Goal: Task Accomplishment & Management: Complete application form

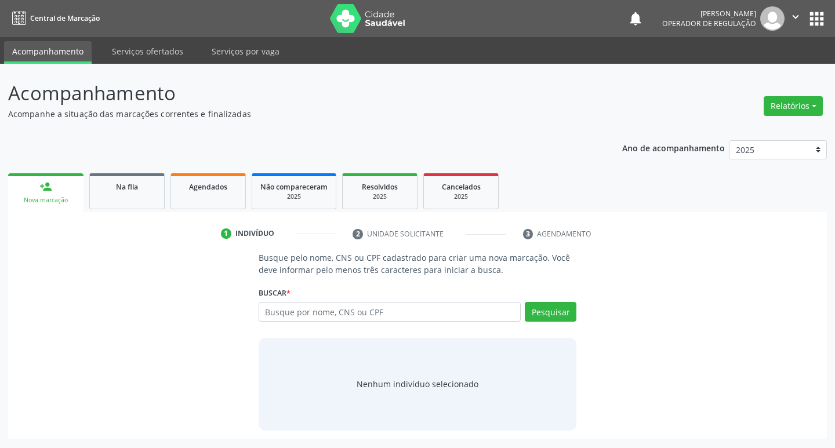
click at [390, 319] on input "text" at bounding box center [390, 312] width 263 height 20
type input "700801444975185"
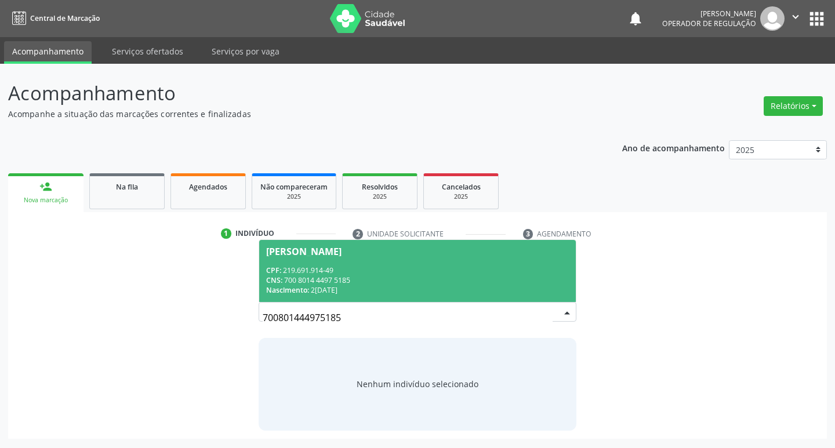
click at [478, 260] on span "Marisa Roseno Saraiva CPF: 219.691.914-49 CNS: 700 8014 4497 5185 Nascimento: 2…" at bounding box center [417, 271] width 317 height 62
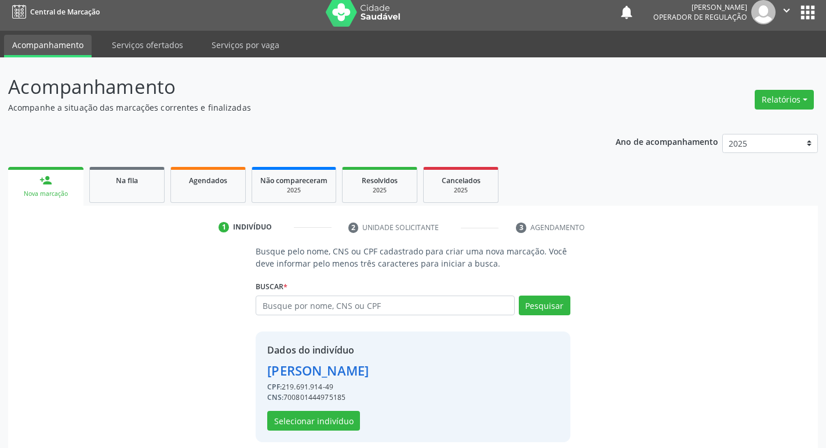
scroll to position [17, 0]
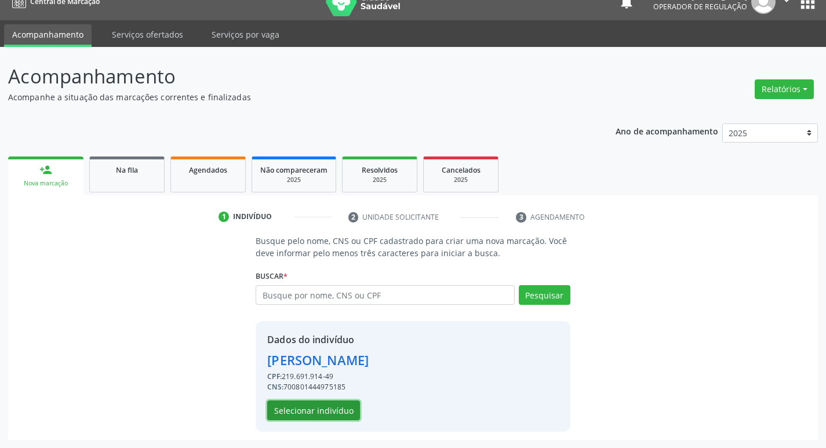
click at [297, 419] on button "Selecionar indivíduo" at bounding box center [313, 411] width 93 height 20
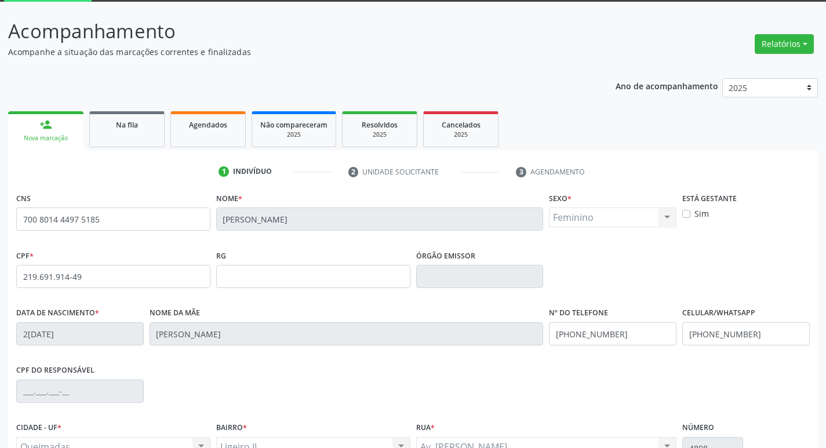
scroll to position [180, 0]
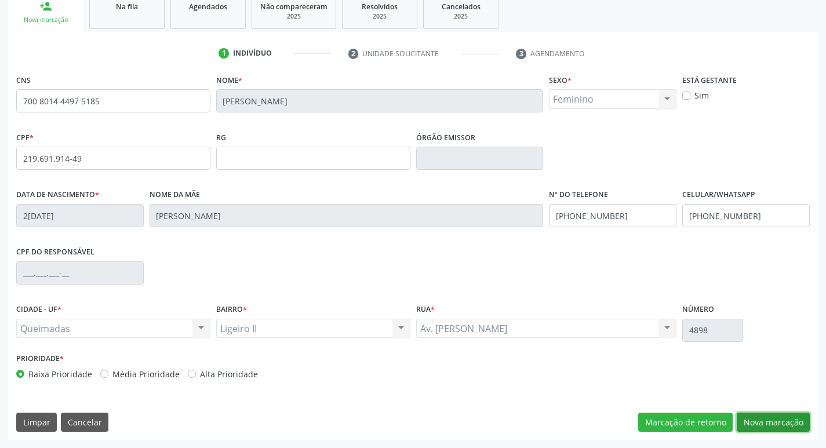
click at [766, 422] on button "Nova marcação" at bounding box center [773, 423] width 73 height 20
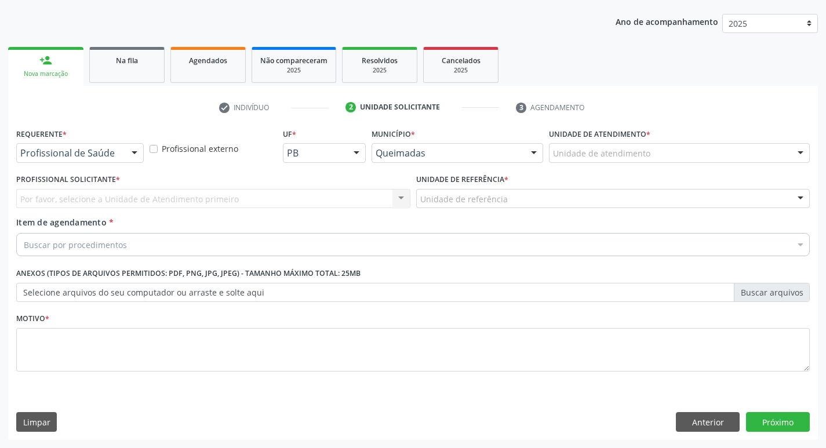
click at [118, 159] on div "Profissional de Saúde" at bounding box center [80, 153] width 128 height 20
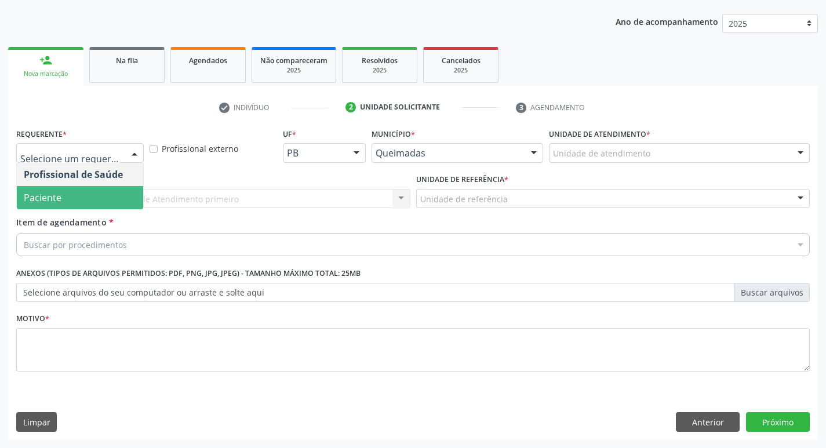
click at [78, 193] on span "Paciente" at bounding box center [80, 197] width 126 height 23
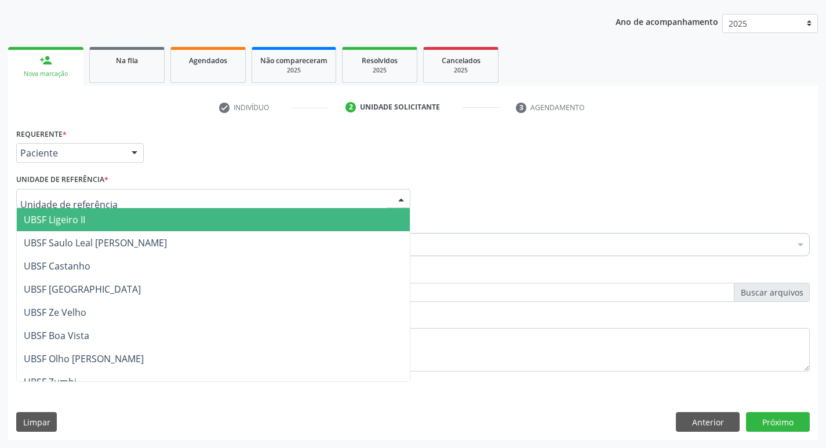
click at [78, 214] on span "UBSF Ligeiro II" at bounding box center [54, 219] width 61 height 13
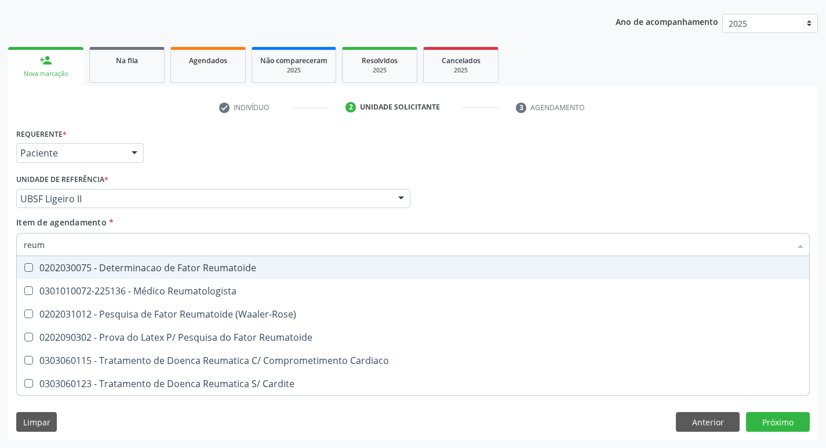
type input "reuma"
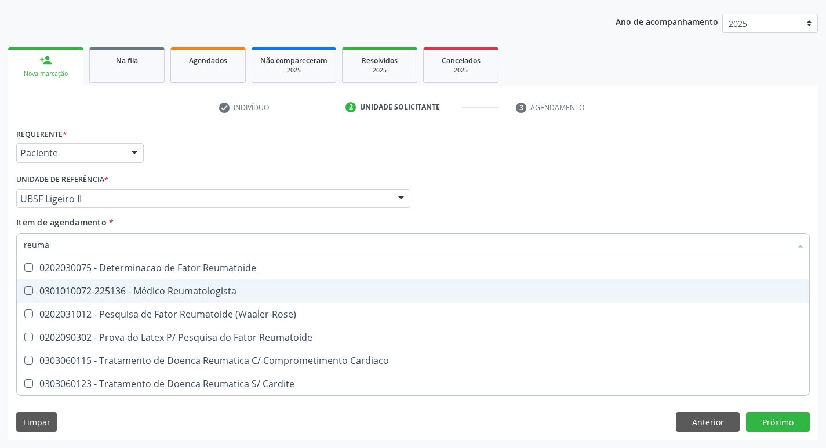
click at [129, 289] on div "0301010072-225136 - Médico Reumatologista" at bounding box center [413, 290] width 779 height 9
checkbox Reumatologista "true"
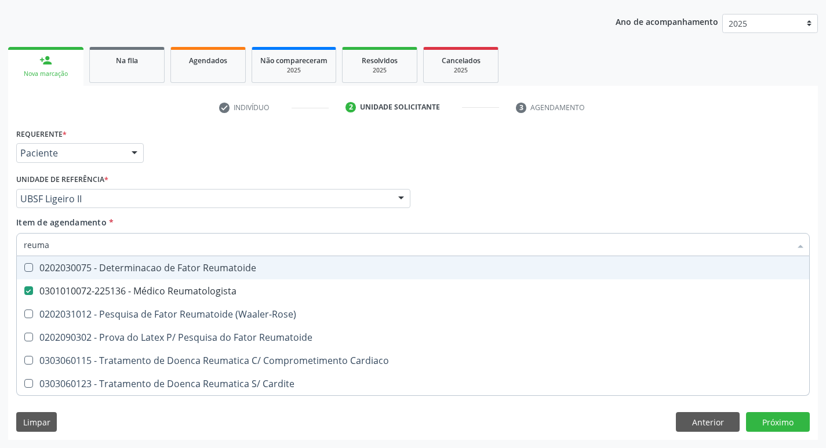
click at [243, 129] on div "Requerente * Paciente Profissional de Saúde Paciente Nenhum resultado encontrad…" at bounding box center [412, 147] width 799 height 45
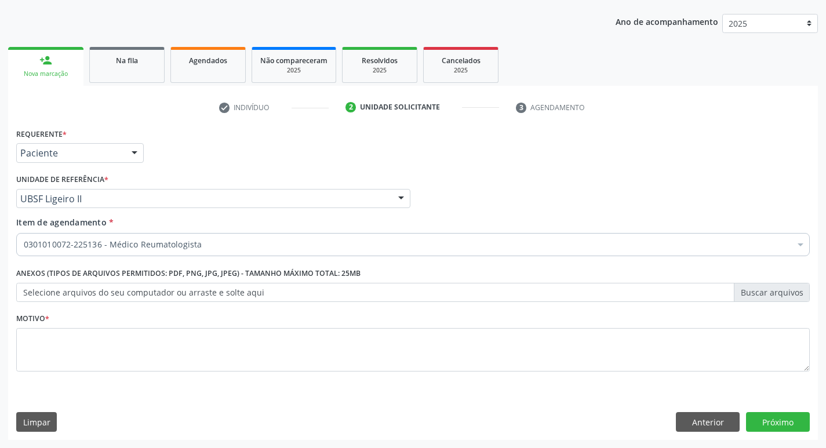
click at [60, 374] on fieldset "Motivo *" at bounding box center [413, 345] width 794 height 70
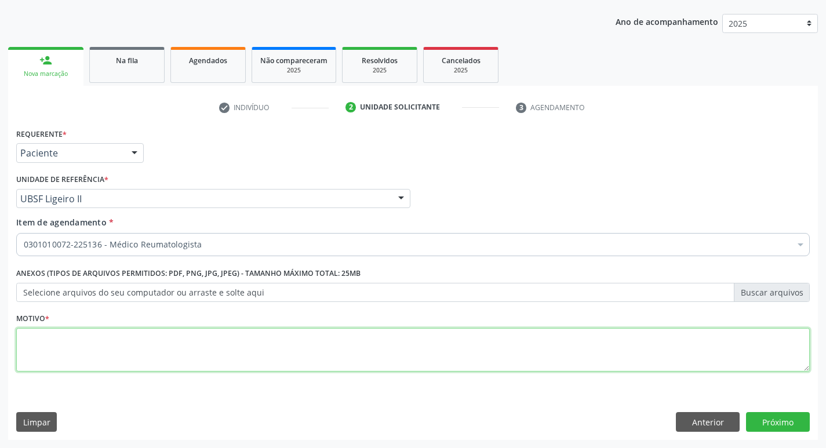
click at [68, 363] on textarea at bounding box center [413, 350] width 794 height 44
click at [64, 336] on textarea "retorno. (dra. Andrezza)" at bounding box center [413, 350] width 794 height 44
click at [256, 342] on textarea "retorno. (Dra. Andrezza)" at bounding box center [413, 350] width 794 height 44
type textarea "retorno. (Dra. Andrezza) T"
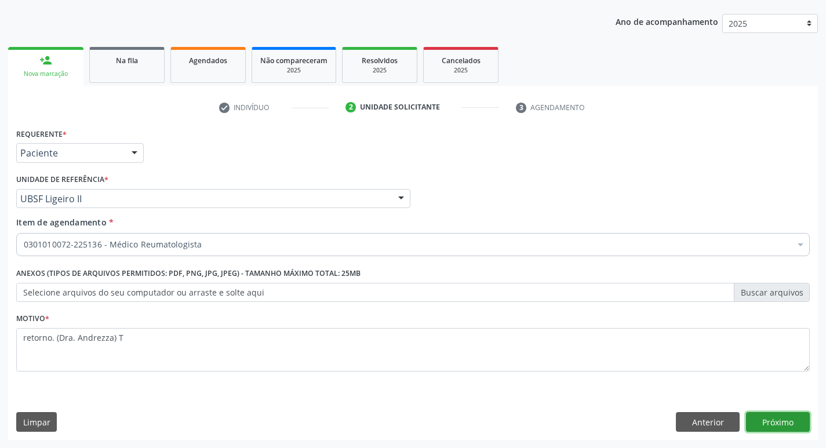
click at [805, 416] on button "Próximo" at bounding box center [778, 422] width 64 height 20
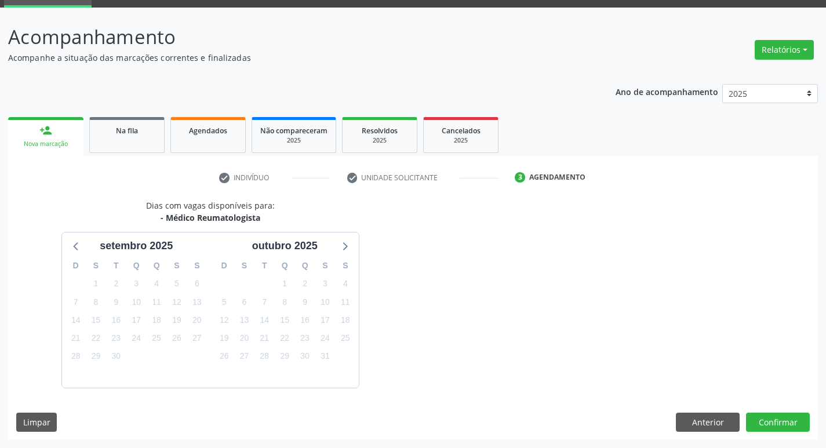
scroll to position [90, 0]
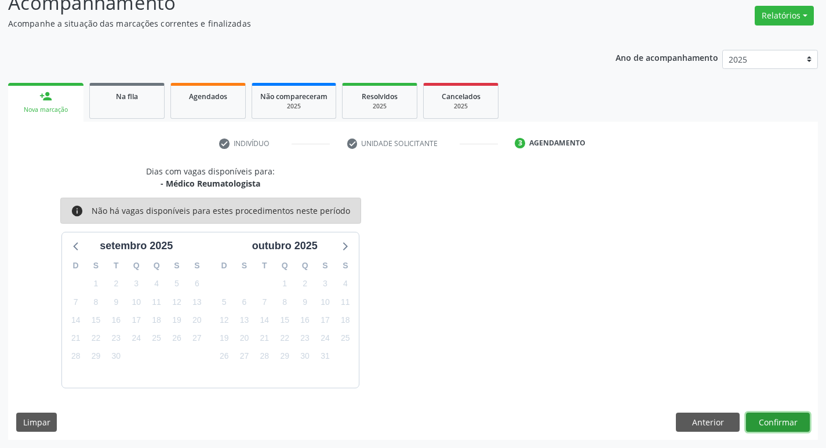
click at [788, 422] on button "Confirmar" at bounding box center [778, 423] width 64 height 20
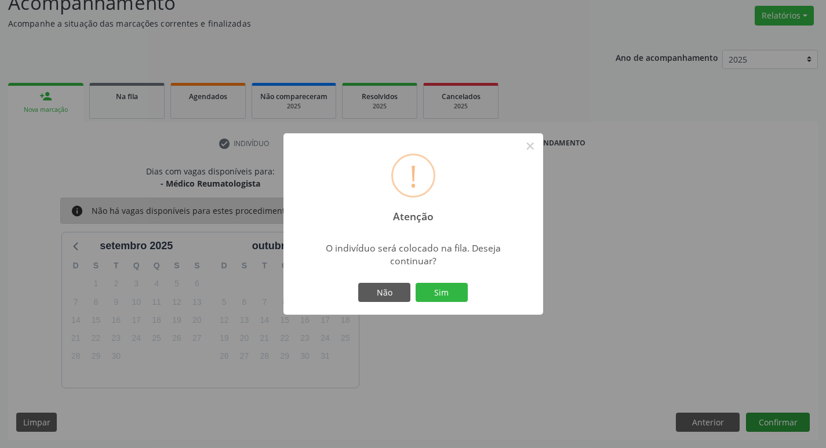
click at [416, 283] on button "Sim" at bounding box center [442, 293] width 52 height 20
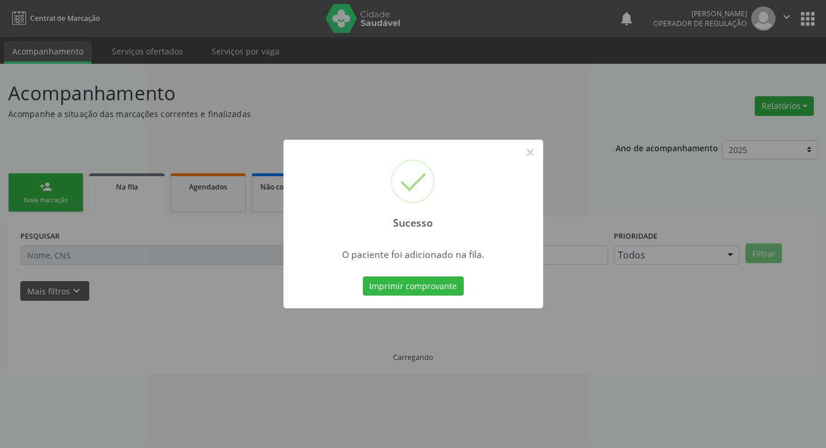
scroll to position [0, 0]
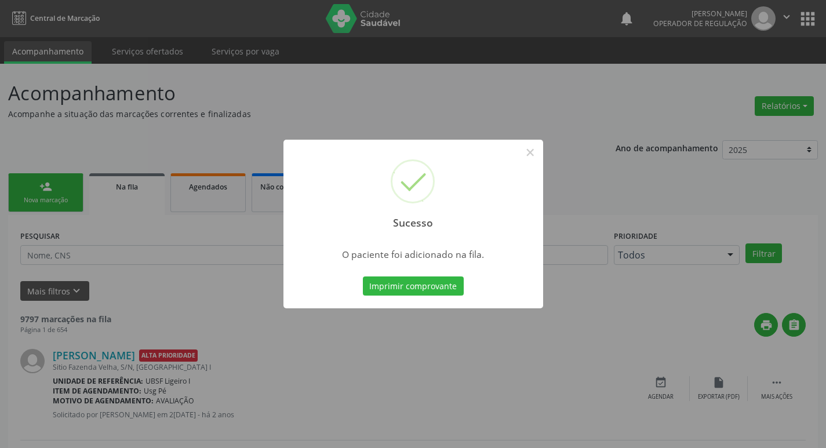
click at [16, 192] on div "Sucesso × O paciente foi adicionado na fila. Imprimir comprovante Cancel" at bounding box center [413, 224] width 826 height 448
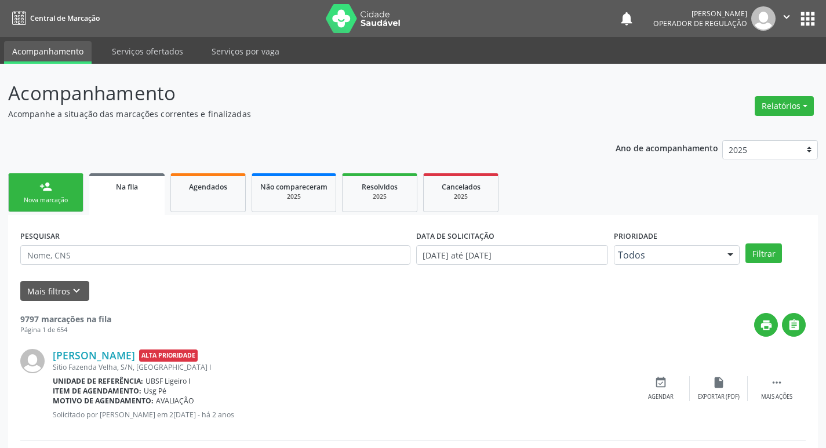
click at [59, 199] on div "Nova marcação" at bounding box center [46, 200] width 58 height 9
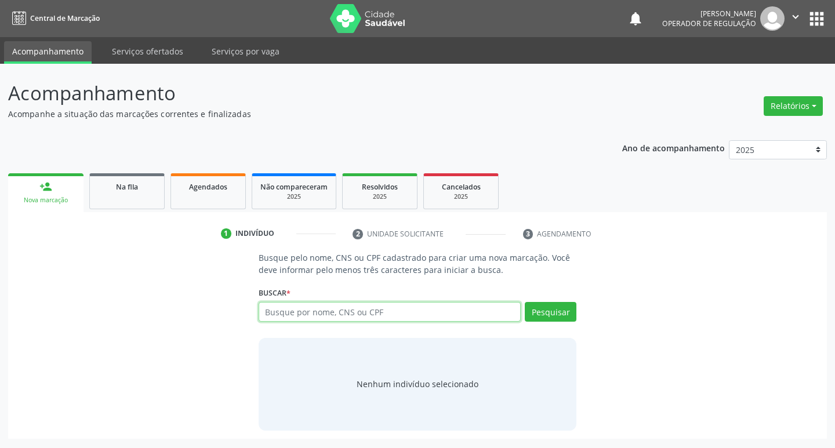
click at [357, 318] on input "text" at bounding box center [390, 312] width 263 height 20
type input "700607420320968"
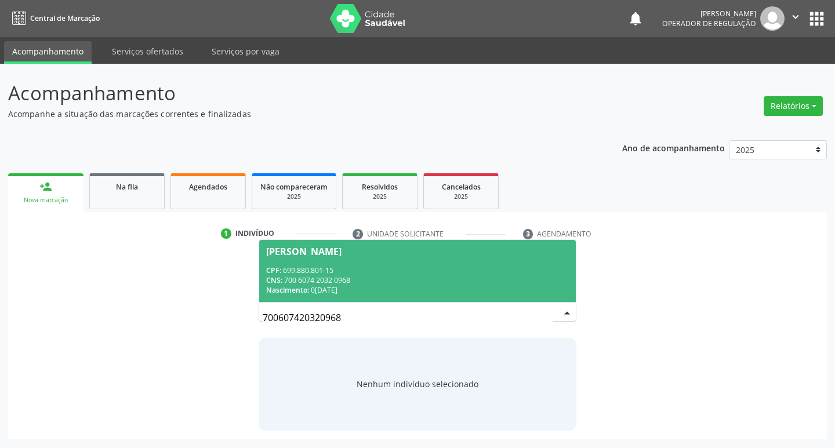
click at [494, 290] on div "Nascimento: 07/06/1976" at bounding box center [417, 290] width 303 height 10
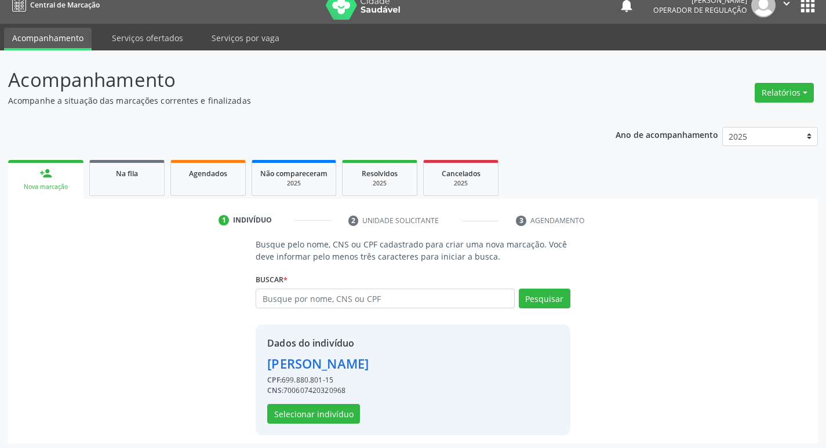
scroll to position [17, 0]
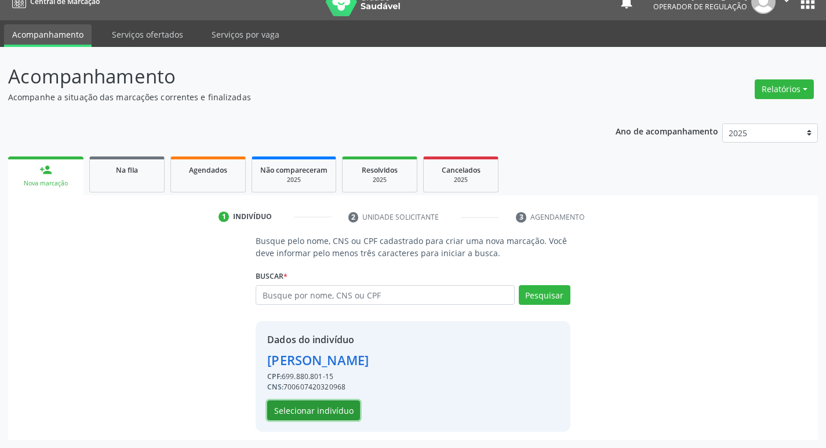
click at [286, 415] on button "Selecionar indivíduo" at bounding box center [313, 411] width 93 height 20
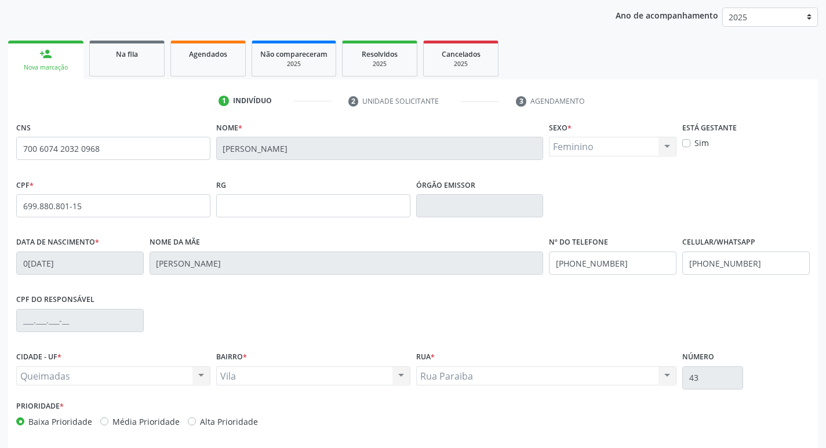
scroll to position [180, 0]
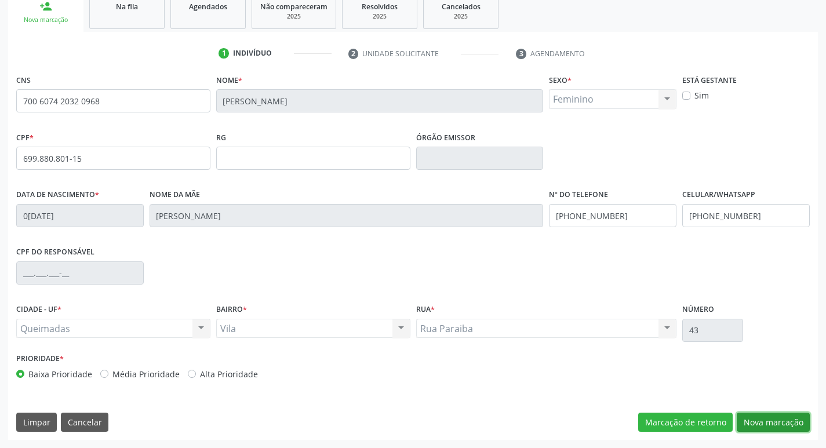
click at [763, 417] on button "Nova marcação" at bounding box center [773, 423] width 73 height 20
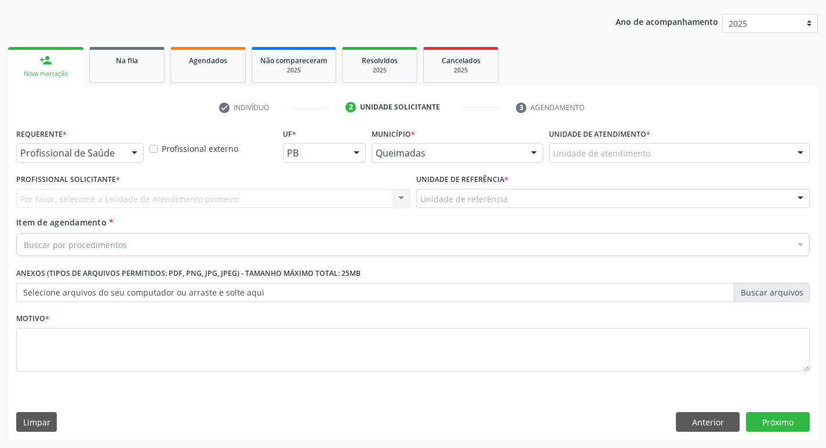
scroll to position [126, 0]
click at [95, 163] on div "Requerente * Profissional de Saúde Profissional de Saúde Paciente Nenhum result…" at bounding box center [79, 147] width 133 height 45
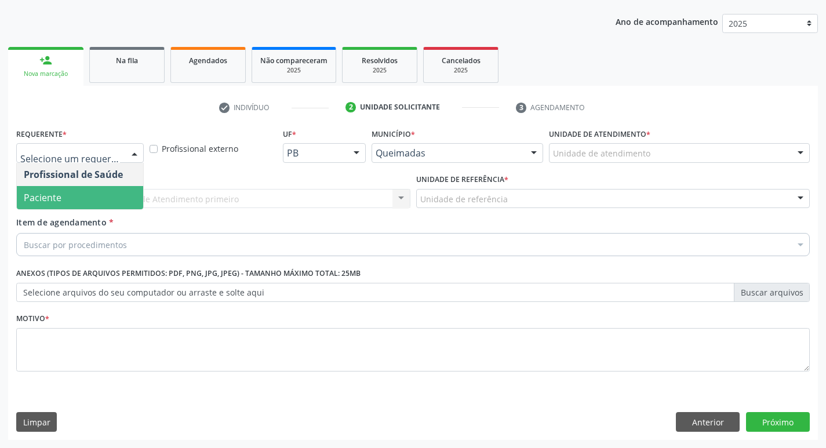
click at [85, 197] on span "Paciente" at bounding box center [80, 197] width 126 height 23
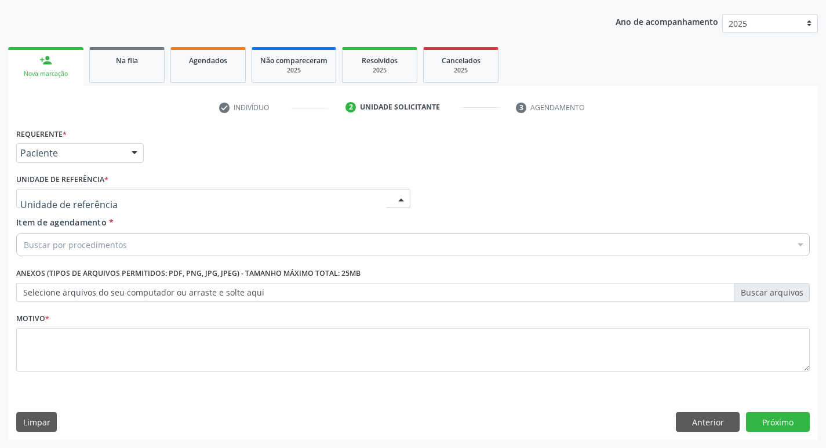
click at [106, 190] on div at bounding box center [213, 199] width 394 height 20
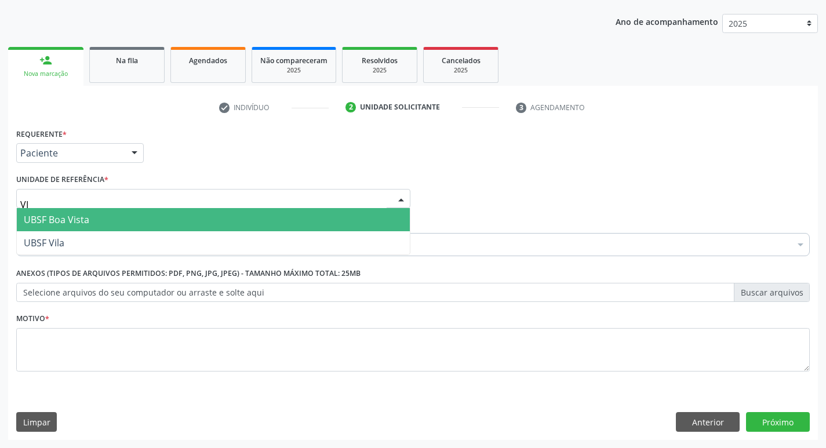
type input "VIL"
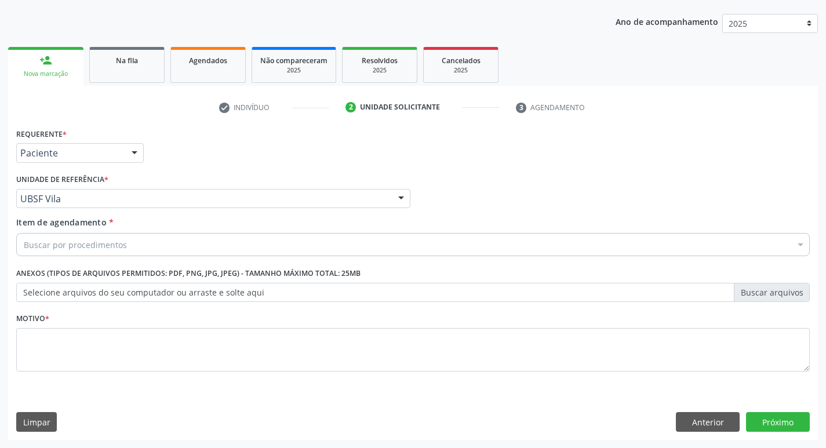
click at [243, 238] on div "Buscar por procedimentos" at bounding box center [413, 244] width 794 height 23
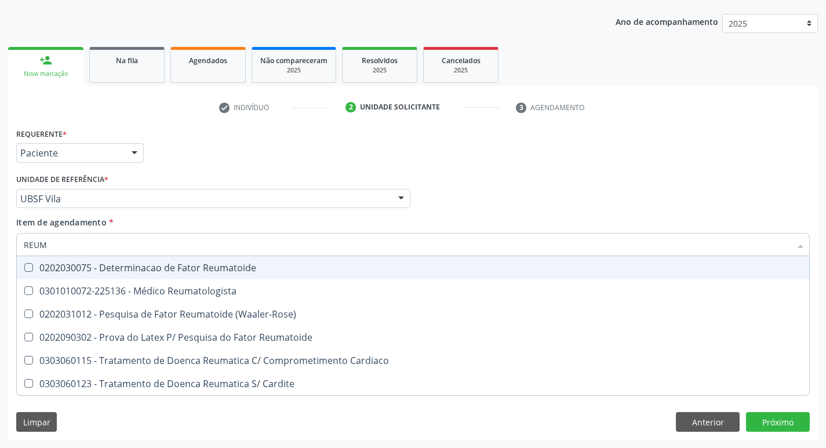
type input "REUMA"
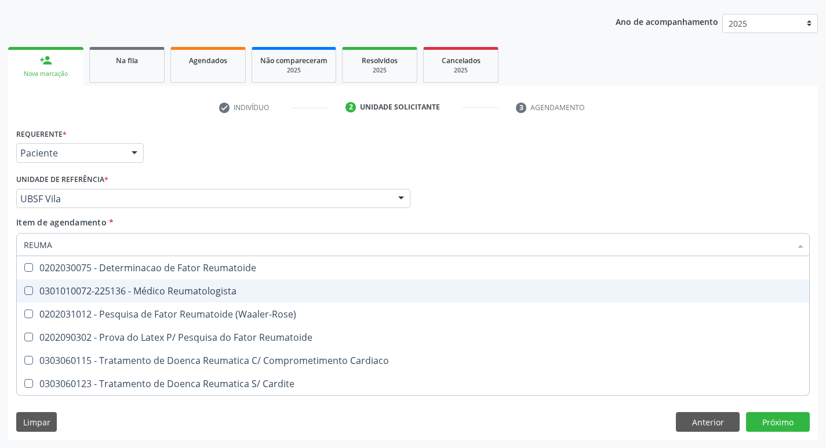
click at [195, 296] on div "0301010072-225136 - Médico Reumatologista" at bounding box center [413, 290] width 779 height 9
checkbox Reumatologista "true"
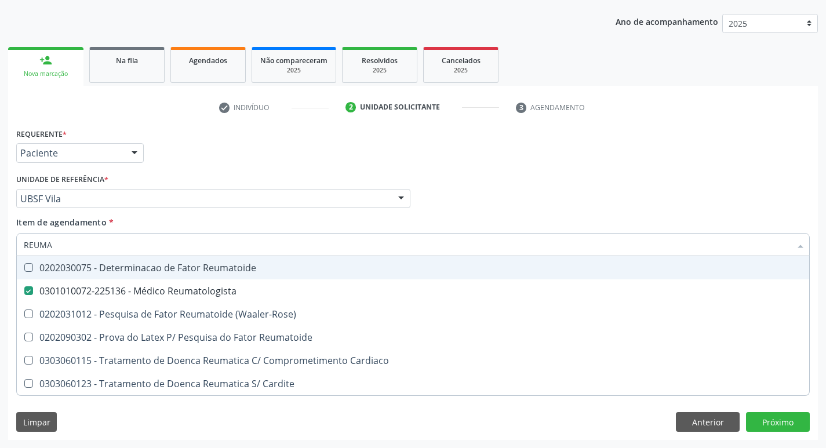
click at [289, 129] on div "Requerente * Paciente Profissional de Saúde Paciente Nenhum resultado encontrad…" at bounding box center [412, 147] width 799 height 45
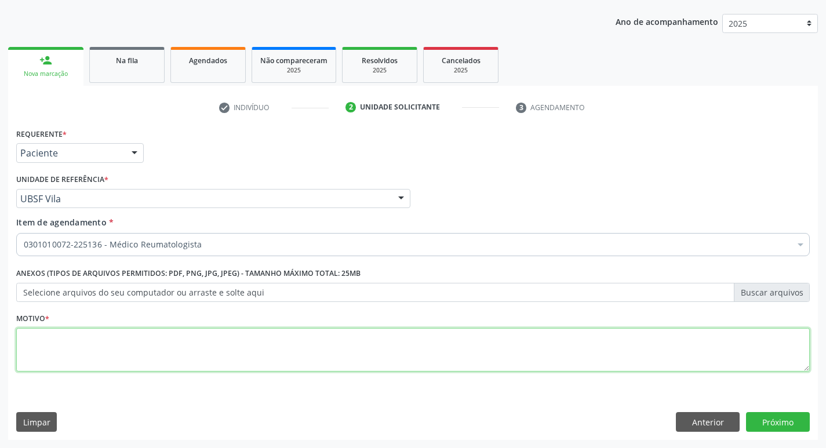
click at [162, 361] on textarea at bounding box center [413, 350] width 794 height 44
type textarea "RETORNO ( DRA. ANDREZZA)"
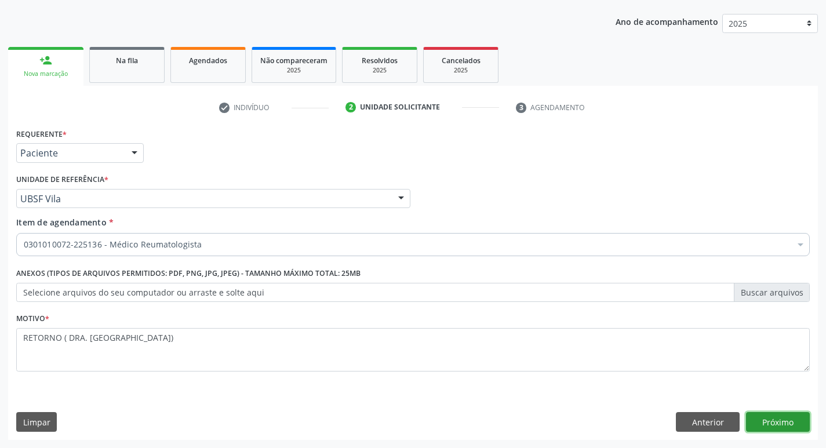
click at [790, 426] on button "Próximo" at bounding box center [778, 422] width 64 height 20
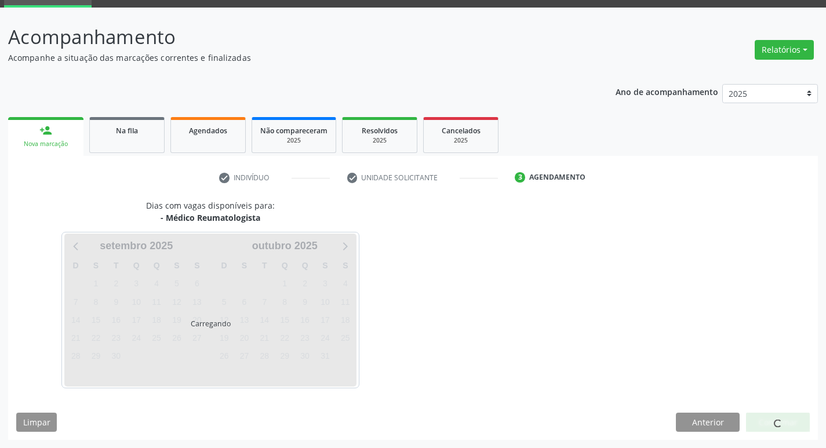
scroll to position [90, 0]
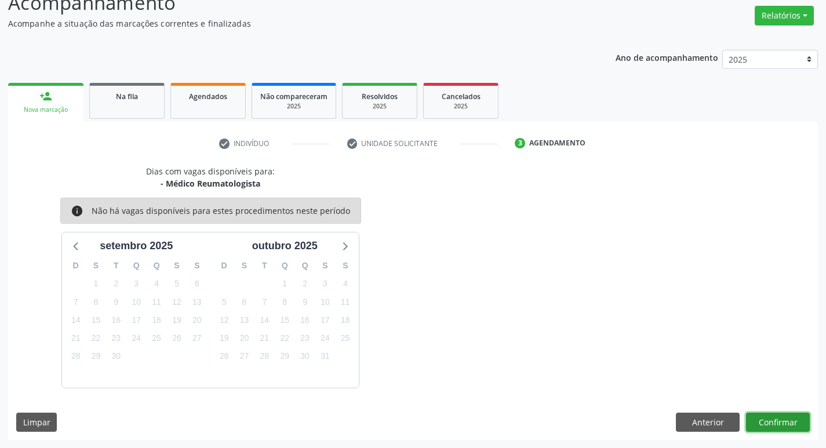
click at [763, 423] on button "Confirmar" at bounding box center [778, 423] width 64 height 20
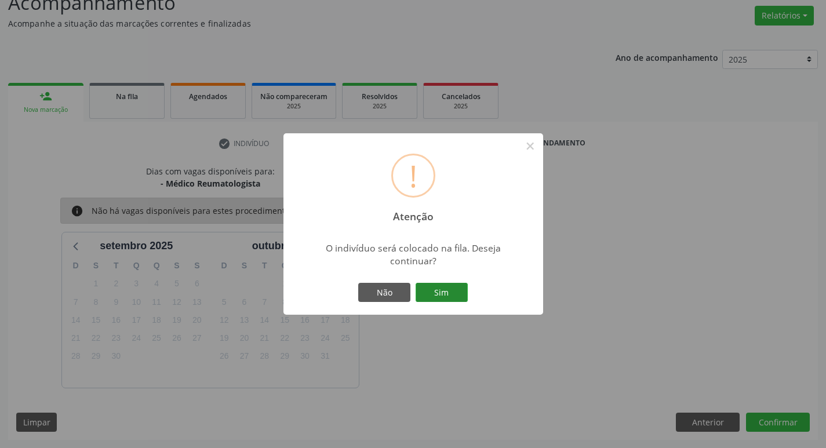
click at [456, 294] on button "Sim" at bounding box center [442, 293] width 52 height 20
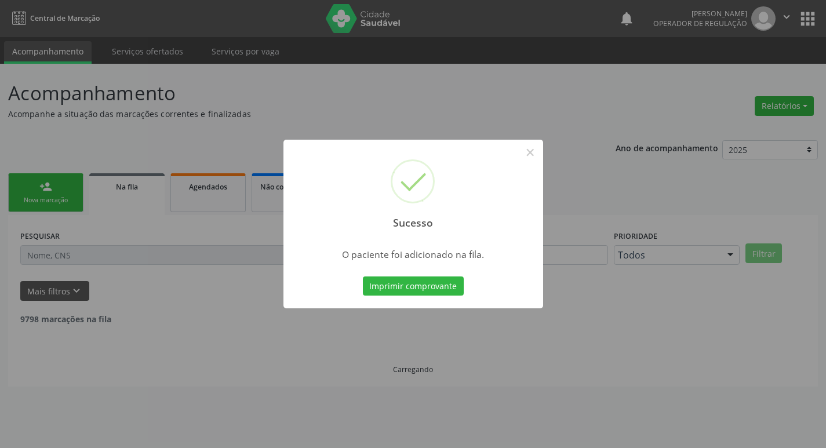
scroll to position [0, 0]
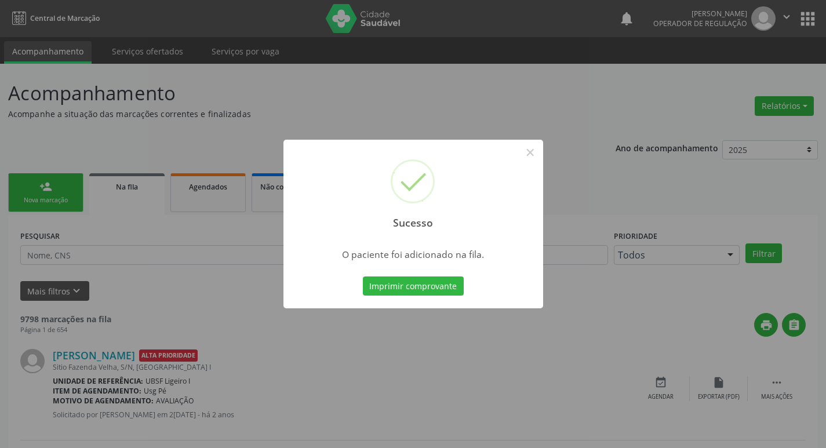
drag, startPoint x: 101, startPoint y: 82, endPoint x: 99, endPoint y: 90, distance: 9.2
click at [101, 85] on div "Sucesso × O paciente foi adicionado na fila. Imprimir comprovante Cancel" at bounding box center [413, 224] width 826 height 448
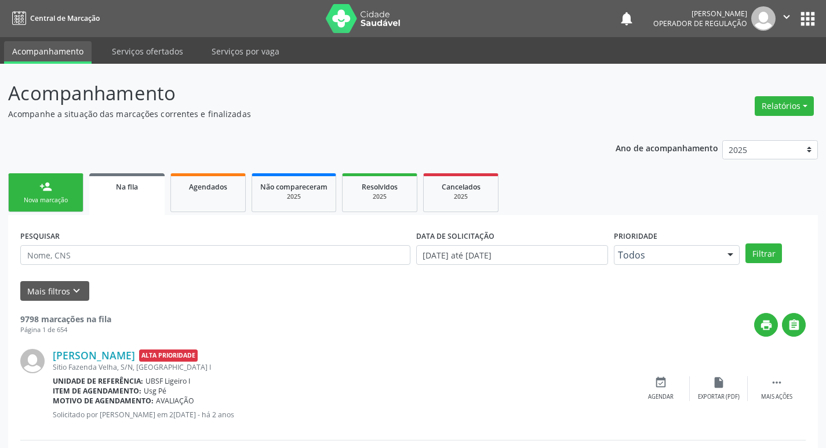
click at [52, 205] on div "Nova marcação" at bounding box center [46, 200] width 58 height 9
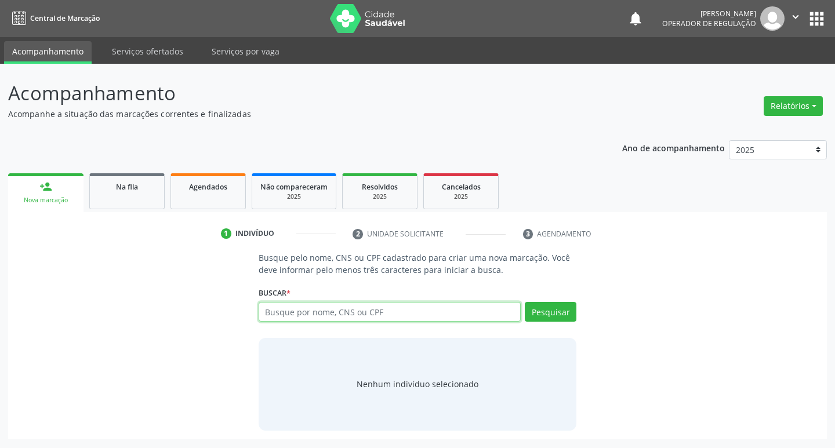
click at [435, 308] on input "text" at bounding box center [390, 312] width 263 height 20
click at [439, 306] on input "text" at bounding box center [390, 312] width 263 height 20
type input "705004601857959"
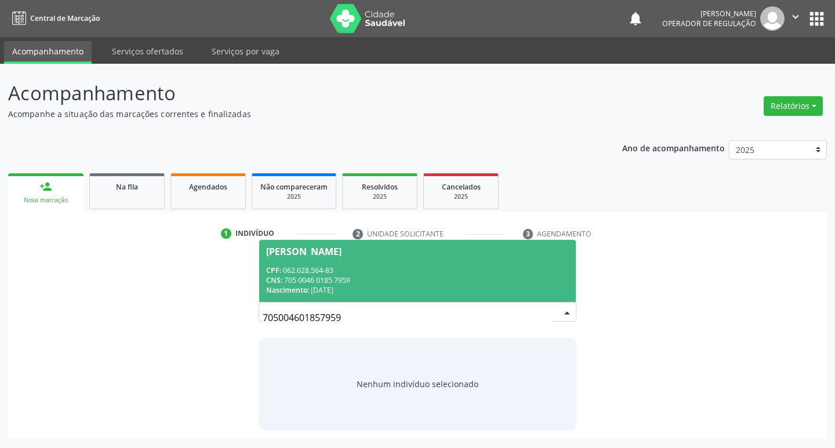
click at [372, 269] on div "CPF: 062.028.564-83" at bounding box center [417, 271] width 303 height 10
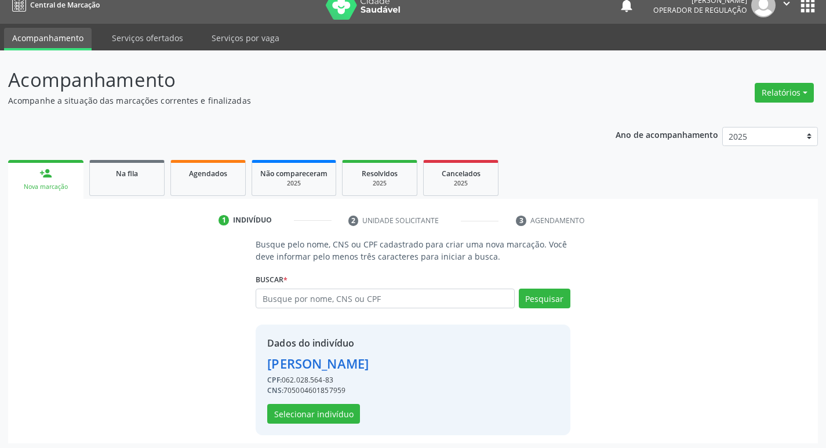
scroll to position [17, 0]
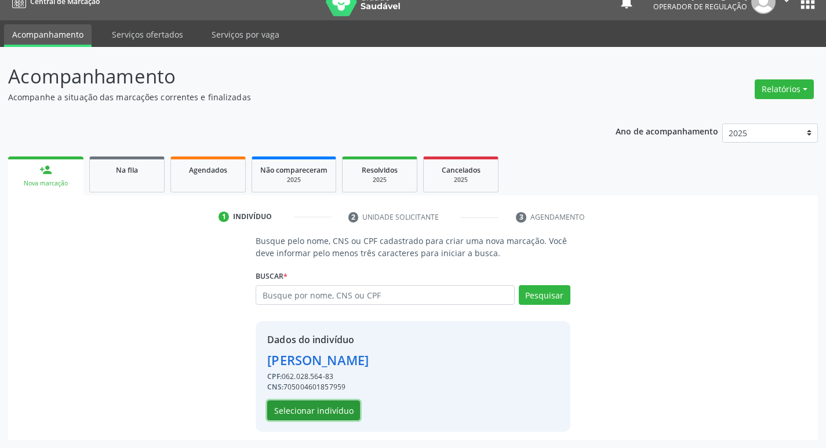
click at [300, 414] on button "Selecionar indivíduo" at bounding box center [313, 411] width 93 height 20
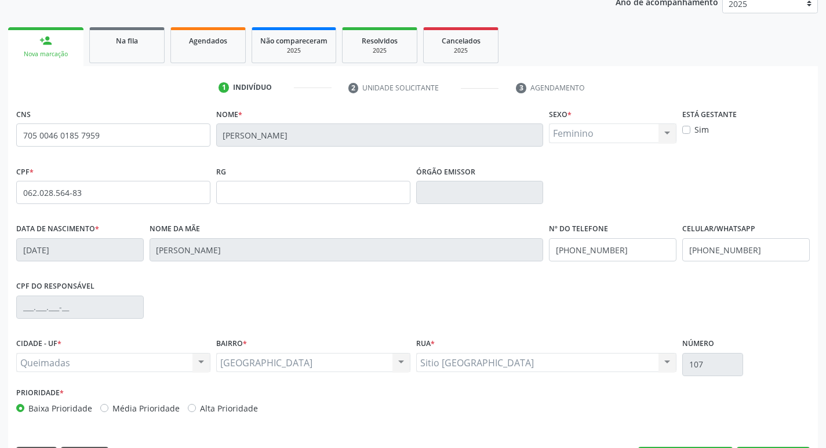
scroll to position [180, 0]
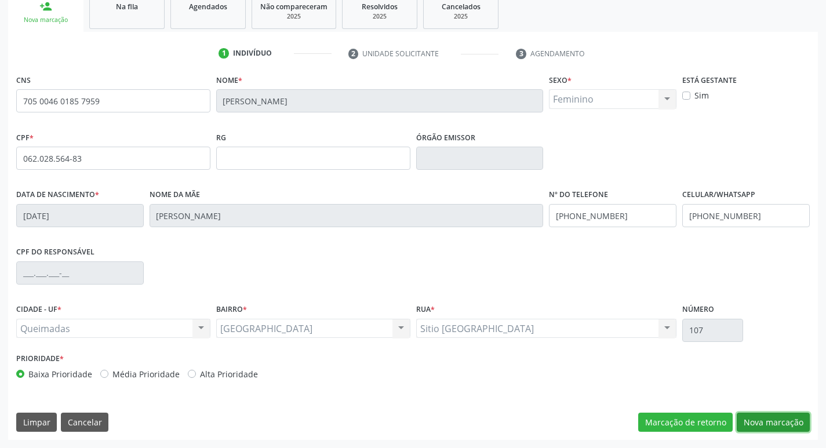
click at [759, 419] on button "Nova marcação" at bounding box center [773, 423] width 73 height 20
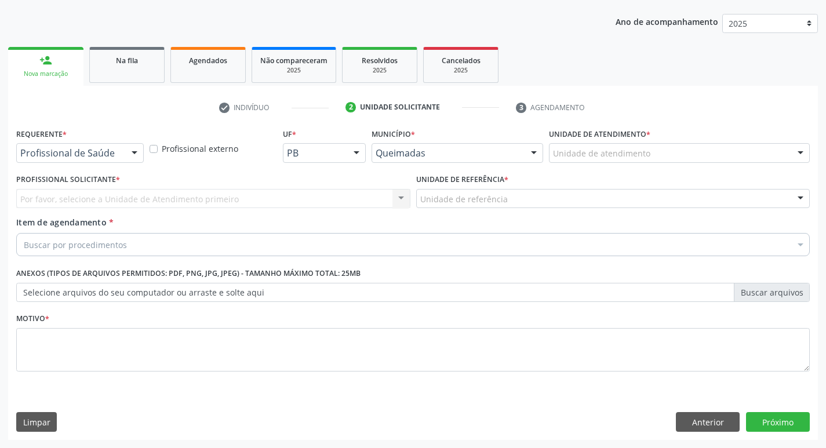
scroll to position [126, 0]
click at [124, 157] on div "Profissional de Saúde" at bounding box center [80, 153] width 128 height 20
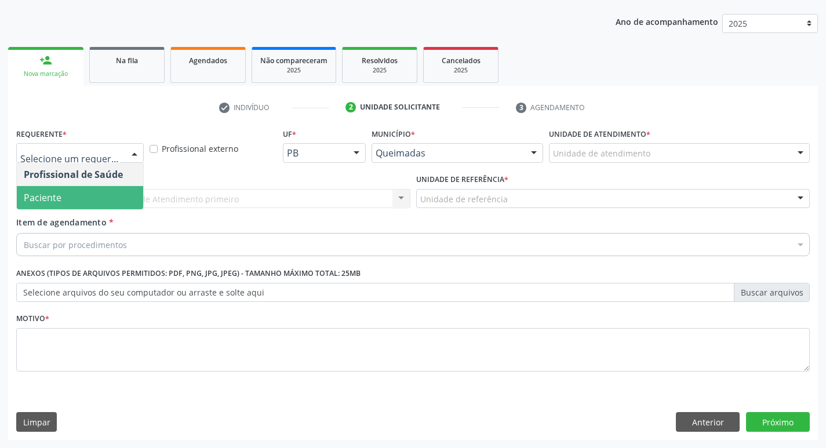
click at [118, 194] on span "Paciente" at bounding box center [80, 197] width 126 height 23
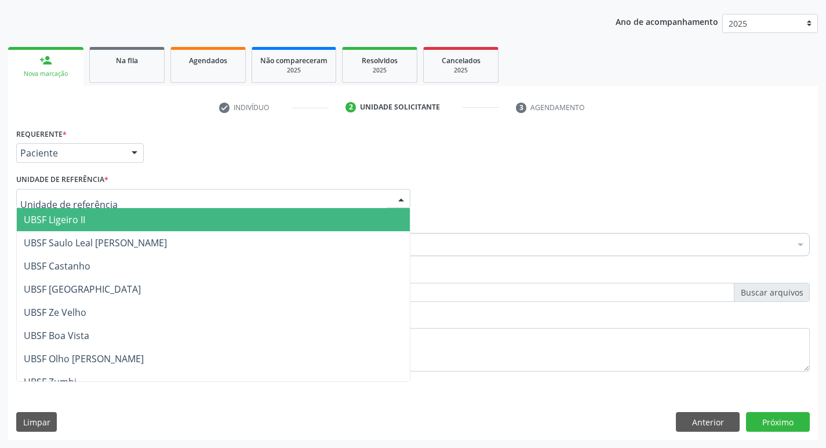
click at [117, 196] on div at bounding box center [213, 199] width 394 height 20
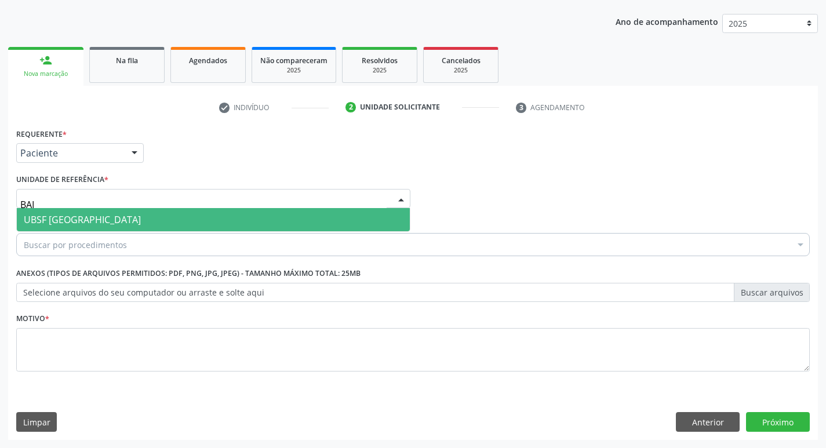
type input "BAIX"
click at [115, 220] on span "UBSF [GEOGRAPHIC_DATA]" at bounding box center [213, 219] width 393 height 23
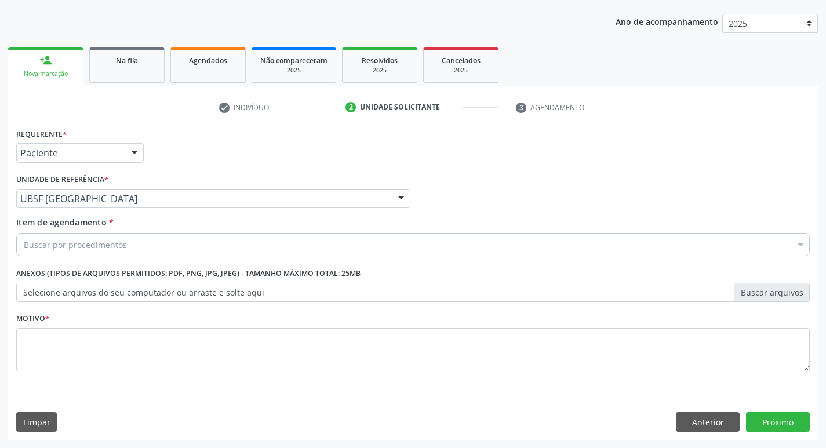
click at [188, 244] on div "Buscar por procedimentos" at bounding box center [413, 244] width 794 height 23
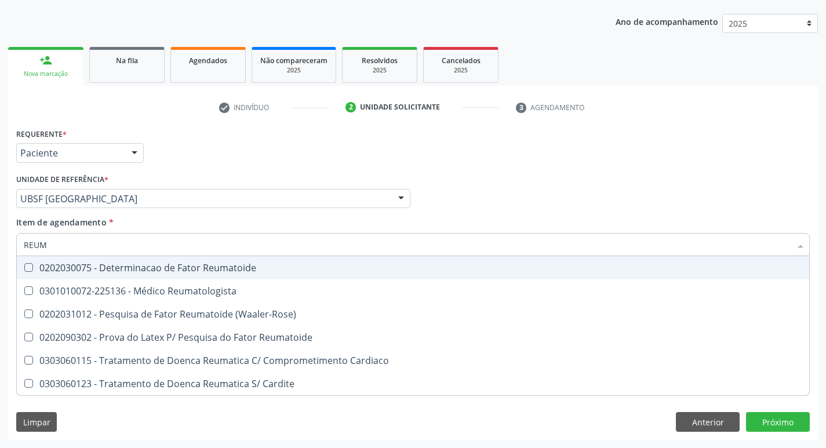
type input "REUMA"
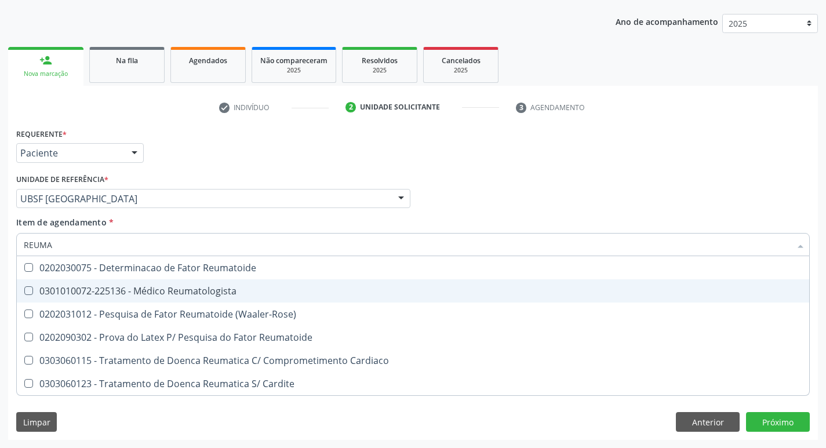
click at [187, 289] on div "0301010072-225136 - Médico Reumatologista" at bounding box center [413, 290] width 779 height 9
checkbox Reumatologista "true"
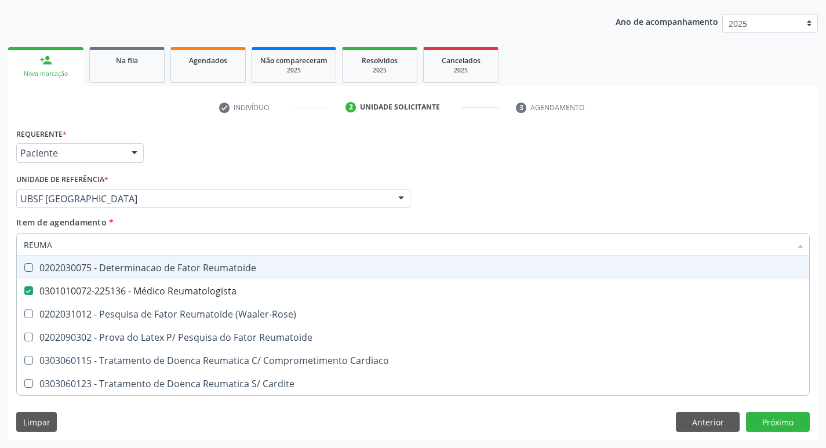
click at [549, 146] on div "Requerente * Paciente Profissional de Saúde Paciente Nenhum resultado encontrad…" at bounding box center [412, 147] width 799 height 45
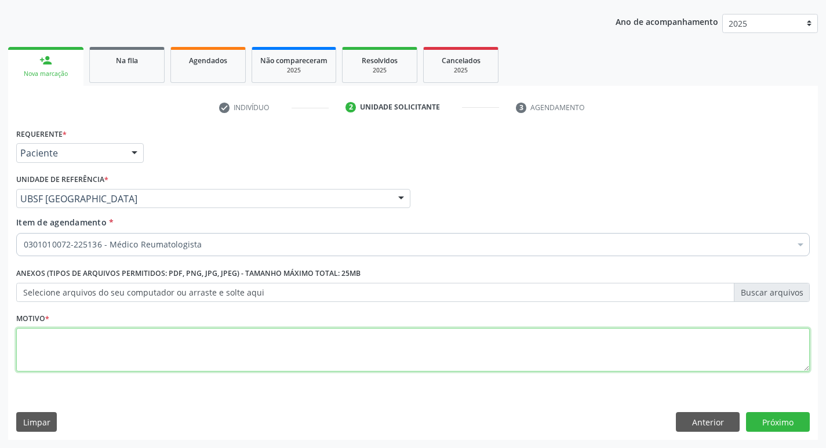
click at [46, 351] on textarea at bounding box center [413, 350] width 794 height 44
type textarea "RETORNO. (DRA ANDREZZA)"
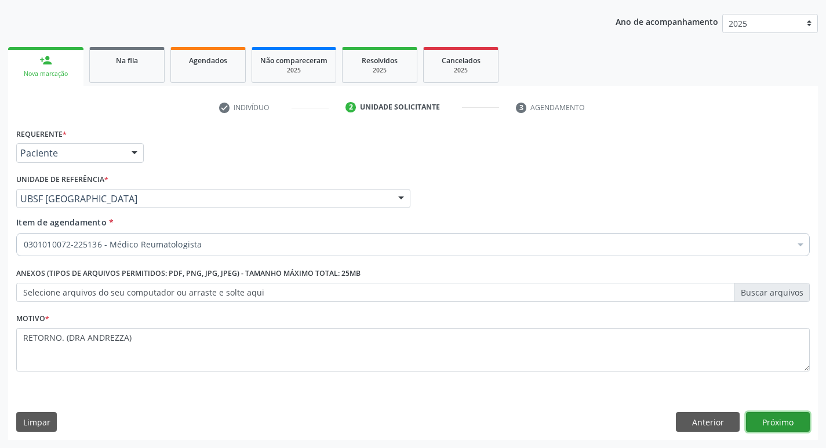
click at [791, 413] on button "Próximo" at bounding box center [778, 422] width 64 height 20
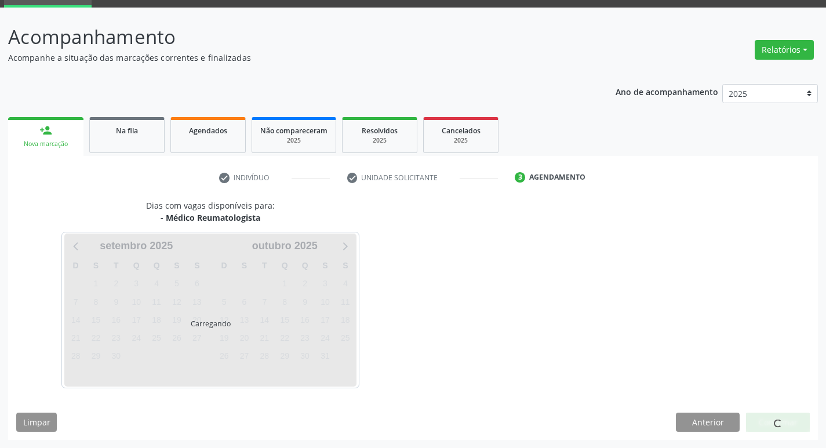
scroll to position [90, 0]
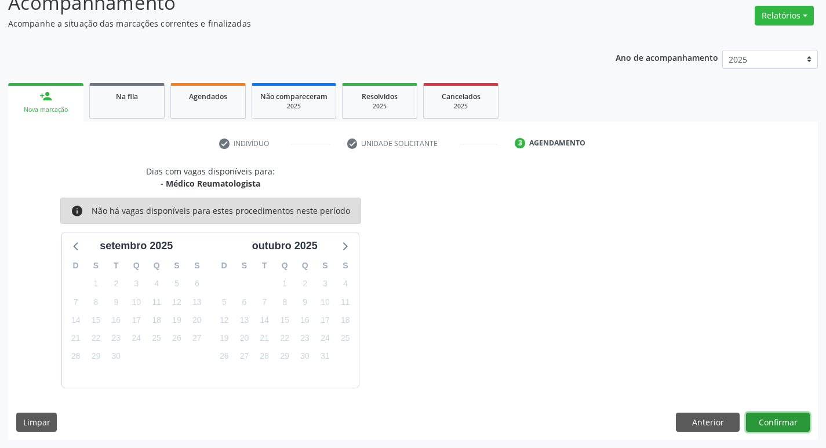
click at [803, 425] on button "Confirmar" at bounding box center [778, 423] width 64 height 20
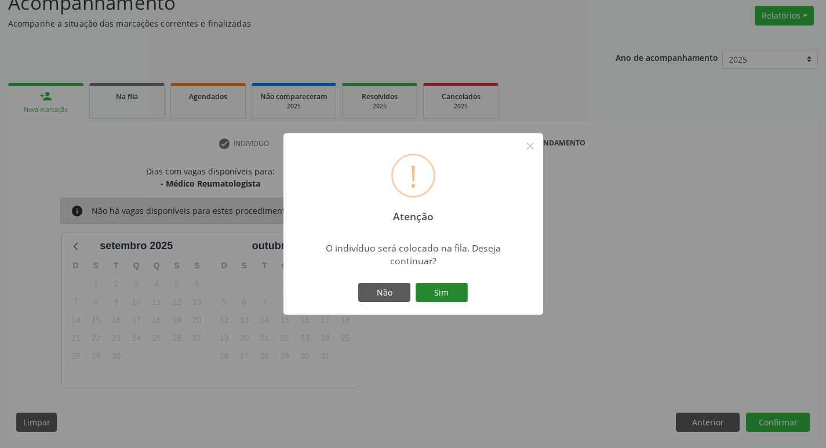
click at [426, 293] on button "Sim" at bounding box center [442, 293] width 52 height 20
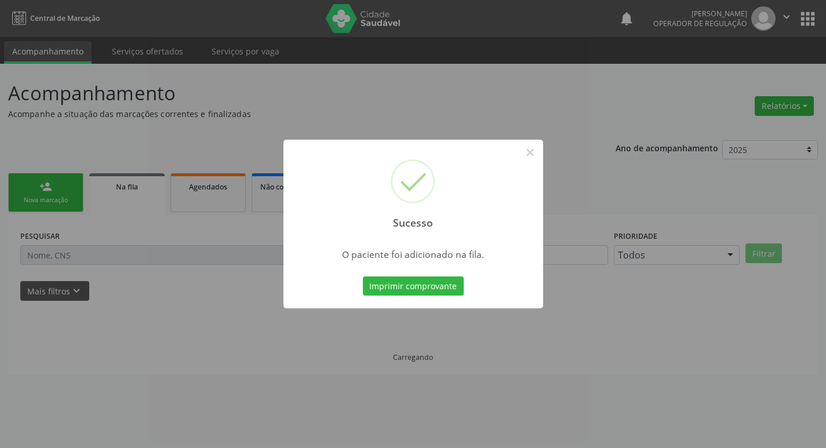
scroll to position [0, 0]
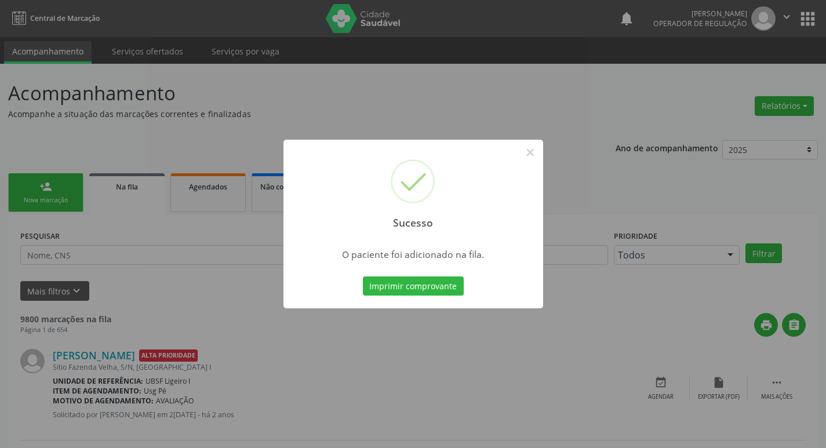
click at [408, 113] on div "Sucesso × O paciente foi adicionado na fila. Imprimir comprovante Cancel" at bounding box center [413, 224] width 826 height 448
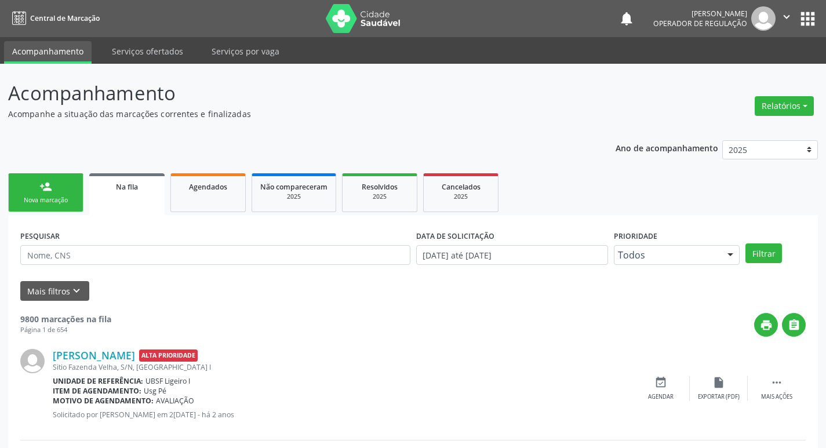
click at [72, 201] on div "Nova marcação" at bounding box center [46, 200] width 58 height 9
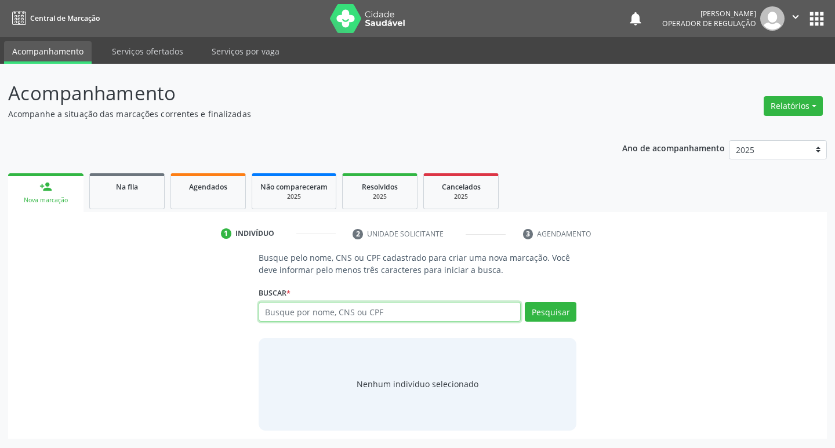
click at [283, 308] on input "text" at bounding box center [390, 312] width 263 height 20
type input "701001873896193"
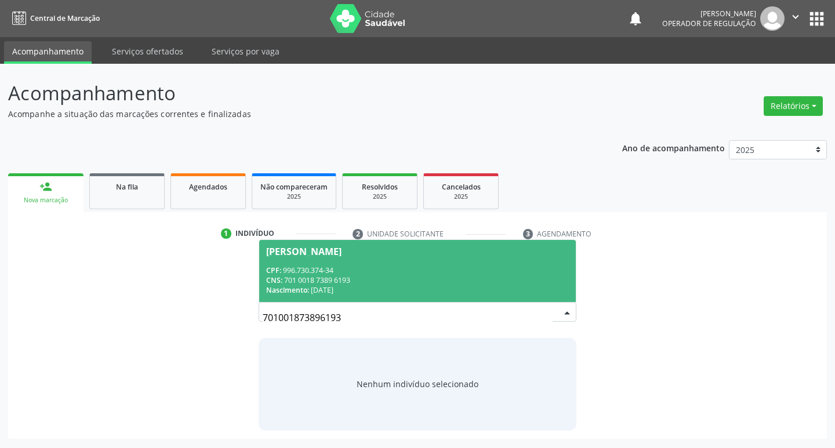
click at [357, 260] on span "Arioberto Vieira da Silva CPF: 996.730.374-34 CNS: 701 0018 7389 6193 Nasciment…" at bounding box center [417, 271] width 317 height 62
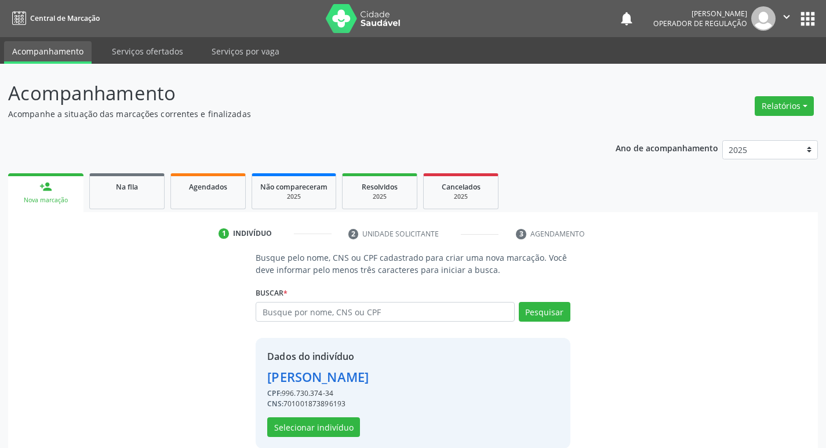
scroll to position [17, 0]
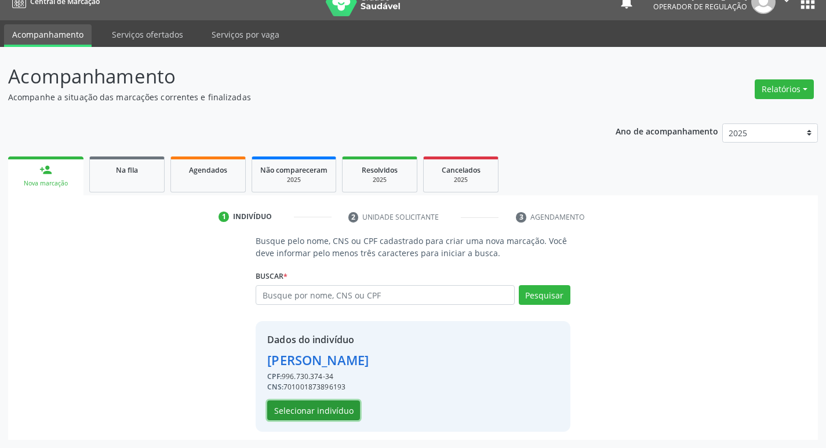
click at [289, 417] on button "Selecionar indivíduo" at bounding box center [313, 411] width 93 height 20
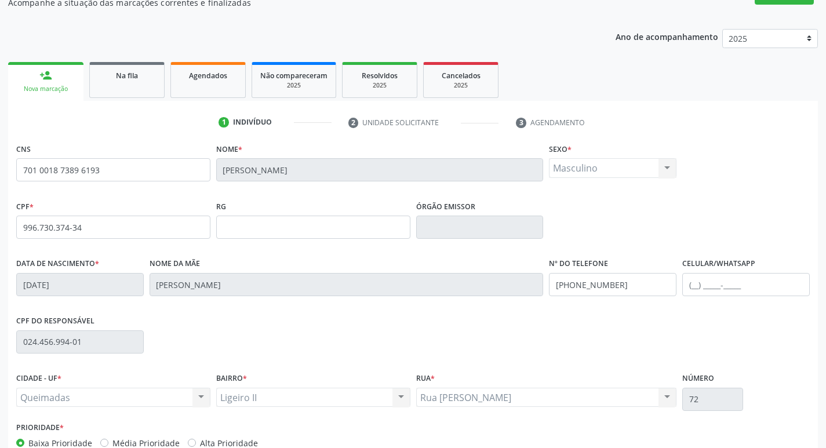
scroll to position [180, 0]
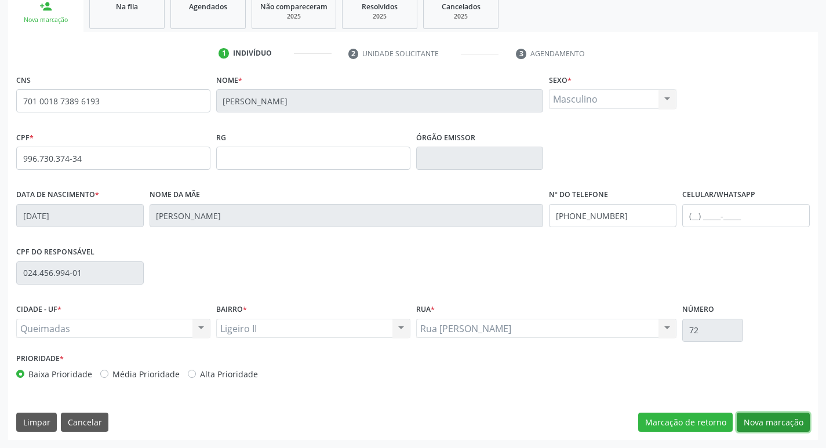
click at [787, 416] on button "Nova marcação" at bounding box center [773, 423] width 73 height 20
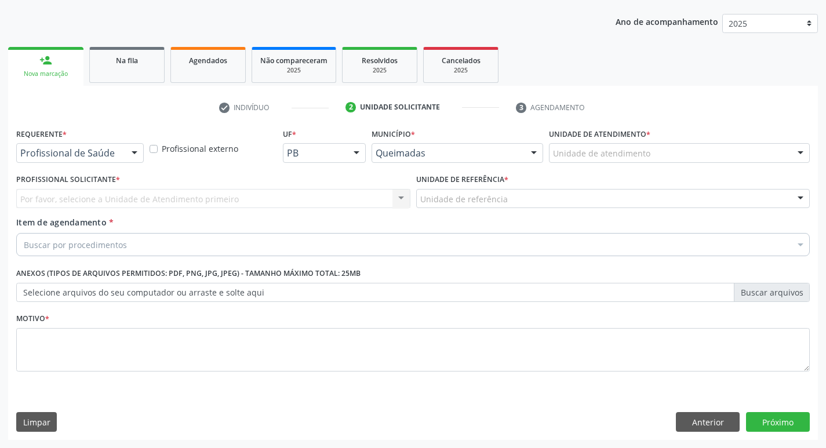
scroll to position [126, 0]
click at [131, 158] on div at bounding box center [134, 154] width 17 height 20
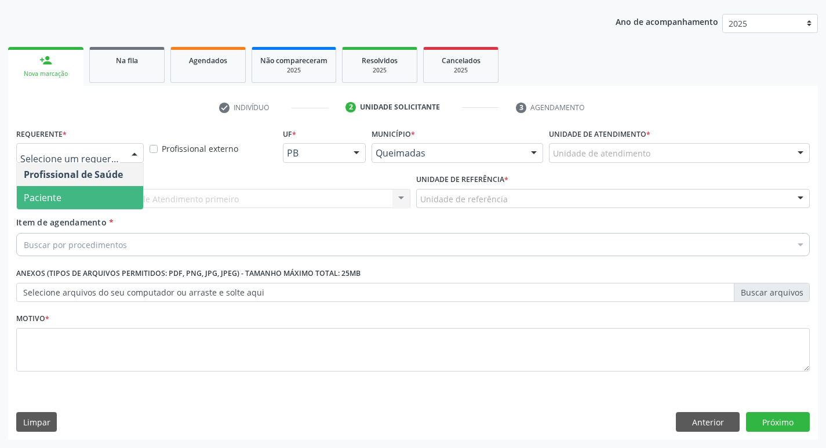
click at [97, 201] on span "Paciente" at bounding box center [80, 197] width 126 height 23
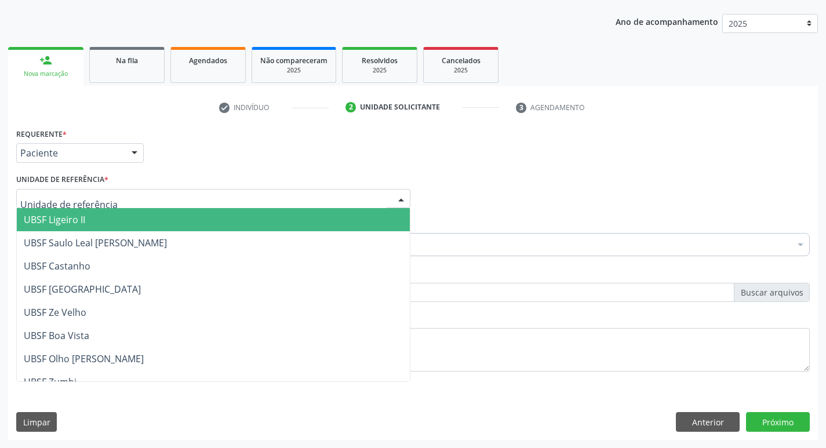
click at [98, 219] on span "UBSF Ligeiro II" at bounding box center [213, 219] width 393 height 23
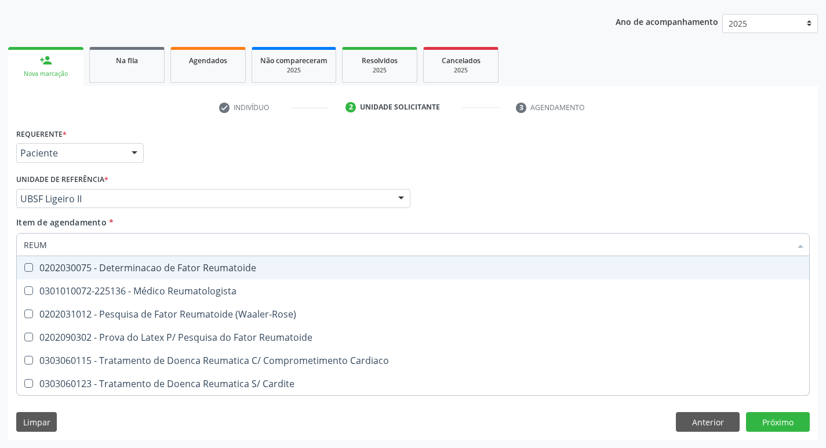
type input "REUMA"
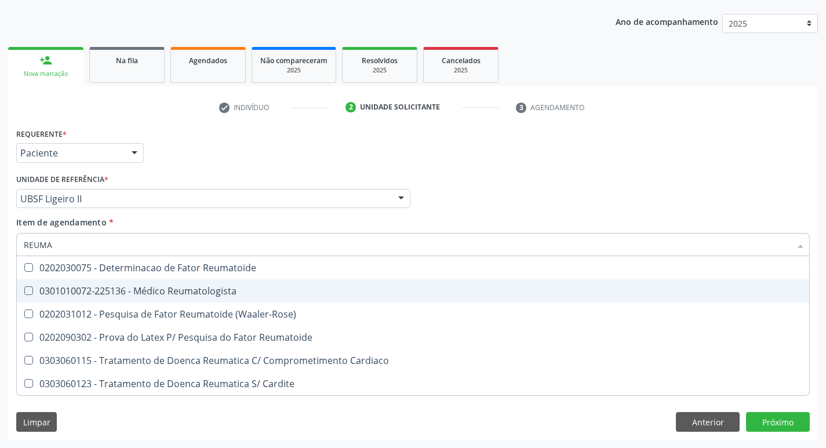
click at [83, 293] on div "0301010072-225136 - Médico Reumatologista" at bounding box center [413, 290] width 779 height 9
checkbox Reumatologista "true"
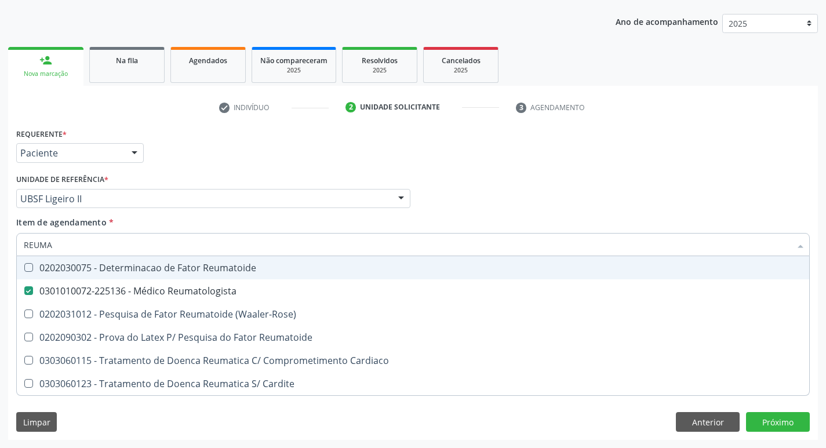
click at [174, 152] on div "Requerente * Paciente Profissional de Saúde Paciente Nenhum resultado encontrad…" at bounding box center [412, 147] width 799 height 45
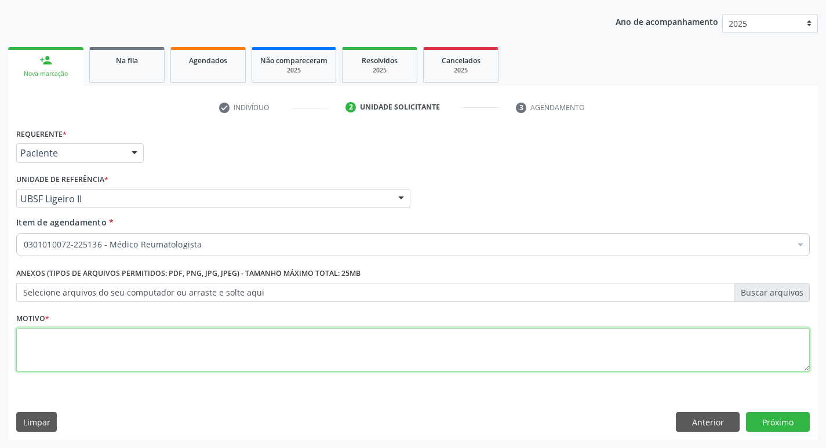
click at [80, 358] on textarea at bounding box center [413, 350] width 794 height 44
type textarea "RETORNO. ( DRA: ANDREZZA)"
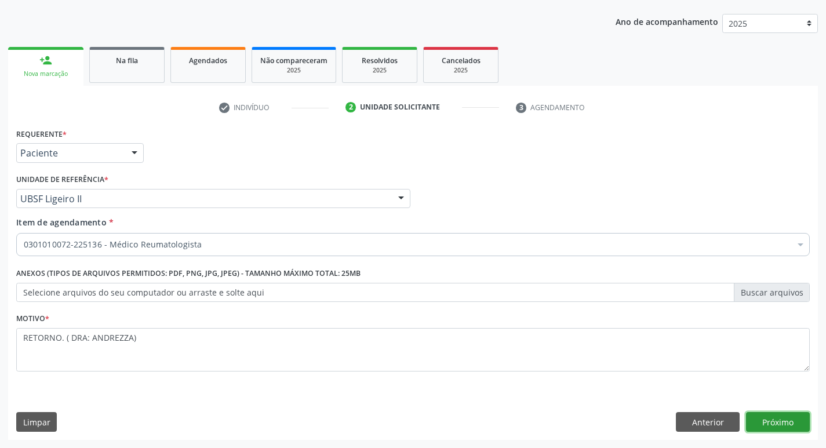
click at [770, 416] on button "Próximo" at bounding box center [778, 422] width 64 height 20
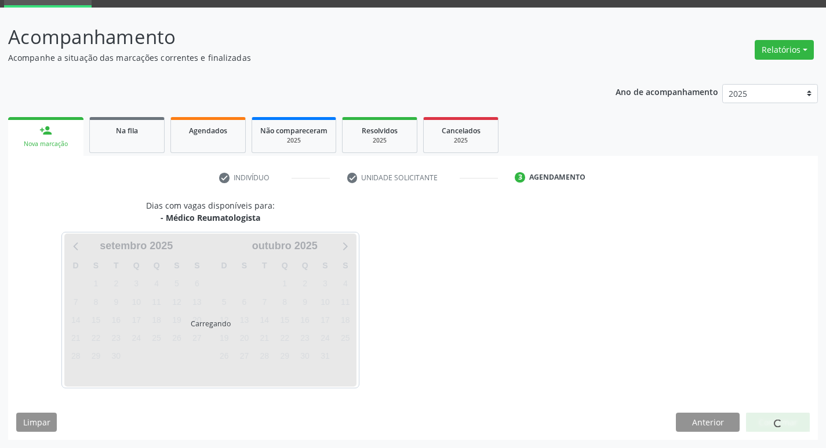
scroll to position [90, 0]
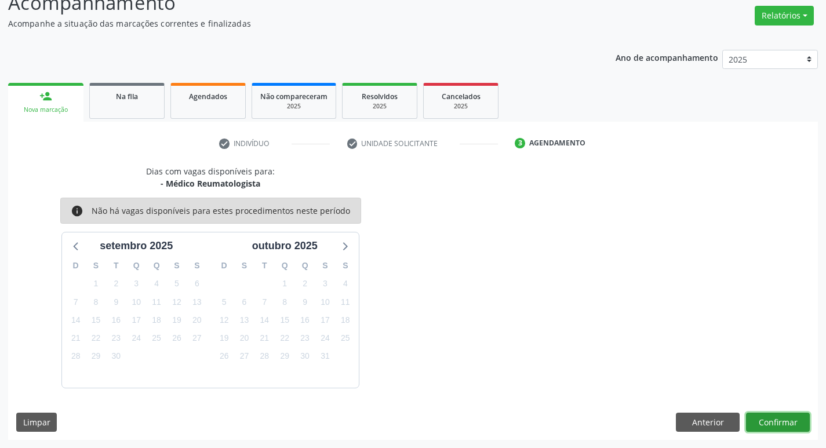
click at [772, 413] on button "Confirmar" at bounding box center [778, 423] width 64 height 20
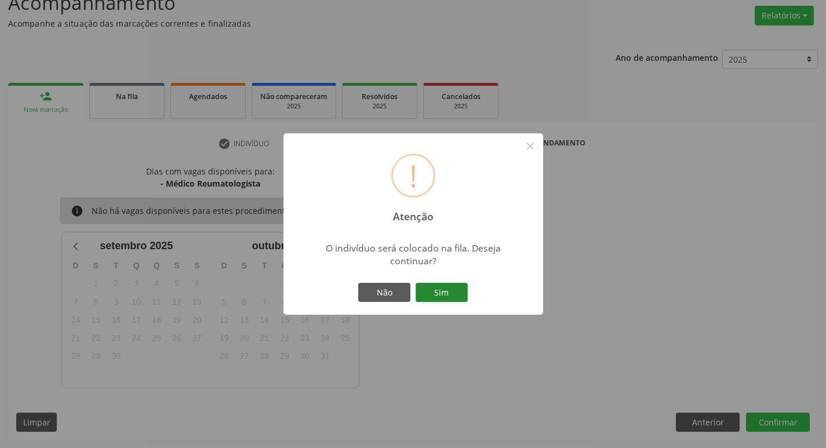
click at [439, 294] on button "Sim" at bounding box center [442, 293] width 52 height 20
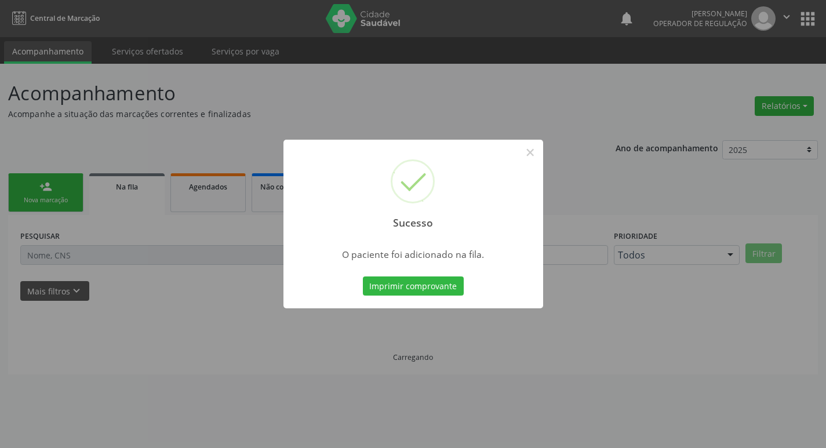
scroll to position [0, 0]
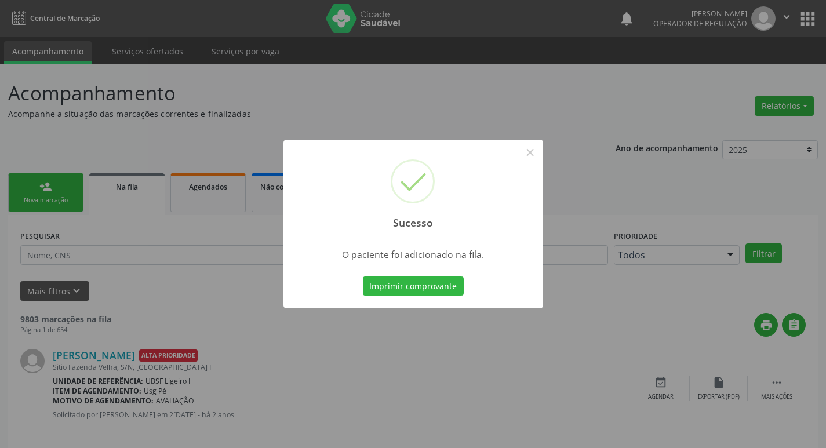
click at [74, 165] on div "Sucesso × O paciente foi adicionado na fila. Imprimir comprovante Cancel" at bounding box center [413, 224] width 826 height 448
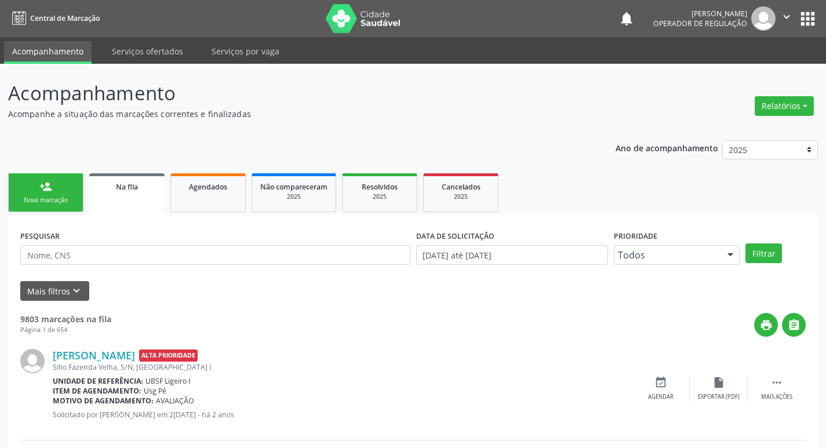
click at [48, 199] on div "Nova marcação" at bounding box center [46, 200] width 58 height 9
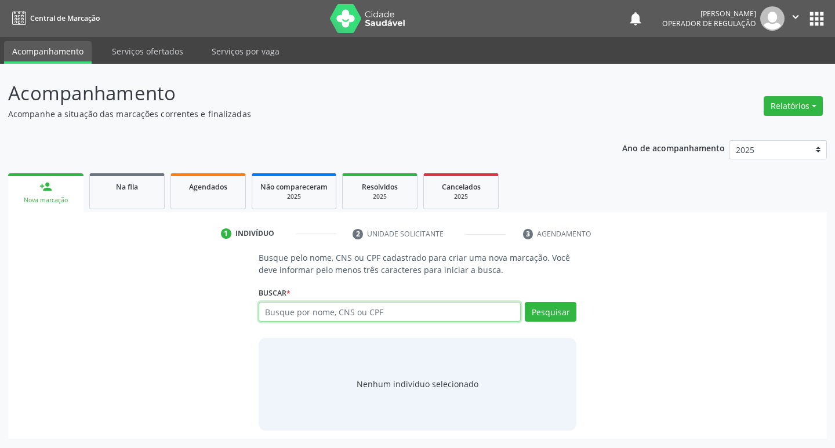
click at [441, 318] on input "text" at bounding box center [390, 312] width 263 height 20
type input "705003091343559"
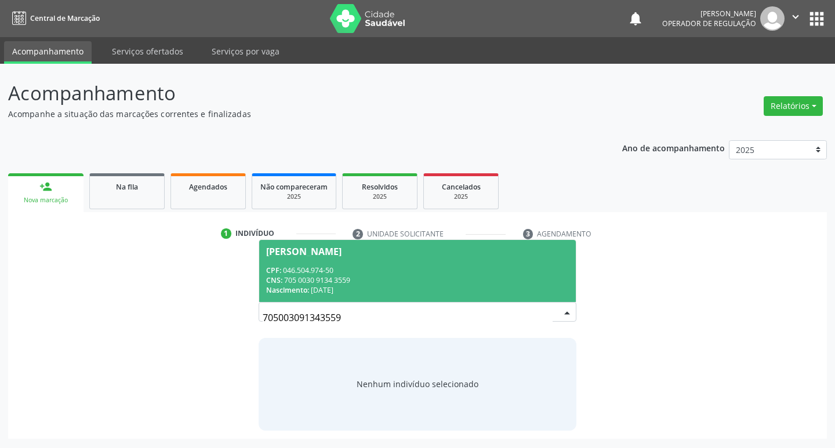
click at [537, 311] on input "705003091343559" at bounding box center [408, 317] width 290 height 23
click at [419, 258] on span "Maria José Pereira CPF: 046.504.974-50 CNS: 705 0030 9134 3559 Nascimento: 25/0…" at bounding box center [417, 271] width 317 height 62
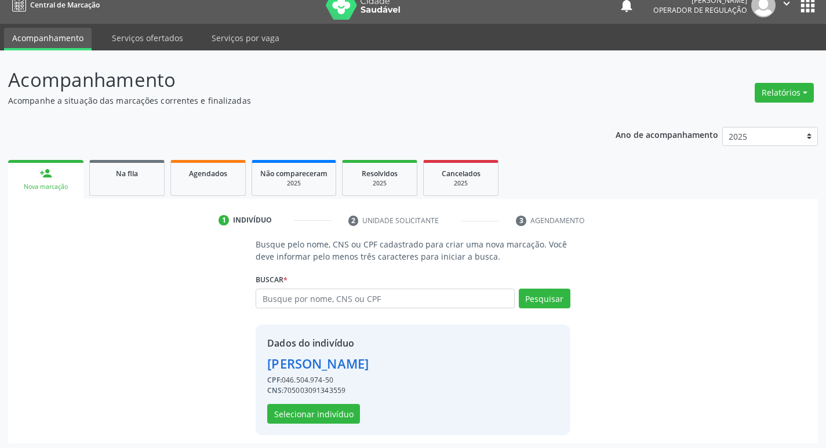
scroll to position [17, 0]
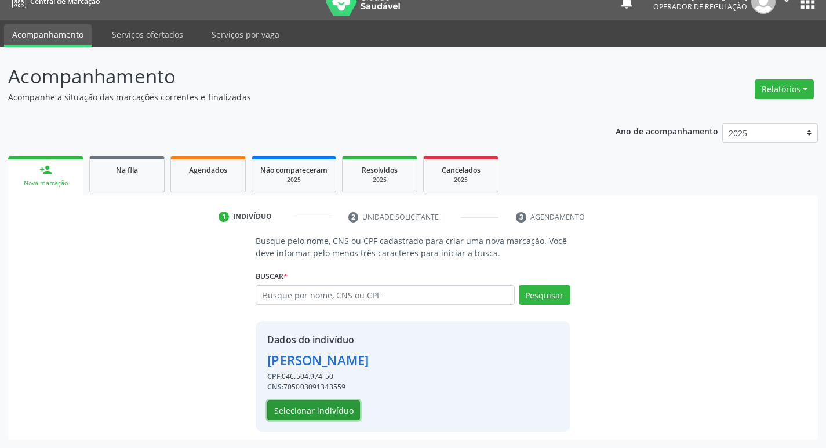
click at [331, 409] on button "Selecionar indivíduo" at bounding box center [313, 411] width 93 height 20
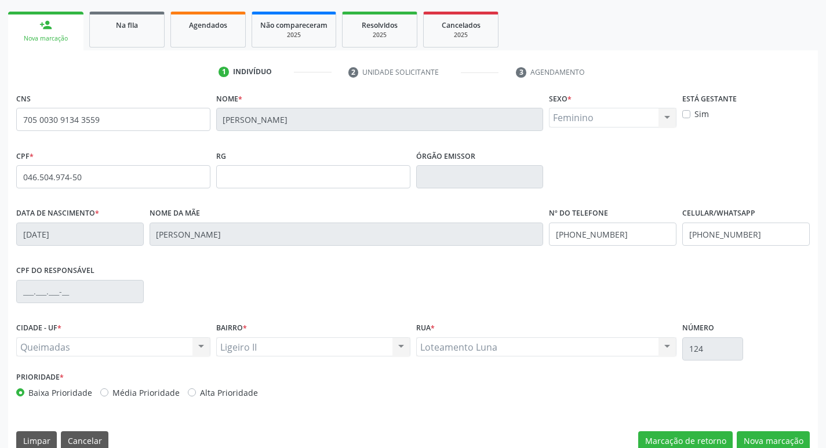
scroll to position [180, 0]
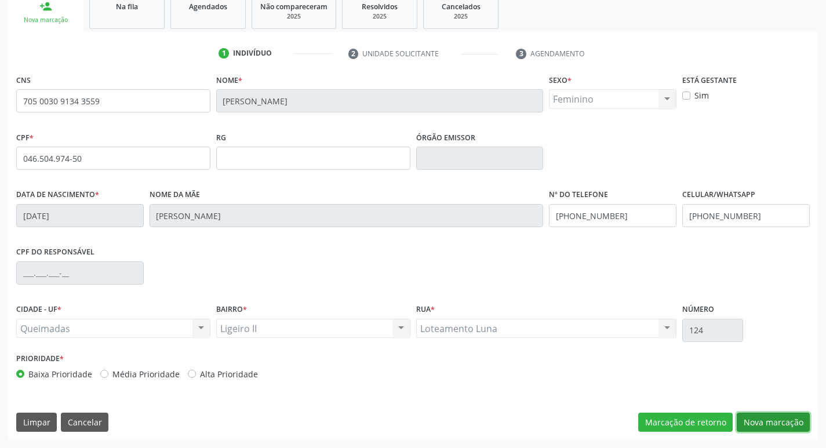
click at [773, 423] on button "Nova marcação" at bounding box center [773, 423] width 73 height 20
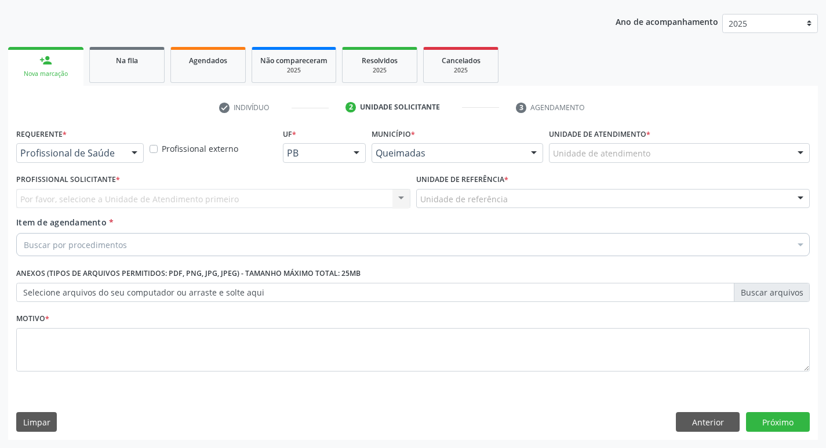
scroll to position [126, 0]
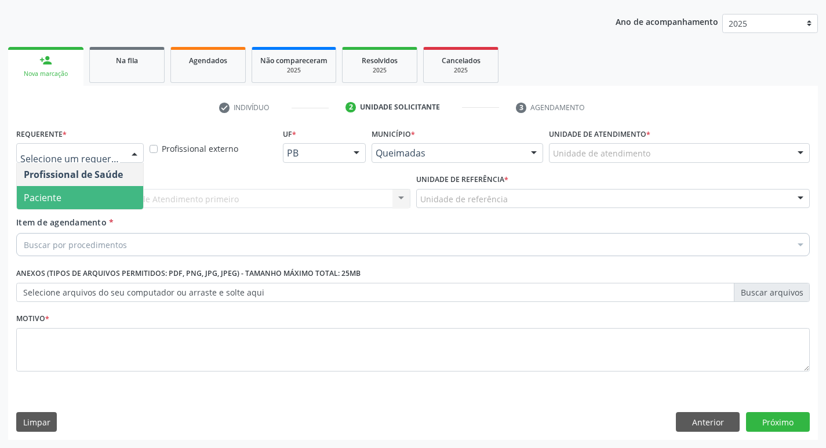
click at [81, 206] on span "Paciente" at bounding box center [80, 197] width 126 height 23
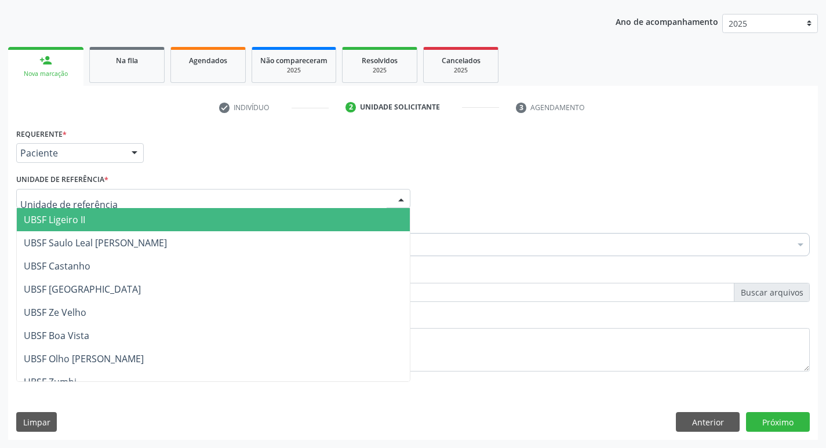
click at [79, 223] on span "UBSF Ligeiro II" at bounding box center [54, 219] width 61 height 13
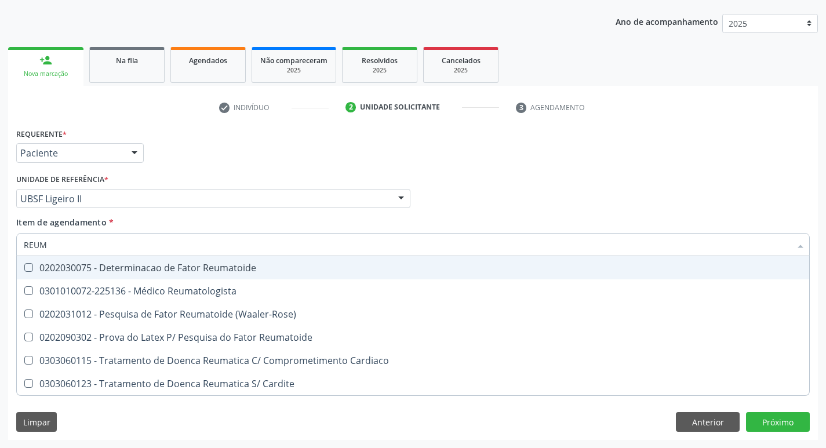
type input "REUMA"
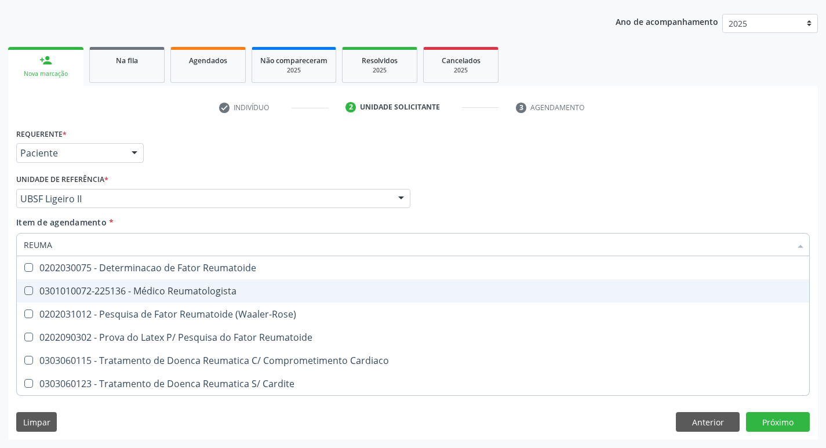
click at [122, 288] on div "0301010072-225136 - Médico Reumatologista" at bounding box center [413, 290] width 779 height 9
checkbox Reumatologista "true"
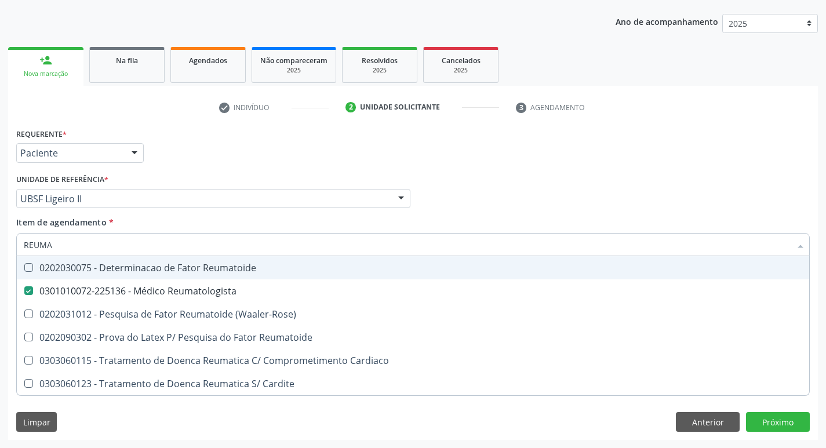
click at [275, 124] on div "check Indivíduo 2 Unidade solicitante 3 Agendamento CNS 705 0030 9134 3559 Nome…" at bounding box center [413, 269] width 810 height 342
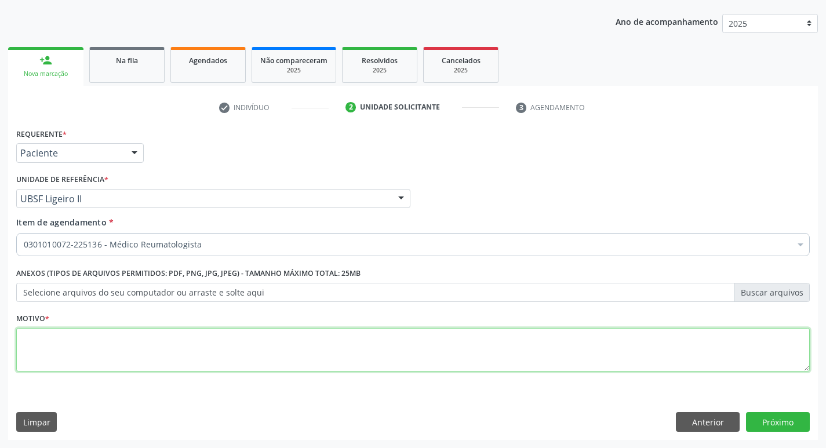
click at [83, 363] on textarea at bounding box center [413, 350] width 794 height 44
type textarea "RETORNO (DRA: ANDREZZA)"
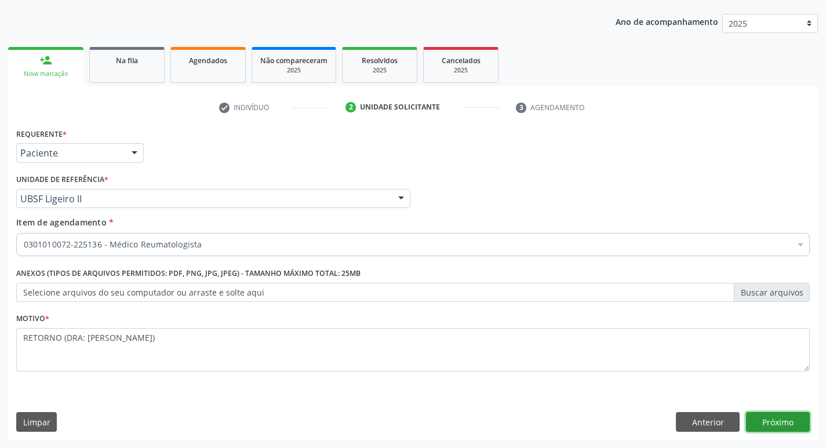
click at [791, 419] on button "Próximo" at bounding box center [778, 422] width 64 height 20
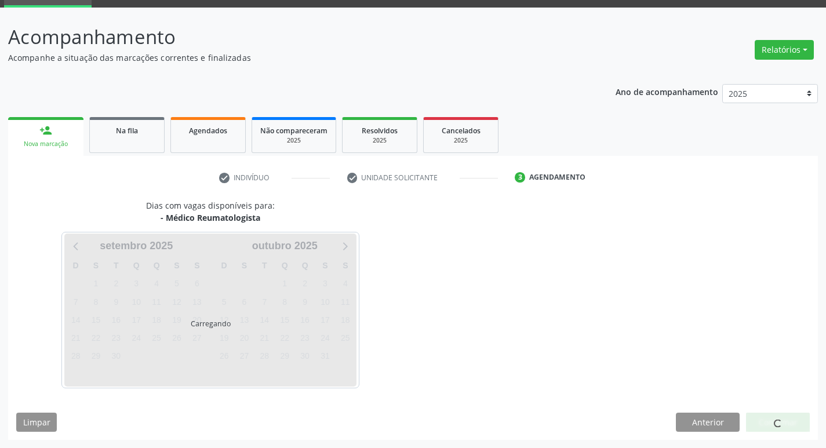
scroll to position [90, 0]
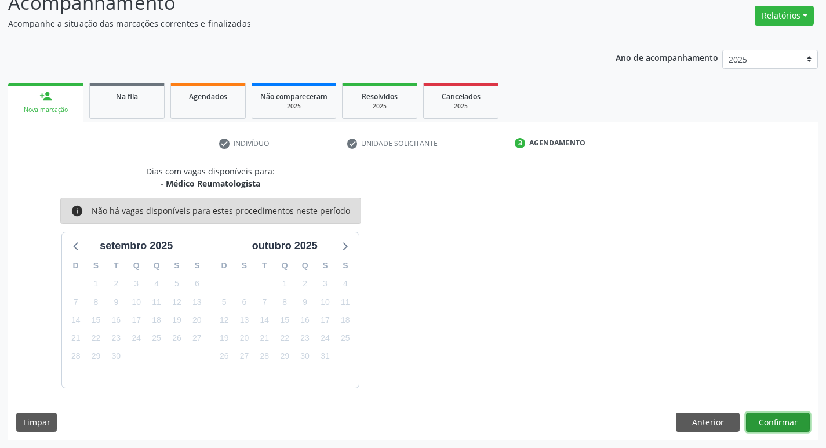
click at [779, 420] on button "Confirmar" at bounding box center [778, 423] width 64 height 20
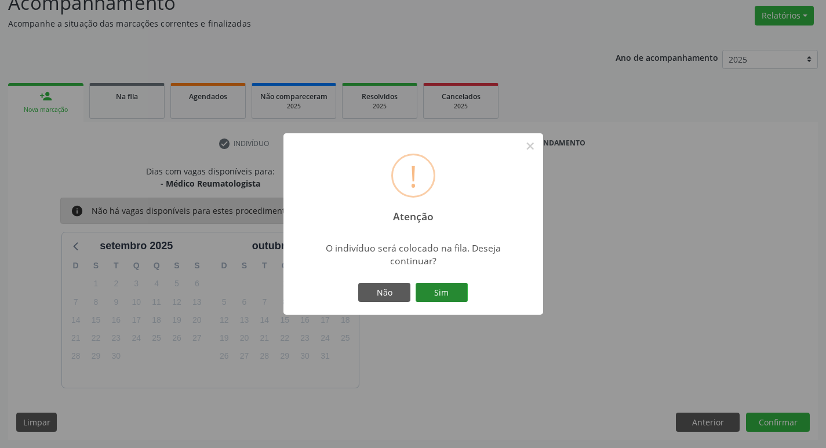
click at [448, 296] on button "Sim" at bounding box center [442, 293] width 52 height 20
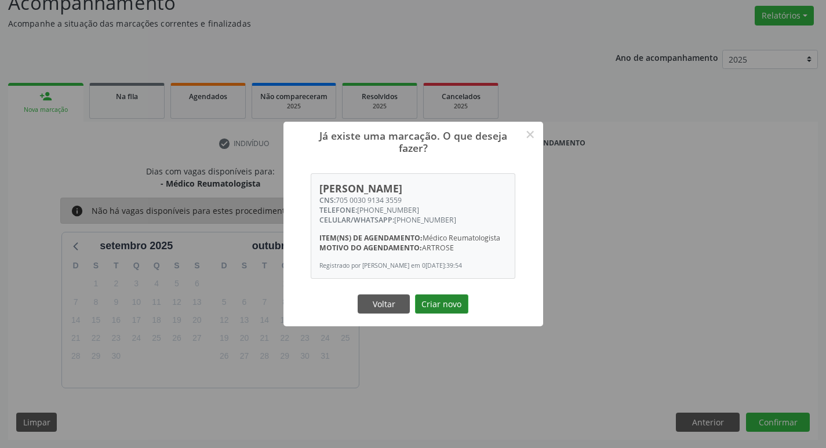
click at [446, 304] on button "Criar novo" at bounding box center [441, 304] width 53 height 20
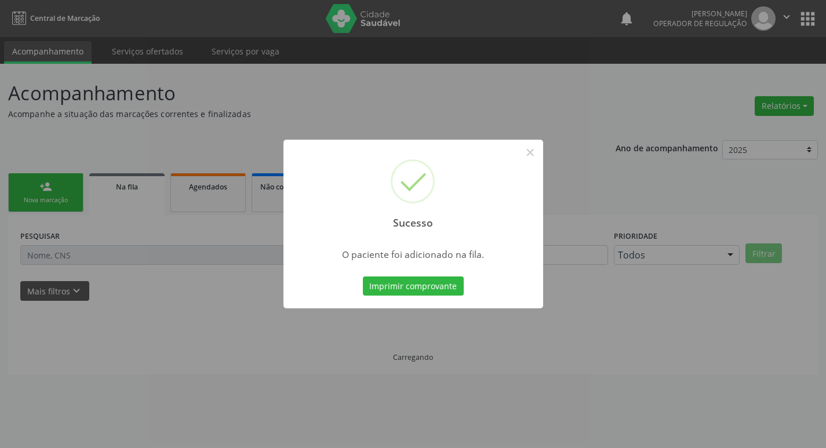
scroll to position [0, 0]
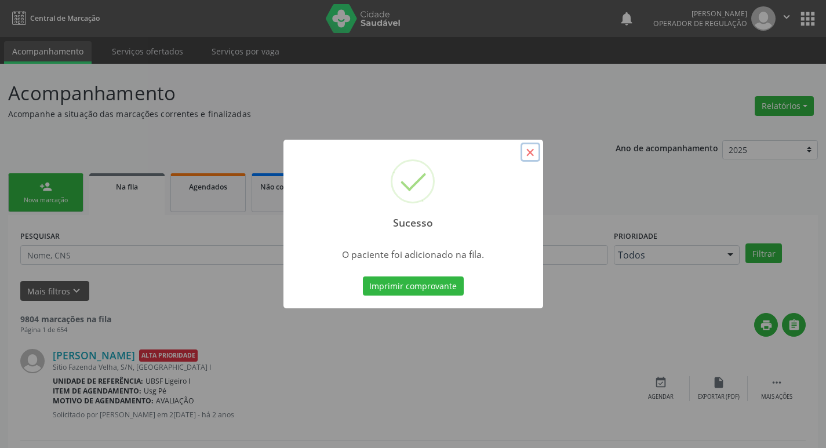
click at [535, 152] on button "×" at bounding box center [531, 153] width 20 height 20
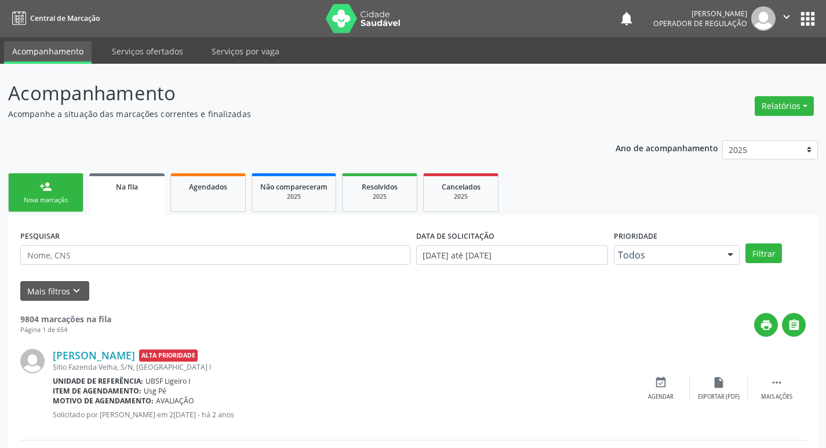
click at [57, 185] on link "person_add Nova marcação" at bounding box center [45, 192] width 75 height 39
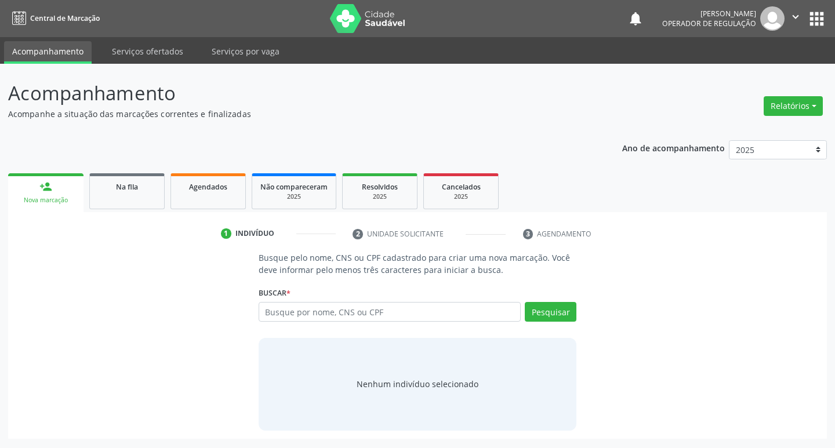
click at [329, 322] on div "Busque por nome, CNS ou CPF Nenhum resultado encontrado para: " " Digite nome, …" at bounding box center [418, 316] width 318 height 28
click at [333, 311] on input "text" at bounding box center [390, 312] width 263 height 20
click at [388, 308] on input "text" at bounding box center [390, 312] width 263 height 20
type input "703005808836971"
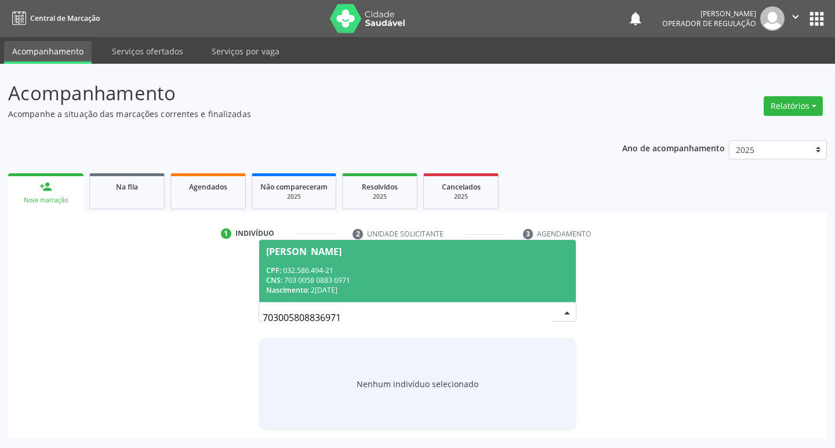
click at [341, 250] on div "Maria Petrucia de Souza Lopes" at bounding box center [303, 251] width 75 height 9
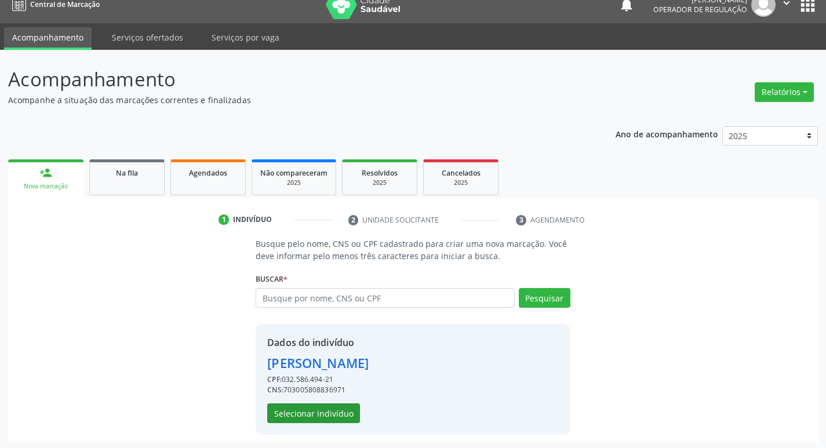
scroll to position [17, 0]
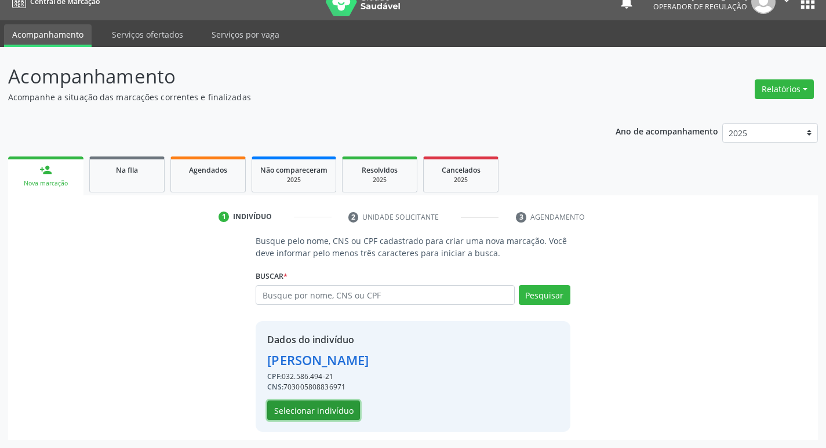
click at [334, 408] on button "Selecionar indivíduo" at bounding box center [313, 411] width 93 height 20
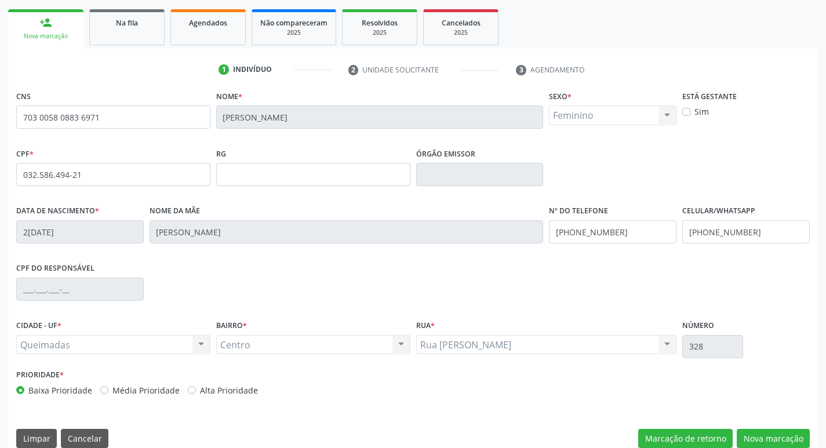
scroll to position [180, 0]
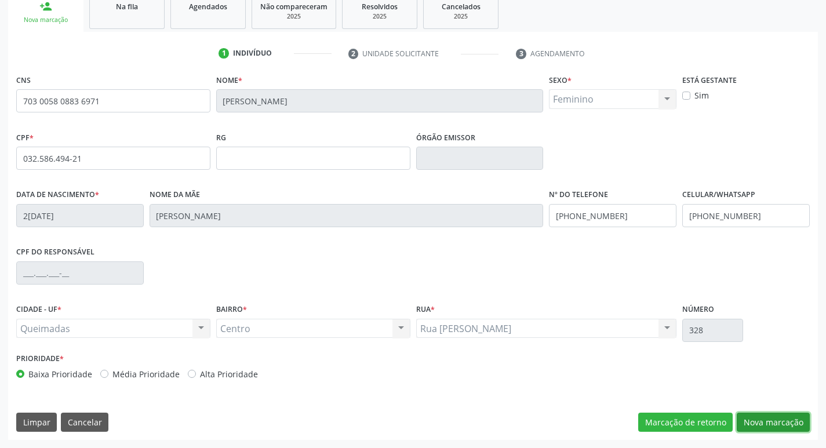
click at [766, 418] on button "Nova marcação" at bounding box center [773, 423] width 73 height 20
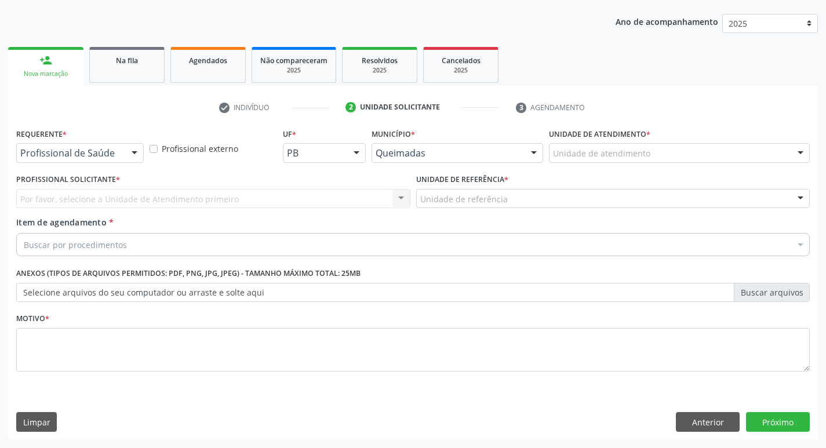
click at [122, 151] on div "Profissional de Saúde Profissional de Saúde Paciente Nenhum resultado encontrad…" at bounding box center [80, 153] width 128 height 20
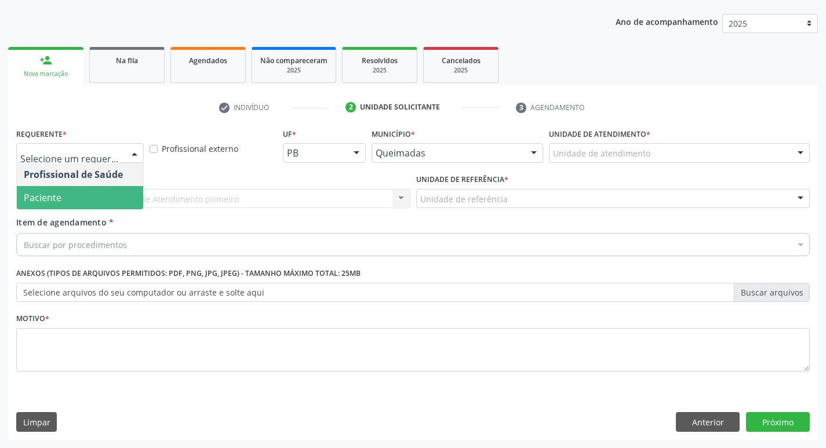
click at [100, 192] on span "Paciente" at bounding box center [80, 197] width 126 height 23
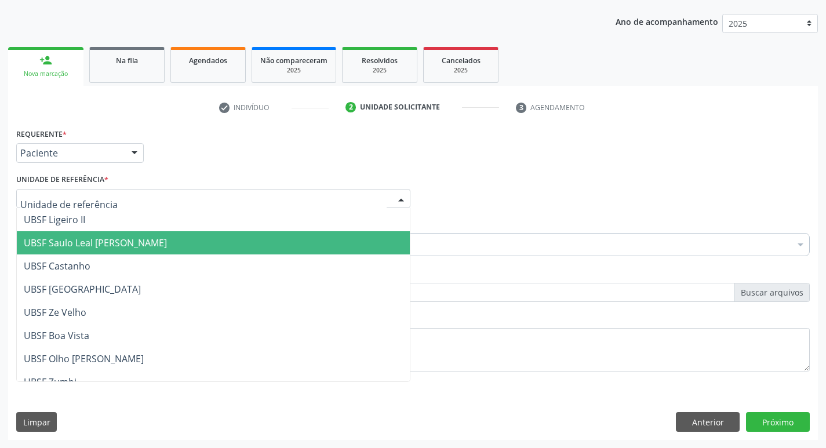
click at [91, 245] on span "UBSF Saulo Leal [PERSON_NAME]" at bounding box center [95, 243] width 143 height 13
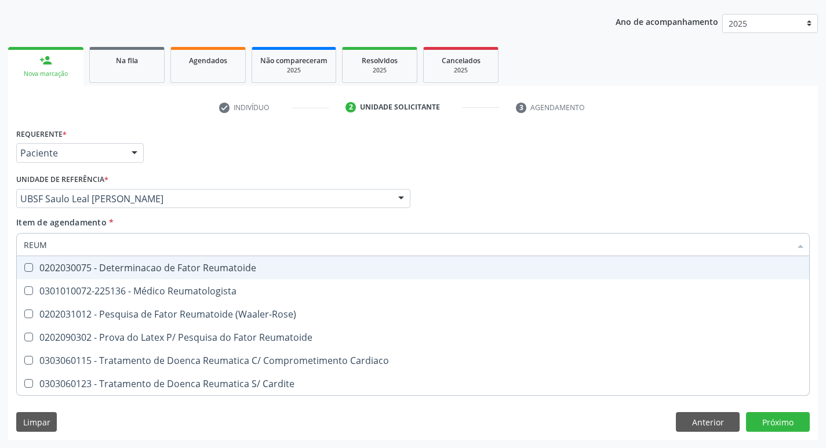
type input "REUMA"
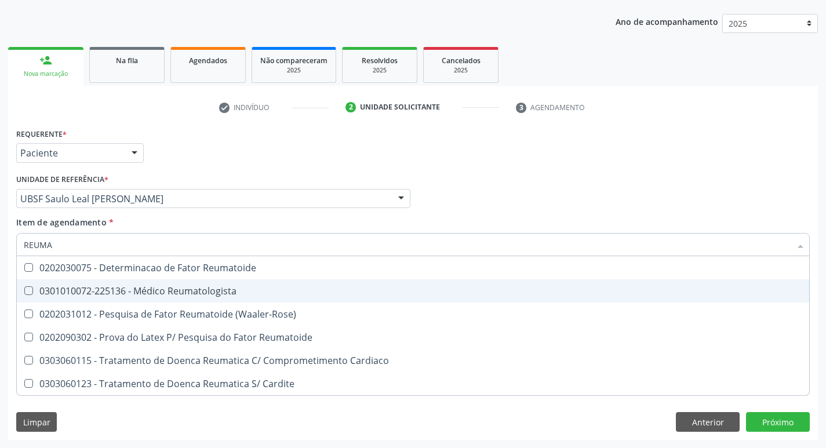
click at [114, 288] on div "0301010072-225136 - Médico Reumatologista" at bounding box center [413, 290] width 779 height 9
checkbox Reumatologista "true"
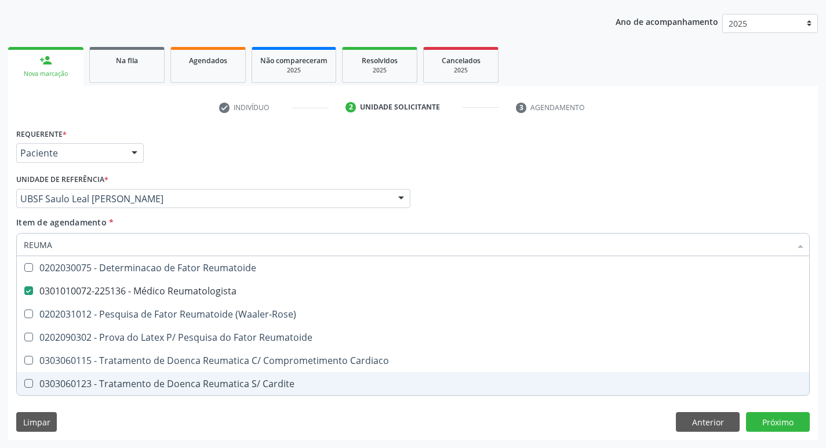
click at [93, 417] on div "Requerente * Paciente Profissional de Saúde Paciente Nenhum resultado encontrad…" at bounding box center [413, 282] width 810 height 315
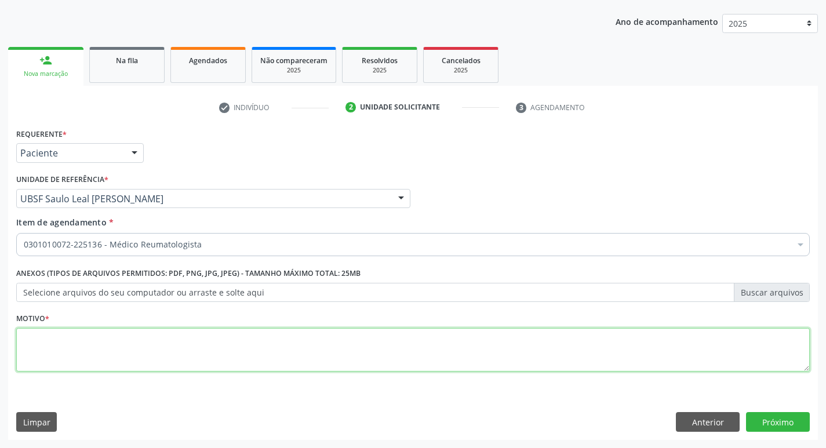
click at [112, 366] on textarea at bounding box center [413, 350] width 794 height 44
click at [125, 332] on textarea "RETORNO ( DRA ANDREZZA)" at bounding box center [413, 350] width 794 height 44
click at [150, 340] on textarea "RETORNO ( DRA ANDREZZA)" at bounding box center [413, 350] width 794 height 44
type textarea "RETORNO ( DRA ANDREZZA)"
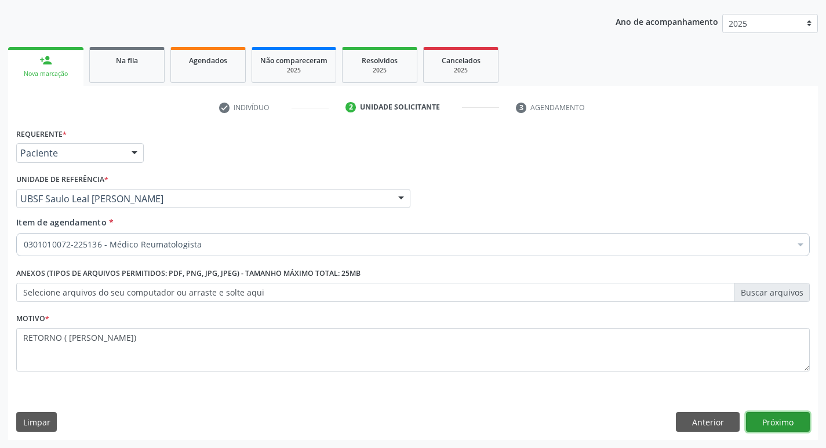
click at [785, 417] on button "Próximo" at bounding box center [778, 422] width 64 height 20
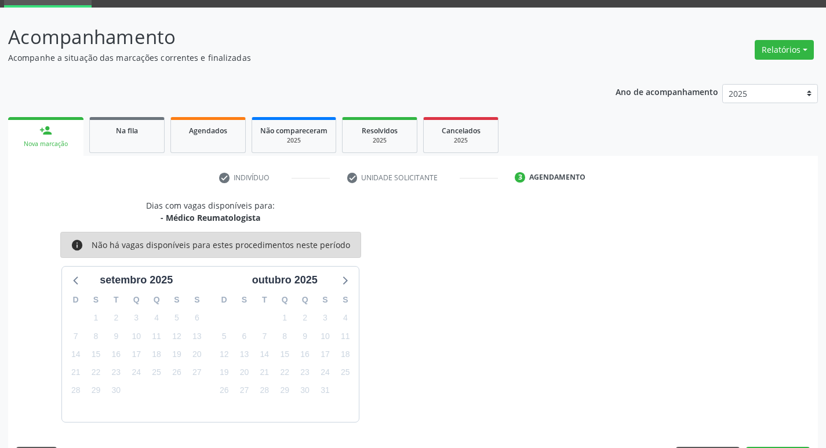
scroll to position [90, 0]
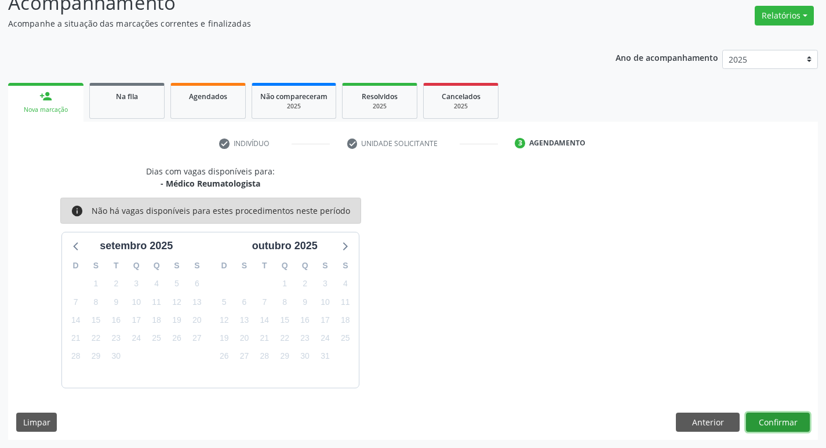
click at [774, 419] on button "Confirmar" at bounding box center [778, 423] width 64 height 20
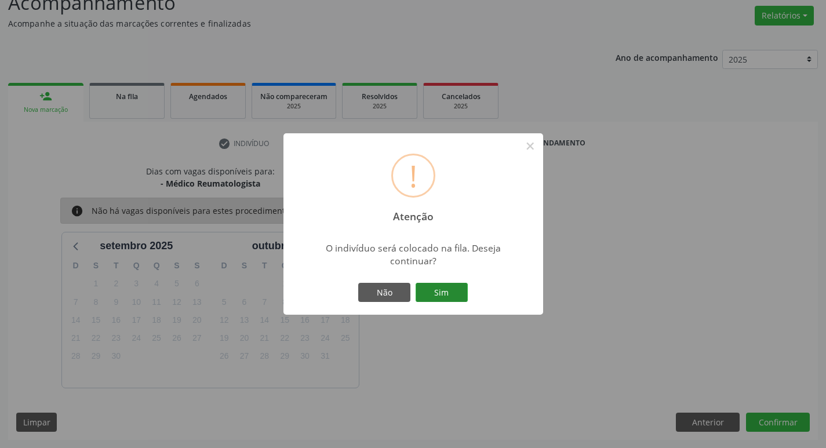
click at [460, 287] on button "Sim" at bounding box center [442, 293] width 52 height 20
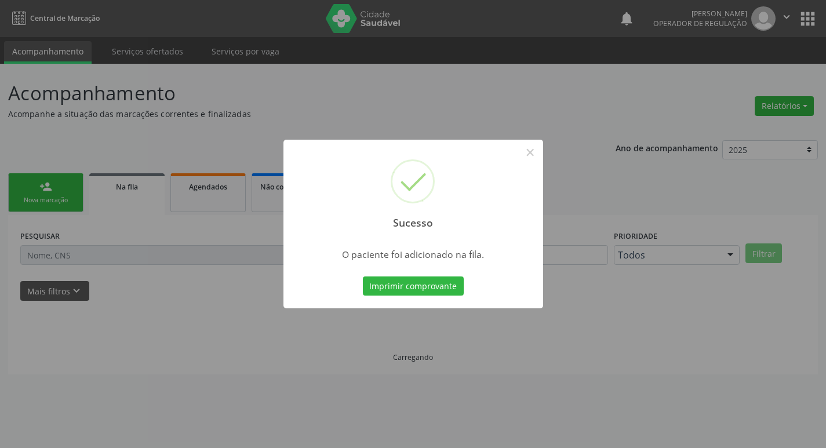
scroll to position [0, 0]
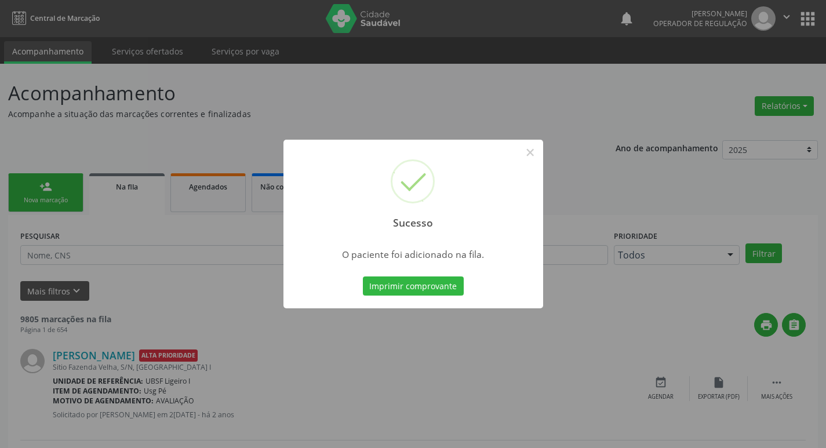
drag, startPoint x: 189, startPoint y: 137, endPoint x: 122, endPoint y: 157, distance: 69.7
click at [188, 138] on div "Sucesso × O paciente foi adicionado na fila. Imprimir comprovante Cancel" at bounding box center [413, 224] width 826 height 448
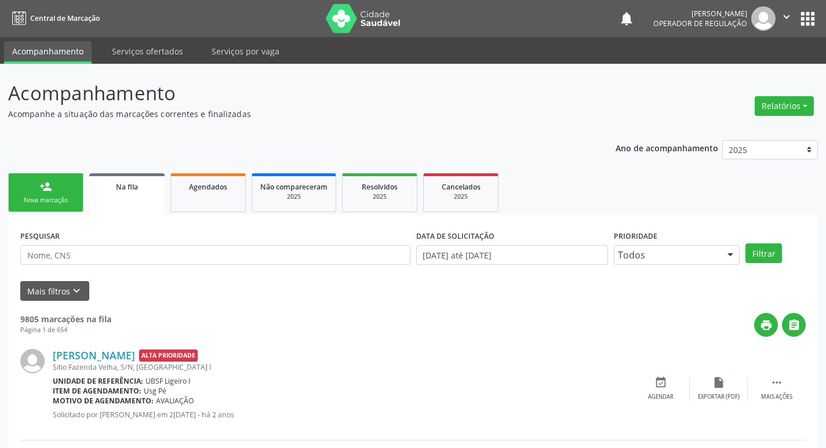
click at [43, 209] on link "person_add Nova marcação" at bounding box center [45, 192] width 75 height 39
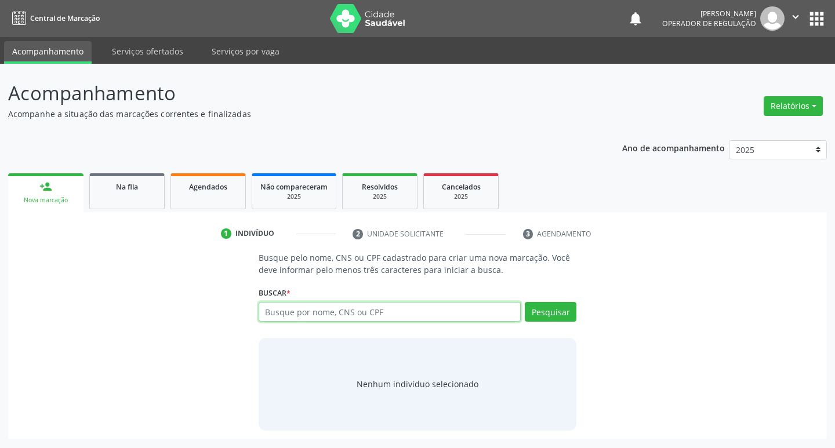
click at [356, 302] on input "text" at bounding box center [390, 312] width 263 height 20
type input "708005817025728"
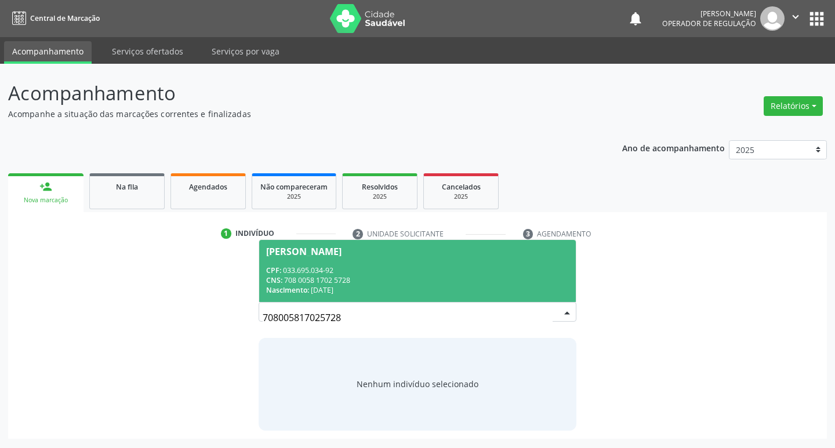
click at [341, 255] on div "Severina Francisco Gomes" at bounding box center [303, 251] width 75 height 9
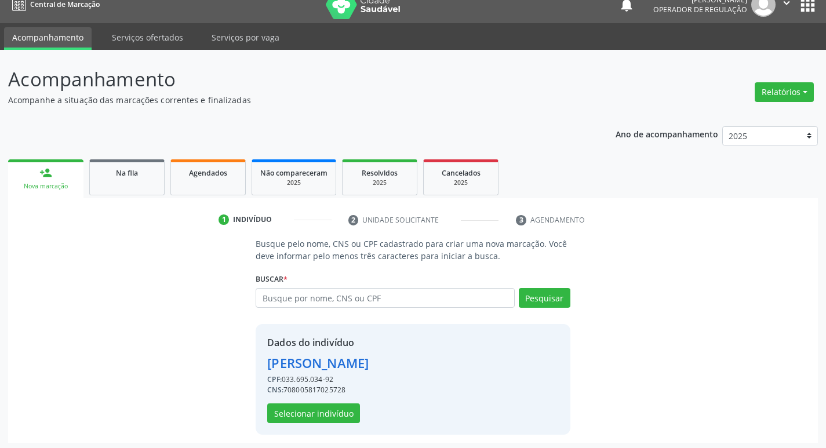
scroll to position [17, 0]
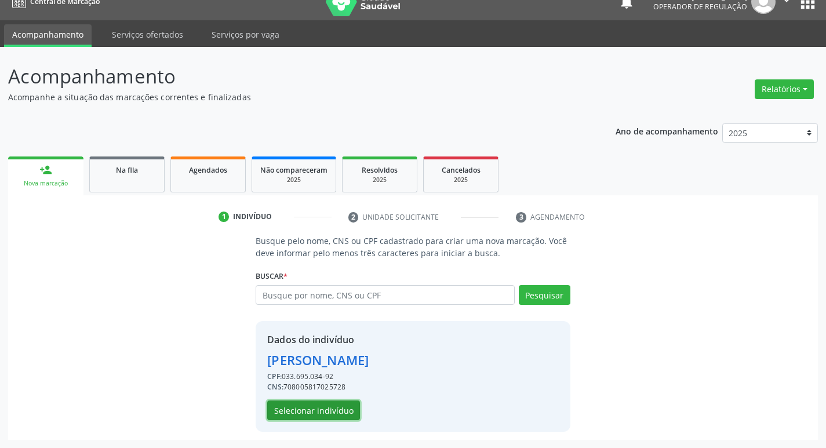
click at [328, 418] on button "Selecionar indivíduo" at bounding box center [313, 411] width 93 height 20
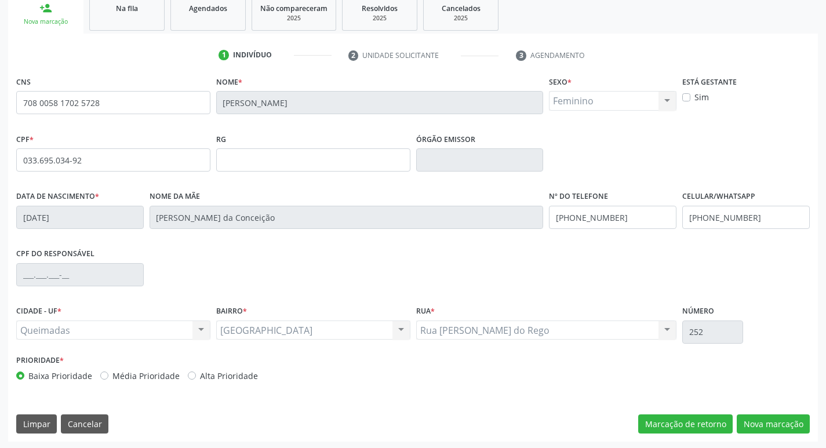
scroll to position [180, 0]
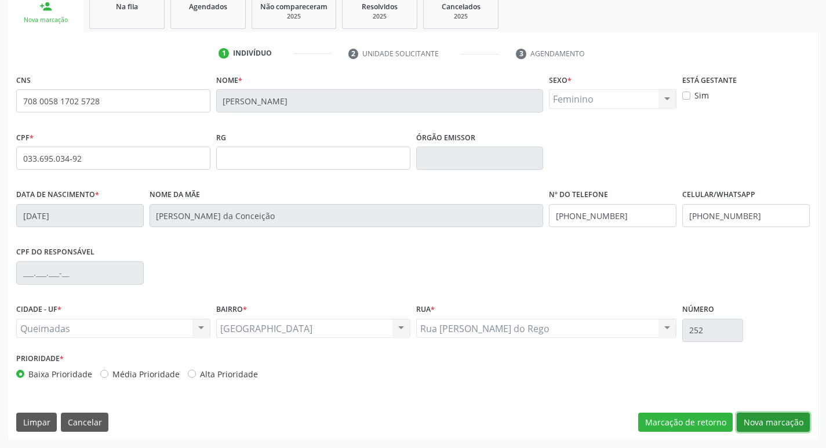
click at [765, 420] on button "Nova marcação" at bounding box center [773, 423] width 73 height 20
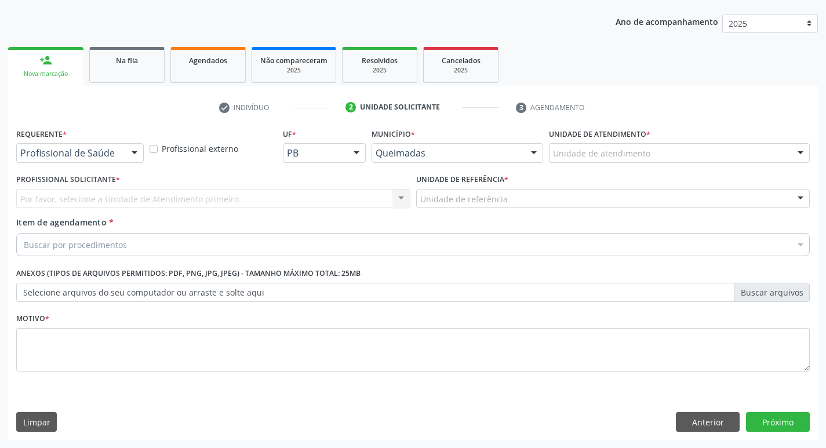
scroll to position [126, 0]
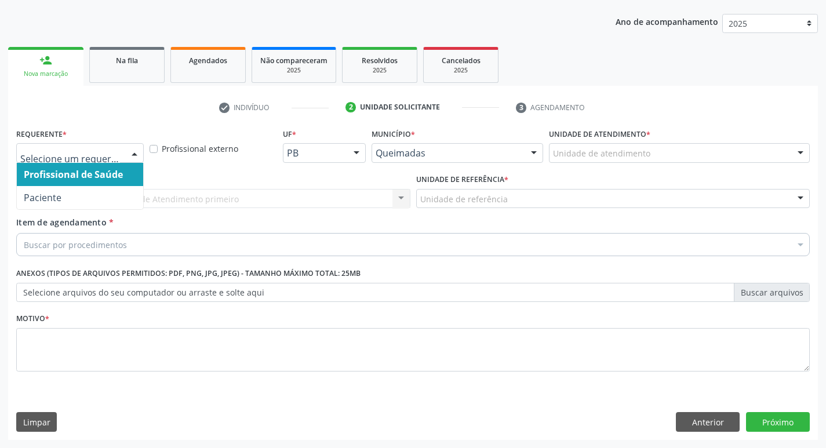
drag, startPoint x: 93, startPoint y: 152, endPoint x: 89, endPoint y: 165, distance: 12.8
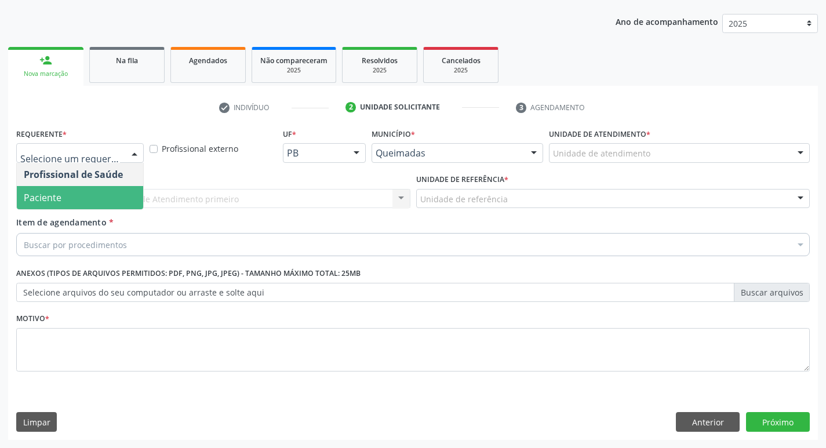
click at [49, 200] on span "Paciente" at bounding box center [43, 197] width 38 height 13
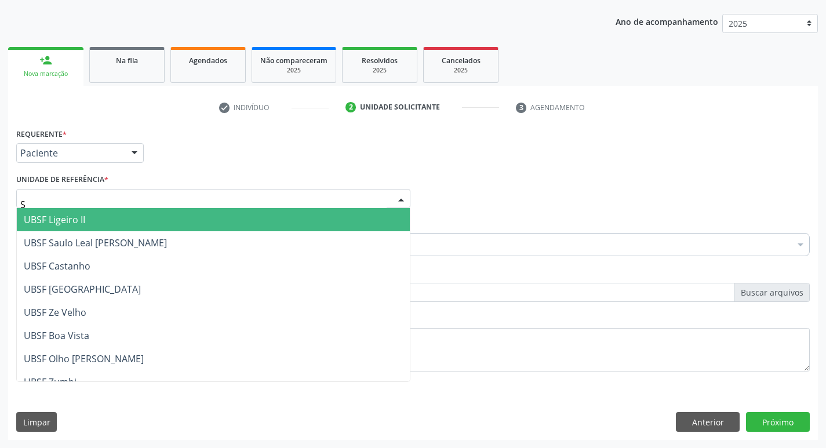
type input "SA"
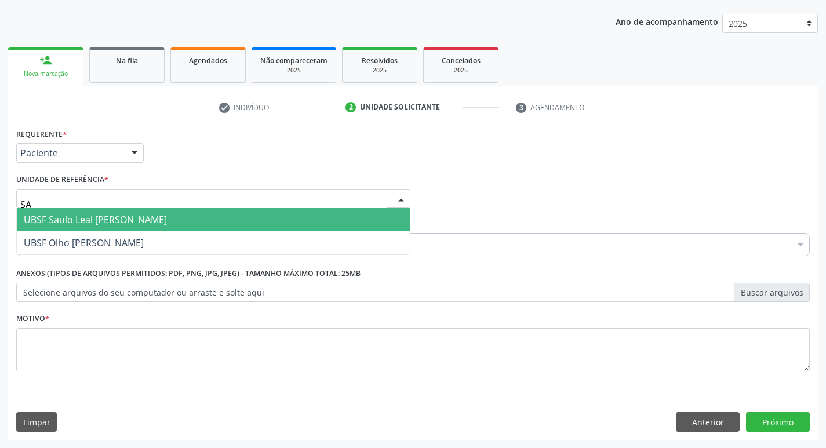
click at [61, 223] on span "UBSF Saulo Leal [PERSON_NAME]" at bounding box center [95, 219] width 143 height 13
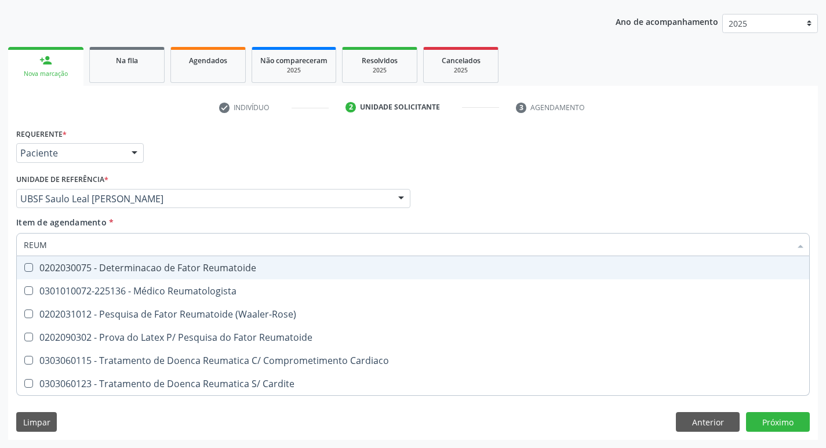
type input "REUMA"
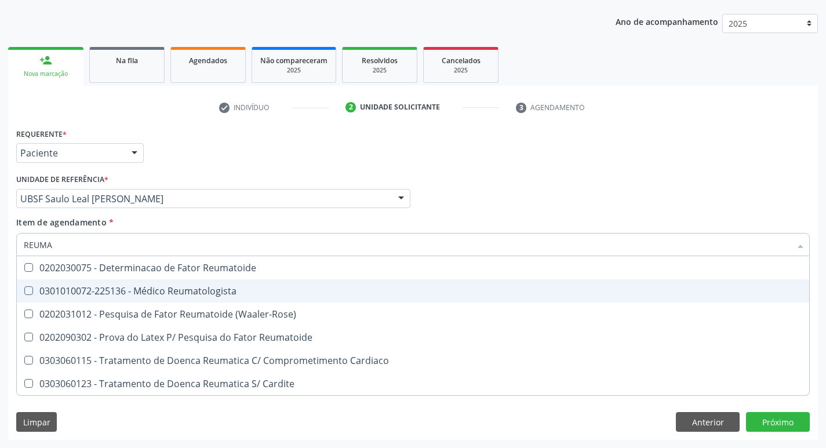
click at [187, 289] on div "0301010072-225136 - Médico Reumatologista" at bounding box center [413, 290] width 779 height 9
checkbox Reumatologista "true"
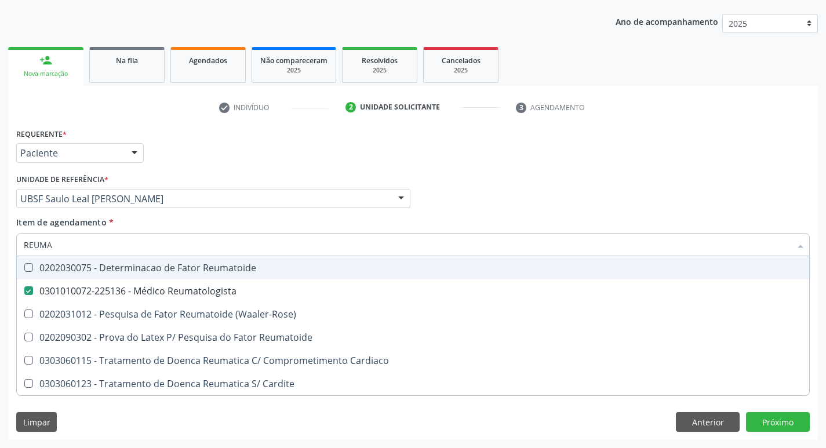
click at [224, 116] on li "check Indivíduo" at bounding box center [273, 108] width 127 height 20
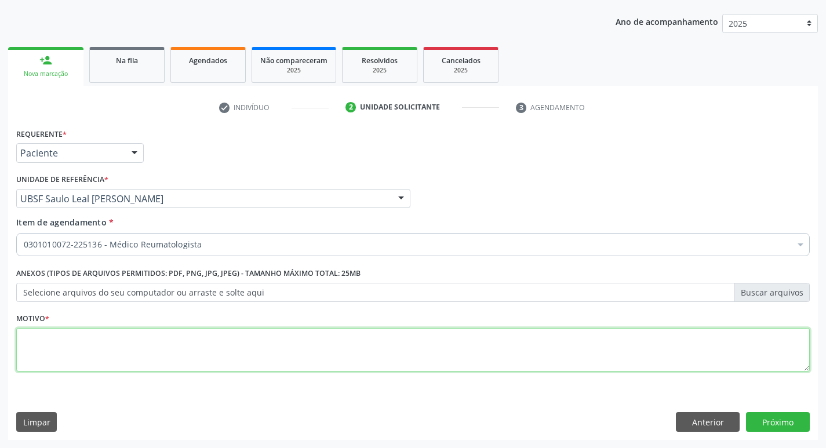
click at [90, 344] on textarea at bounding box center [413, 350] width 794 height 44
type textarea "RETORNO ( DRA: ANDREZZA) M7"
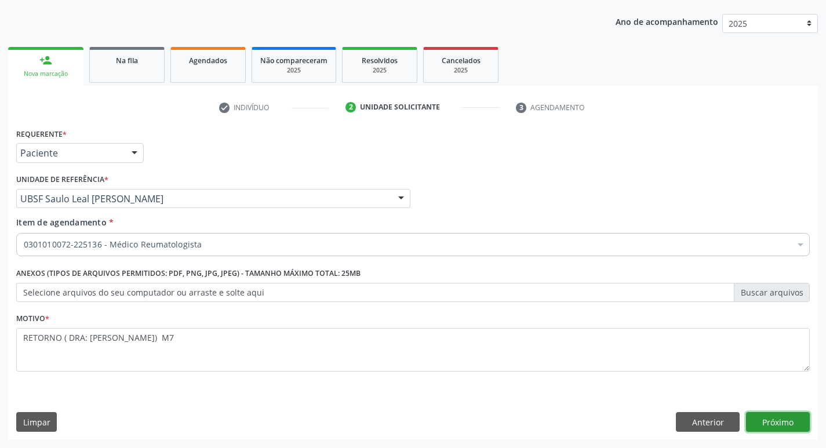
click at [786, 423] on button "Próximo" at bounding box center [778, 422] width 64 height 20
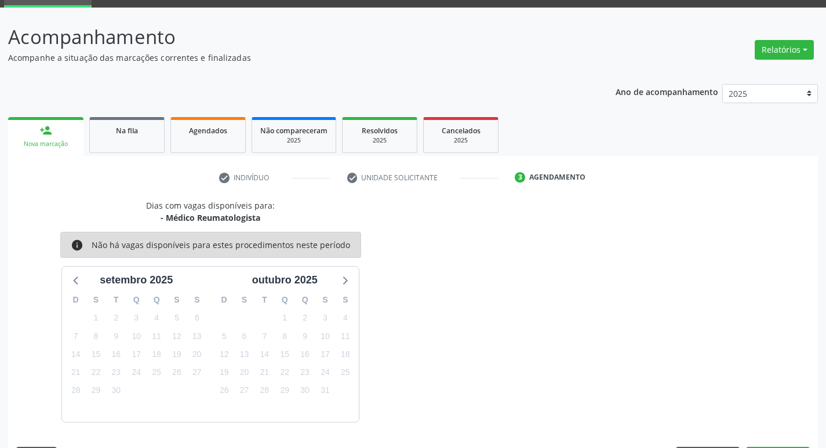
scroll to position [90, 0]
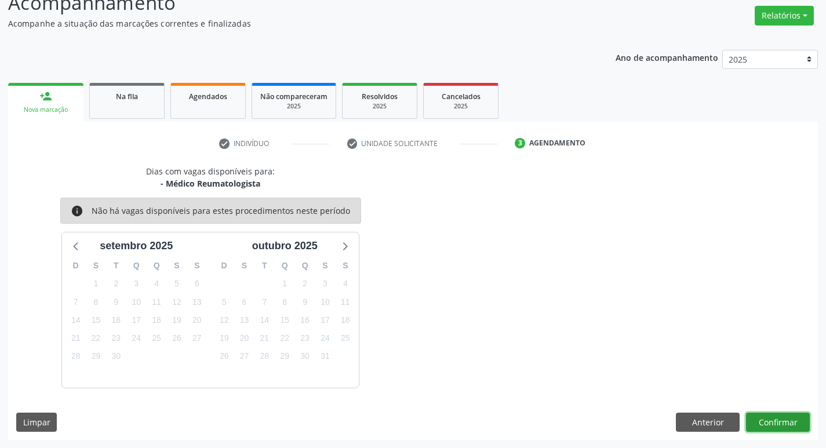
click at [787, 419] on button "Confirmar" at bounding box center [778, 423] width 64 height 20
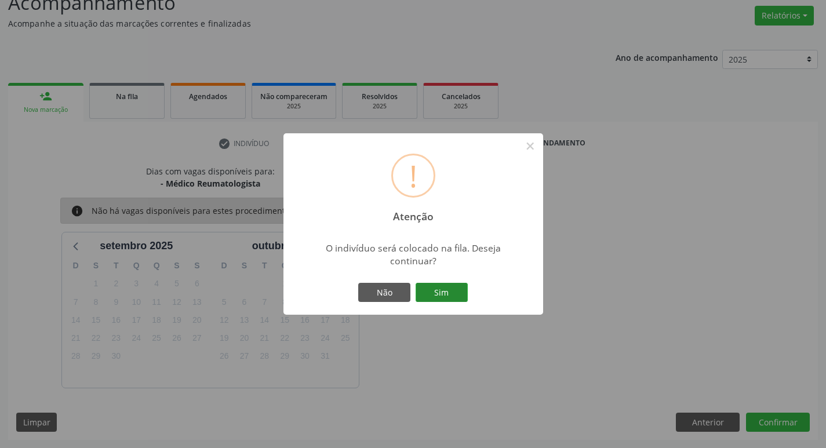
click at [443, 296] on button "Sim" at bounding box center [442, 293] width 52 height 20
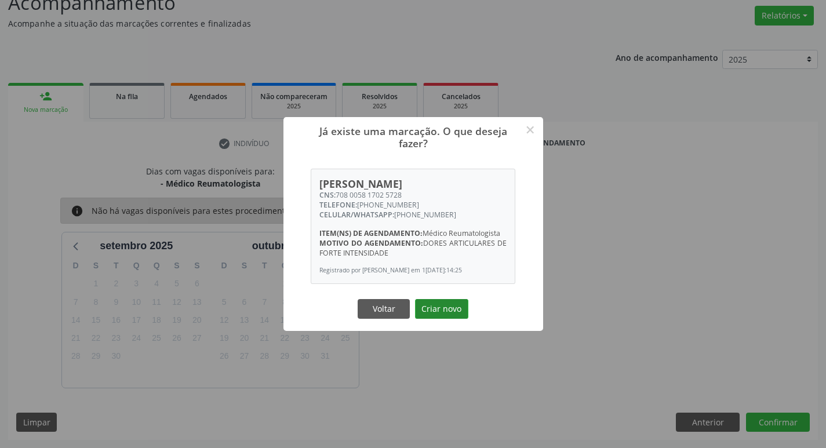
click at [433, 319] on button "Criar novo" at bounding box center [441, 309] width 53 height 20
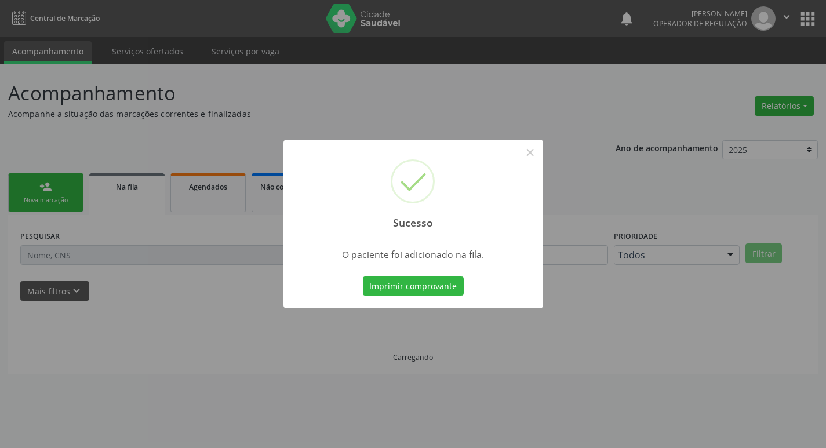
scroll to position [0, 0]
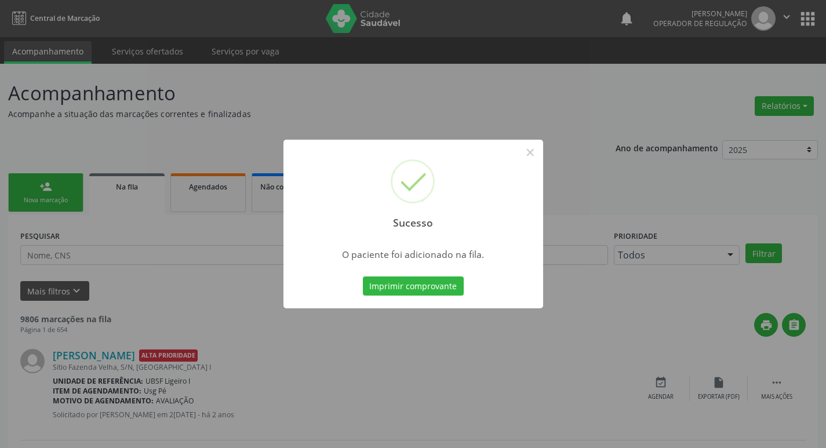
click at [74, 139] on div "Sucesso × O paciente foi adicionado na fila. Imprimir comprovante Cancel" at bounding box center [413, 224] width 826 height 448
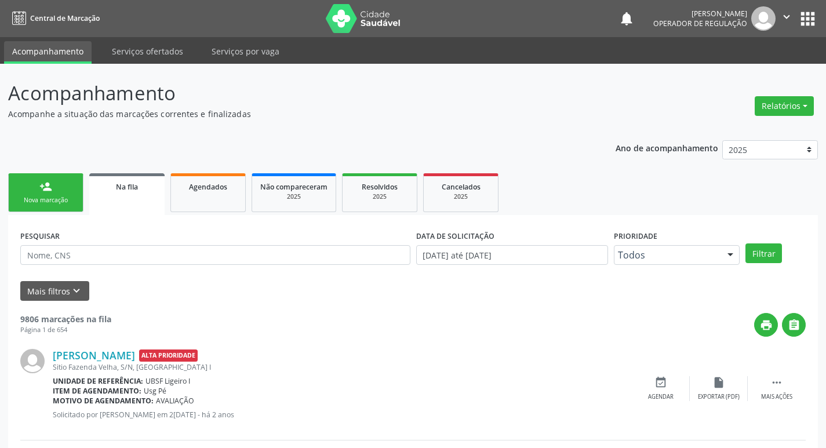
click at [45, 191] on div "person_add" at bounding box center [45, 186] width 13 height 13
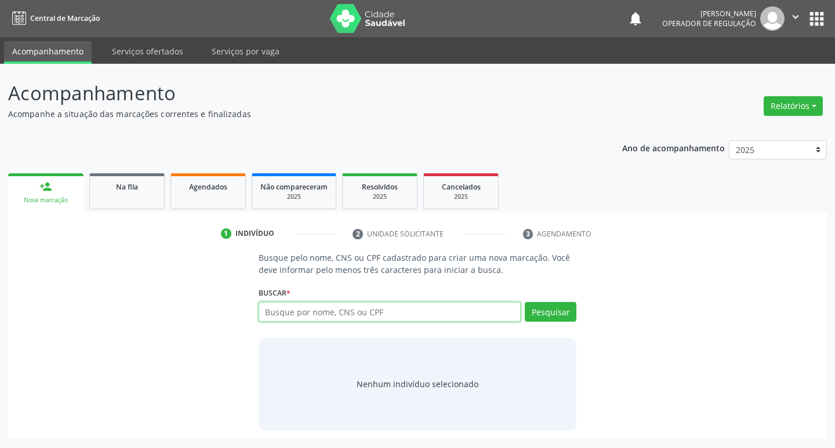
click at [295, 306] on input "text" at bounding box center [390, 312] width 263 height 20
type input "702801603011467"
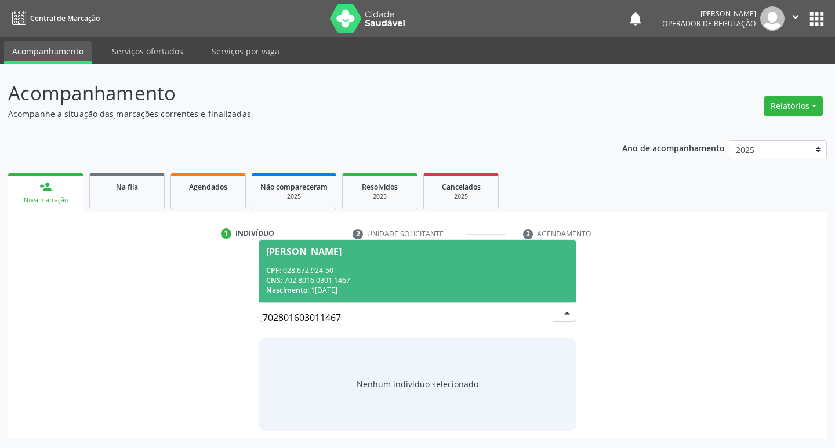
click at [478, 262] on span "Antonio Velez de Andrade CPF: 028.672.924-50 CNS: 702 8016 0301 1467 Nascimento…" at bounding box center [417, 271] width 317 height 62
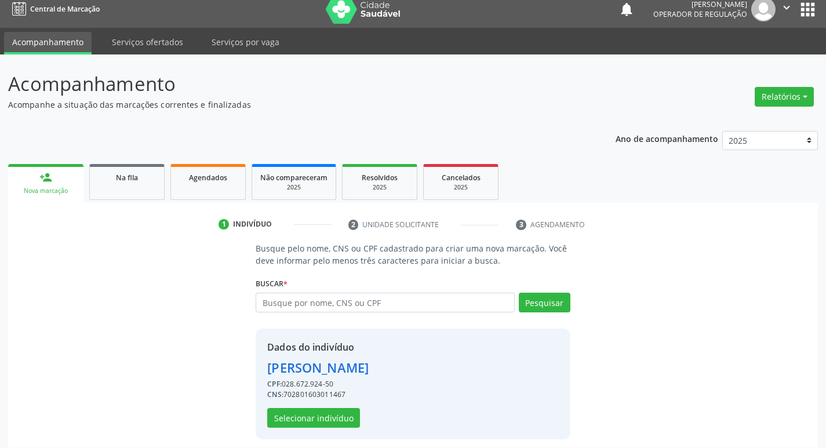
scroll to position [17, 0]
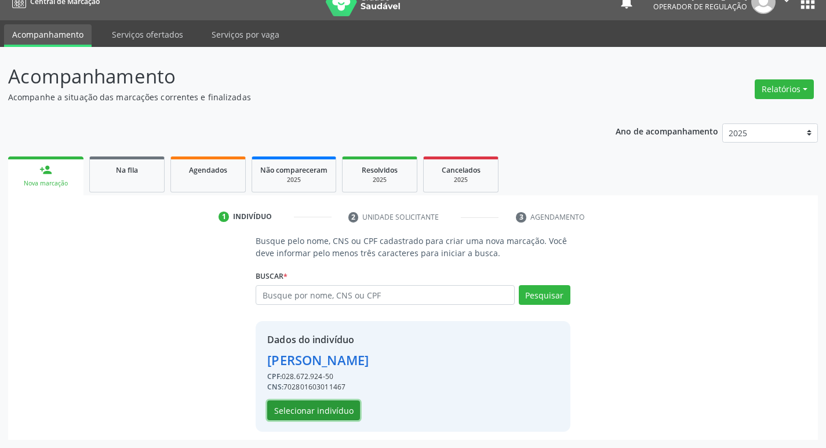
click at [334, 408] on button "Selecionar indivíduo" at bounding box center [313, 411] width 93 height 20
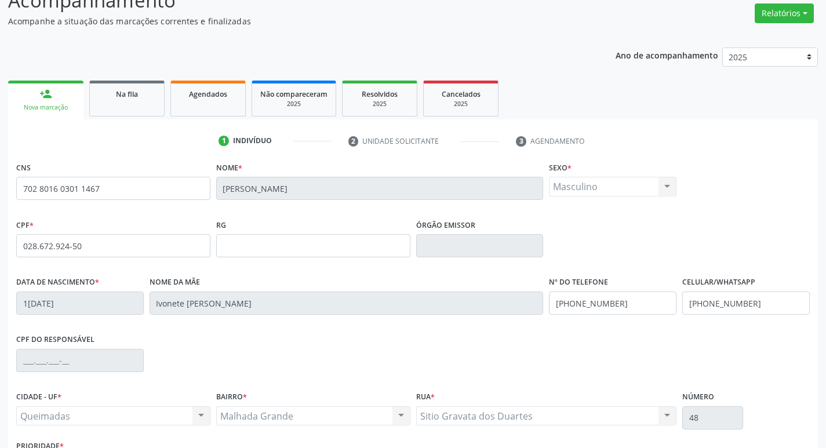
scroll to position [180, 0]
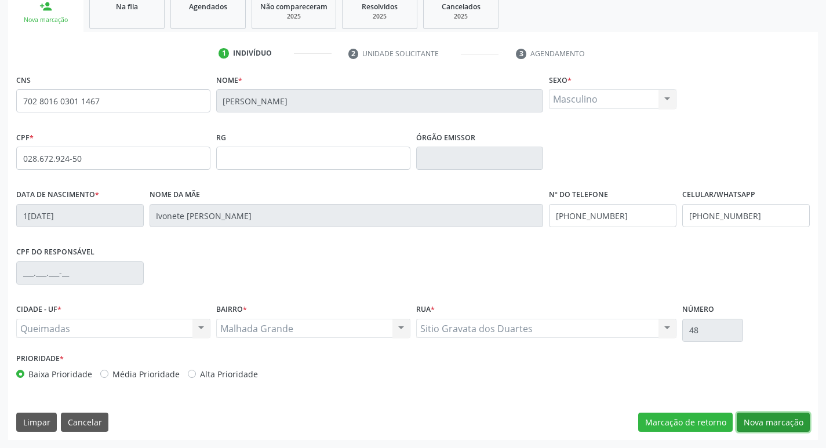
click at [779, 424] on button "Nova marcação" at bounding box center [773, 423] width 73 height 20
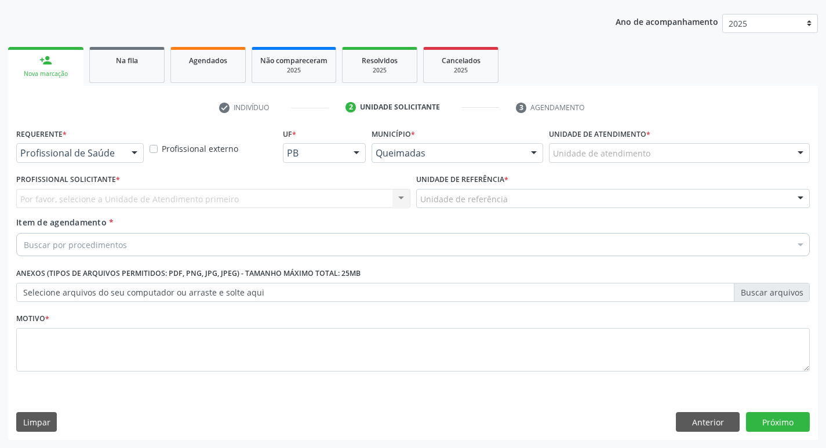
scroll to position [126, 0]
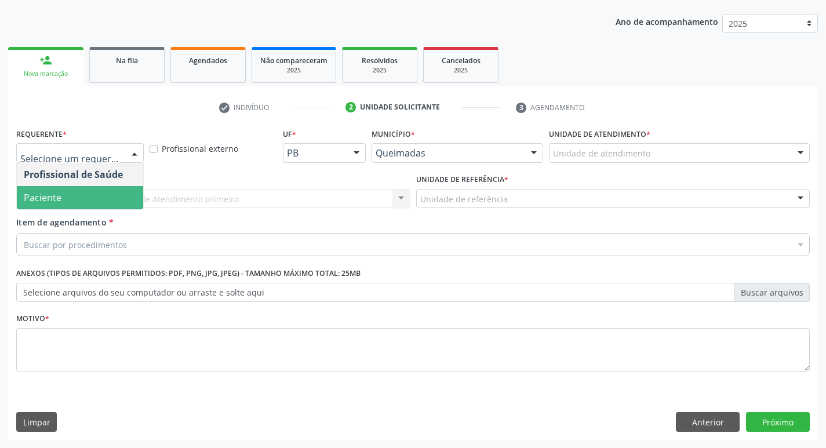
click at [48, 202] on span "Paciente" at bounding box center [43, 197] width 38 height 13
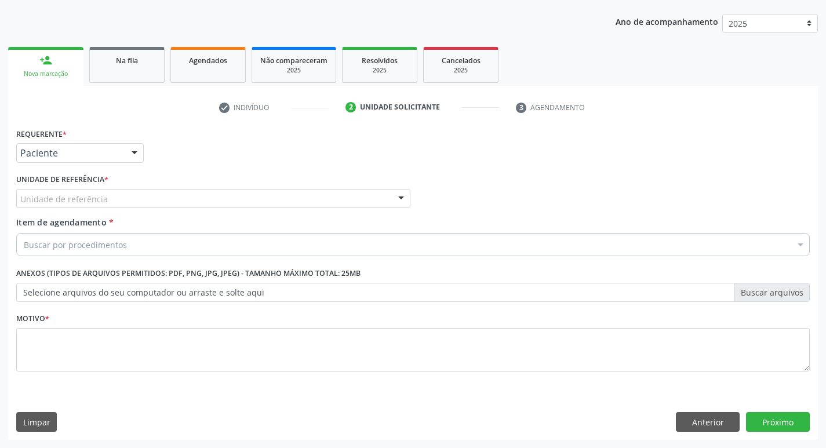
click at [131, 202] on div "Unidade de referência" at bounding box center [213, 199] width 394 height 20
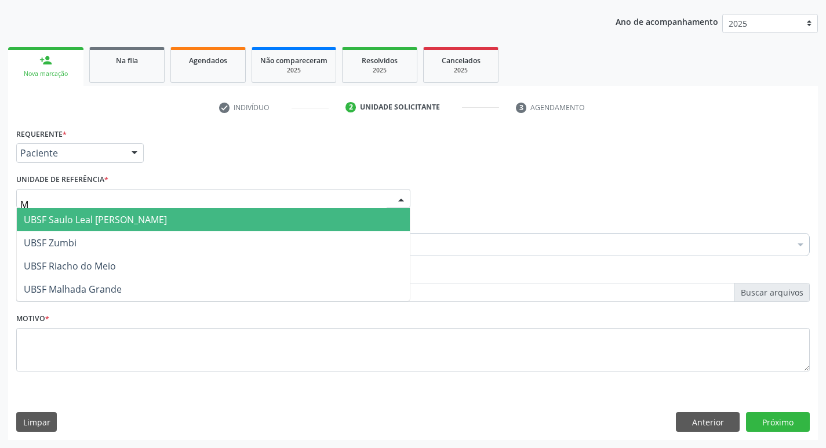
type input "MA"
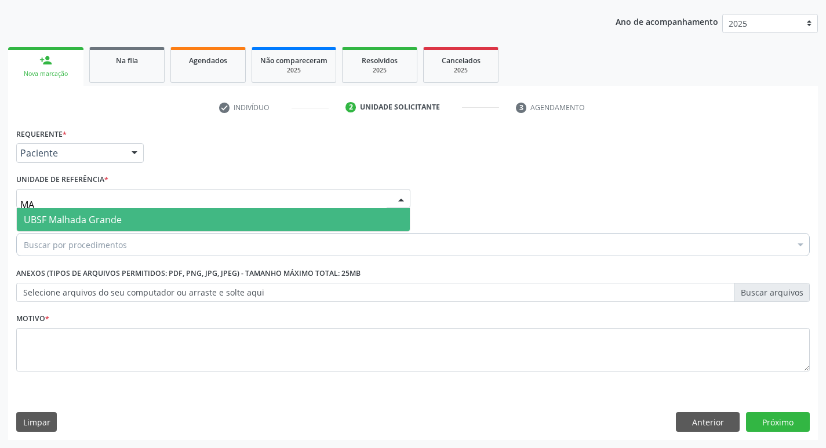
click at [133, 213] on span "UBSF Malhada Grande" at bounding box center [213, 219] width 393 height 23
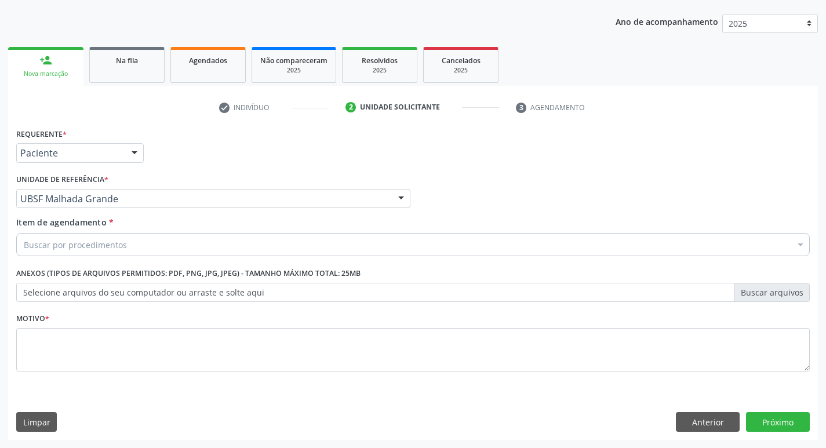
click at [115, 238] on div "Buscar por procedimentos" at bounding box center [413, 244] width 794 height 23
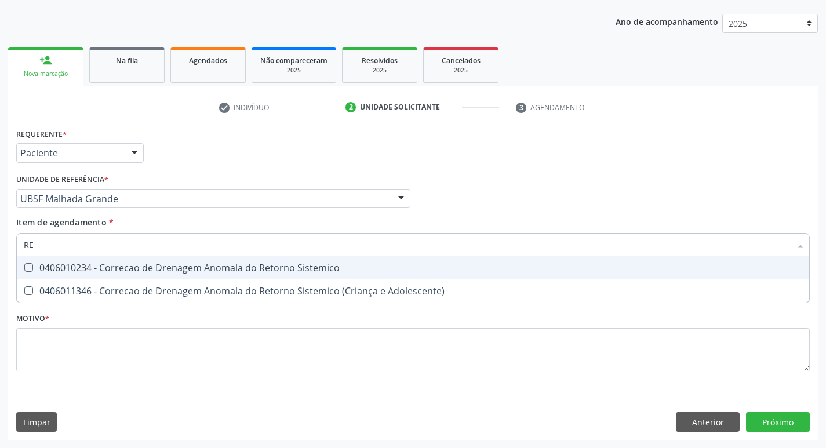
type input "R"
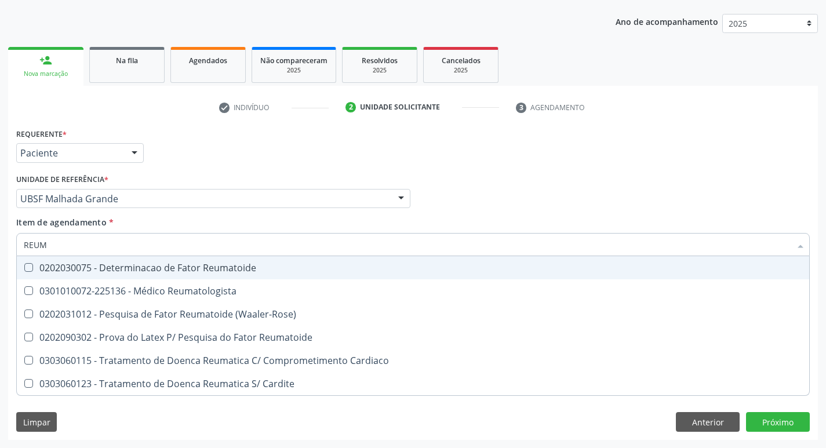
type input "REUMA"
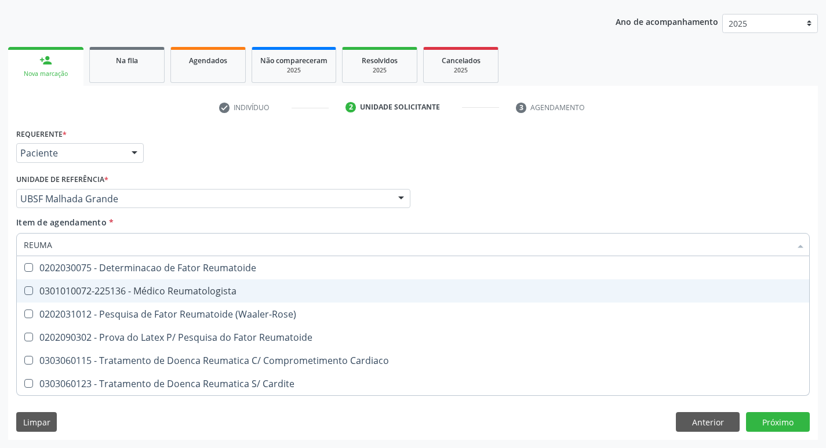
click at [112, 286] on div "0301010072-225136 - Médico Reumatologista" at bounding box center [413, 290] width 779 height 9
checkbox Reumatologista "true"
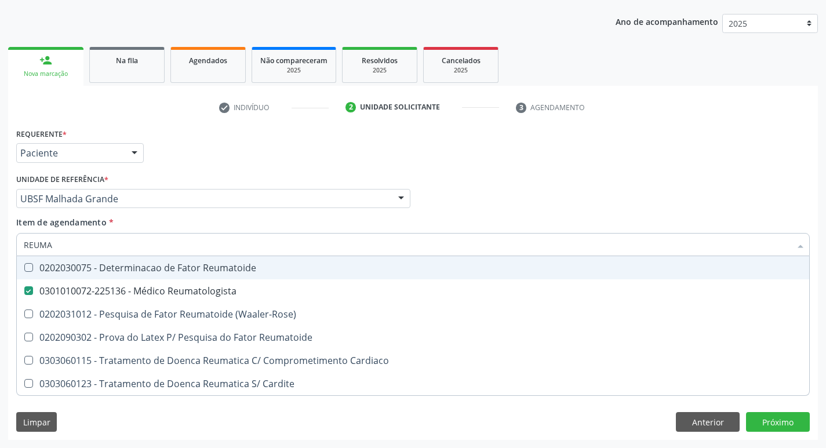
click at [212, 141] on div "Requerente * Paciente Profissional de Saúde Paciente Nenhum resultado encontrad…" at bounding box center [412, 147] width 799 height 45
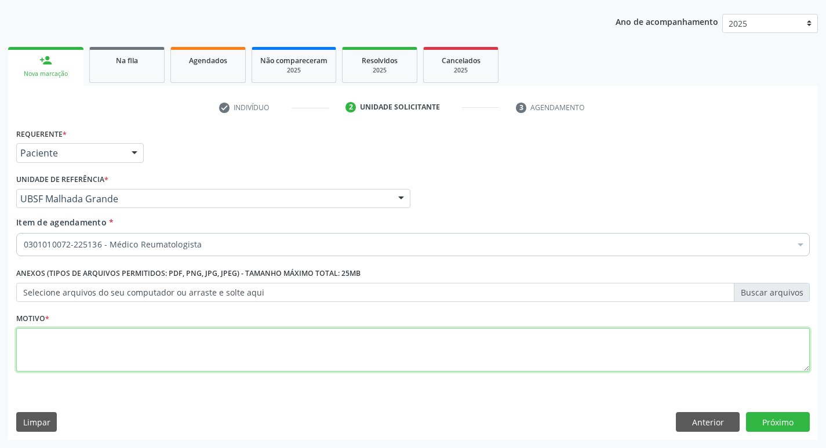
click at [63, 335] on textarea at bounding box center [413, 350] width 794 height 44
type textarea "RETORNO (DRA: ANDREZZA) M7"
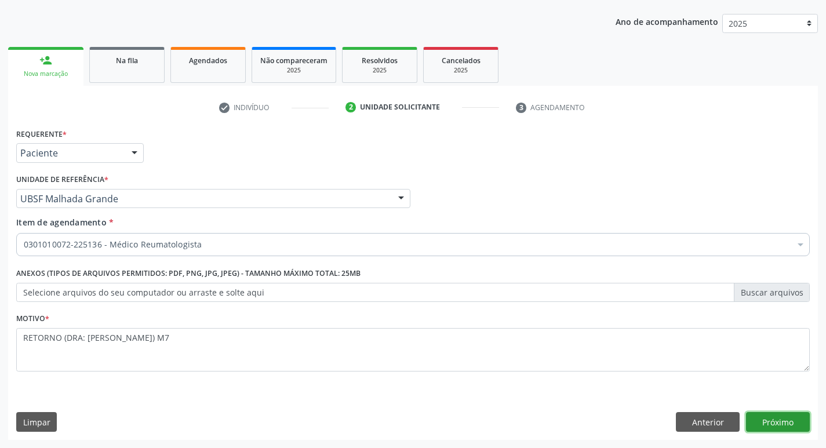
click at [770, 421] on button "Próximo" at bounding box center [778, 422] width 64 height 20
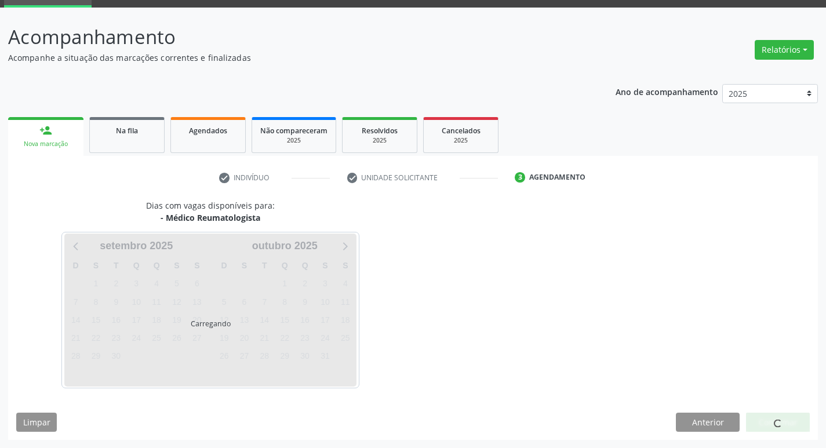
scroll to position [90, 0]
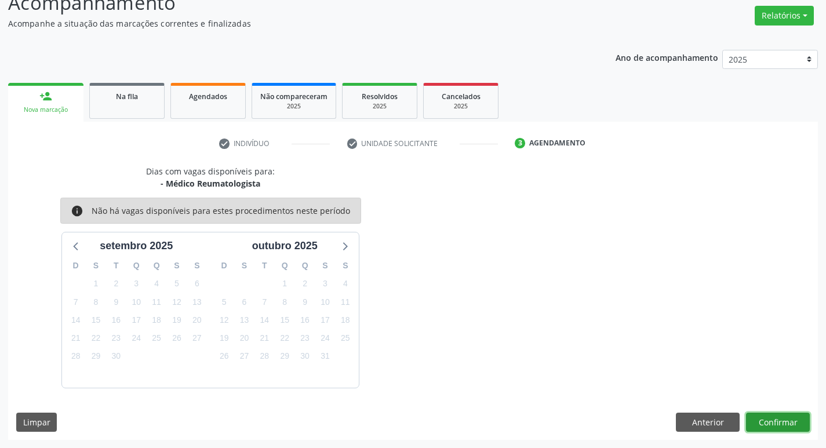
click at [777, 415] on button "Confirmar" at bounding box center [778, 423] width 64 height 20
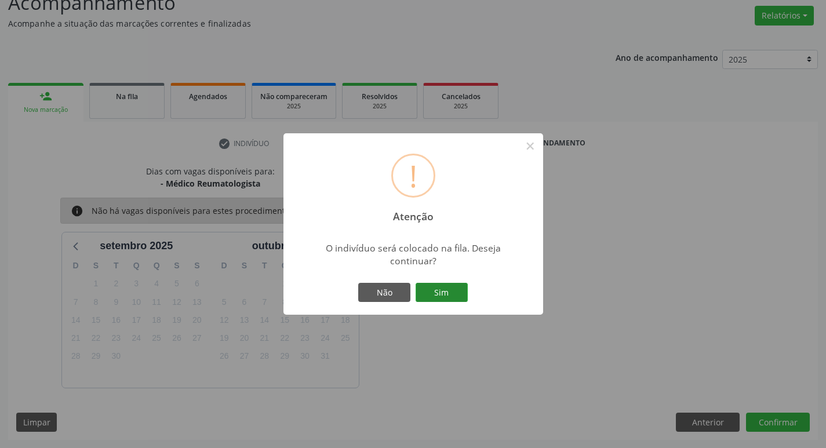
click at [432, 297] on button "Sim" at bounding box center [442, 293] width 52 height 20
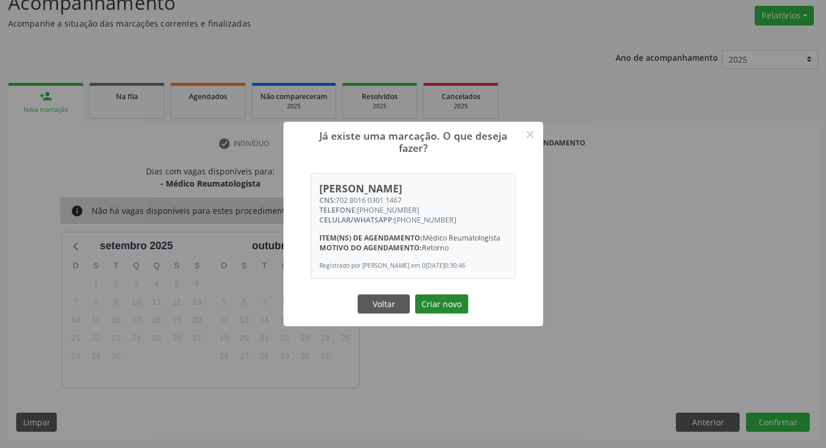
click at [460, 303] on button "Criar novo" at bounding box center [441, 304] width 53 height 20
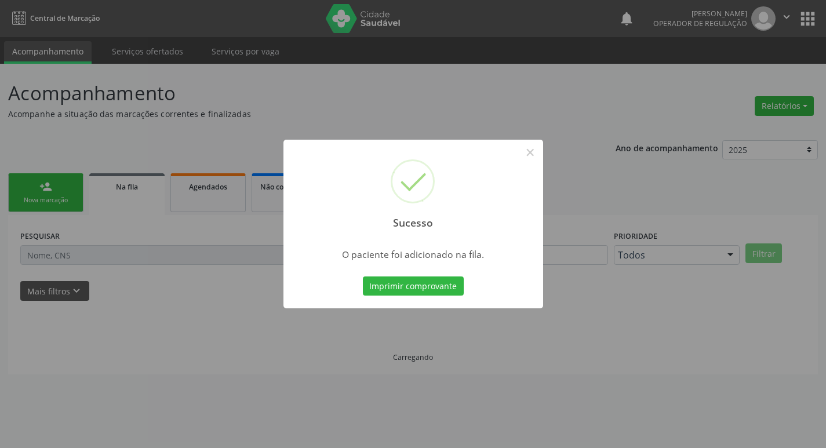
scroll to position [0, 0]
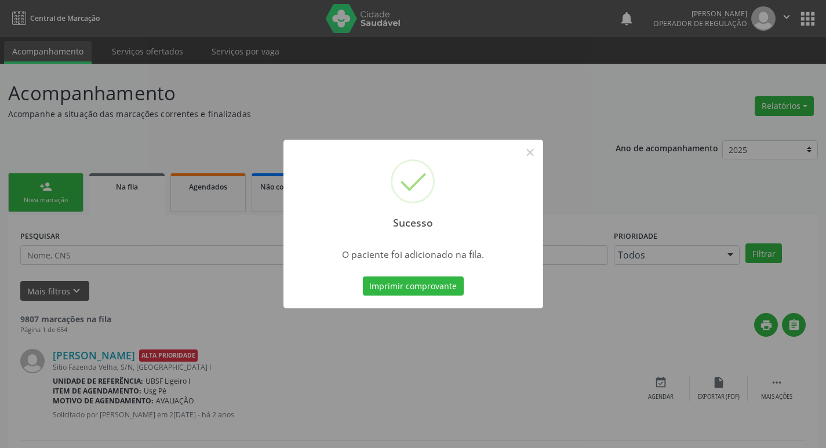
click at [402, 74] on div "Sucesso × O paciente foi adicionado na fila. Imprimir comprovante Cancel" at bounding box center [413, 224] width 826 height 448
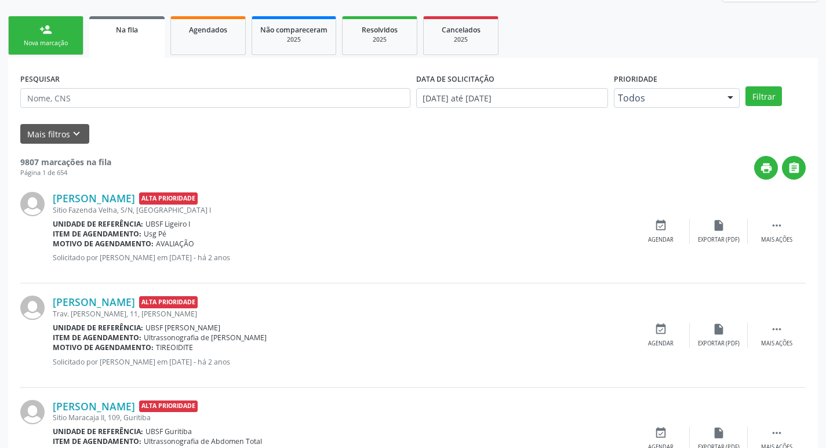
scroll to position [174, 0]
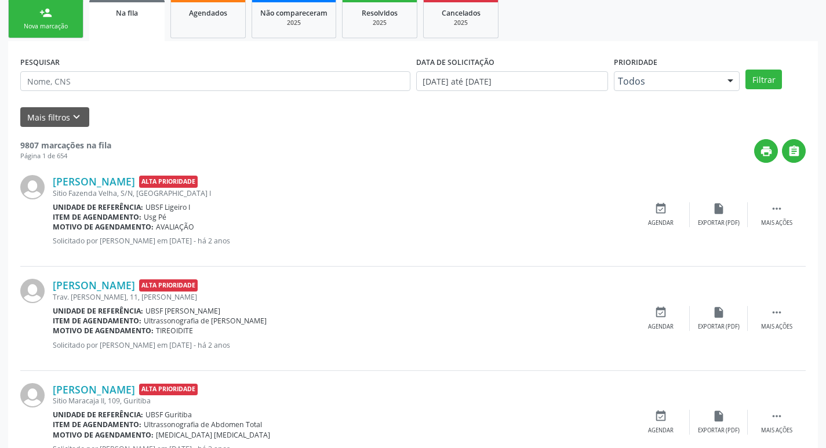
click at [72, 20] on link "person_add Nova marcação" at bounding box center [45, 18] width 75 height 39
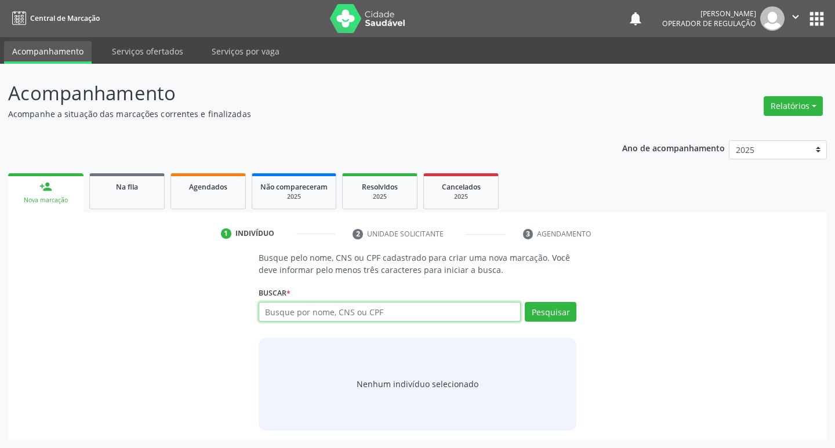
click at [413, 318] on input "text" at bounding box center [390, 312] width 263 height 20
type input "700000998676009"
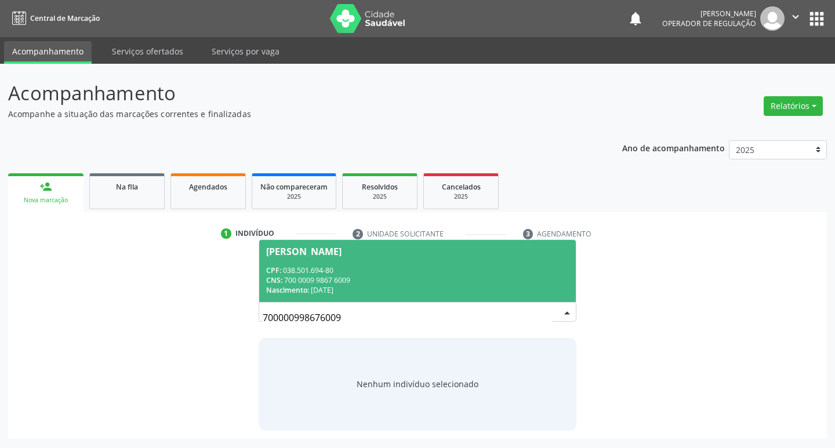
click at [421, 259] on span "Carlos Humberto Belarmino da Silva CPF: 038.501.694-80 CNS: 700 0009 9867 6009 …" at bounding box center [417, 271] width 317 height 62
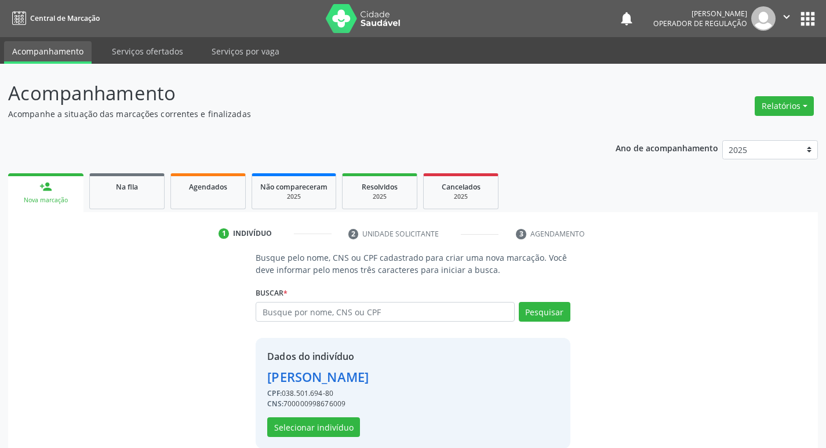
scroll to position [17, 0]
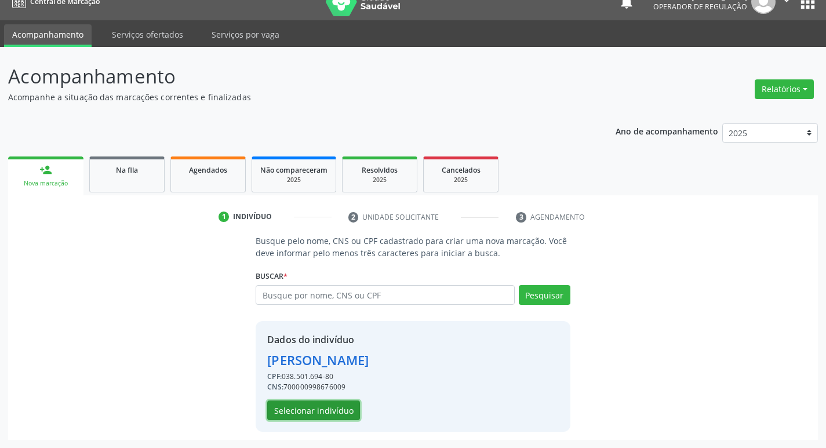
click at [296, 416] on button "Selecionar indivíduo" at bounding box center [313, 411] width 93 height 20
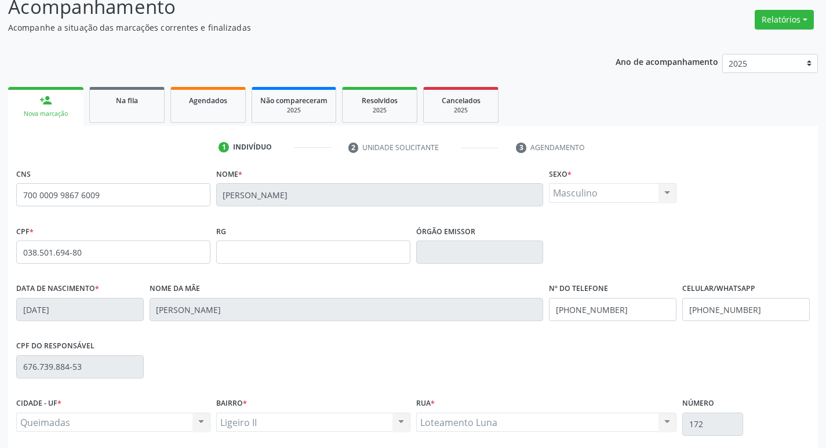
scroll to position [180, 0]
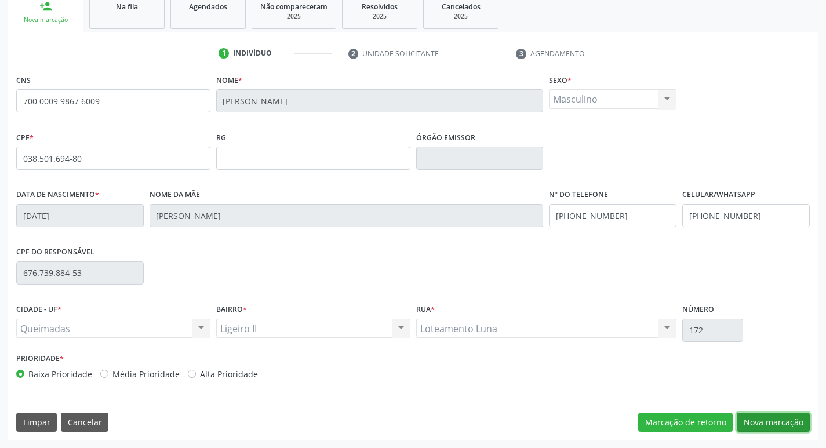
click at [780, 423] on button "Nova marcação" at bounding box center [773, 423] width 73 height 20
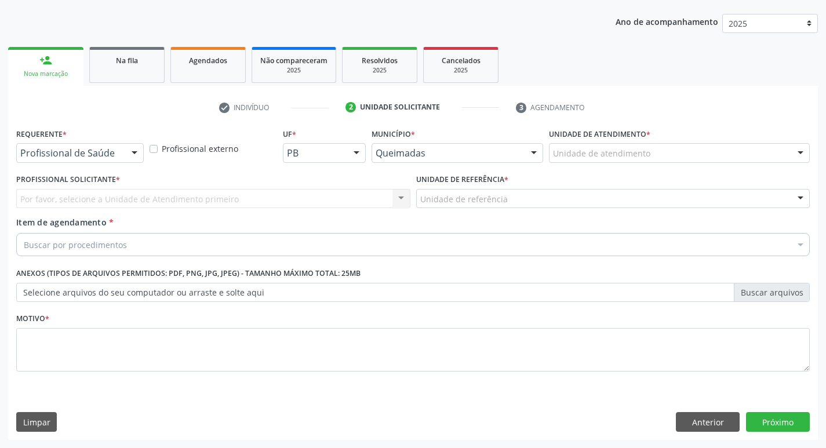
scroll to position [126, 0]
drag, startPoint x: 96, startPoint y: 133, endPoint x: 94, endPoint y: 144, distance: 11.1
click at [95, 143] on div "Requerente * Profissional de Saúde Profissional de Saúde Paciente Nenhum result…" at bounding box center [80, 143] width 128 height 37
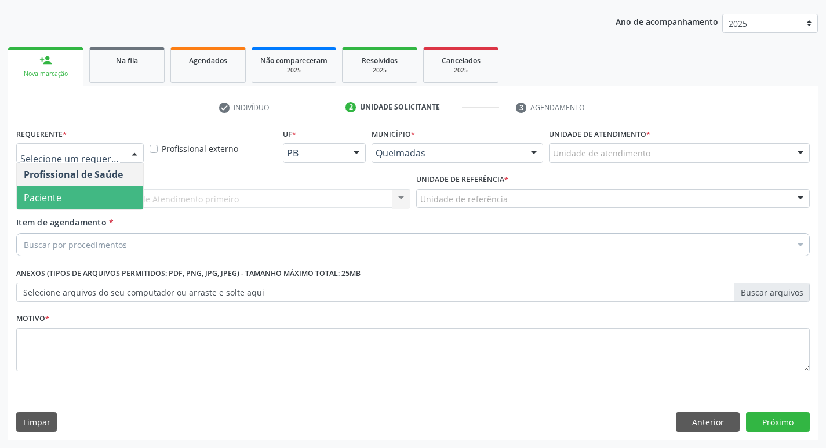
click at [71, 191] on span "Paciente" at bounding box center [80, 197] width 126 height 23
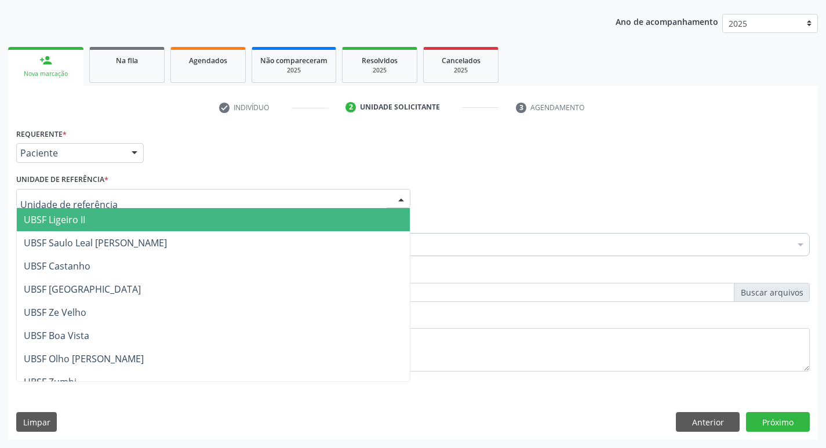
click at [50, 216] on span "UBSF Ligeiro II" at bounding box center [54, 219] width 61 height 13
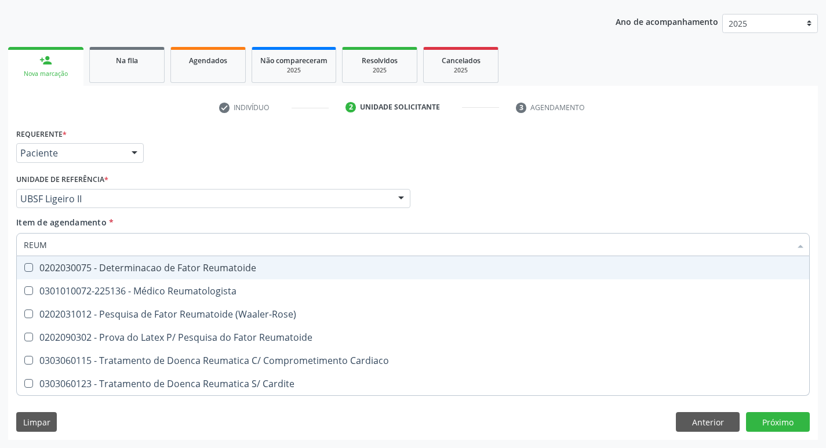
type input "REUMA"
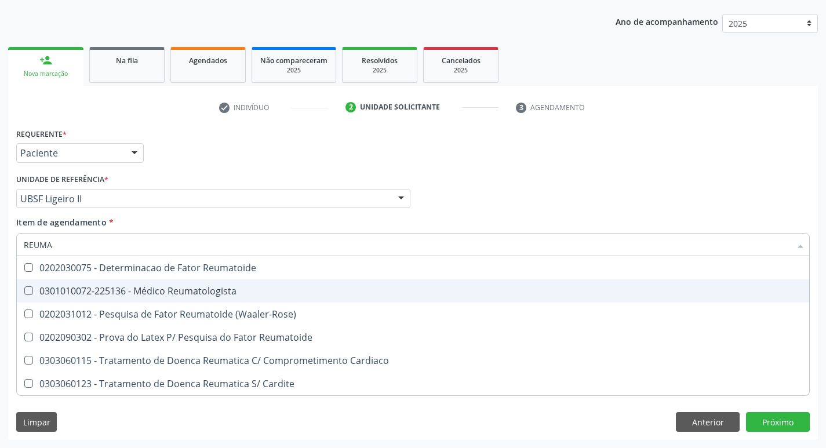
click at [48, 292] on div "0301010072-225136 - Médico Reumatologista" at bounding box center [413, 290] width 779 height 9
checkbox Reumatologista "true"
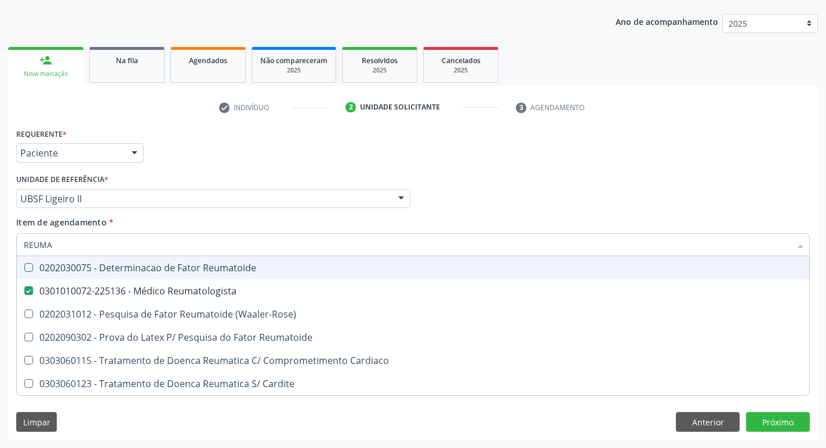
click at [212, 154] on div "Requerente * Paciente Profissional de Saúde Paciente Nenhum resultado encontrad…" at bounding box center [412, 147] width 799 height 45
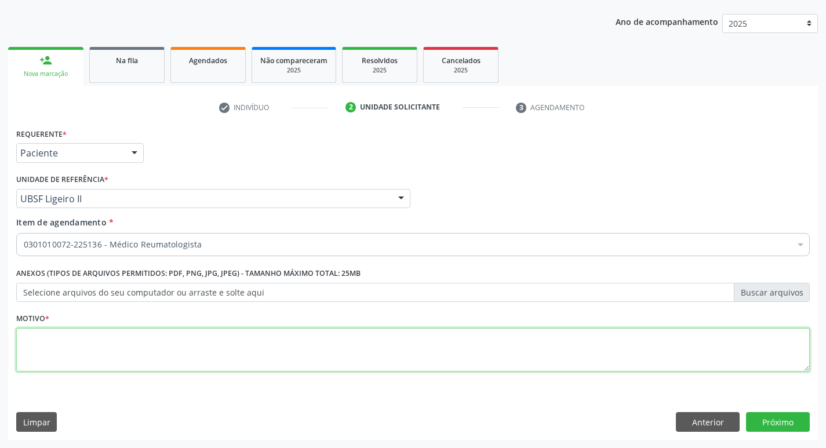
click at [72, 356] on textarea at bounding box center [413, 350] width 794 height 44
type textarea "D"
type textarea "RETORNO ( DRA: ANDREZZA) M7"
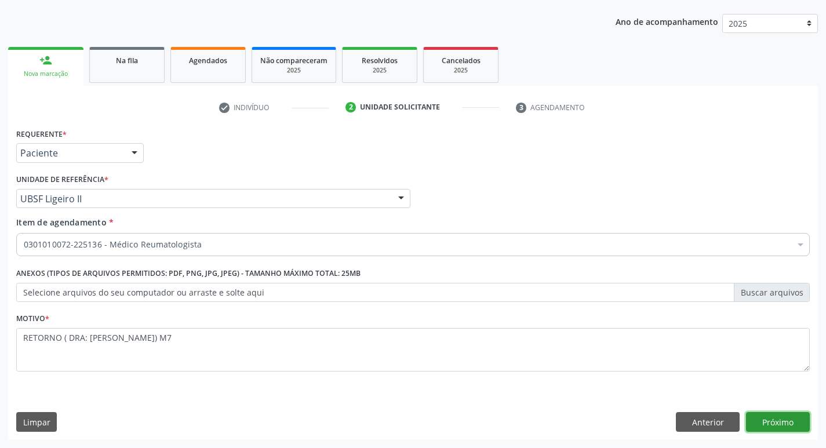
click at [782, 417] on button "Próximo" at bounding box center [778, 422] width 64 height 20
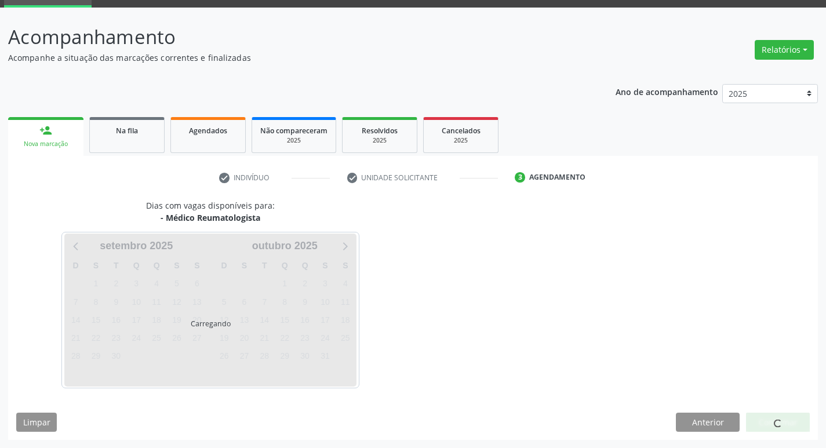
scroll to position [90, 0]
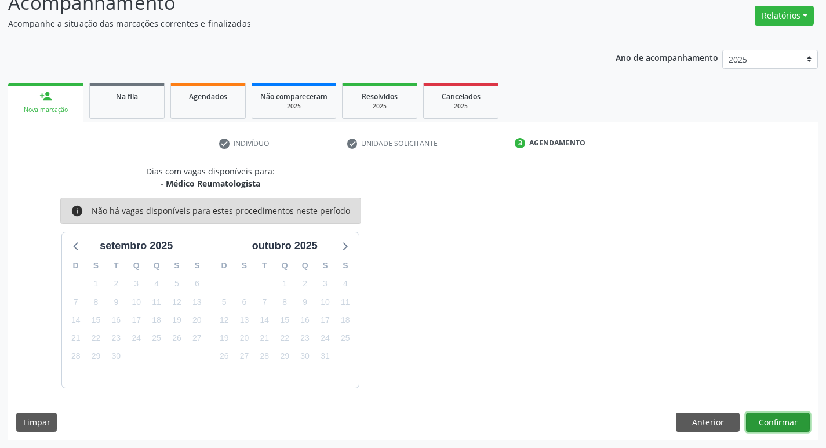
click at [794, 422] on button "Confirmar" at bounding box center [778, 423] width 64 height 20
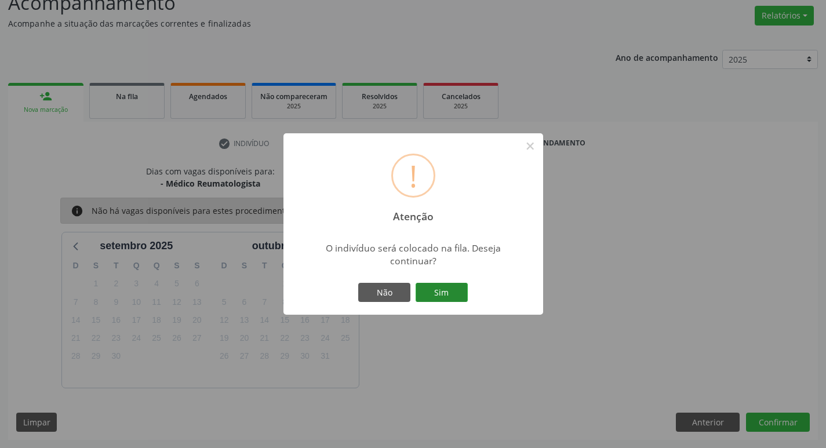
click at [441, 289] on button "Sim" at bounding box center [442, 293] width 52 height 20
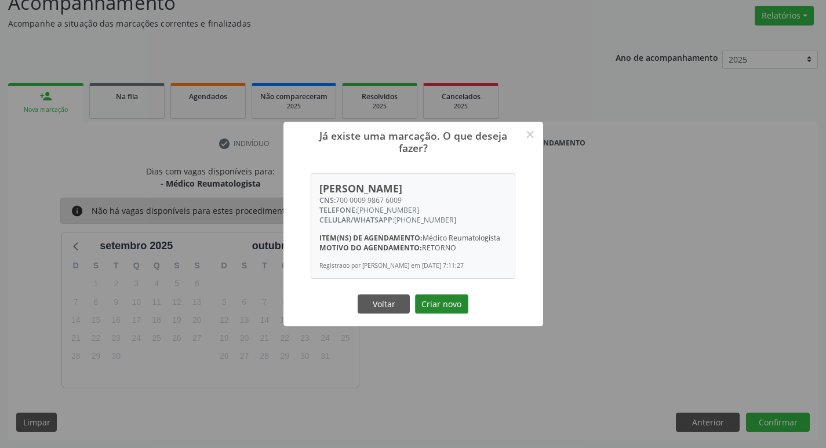
click at [438, 301] on button "Criar novo" at bounding box center [441, 304] width 53 height 20
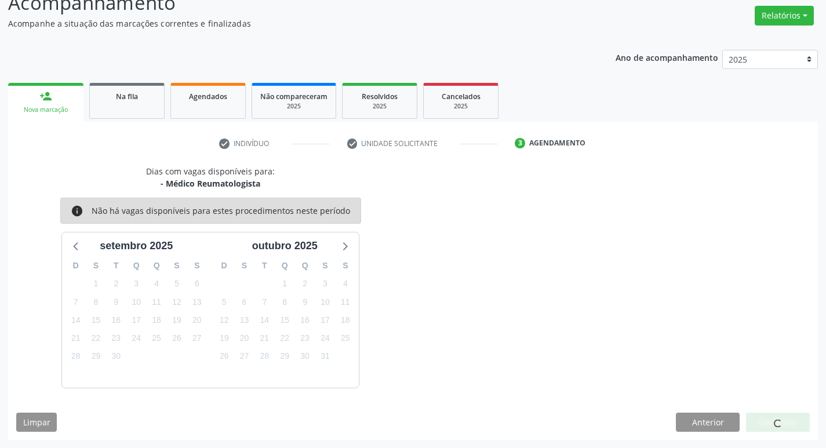
scroll to position [0, 0]
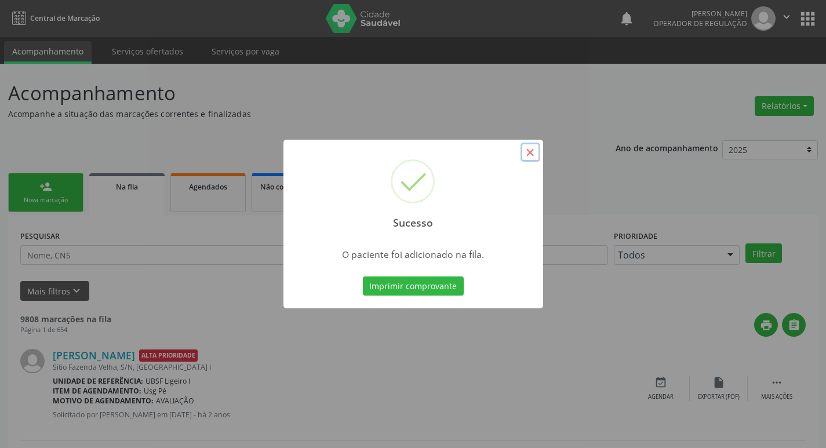
click at [532, 147] on button "×" at bounding box center [531, 153] width 20 height 20
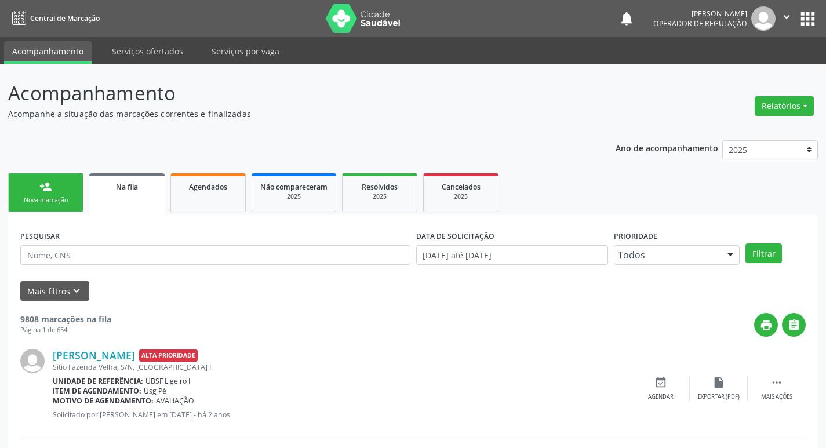
click at [62, 206] on link "person_add Nova marcação" at bounding box center [45, 192] width 75 height 39
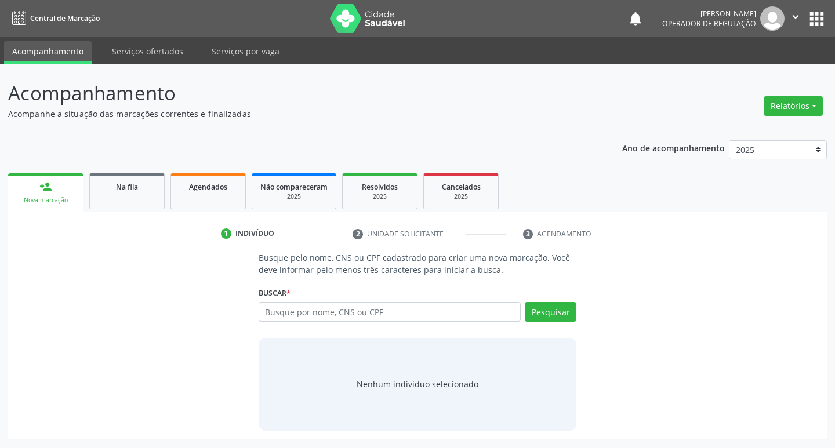
click at [391, 348] on div "Nenhum indivíduo selecionado" at bounding box center [418, 384] width 318 height 93
click at [412, 318] on input "text" at bounding box center [390, 312] width 263 height 20
click at [325, 318] on input "text" at bounding box center [390, 312] width 263 height 20
type input "700003064583802"
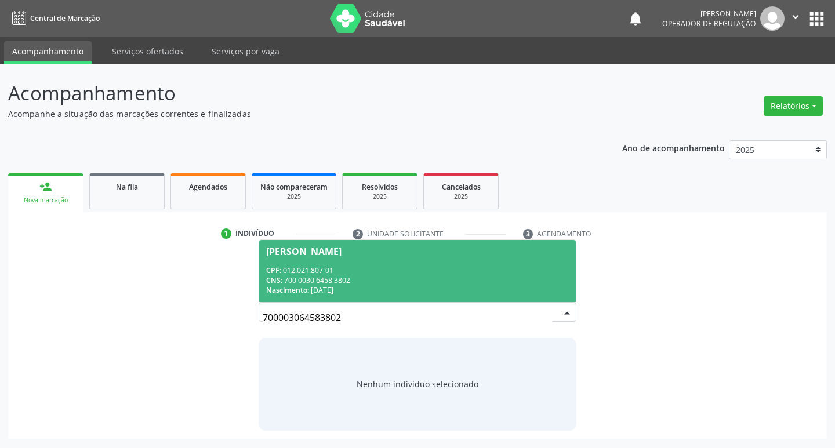
click at [430, 263] on span "Rita Maria da Silva CPF: 012.021.807-01 CNS: 700 0030 6458 3802 Nascimento: 15/…" at bounding box center [417, 271] width 317 height 62
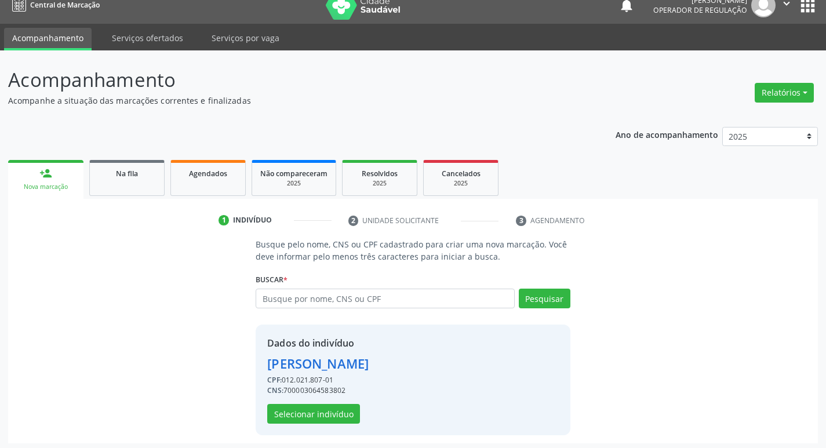
scroll to position [17, 0]
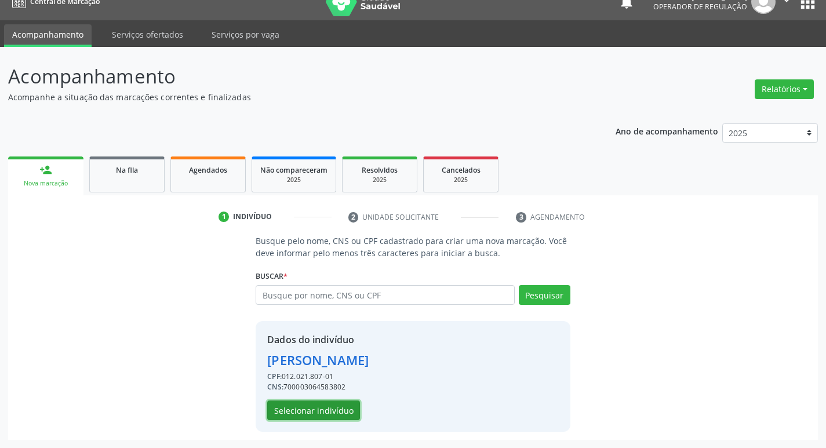
click at [304, 412] on button "Selecionar indivíduo" at bounding box center [313, 411] width 93 height 20
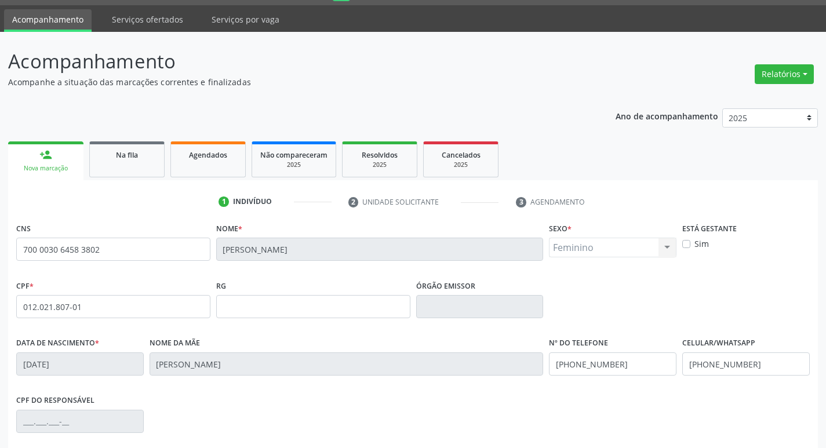
scroll to position [180, 0]
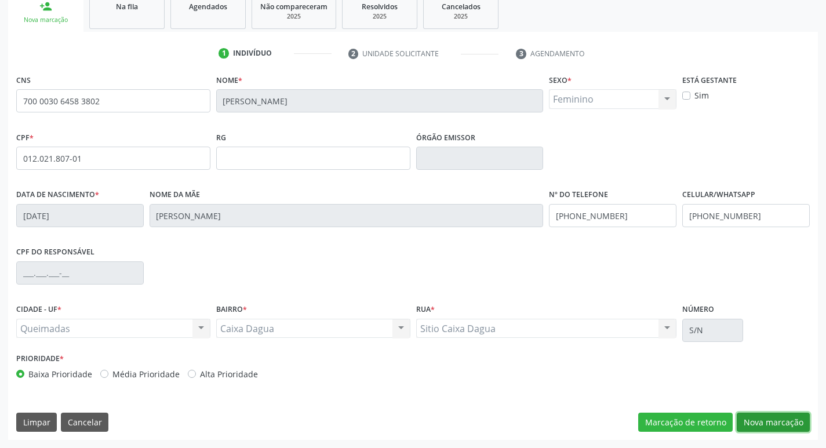
click at [785, 424] on button "Nova marcação" at bounding box center [773, 423] width 73 height 20
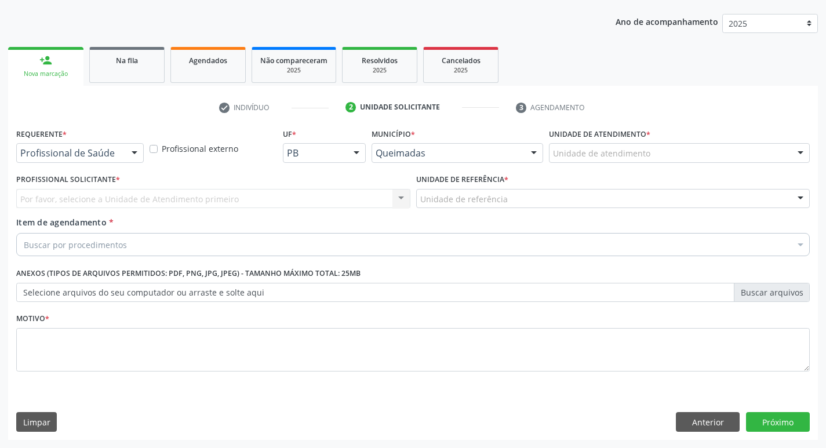
scroll to position [126, 0]
click at [71, 160] on div "Profissional de Saúde" at bounding box center [80, 153] width 128 height 20
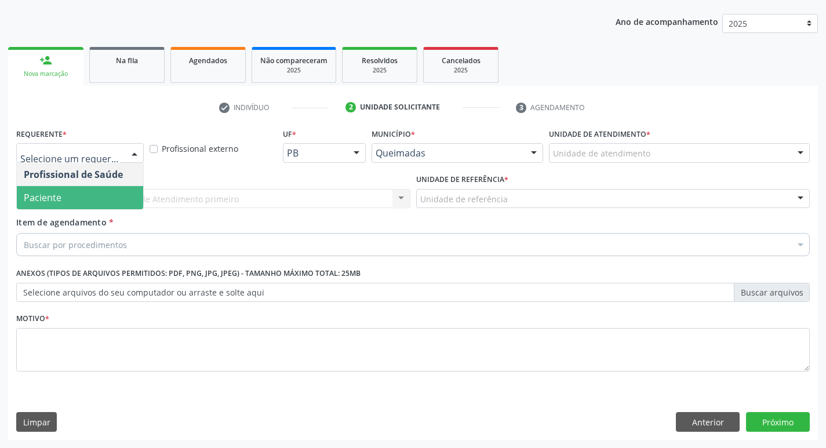
click at [43, 201] on span "Paciente" at bounding box center [43, 197] width 38 height 13
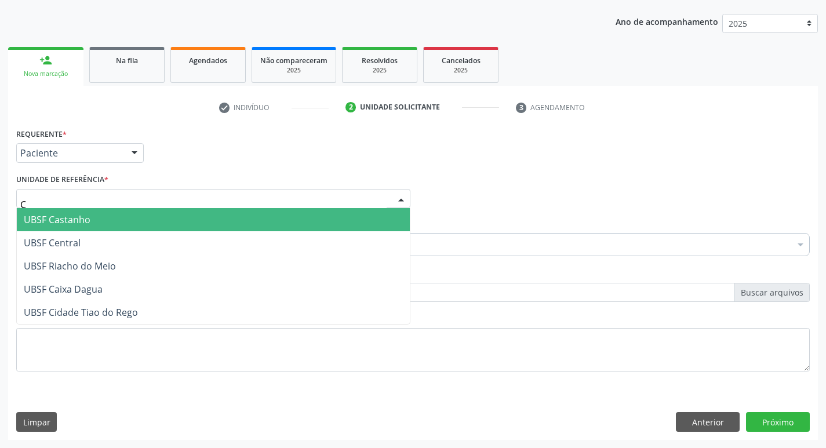
type input "CA"
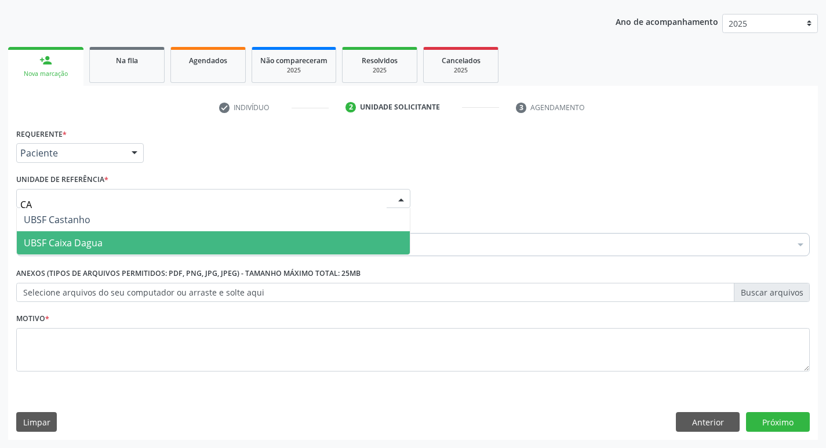
click at [32, 239] on span "UBSF Caixa Dagua" at bounding box center [63, 243] width 79 height 13
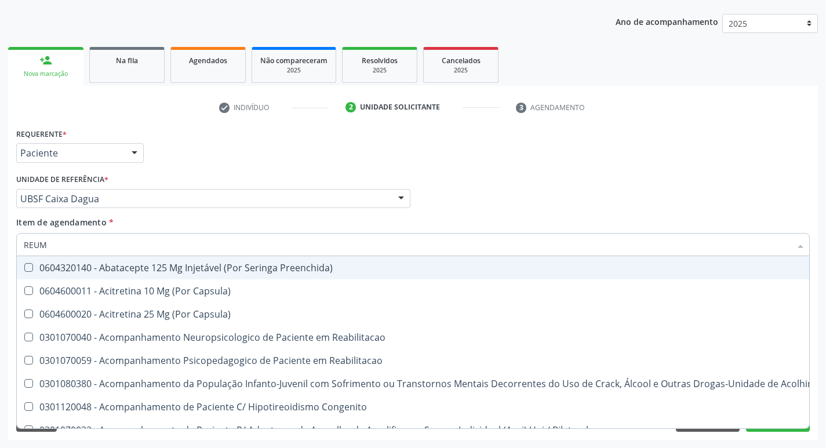
type input "REUMA"
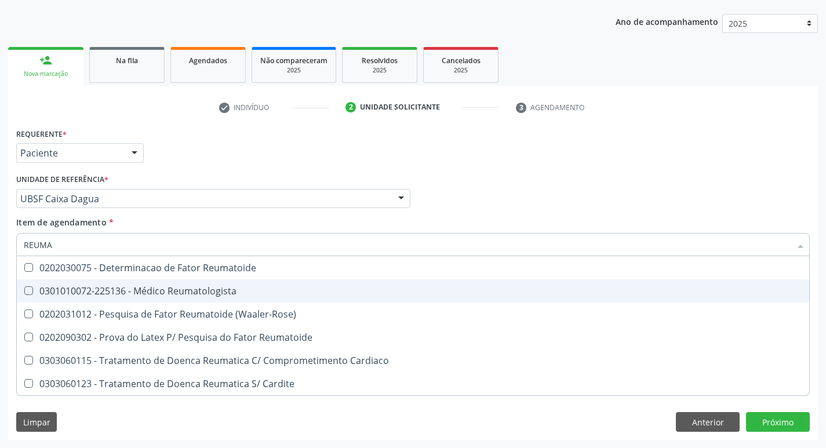
click at [74, 291] on div "0301010072-225136 - Médico Reumatologista" at bounding box center [413, 290] width 779 height 9
checkbox Reumatologista "true"
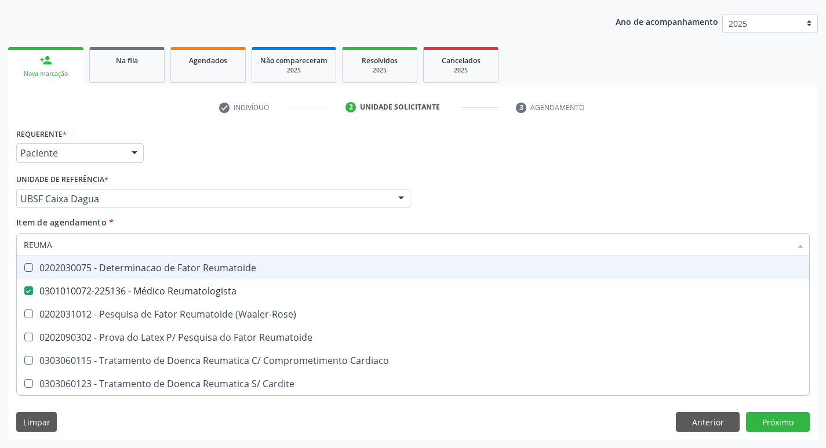
click at [254, 154] on div "Requerente * Paciente Profissional de Saúde Paciente Nenhum resultado encontrad…" at bounding box center [412, 147] width 799 height 45
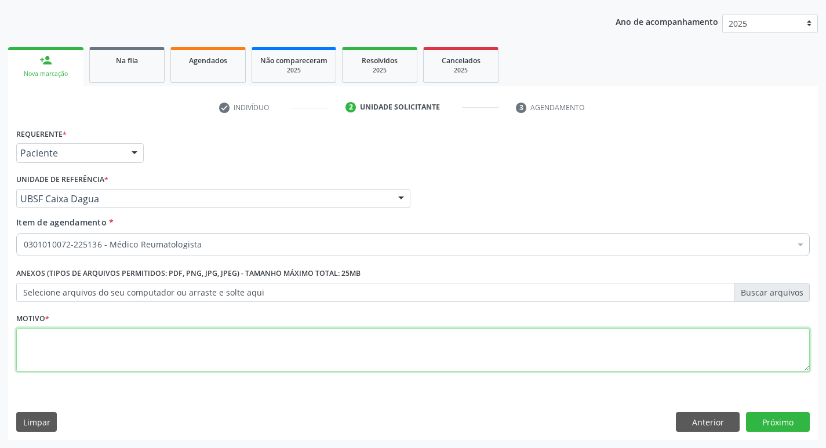
click at [109, 368] on textarea at bounding box center [413, 350] width 794 height 44
type textarea "RETORNO. (DRA ANDREZZA) M8"
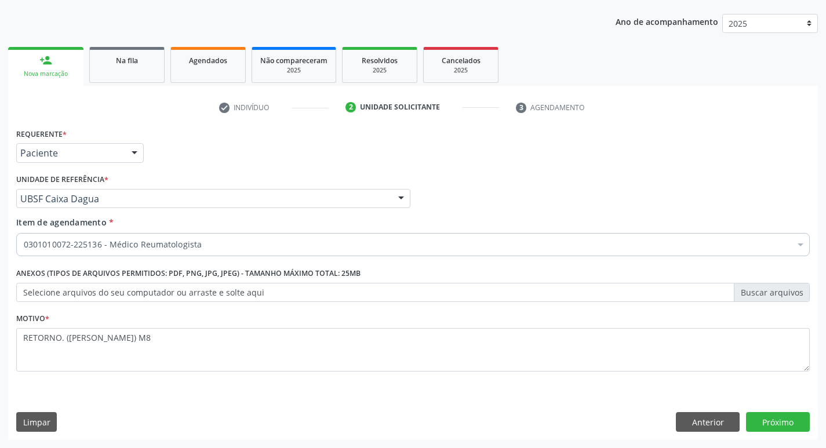
click at [771, 409] on div "Requerente * Paciente Profissional de Saúde Paciente Nenhum resultado encontrad…" at bounding box center [413, 282] width 810 height 315
click at [777, 423] on button "Próximo" at bounding box center [778, 422] width 64 height 20
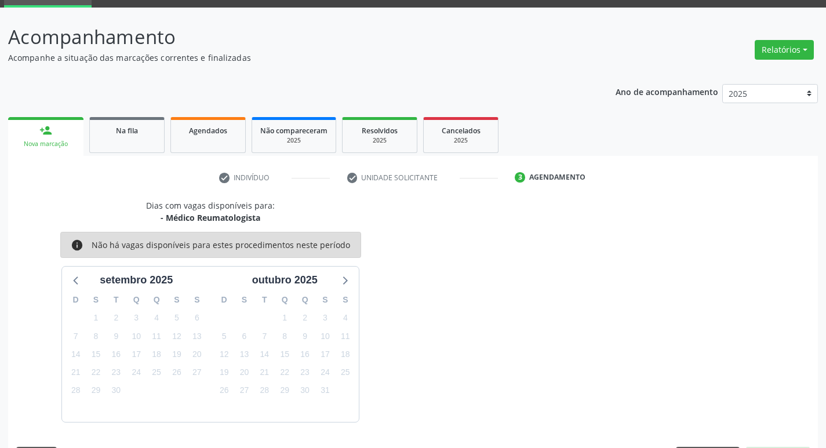
scroll to position [90, 0]
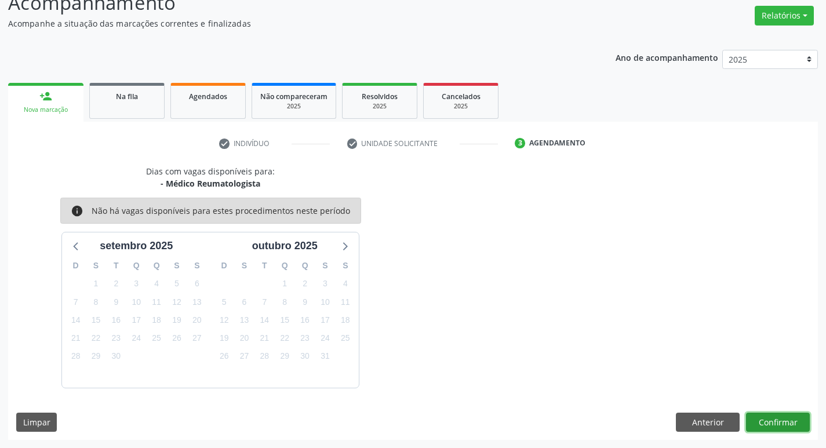
click at [760, 416] on button "Confirmar" at bounding box center [778, 423] width 64 height 20
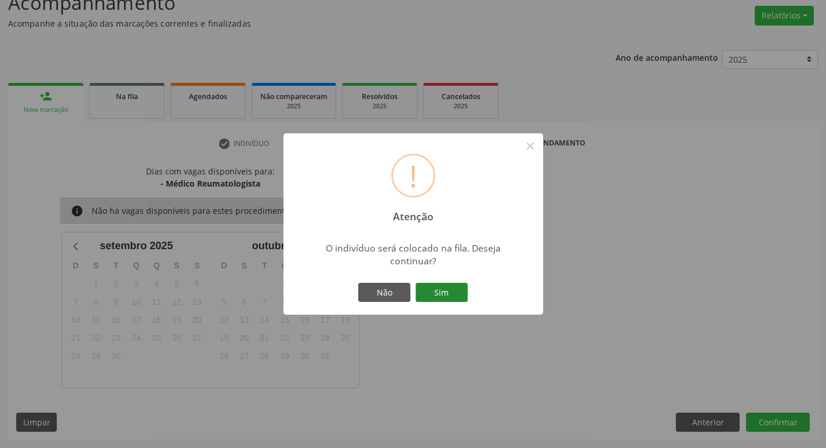
click at [457, 289] on button "Sim" at bounding box center [442, 293] width 52 height 20
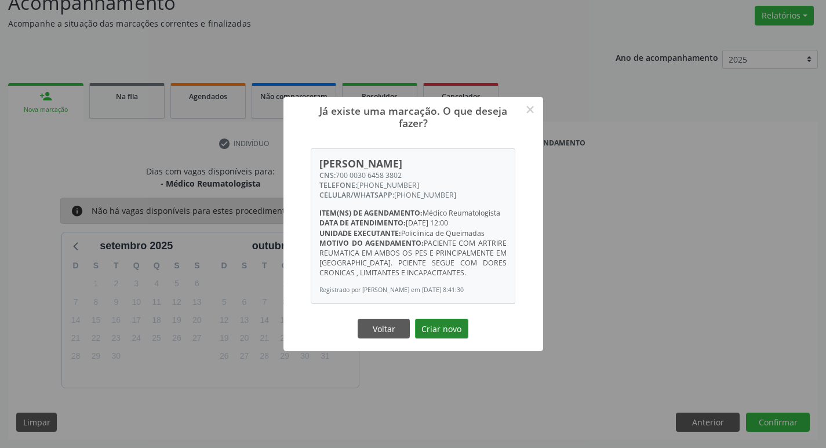
click at [454, 330] on button "Criar novo" at bounding box center [441, 329] width 53 height 20
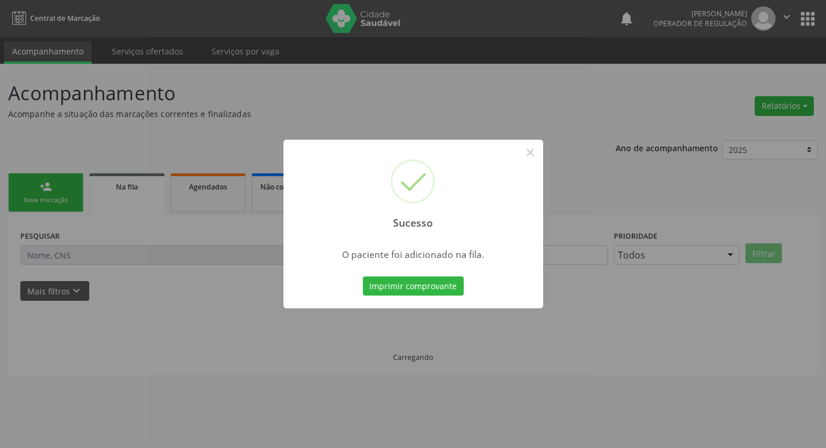
scroll to position [0, 0]
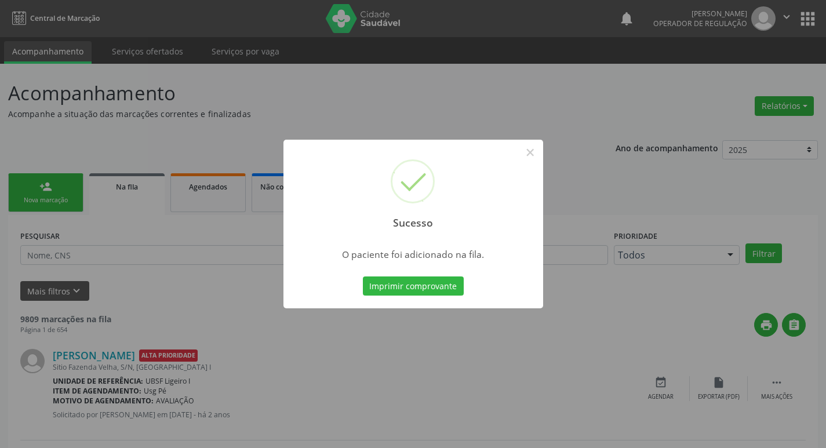
click at [500, 107] on div "Sucesso × O paciente foi adicionado na fila. Imprimir comprovante Cancel" at bounding box center [413, 224] width 826 height 448
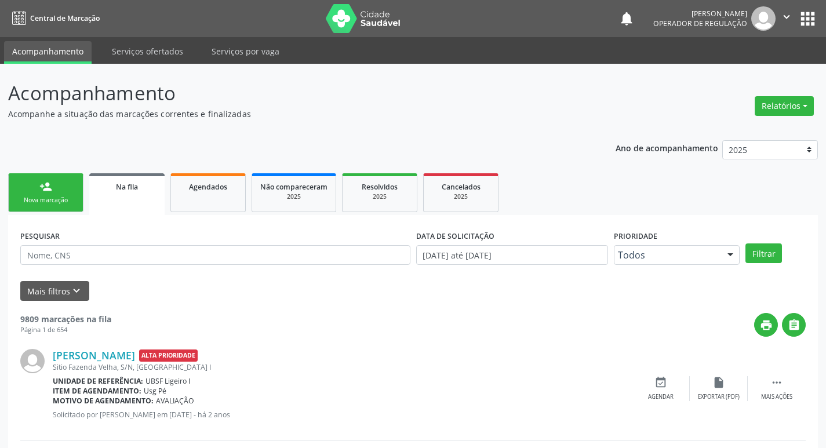
click at [68, 199] on div "Nova marcação" at bounding box center [46, 200] width 58 height 9
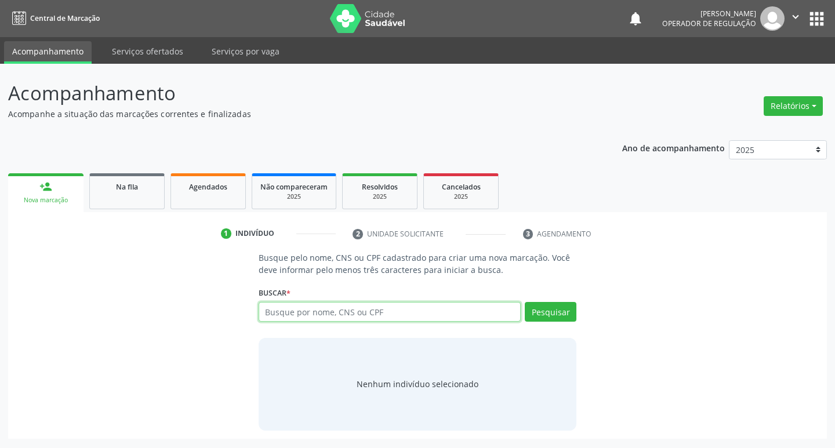
click at [308, 318] on input "text" at bounding box center [390, 312] width 263 height 20
type input "703004825671879"
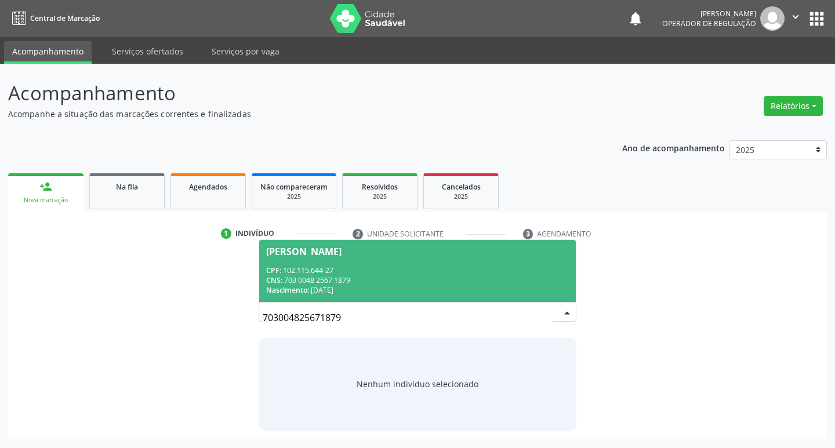
click at [497, 272] on div "CPF: 102.115.644-27" at bounding box center [417, 271] width 303 height 10
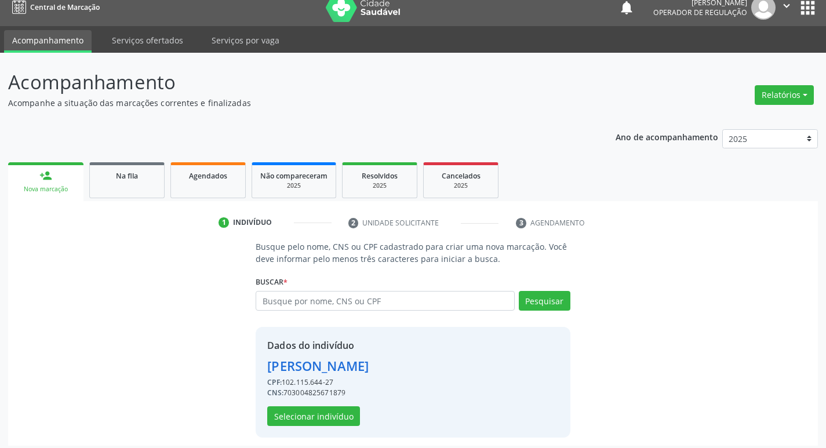
scroll to position [17, 0]
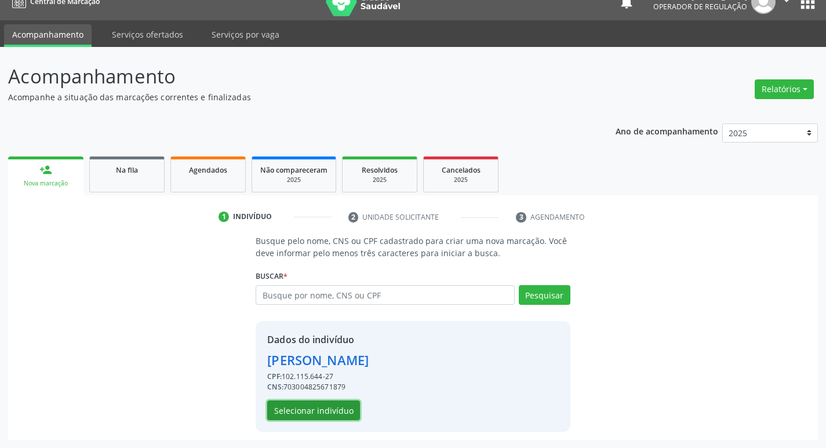
click at [319, 414] on button "Selecionar indivíduo" at bounding box center [313, 411] width 93 height 20
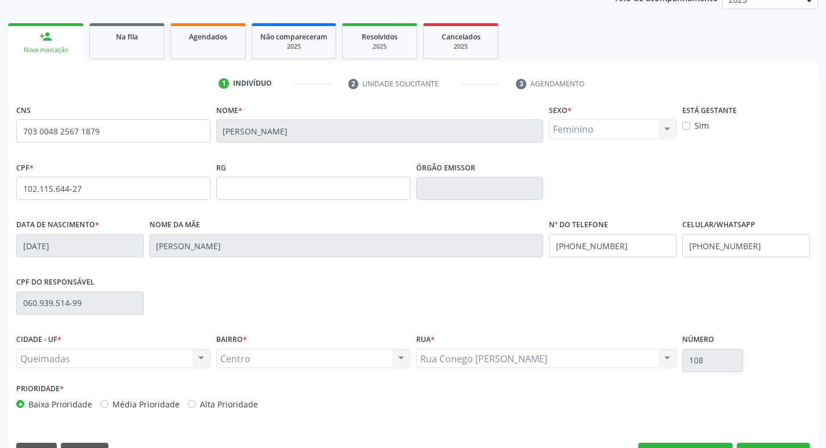
scroll to position [180, 0]
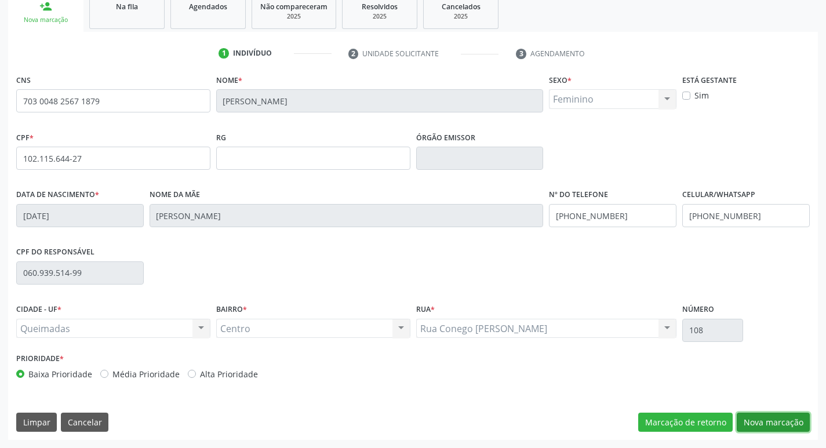
click at [788, 420] on button "Nova marcação" at bounding box center [773, 423] width 73 height 20
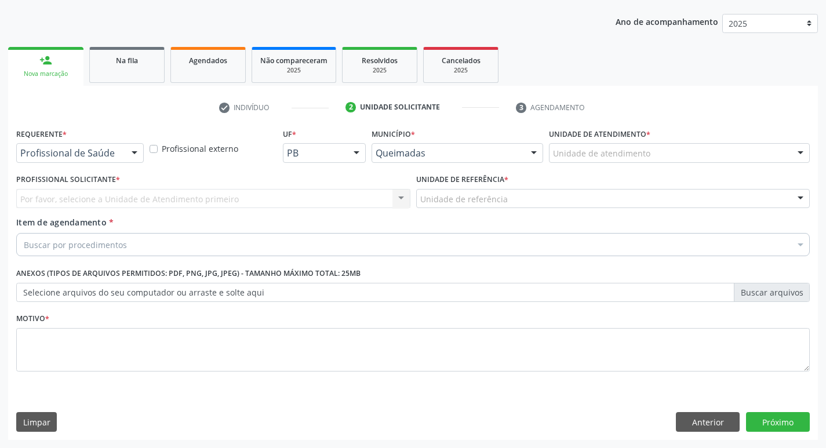
click at [124, 153] on div "Profissional de Saúde Profissional de Saúde Paciente Nenhum resultado encontrad…" at bounding box center [80, 153] width 128 height 20
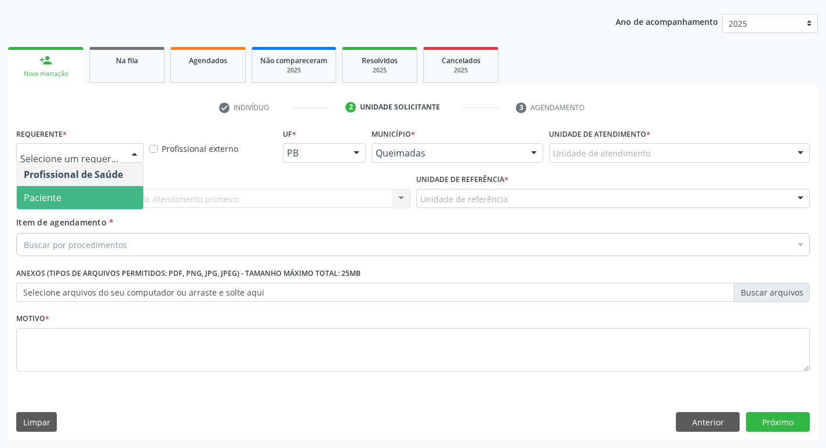
click at [103, 198] on span "Paciente" at bounding box center [80, 197] width 126 height 23
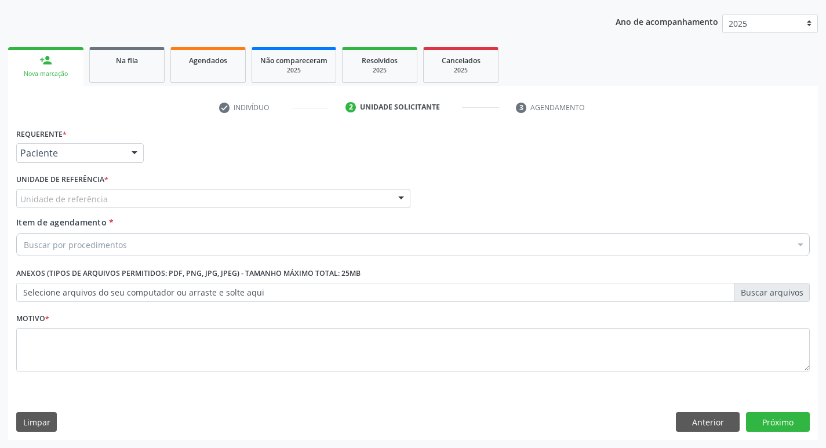
click at [113, 200] on div "Unidade de referência" at bounding box center [213, 199] width 394 height 20
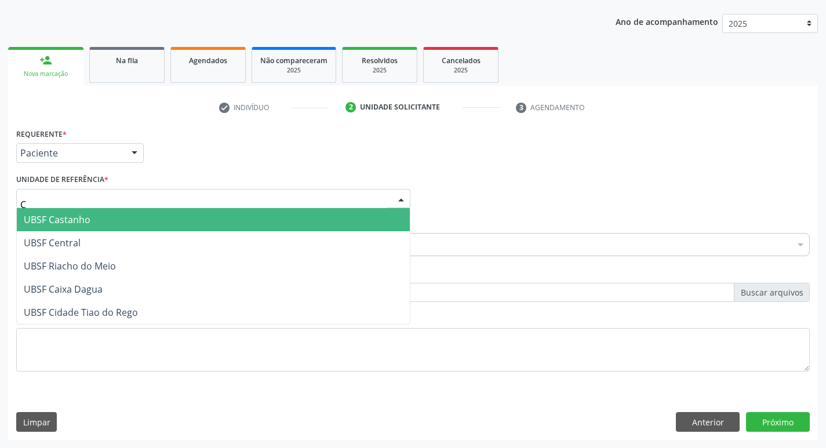
type input "CE"
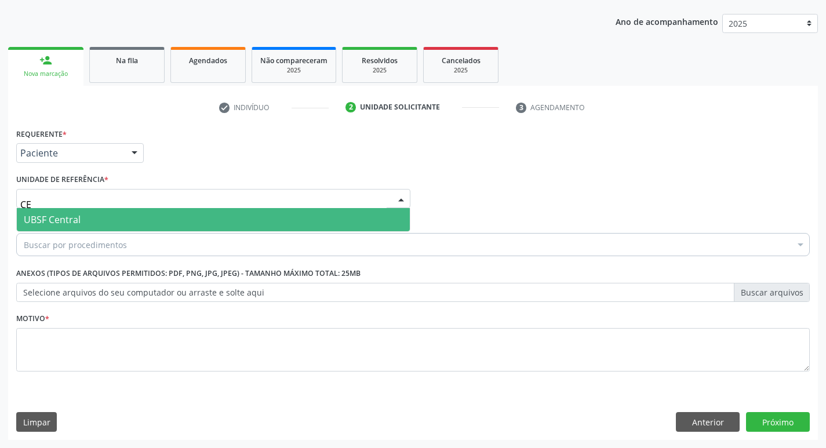
click at [107, 214] on span "UBSF Central" at bounding box center [213, 219] width 393 height 23
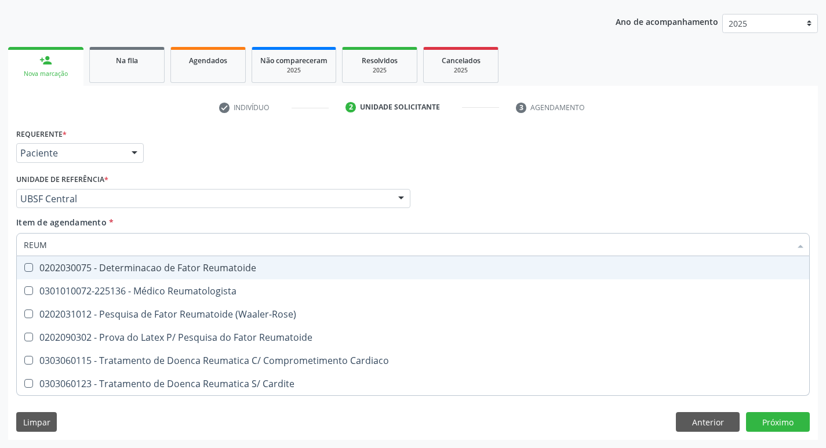
type input "REUMA"
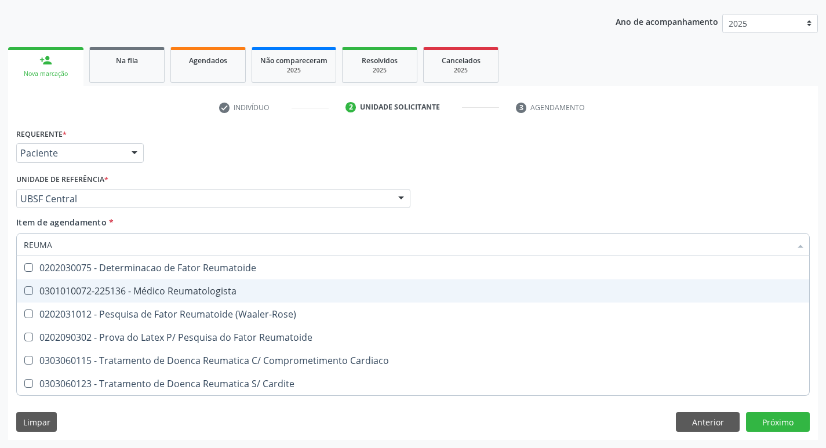
click at [85, 291] on div "0301010072-225136 - Médico Reumatologista" at bounding box center [413, 290] width 779 height 9
checkbox Reumatologista "true"
click at [184, 115] on ul "check Indivíduo 2 Unidade solicitante 3 Agendamento" at bounding box center [413, 107] width 810 height 19
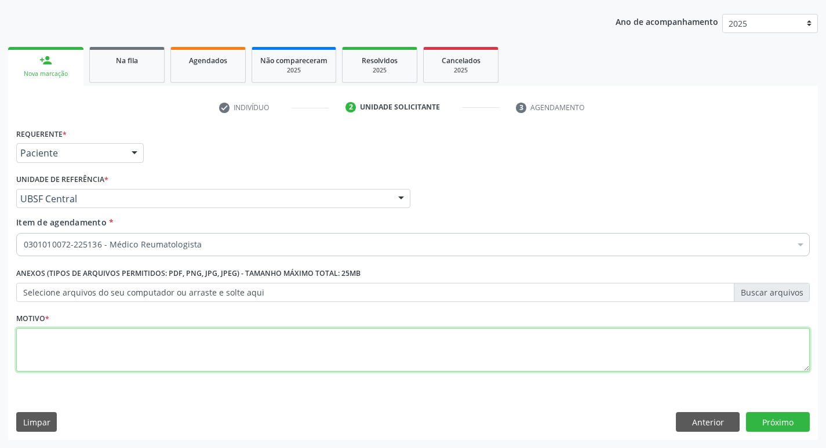
click at [88, 351] on textarea at bounding box center [413, 350] width 794 height 44
type textarea "RETORNO ( DRA: [PERSON_NAME]) M8"
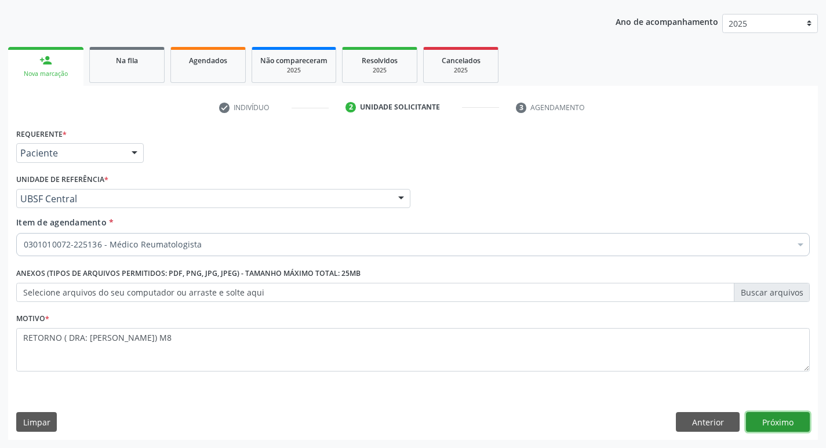
click at [793, 420] on button "Próximo" at bounding box center [778, 422] width 64 height 20
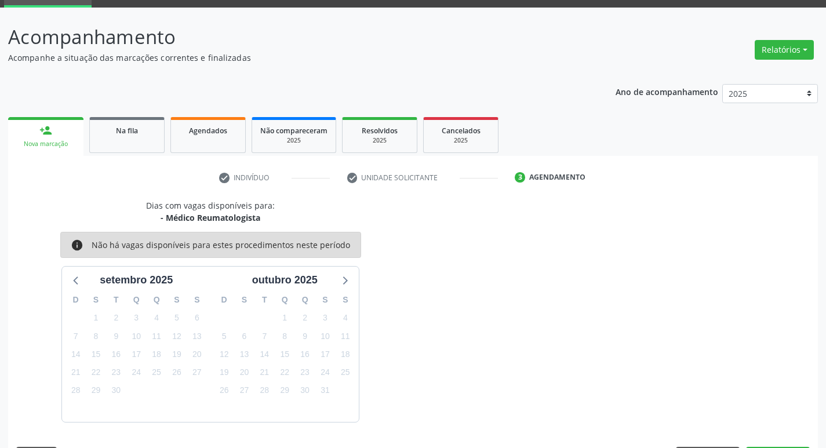
scroll to position [90, 0]
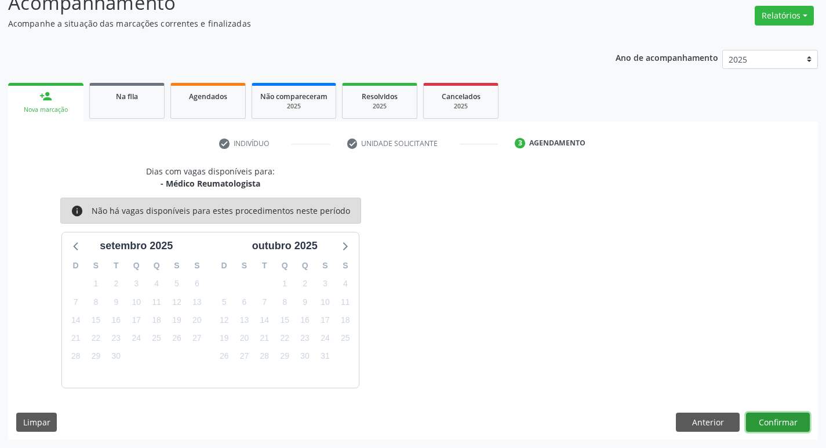
click at [783, 421] on button "Confirmar" at bounding box center [778, 423] width 64 height 20
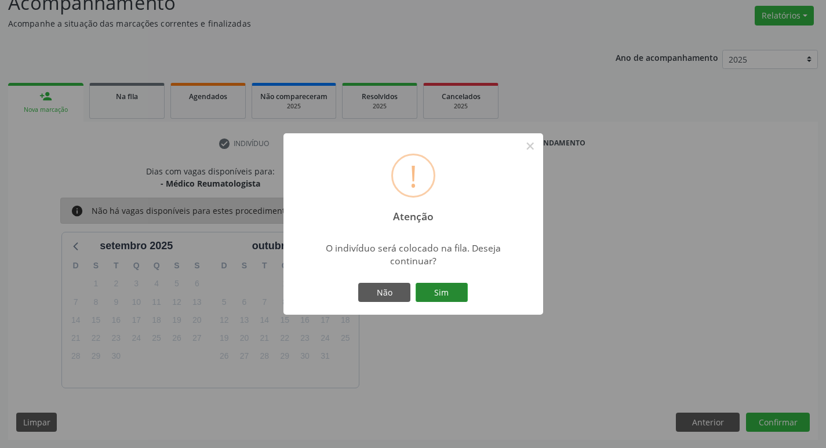
click at [437, 295] on button "Sim" at bounding box center [442, 293] width 52 height 20
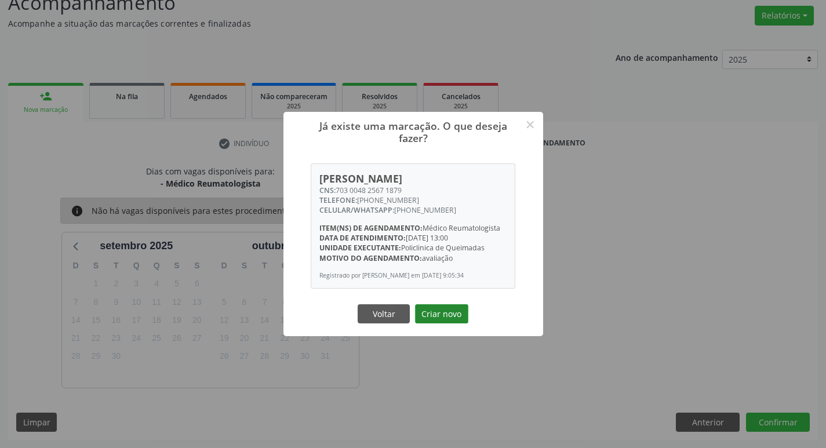
click at [453, 312] on button "Criar novo" at bounding box center [441, 314] width 53 height 20
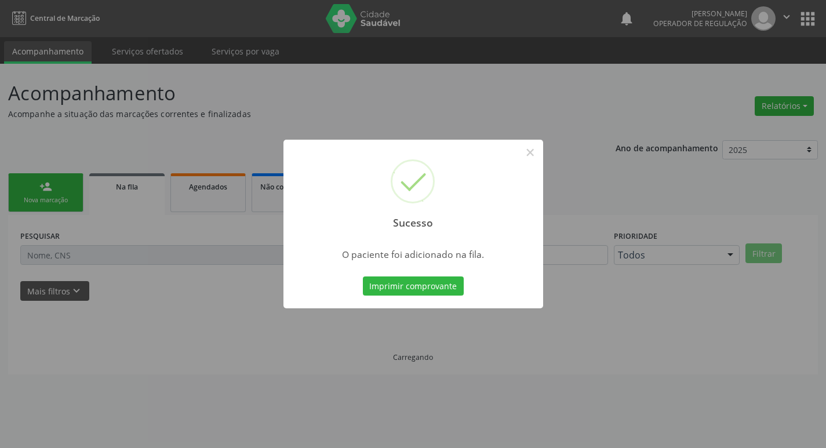
scroll to position [0, 0]
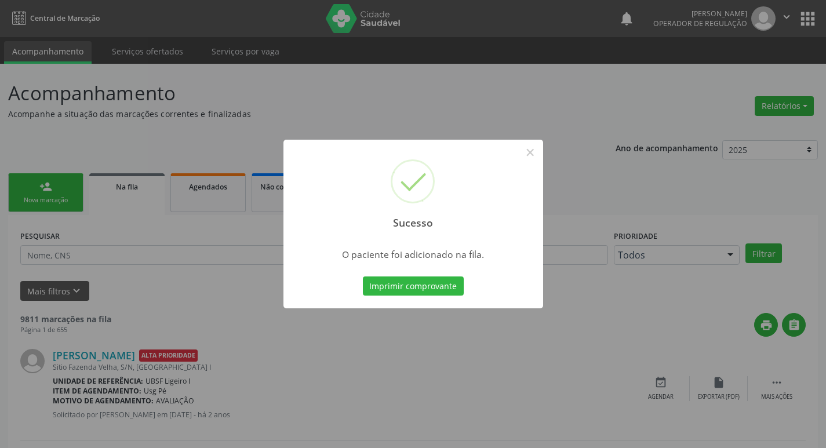
click at [291, 99] on div "Sucesso × O paciente foi adicionado na fila. Imprimir comprovante Cancel" at bounding box center [413, 224] width 826 height 448
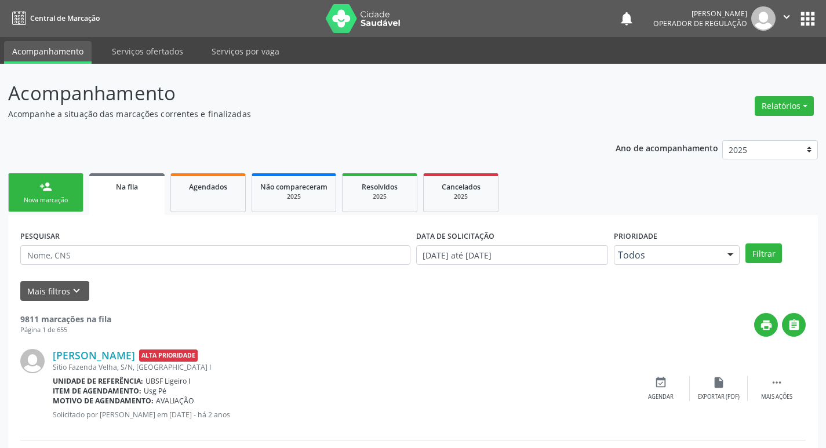
click at [50, 190] on div "person_add" at bounding box center [45, 186] width 13 height 13
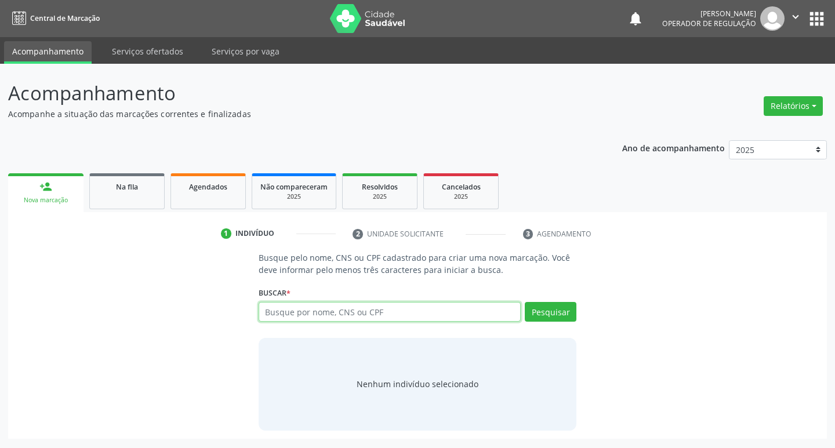
click at [340, 304] on input "text" at bounding box center [390, 312] width 263 height 20
type input "702608200949147"
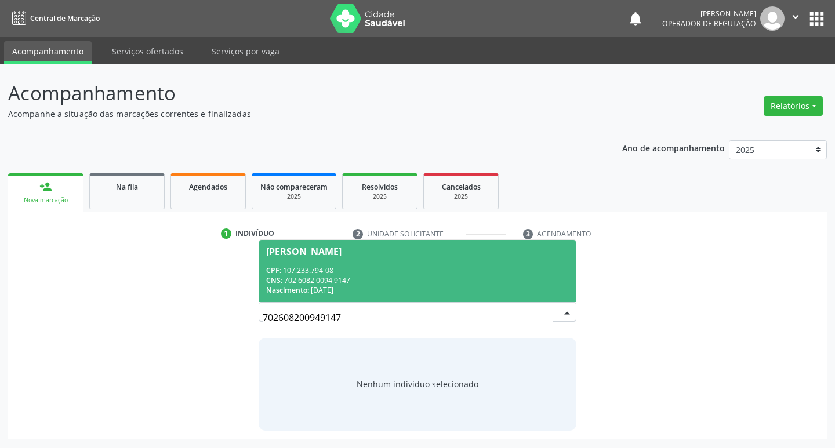
click at [347, 266] on div "CPF: 107.233.794-08" at bounding box center [417, 271] width 303 height 10
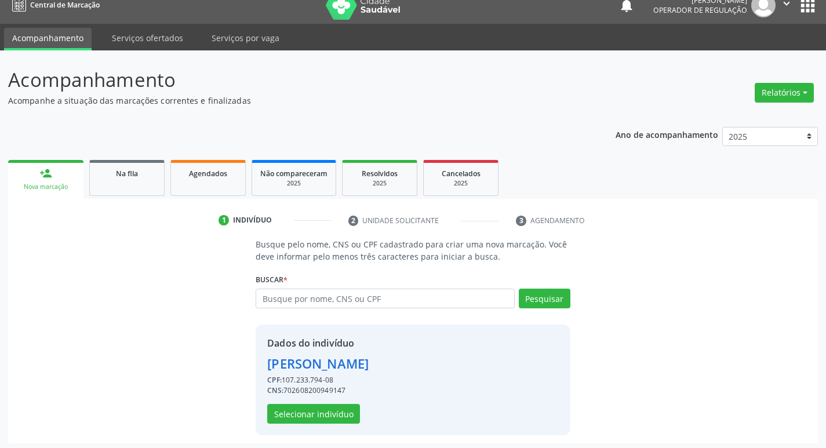
scroll to position [17, 0]
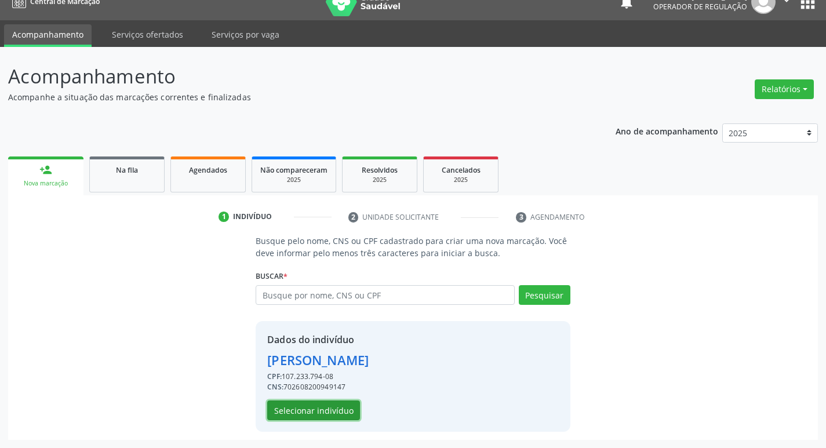
click at [309, 413] on button "Selecionar indivíduo" at bounding box center [313, 411] width 93 height 20
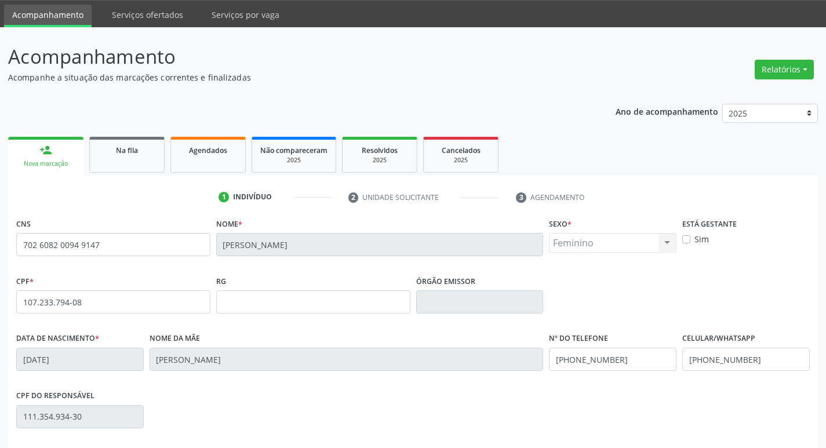
scroll to position [180, 0]
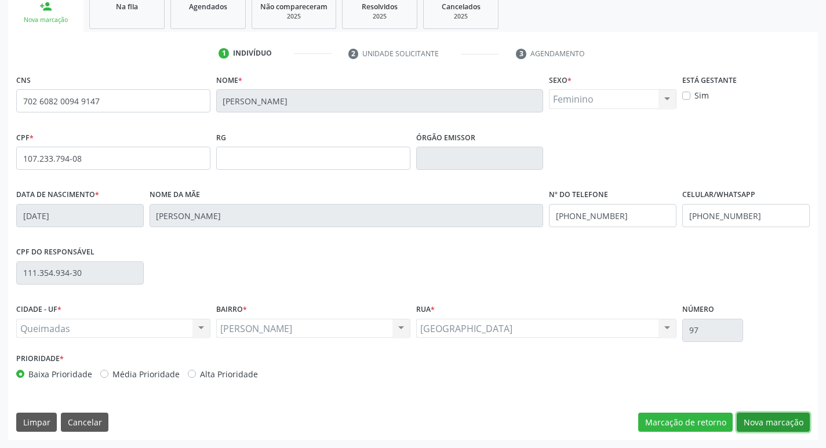
click at [772, 425] on button "Nova marcação" at bounding box center [773, 423] width 73 height 20
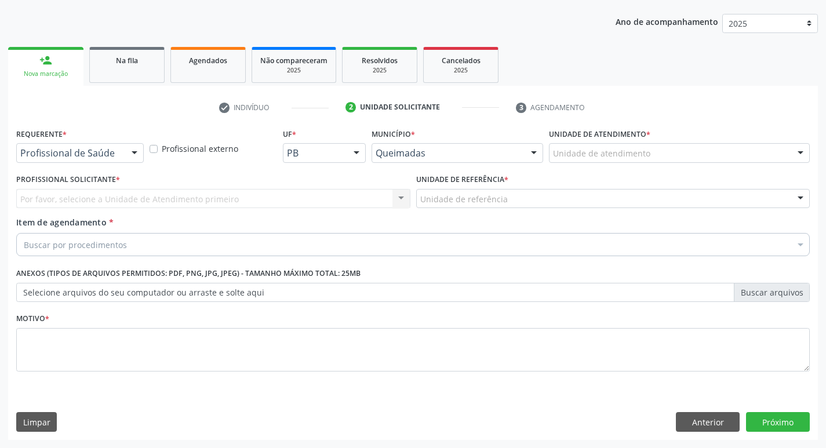
scroll to position [126, 0]
click at [126, 148] on div at bounding box center [134, 154] width 17 height 20
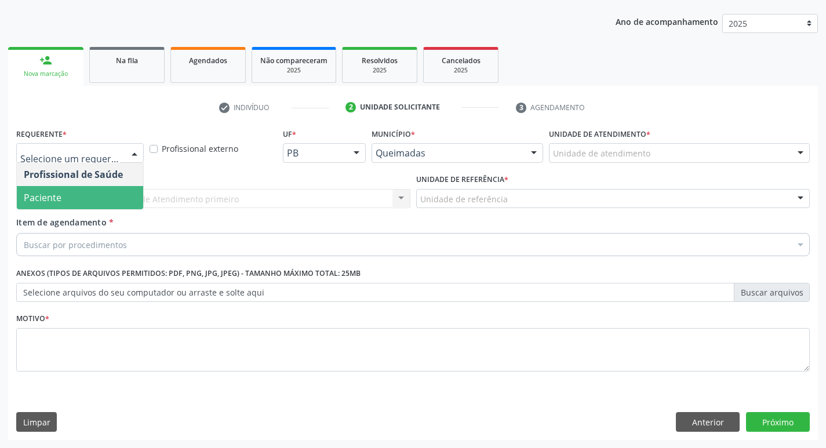
drag, startPoint x: 80, startPoint y: 193, endPoint x: 69, endPoint y: 205, distance: 16.0
click at [79, 194] on span "Paciente" at bounding box center [80, 197] width 126 height 23
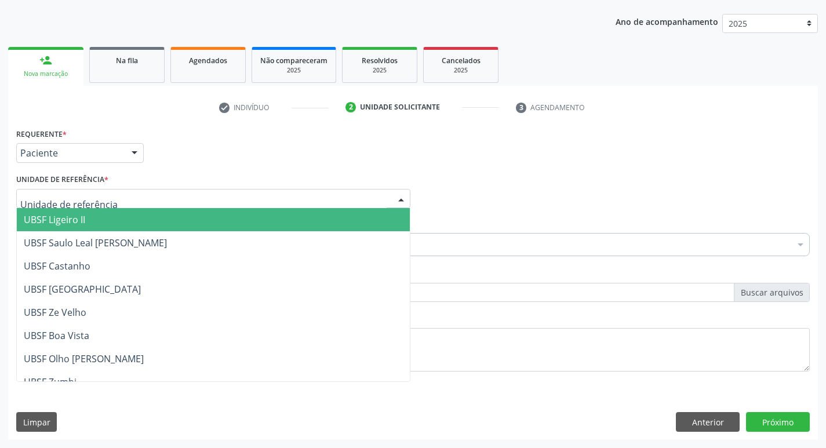
click at [71, 208] on div "UBSF Ligeiro II UBSF Saulo Leal Ernesto de Melo UBSF Castanho UBSF Baixa Verde …" at bounding box center [213, 199] width 394 height 20
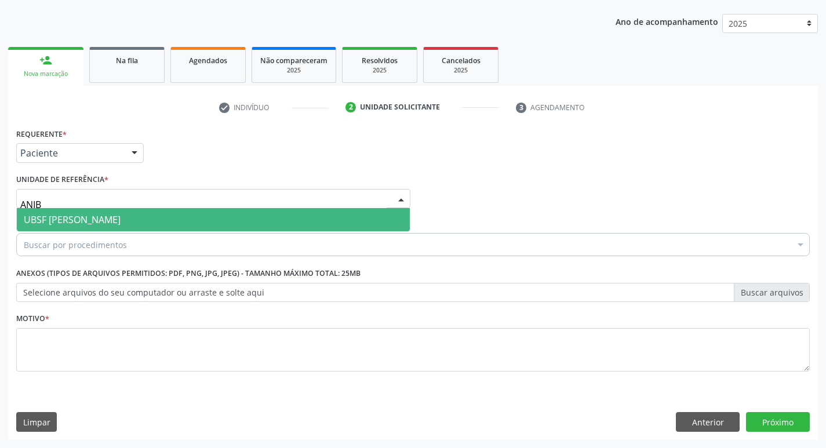
type input "ANIBA"
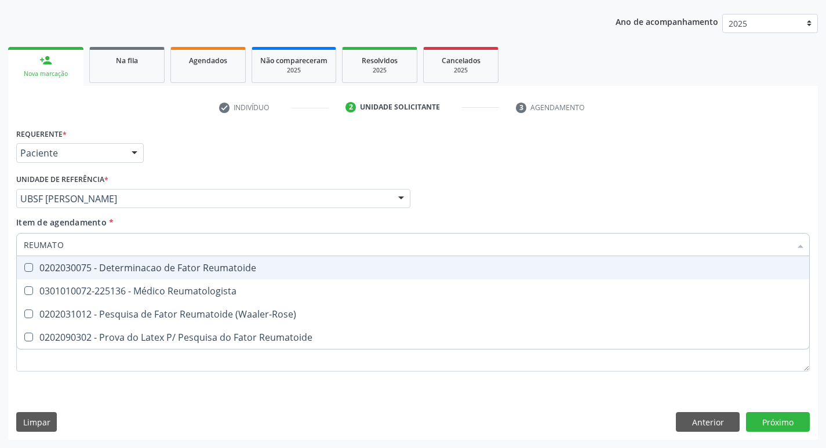
type input "REUMATOL"
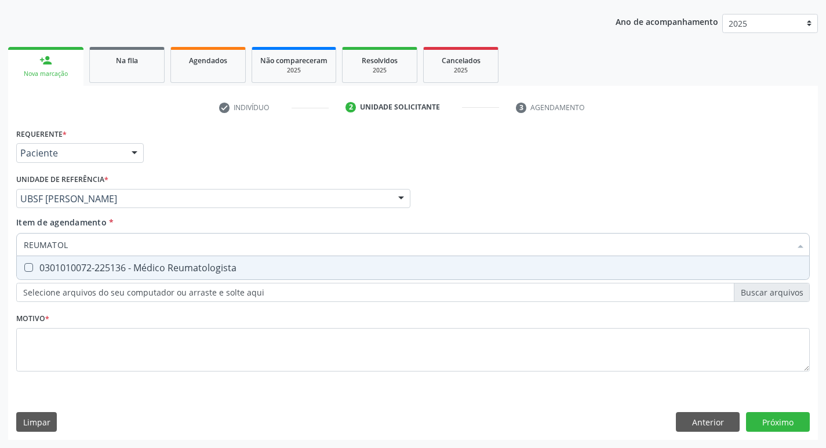
click at [75, 267] on div "0301010072-225136 - Médico Reumatologista" at bounding box center [413, 267] width 779 height 9
checkbox Reumatologista "true"
click at [189, 144] on div "Requerente * Paciente Profissional de Saúde Paciente Nenhum resultado encontrad…" at bounding box center [412, 147] width 799 height 45
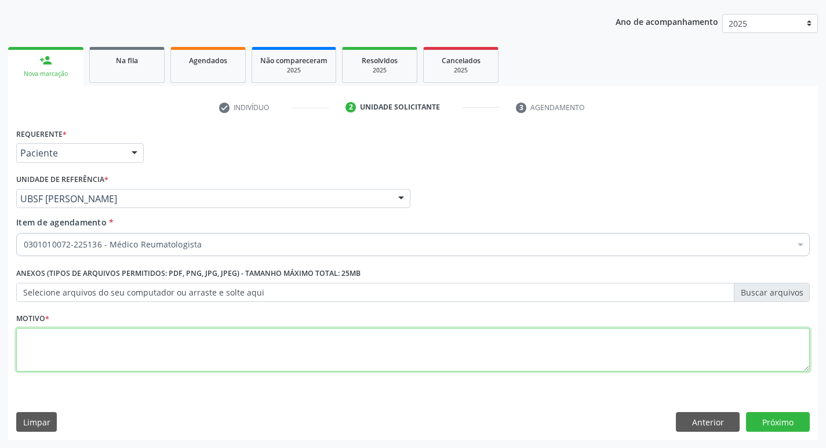
click at [62, 350] on textarea at bounding box center [413, 350] width 794 height 44
type textarea "RETORNO ( DRA: [PERSON_NAME]) M8"
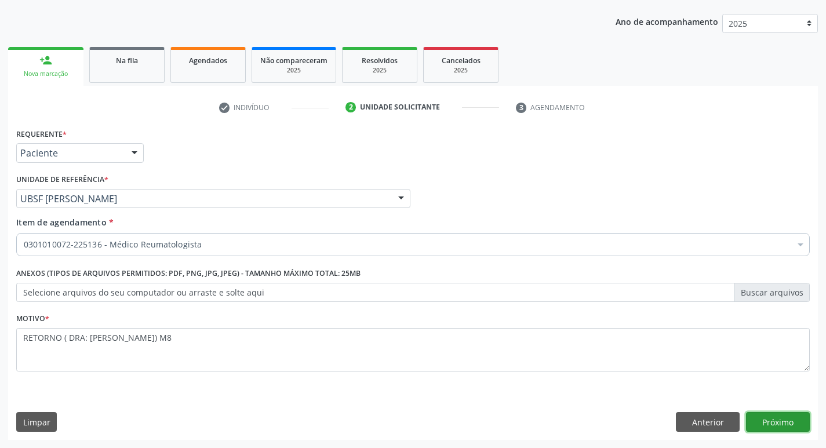
click at [777, 420] on button "Próximo" at bounding box center [778, 422] width 64 height 20
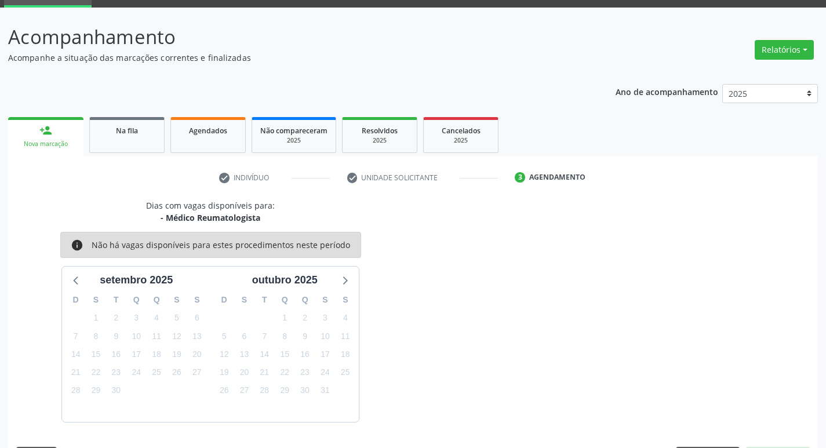
scroll to position [90, 0]
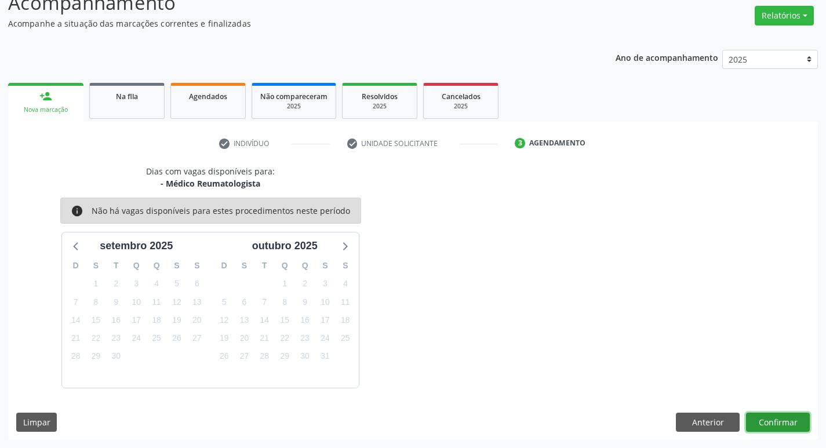
click at [801, 423] on button "Confirmar" at bounding box center [778, 423] width 64 height 20
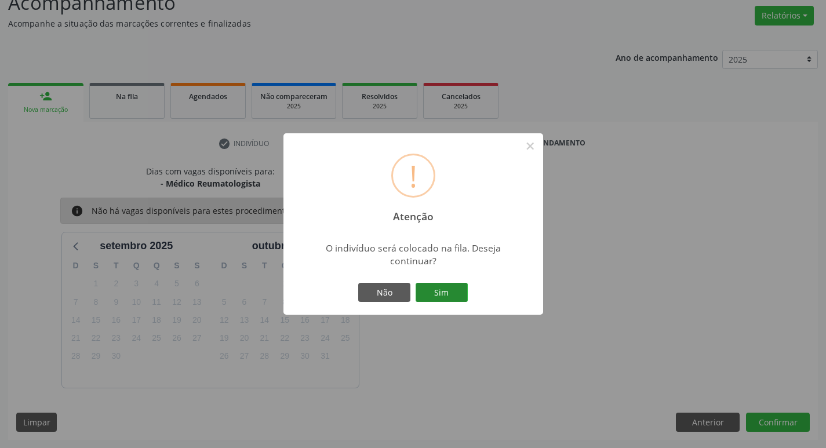
click at [442, 292] on button "Sim" at bounding box center [442, 293] width 52 height 20
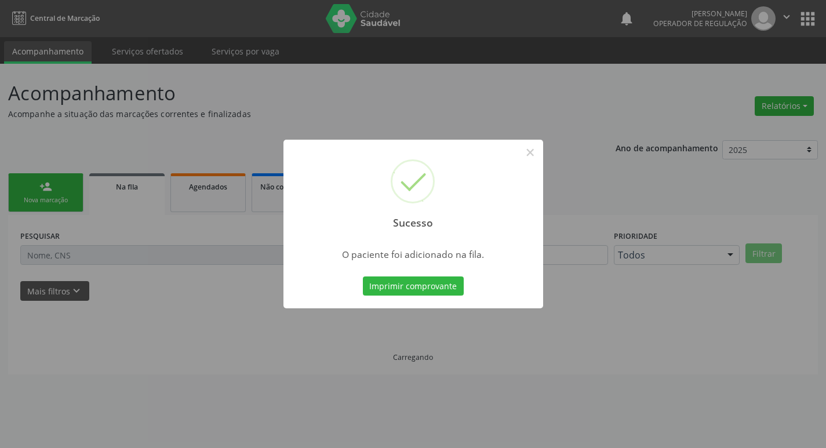
scroll to position [0, 0]
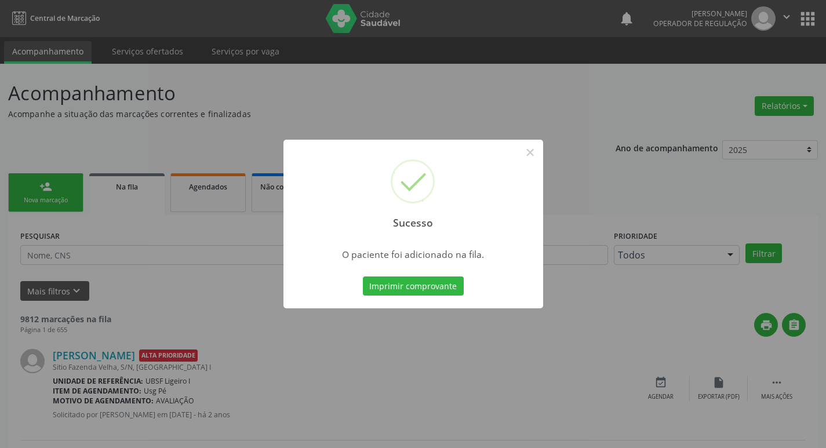
click at [526, 104] on div "Sucesso × O paciente foi adicionado na fila. Imprimir comprovante Cancel" at bounding box center [413, 224] width 826 height 448
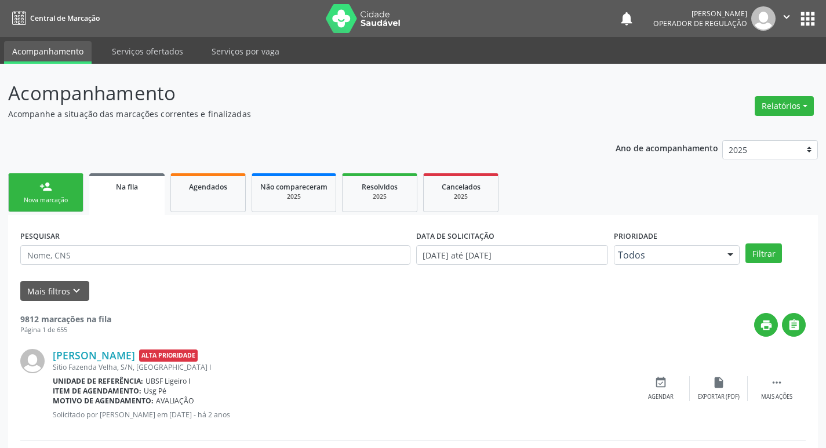
drag, startPoint x: 33, startPoint y: 173, endPoint x: 22, endPoint y: 193, distance: 22.6
click at [33, 174] on link "person_add Nova marcação" at bounding box center [45, 192] width 75 height 39
click at [22, 193] on link "person_add Nova marcação" at bounding box center [45, 192] width 75 height 39
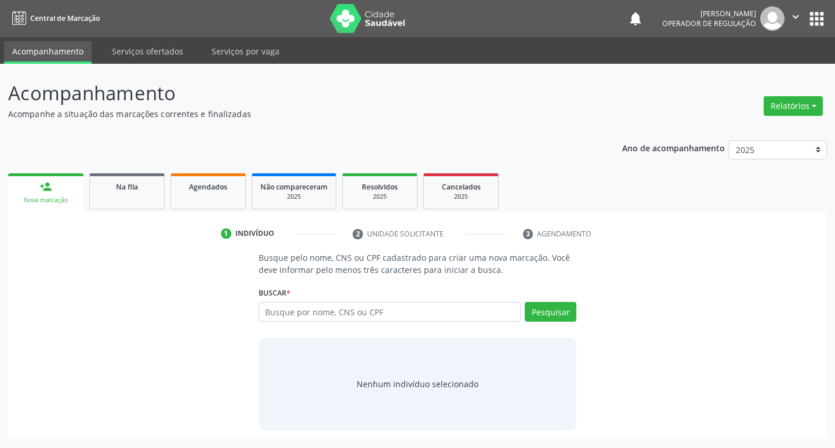
drag, startPoint x: 339, startPoint y: 298, endPoint x: 334, endPoint y: 314, distance: 16.3
click at [340, 300] on div "Buscar * Busque por nome, CNS ou CPF Nenhum resultado encontrado para: " " Digi…" at bounding box center [418, 306] width 318 height 45
click at [334, 314] on input "text" at bounding box center [390, 312] width 263 height 20
type input "701807298314276"
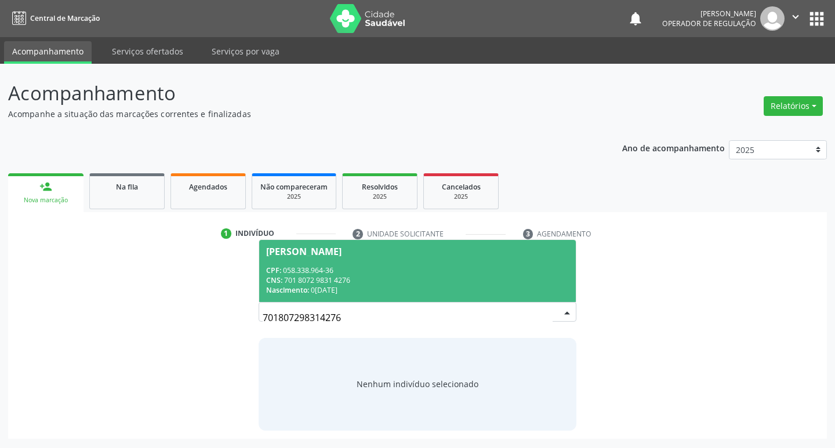
click at [365, 279] on div "CNS: 701 8072 9831 4276" at bounding box center [417, 280] width 303 height 10
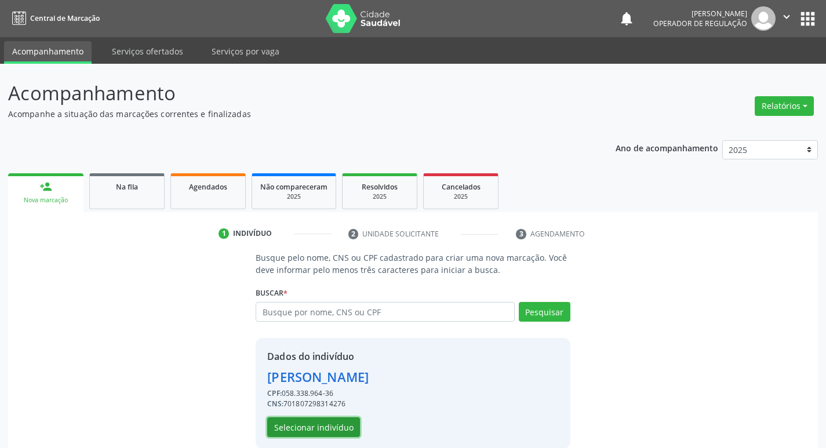
click at [308, 431] on button "Selecionar indivíduo" at bounding box center [313, 427] width 93 height 20
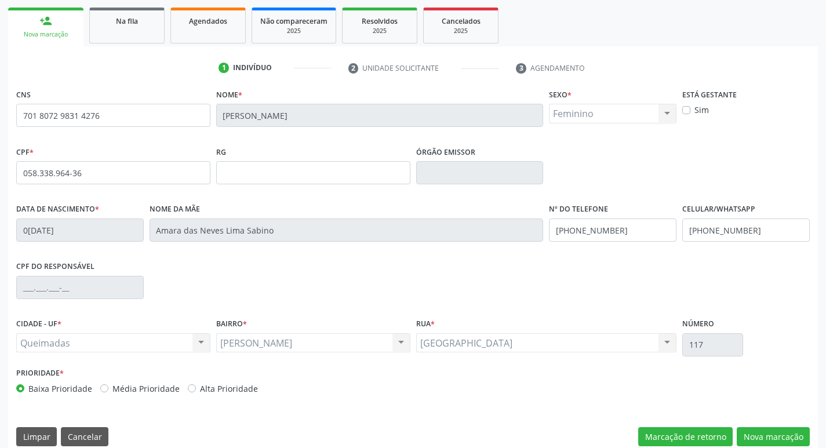
scroll to position [180, 0]
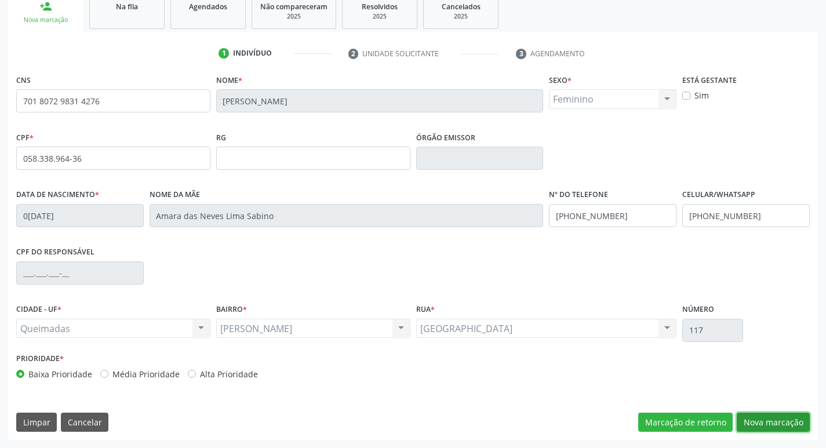
click at [777, 419] on button "Nova marcação" at bounding box center [773, 423] width 73 height 20
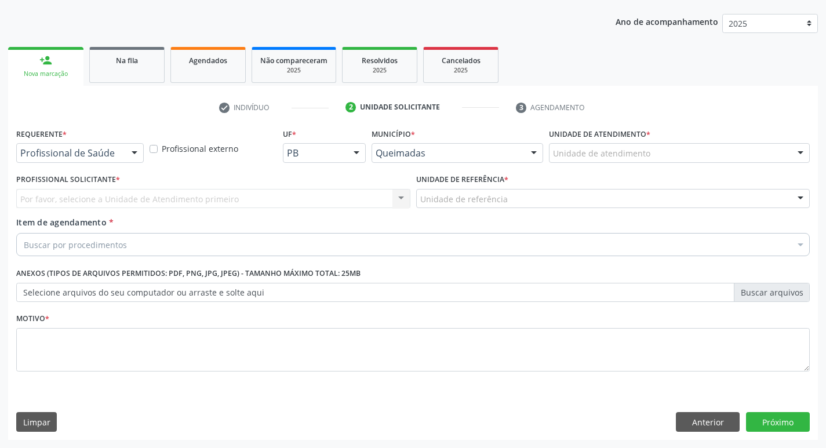
scroll to position [126, 0]
click at [107, 141] on div "Requerente * Profissional de Saúde Profissional de Saúde Paciente Nenhum result…" at bounding box center [80, 143] width 128 height 37
drag, startPoint x: 109, startPoint y: 146, endPoint x: 106, endPoint y: 158, distance: 12.5
click at [109, 147] on div "Profissional de Saúde" at bounding box center [80, 153] width 128 height 20
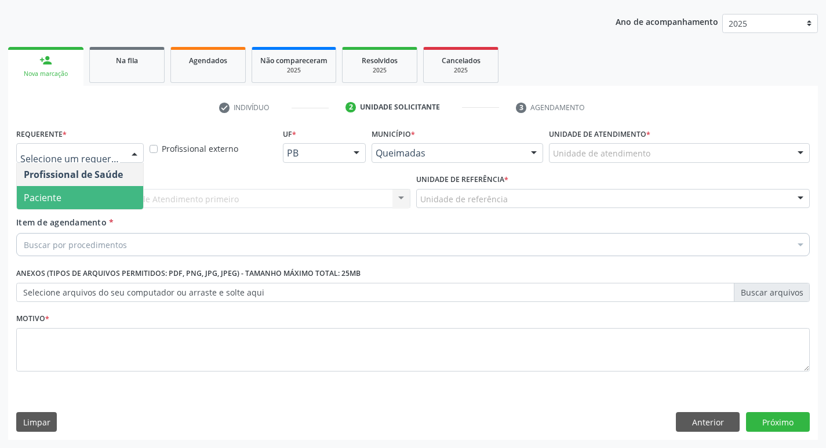
click at [83, 197] on span "Paciente" at bounding box center [80, 197] width 126 height 23
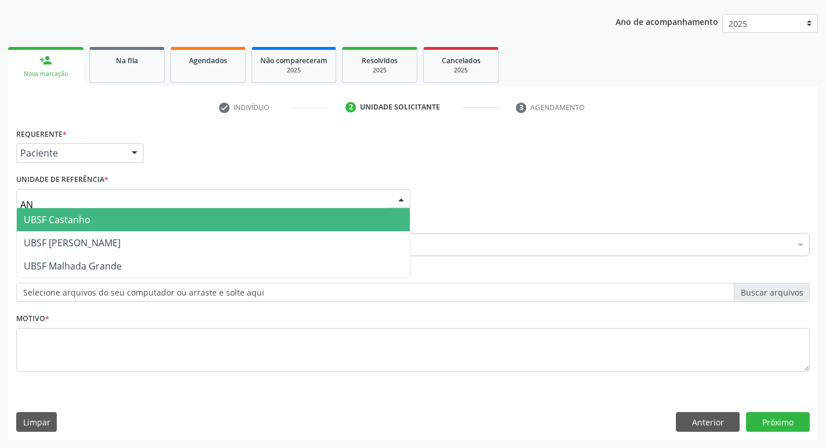
type input "ANI"
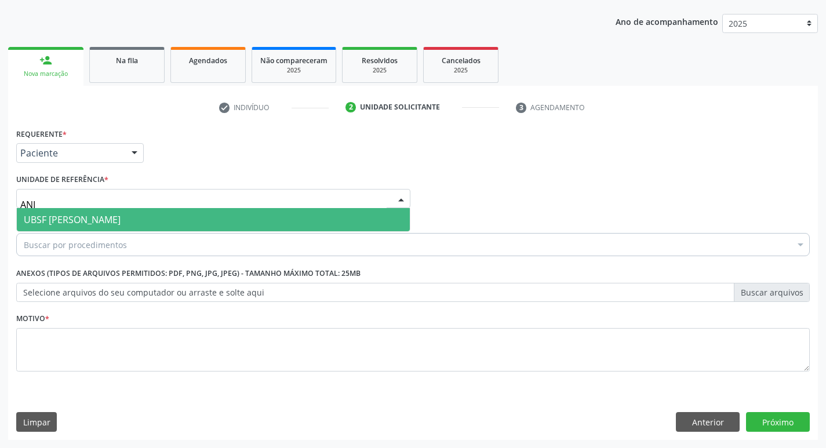
click at [108, 222] on span "UBSF [PERSON_NAME]" at bounding box center [72, 219] width 97 height 13
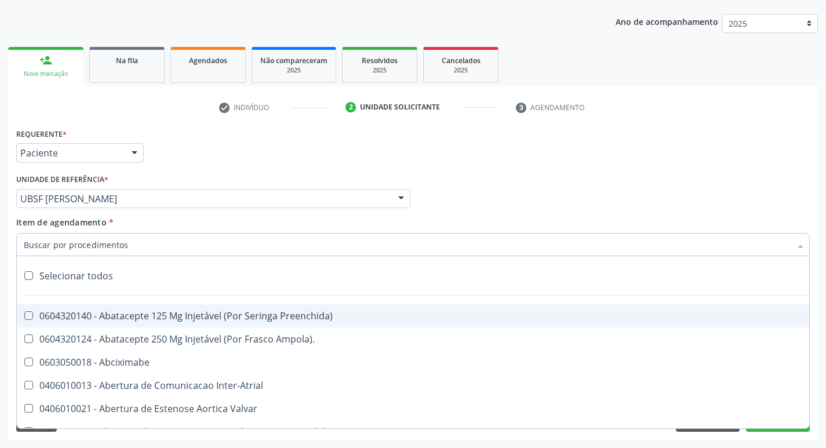
click at [220, 240] on div at bounding box center [413, 244] width 794 height 23
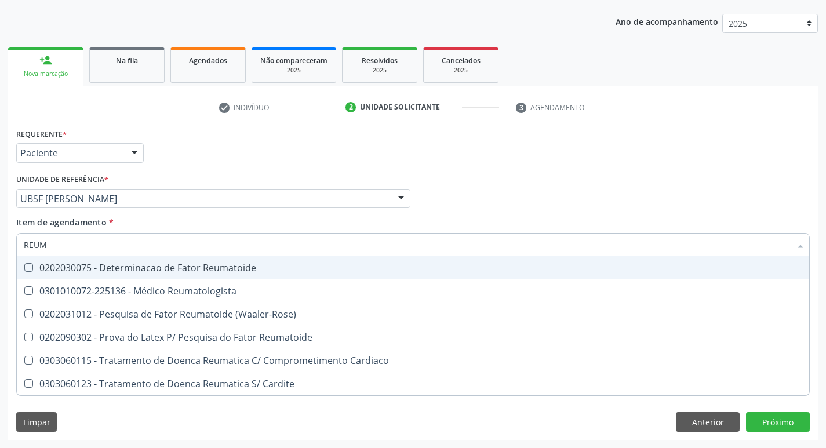
type input "REUMA"
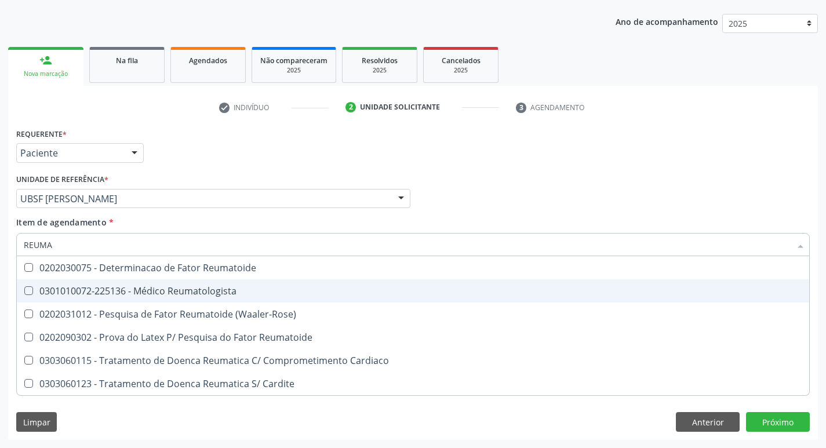
click at [212, 296] on div "0301010072-225136 - Médico Reumatologista" at bounding box center [413, 290] width 779 height 9
checkbox Reumatologista "true"
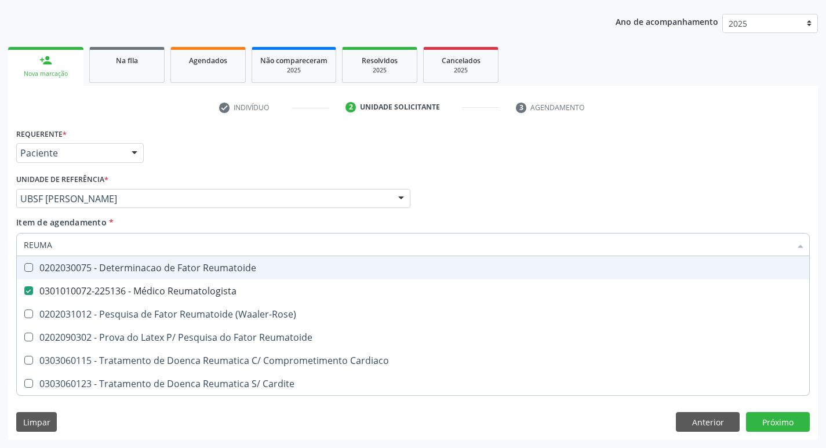
click at [323, 115] on li "check Indivíduo" at bounding box center [273, 108] width 127 height 20
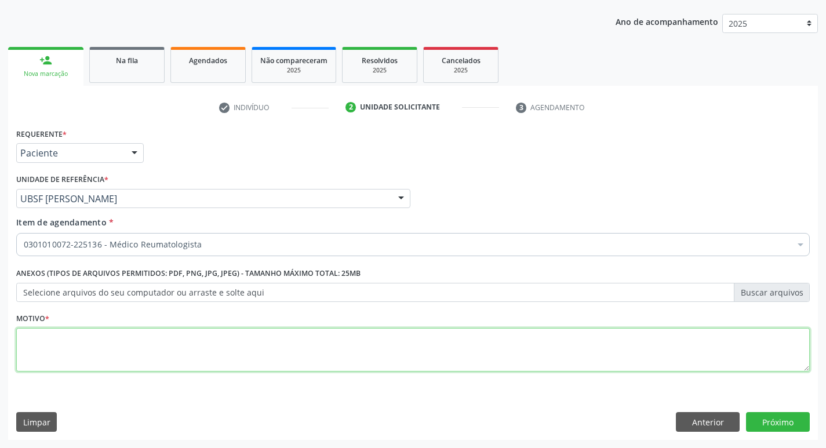
click at [126, 348] on textarea at bounding box center [413, 350] width 794 height 44
type textarea "RETORNO ( DRA: [PERSON_NAME]) M8"
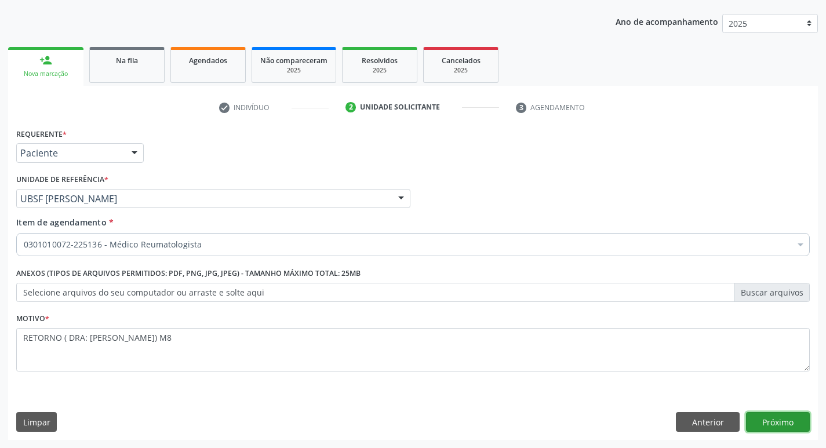
click at [791, 417] on button "Próximo" at bounding box center [778, 422] width 64 height 20
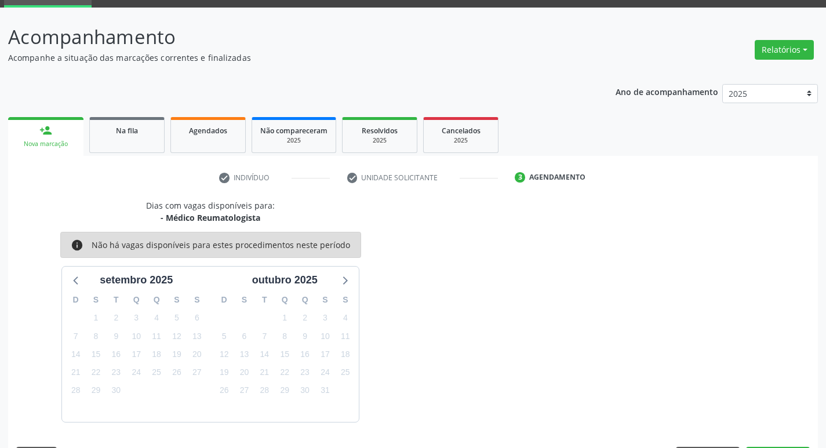
scroll to position [90, 0]
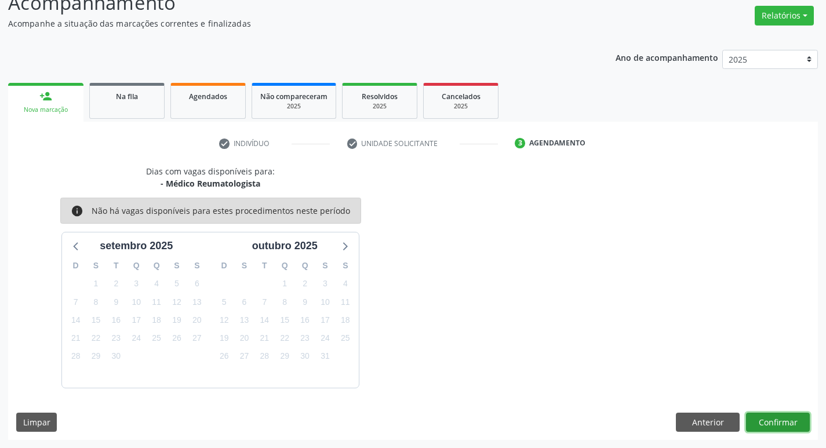
click at [768, 421] on button "Confirmar" at bounding box center [778, 423] width 64 height 20
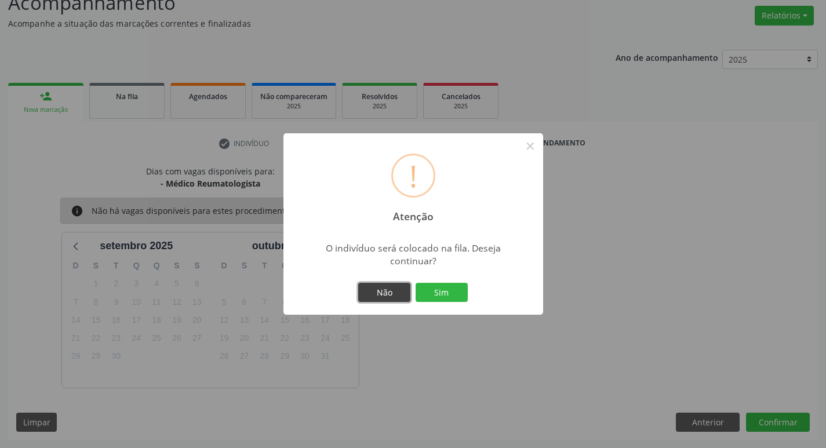
click at [389, 288] on button "Não" at bounding box center [384, 293] width 52 height 20
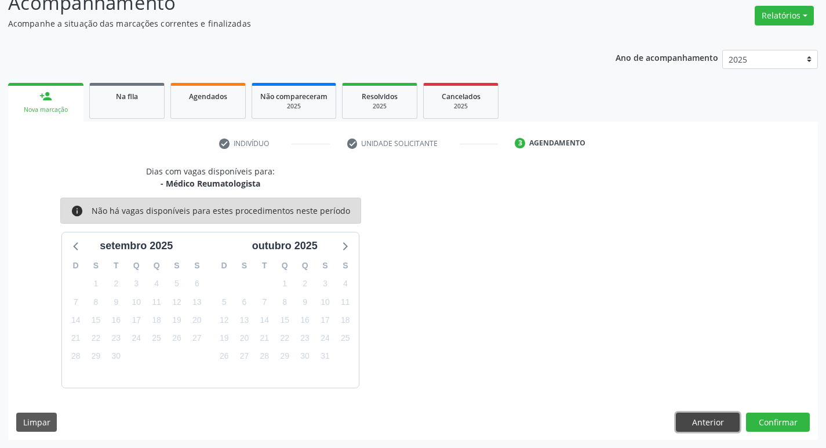
click at [712, 424] on button "Anterior" at bounding box center [708, 423] width 64 height 20
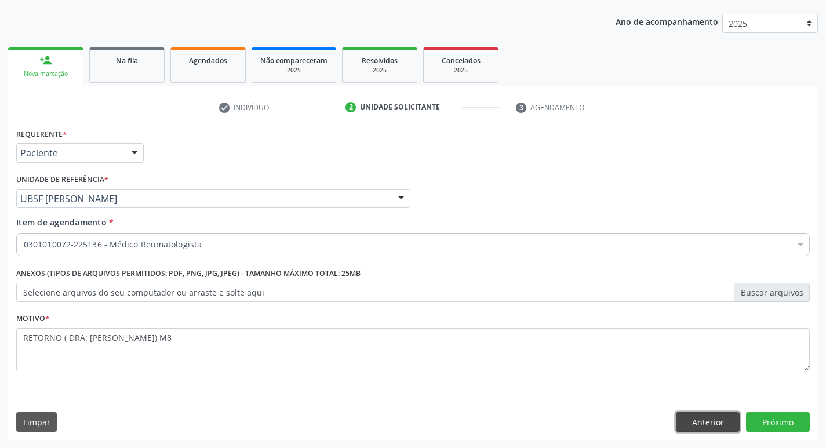
click at [709, 424] on button "Anterior" at bounding box center [708, 422] width 64 height 20
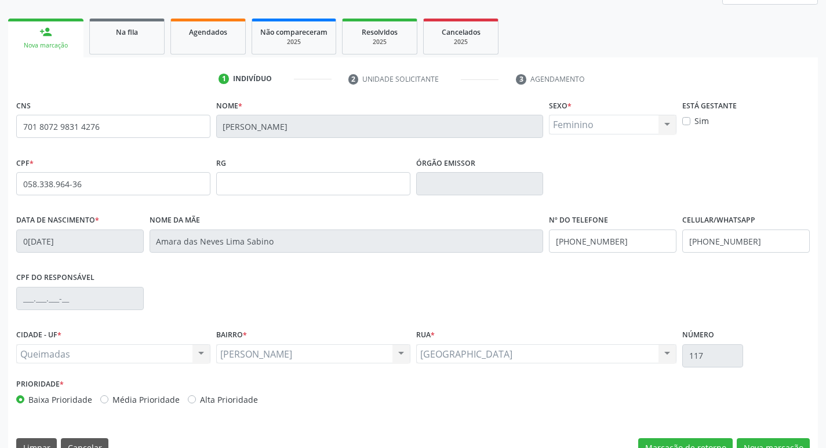
scroll to position [180, 0]
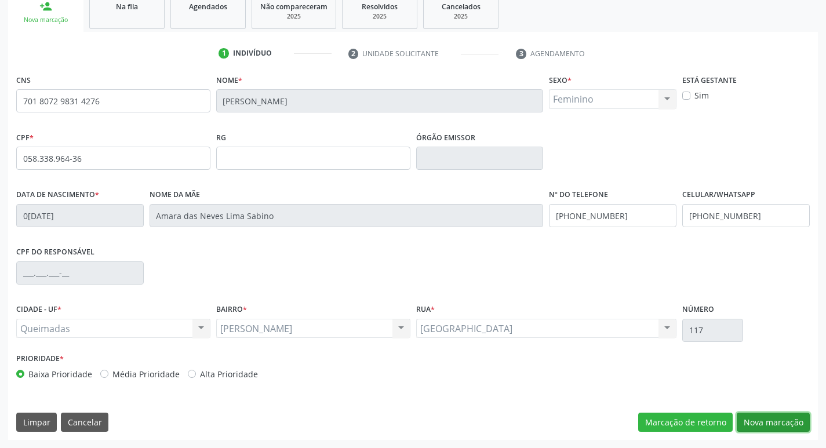
click at [778, 416] on button "Nova marcação" at bounding box center [773, 423] width 73 height 20
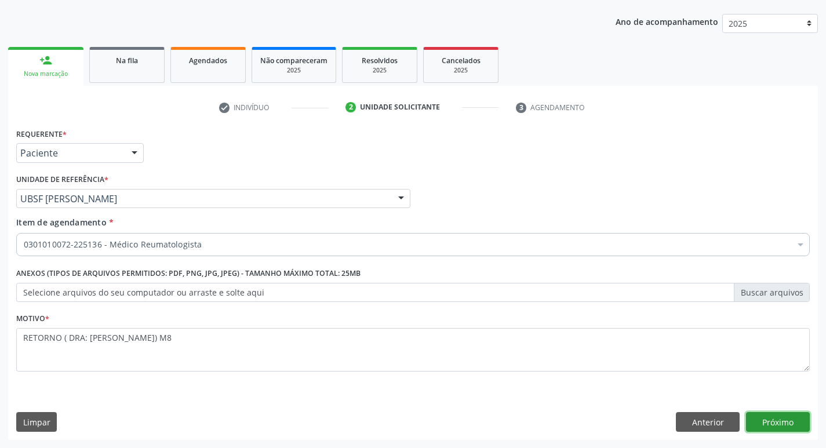
click at [770, 419] on button "Próximo" at bounding box center [778, 422] width 64 height 20
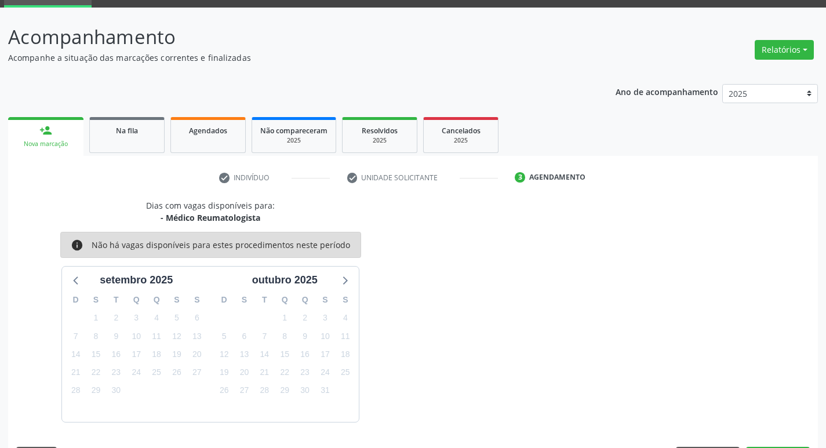
scroll to position [90, 0]
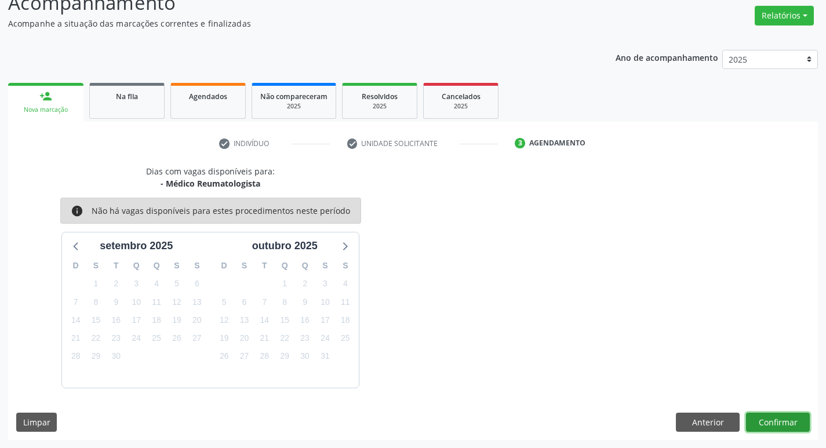
click at [784, 424] on button "Confirmar" at bounding box center [778, 423] width 64 height 20
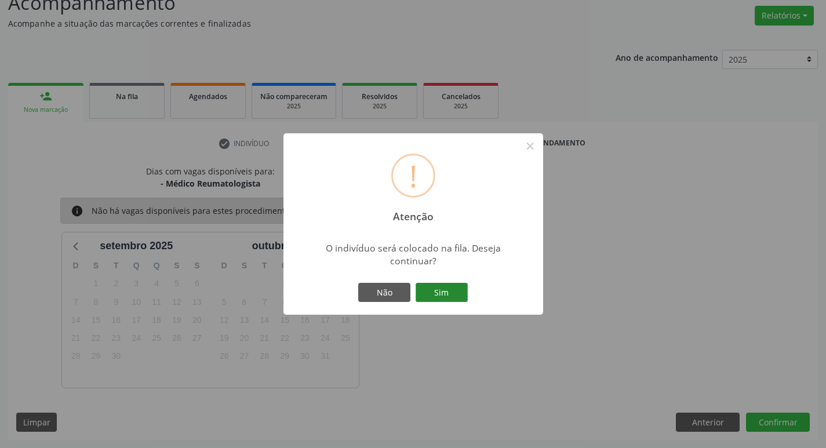
click at [436, 285] on button "Sim" at bounding box center [442, 293] width 52 height 20
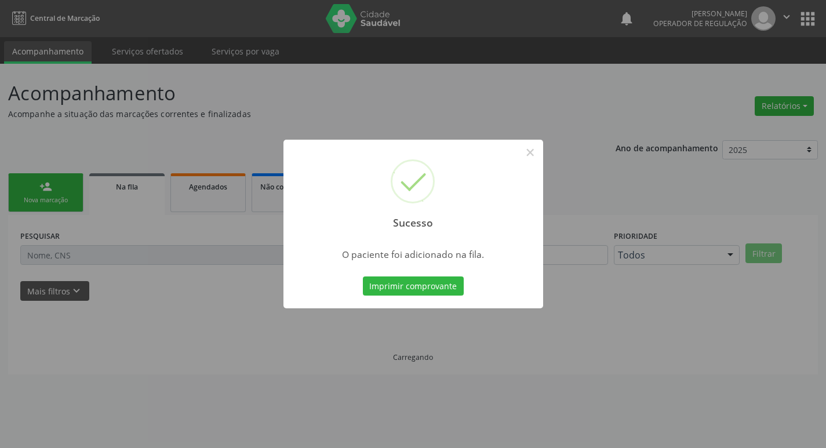
scroll to position [0, 0]
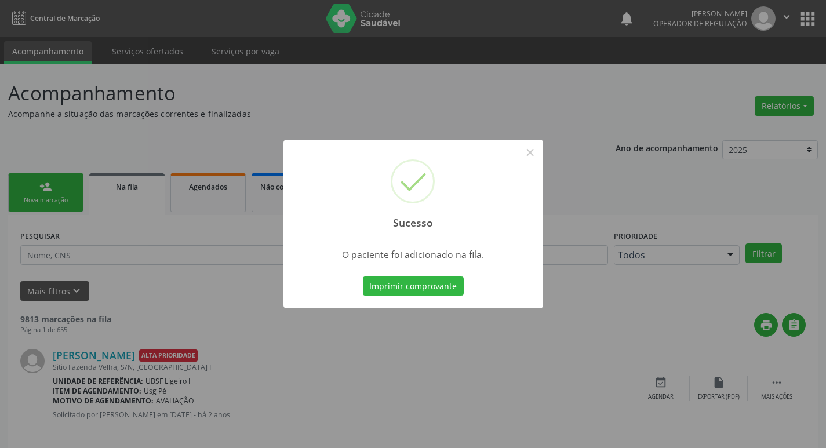
click at [91, 134] on div "Sucesso × O paciente foi adicionado na fila. Imprimir comprovante Cancel" at bounding box center [413, 224] width 826 height 448
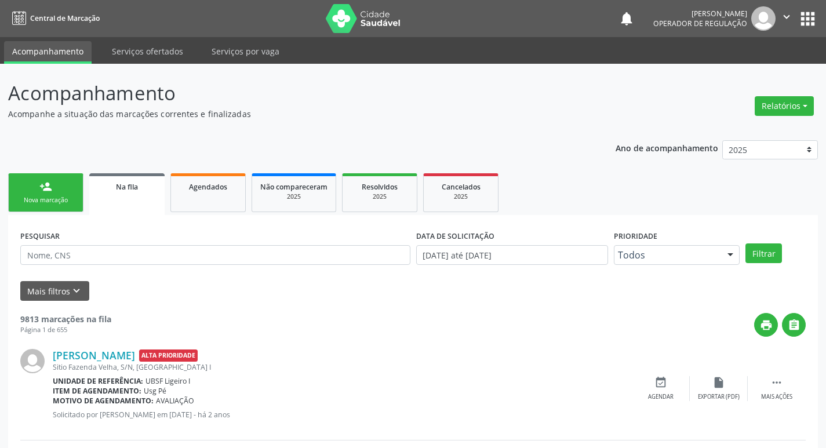
click at [63, 199] on div "Nova marcação" at bounding box center [46, 200] width 58 height 9
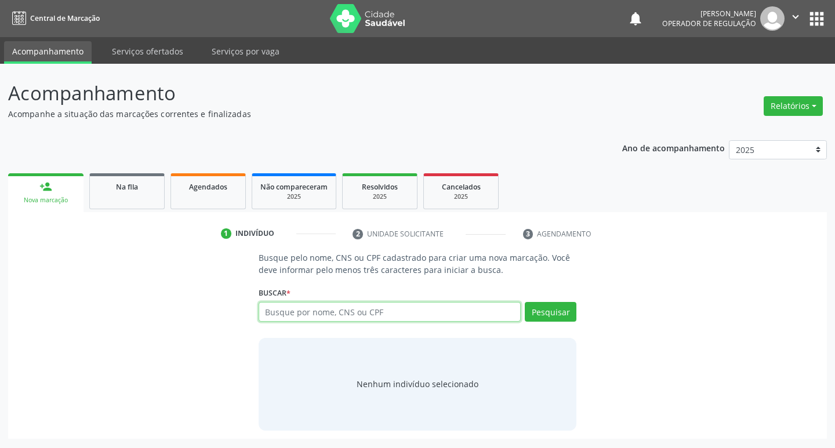
click at [332, 311] on input "text" at bounding box center [390, 312] width 263 height 20
type input "700707922420380"
click at [339, 306] on input "700707922420380" at bounding box center [390, 312] width 263 height 20
type input "700707"
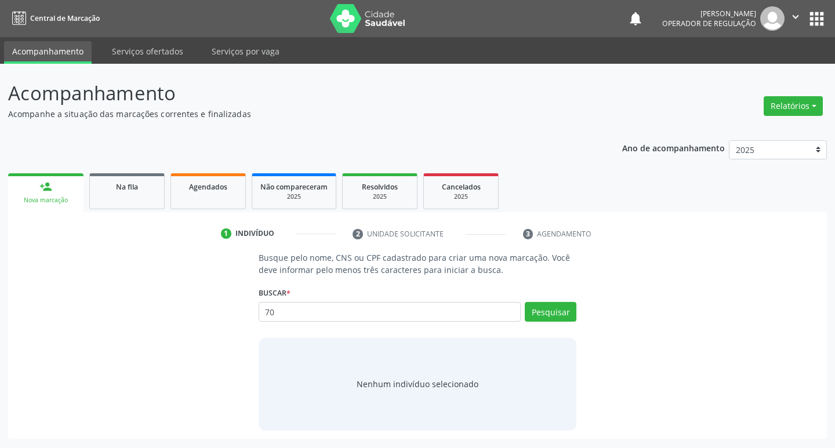
type input "7"
type input "700707922420380"
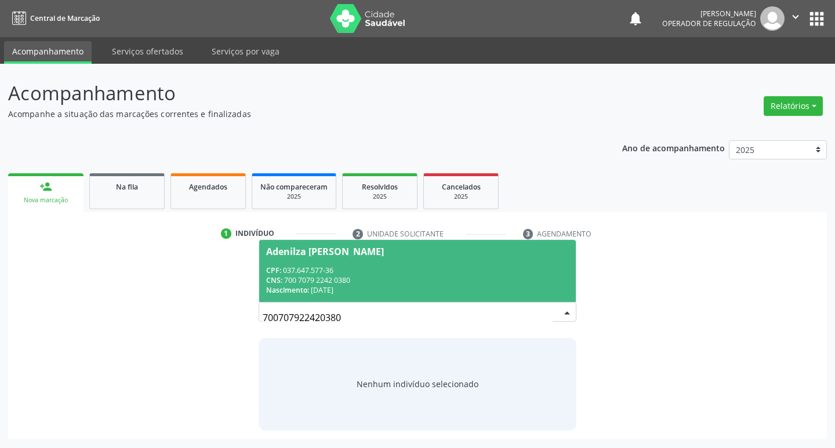
click at [492, 253] on div "Adenilza Felipe da Silva" at bounding box center [417, 251] width 303 height 9
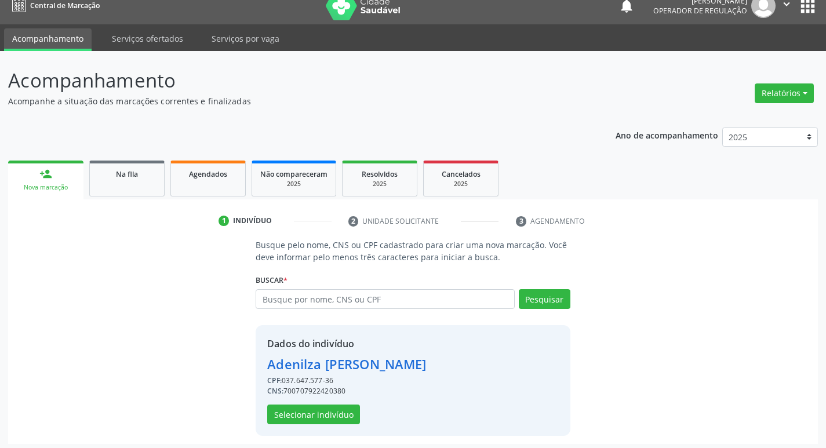
scroll to position [17, 0]
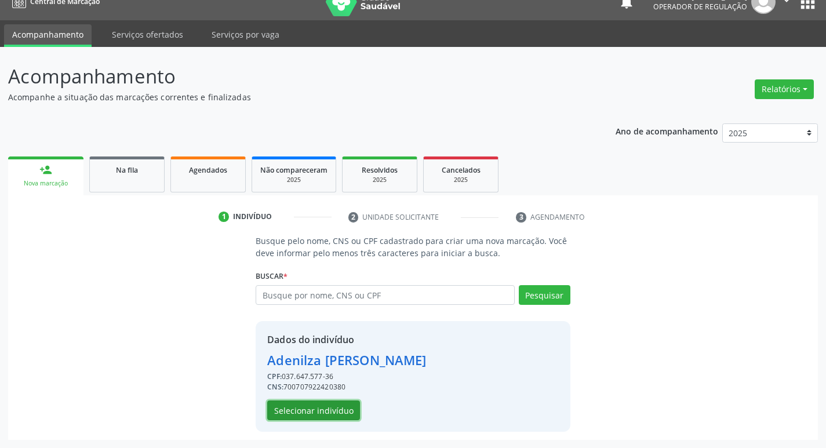
click at [342, 414] on button "Selecionar indivíduo" at bounding box center [313, 411] width 93 height 20
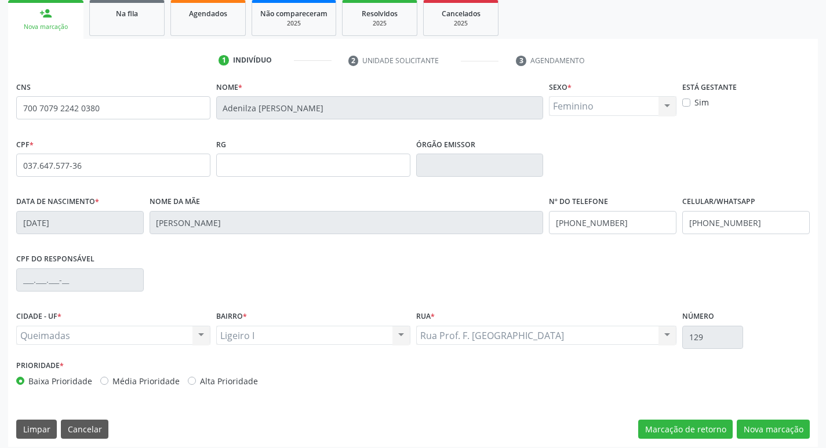
scroll to position [180, 0]
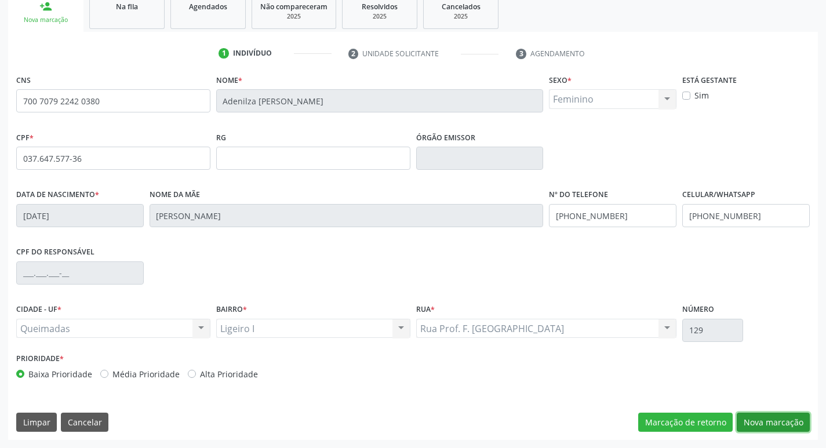
click at [764, 421] on button "Nova marcação" at bounding box center [773, 423] width 73 height 20
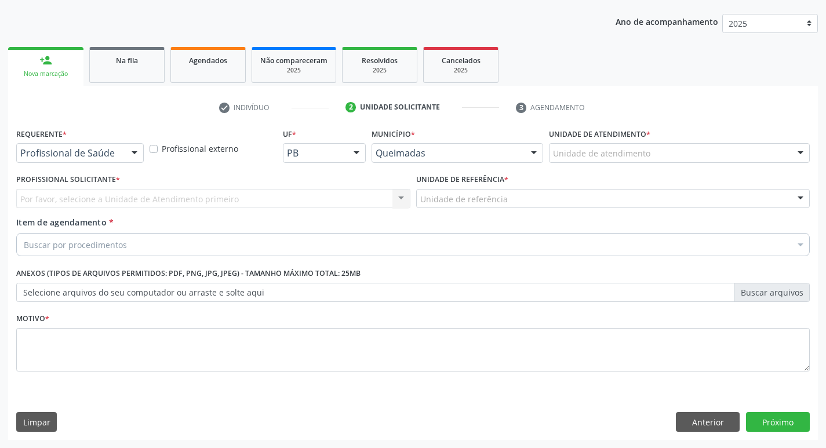
scroll to position [126, 0]
click at [93, 146] on div "Profissional de Saúde" at bounding box center [80, 153] width 128 height 20
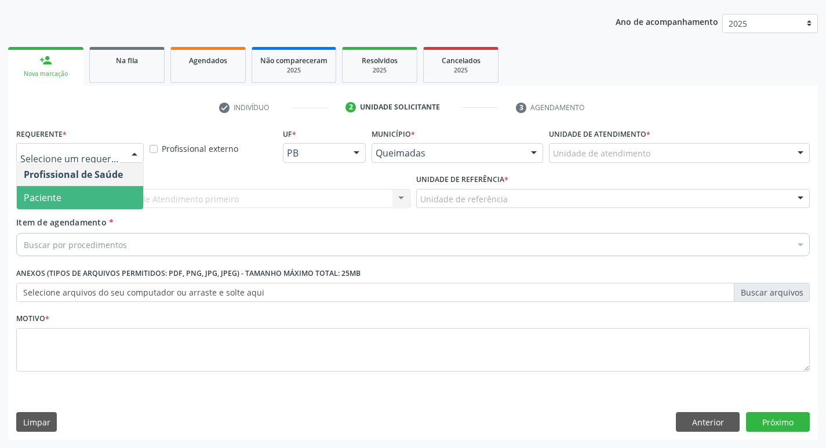
click at [76, 194] on span "Paciente" at bounding box center [80, 197] width 126 height 23
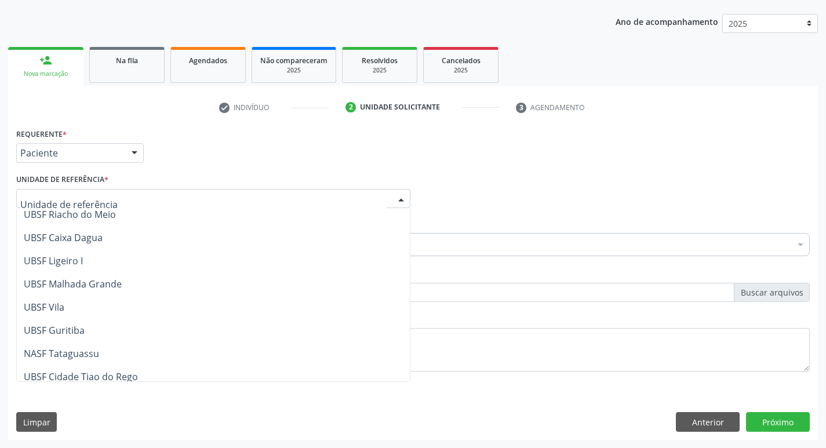
scroll to position [290, 0]
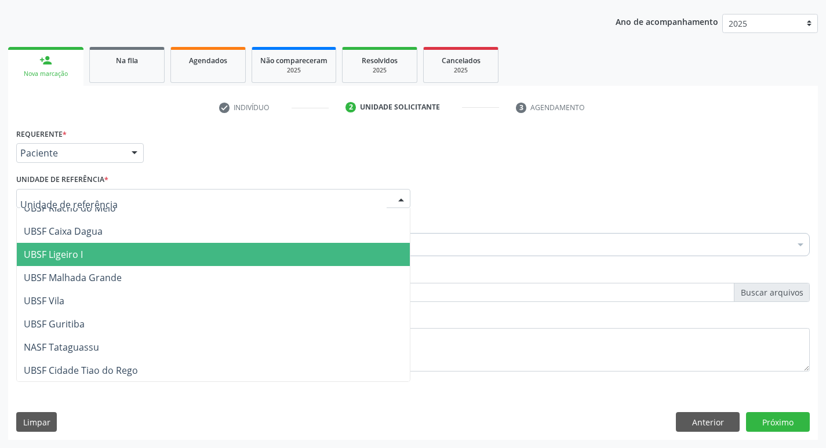
click at [114, 250] on span "UBSF Ligeiro I" at bounding box center [213, 254] width 393 height 23
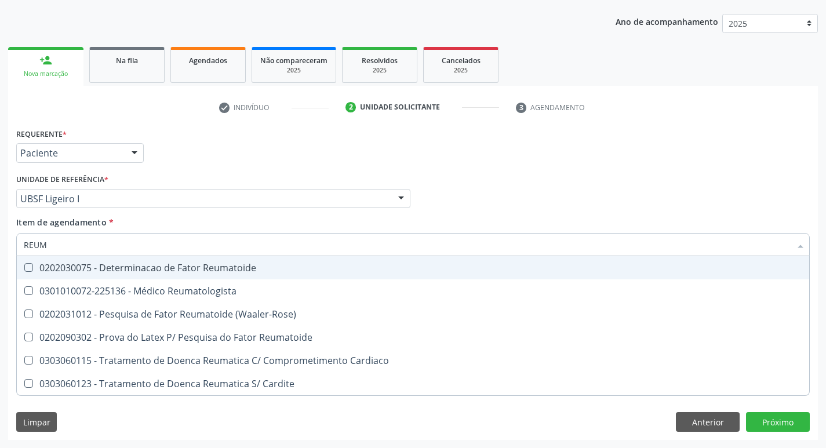
type input "REUMA"
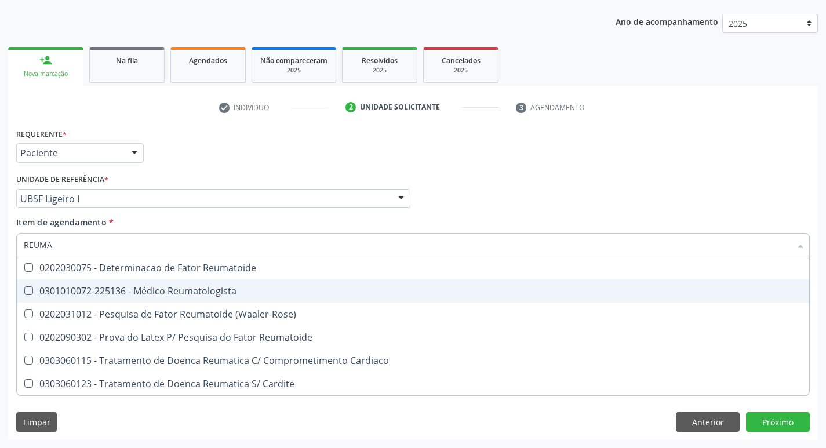
click at [123, 291] on div "0301010072-225136 - Médico Reumatologista" at bounding box center [413, 290] width 779 height 9
checkbox Reumatologista "true"
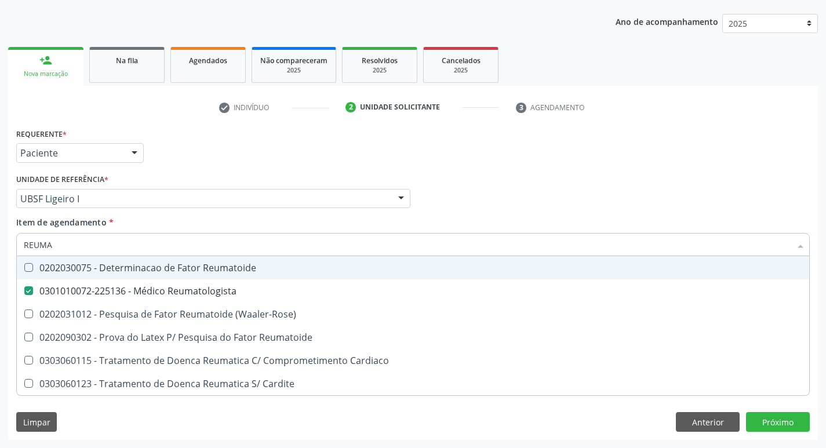
click at [242, 147] on div "Requerente * Paciente Profissional de Saúde Paciente Nenhum resultado encontrad…" at bounding box center [412, 147] width 799 height 45
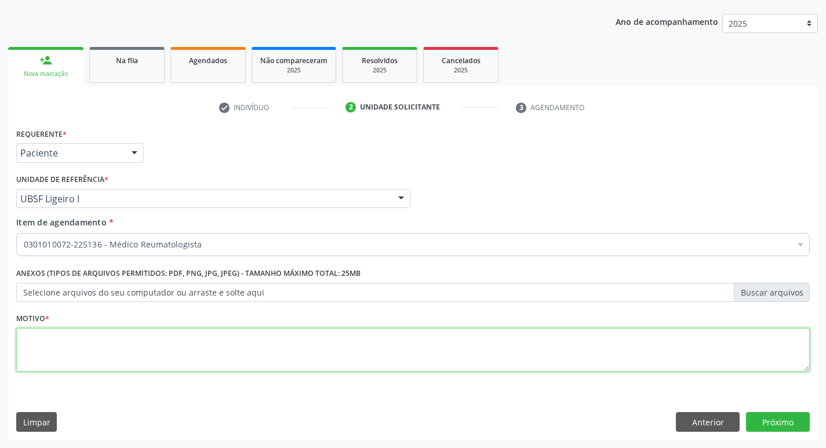
click at [78, 351] on textarea at bounding box center [413, 350] width 794 height 44
type textarea "RETORNO ( DRA: [PERSON_NAME]) M9"
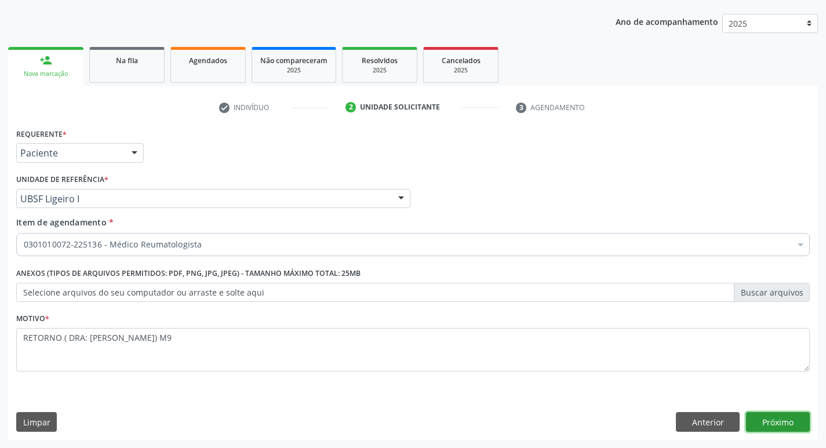
click at [767, 414] on button "Próximo" at bounding box center [778, 422] width 64 height 20
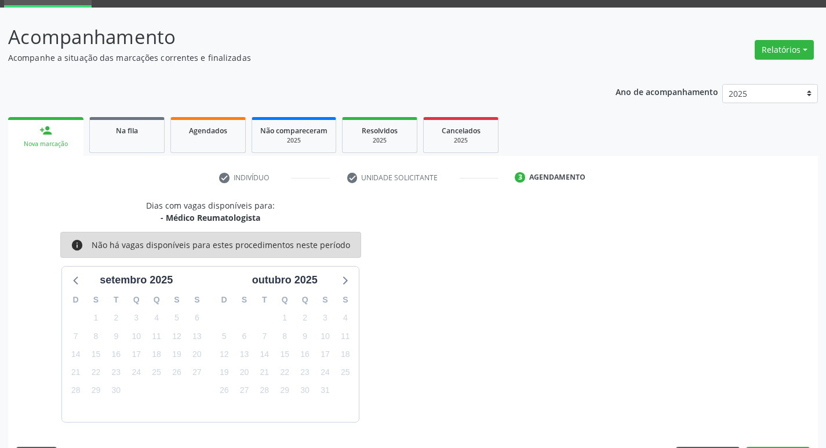
scroll to position [90, 0]
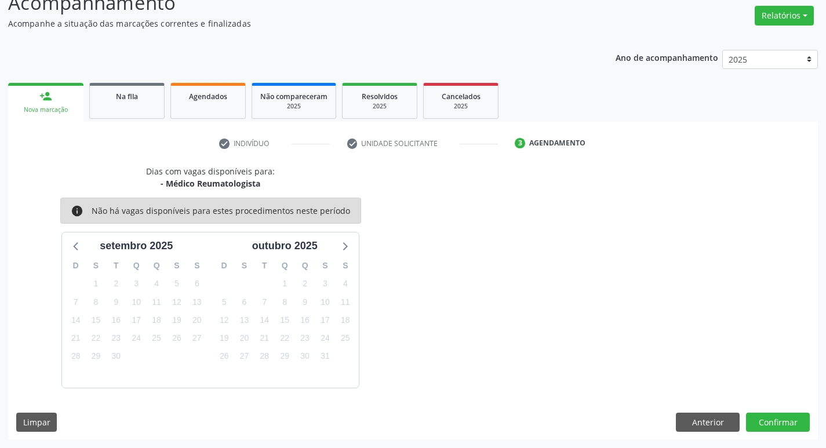
drag, startPoint x: 759, startPoint y: 409, endPoint x: 758, endPoint y: 415, distance: 6.4
click at [758, 409] on div "Dias com vagas disponíveis para: - Médico Reumatologista info Não há vagas disp…" at bounding box center [413, 302] width 810 height 275
click at [762, 419] on button "Confirmar" at bounding box center [778, 423] width 64 height 20
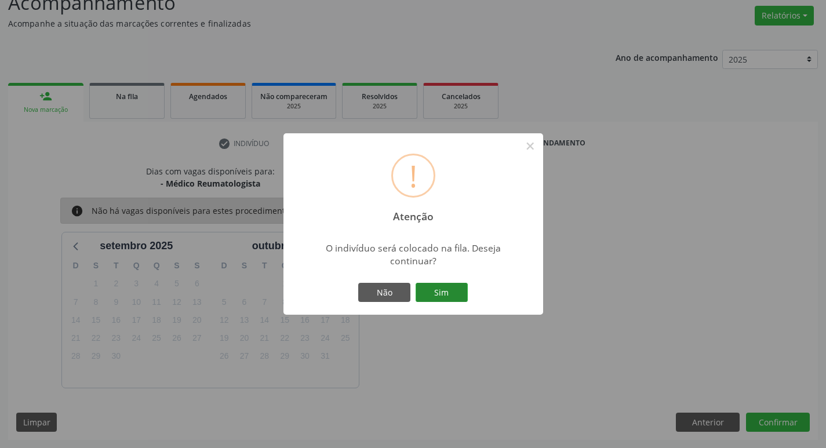
click at [449, 292] on button "Sim" at bounding box center [442, 293] width 52 height 20
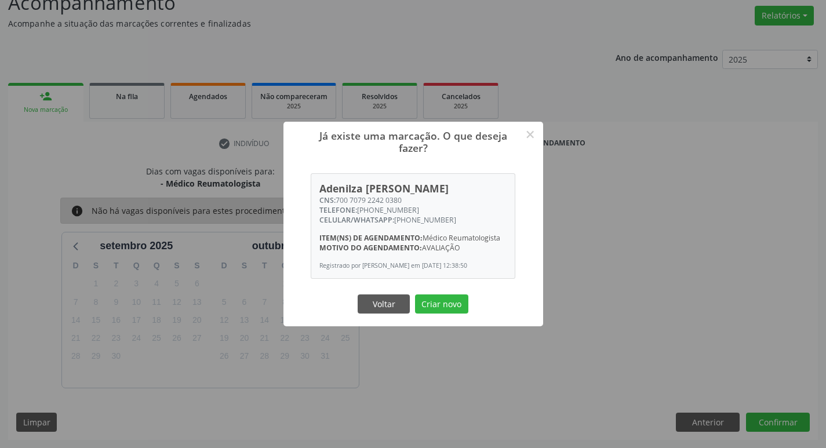
click at [445, 309] on button "Criar novo" at bounding box center [441, 304] width 53 height 20
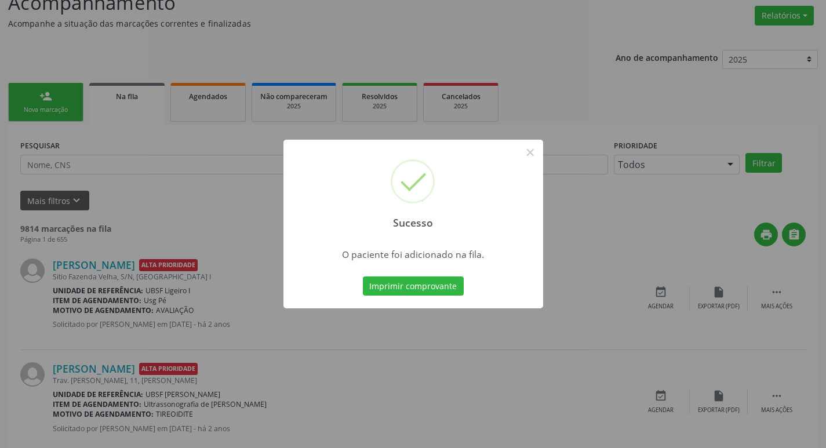
scroll to position [0, 0]
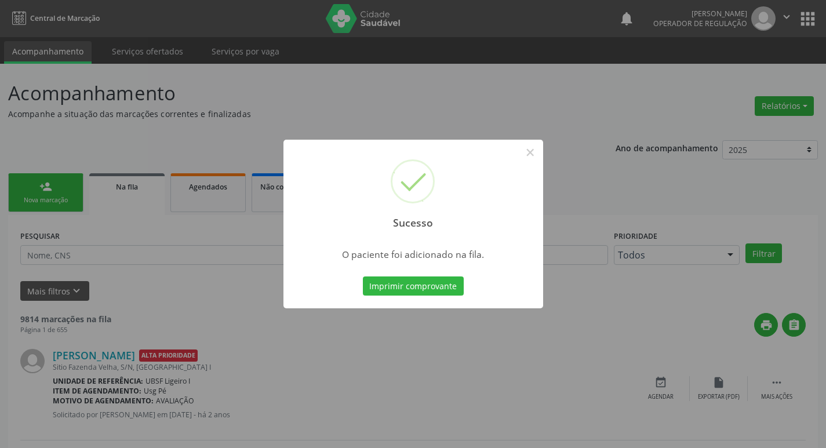
click at [508, 125] on div "Sucesso × O paciente foi adicionado na fila. Imprimir comprovante Cancel" at bounding box center [413, 224] width 826 height 448
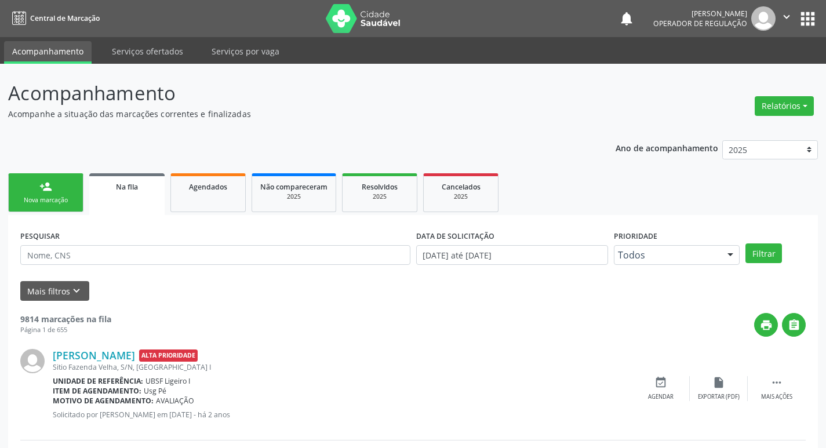
drag, startPoint x: 50, startPoint y: 202, endPoint x: 408, endPoint y: 28, distance: 396.9
click at [50, 201] on div "Nova marcação" at bounding box center [46, 200] width 58 height 9
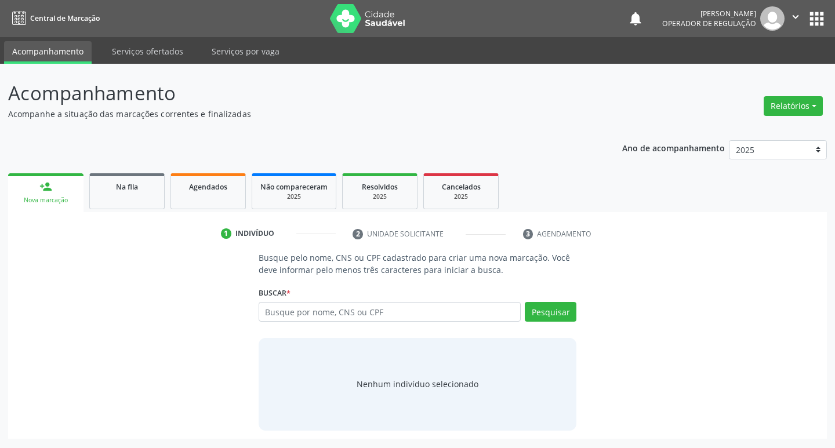
click at [298, 322] on div "Busque por nome, CNS ou CPF Nenhum resultado encontrado para: " " Digite nome, …" at bounding box center [418, 316] width 318 height 28
click at [302, 310] on input "text" at bounding box center [390, 312] width 263 height 20
type input "702602748906549"
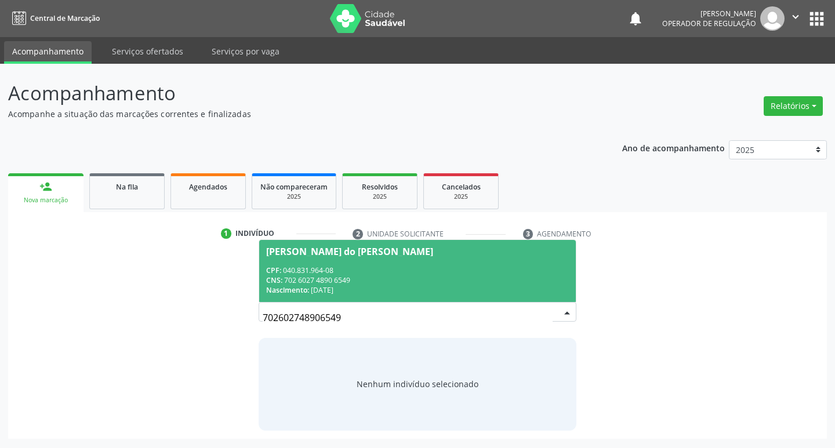
click at [468, 297] on span "Maria do Céu Gomes Barbosa CPF: 040.831.964-08 CNS: 702 6027 4890 6549 Nascimen…" at bounding box center [417, 271] width 317 height 62
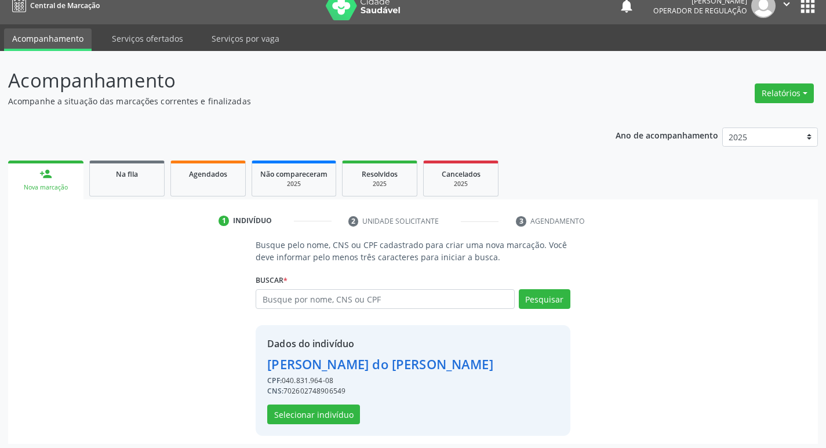
scroll to position [17, 0]
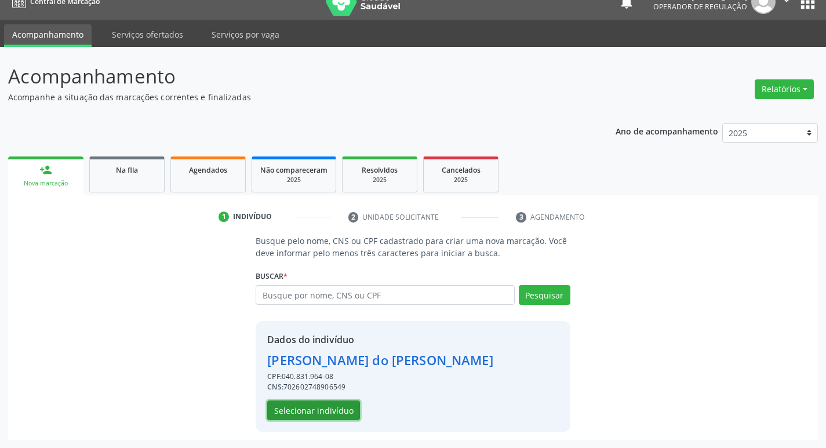
click at [297, 411] on button "Selecionar indivíduo" at bounding box center [313, 411] width 93 height 20
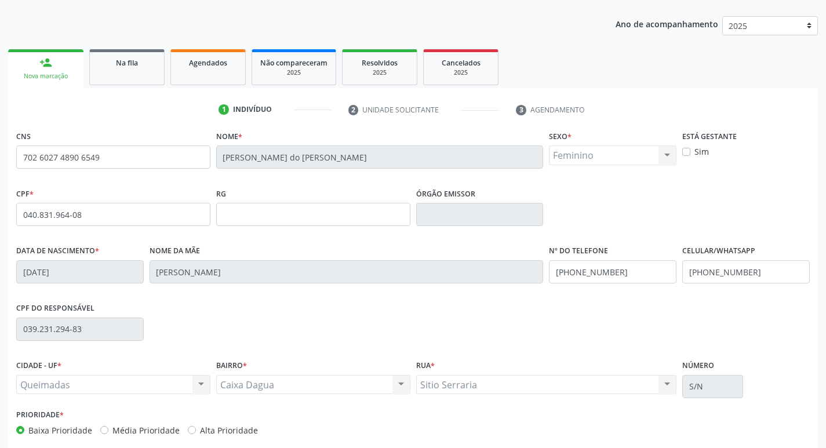
scroll to position [180, 0]
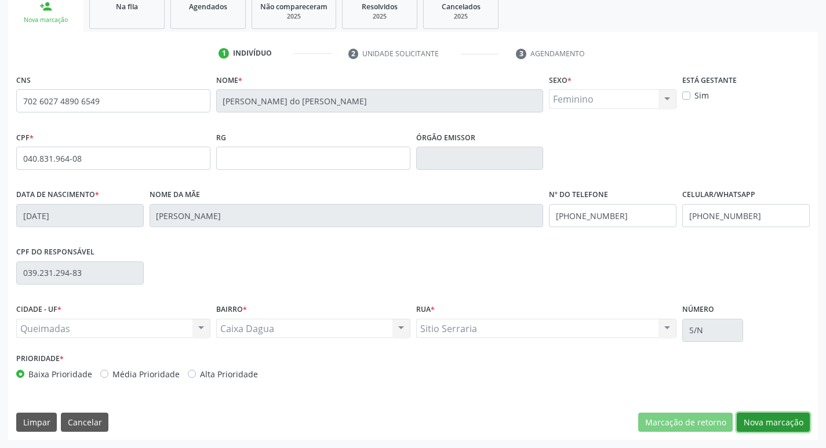
click at [781, 428] on button "Nova marcação" at bounding box center [773, 423] width 73 height 20
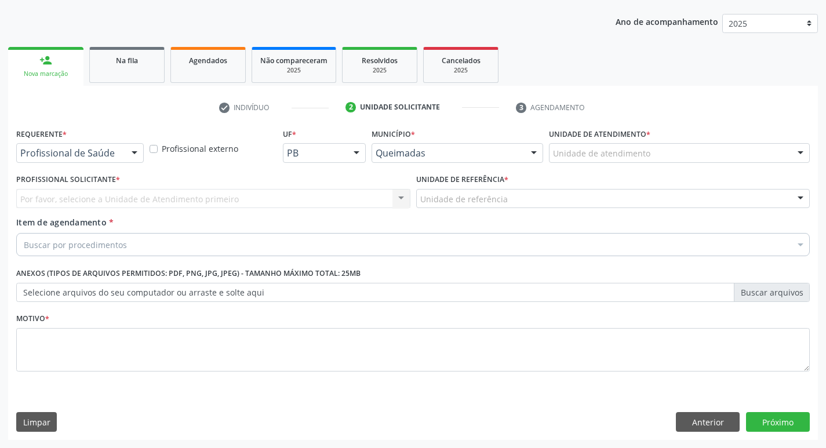
scroll to position [126, 0]
click at [134, 147] on div at bounding box center [134, 154] width 17 height 20
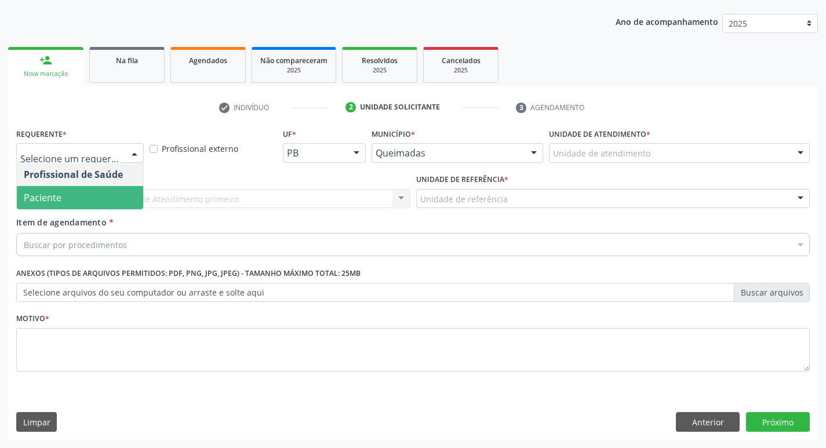
click at [99, 195] on span "Paciente" at bounding box center [80, 197] width 126 height 23
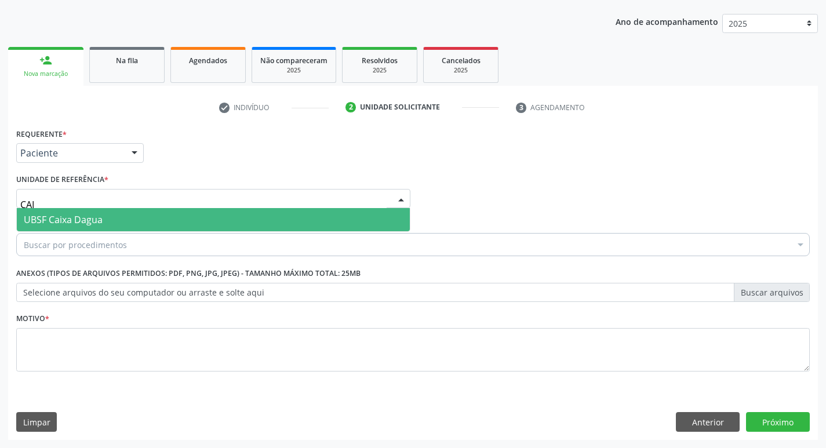
type input "CAIX"
drag, startPoint x: 89, startPoint y: 211, endPoint x: 71, endPoint y: 230, distance: 25.9
click at [86, 214] on span "UBSF Caixa Dagua" at bounding box center [213, 219] width 393 height 23
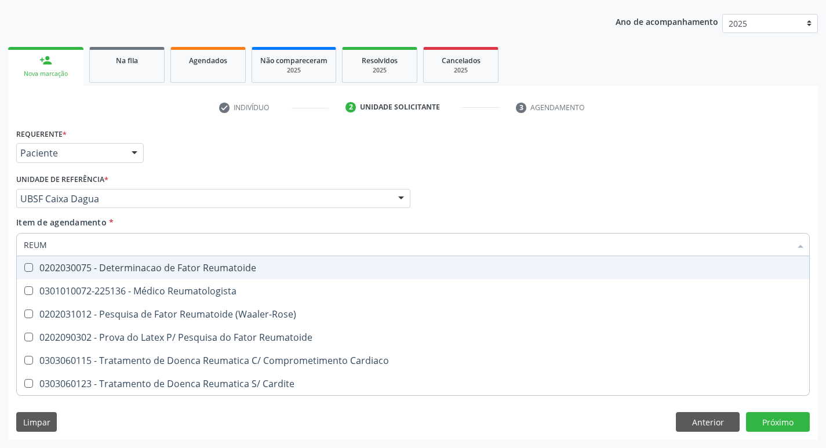
type input "REUMA"
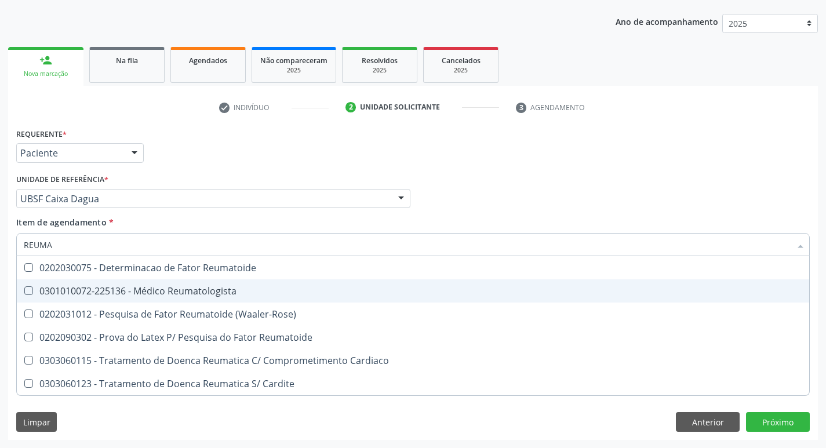
click at [60, 286] on div "0301010072-225136 - Médico Reumatologista" at bounding box center [413, 290] width 779 height 9
checkbox Reumatologista "true"
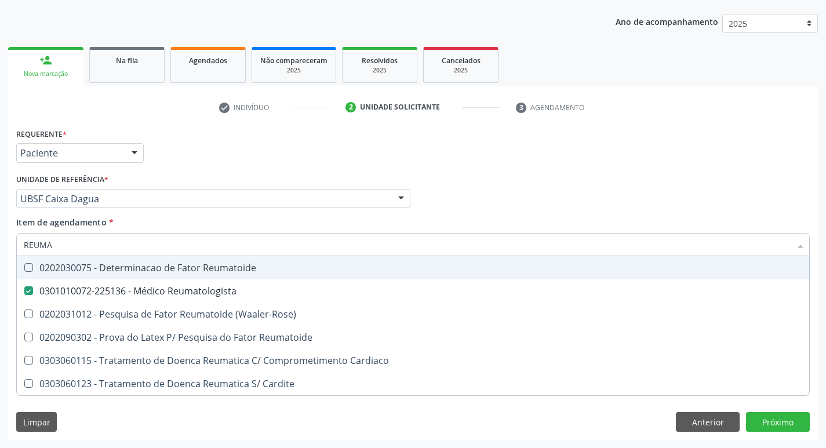
click at [223, 158] on div "Requerente * Paciente Profissional de Saúde Paciente Nenhum resultado encontrad…" at bounding box center [412, 147] width 799 height 45
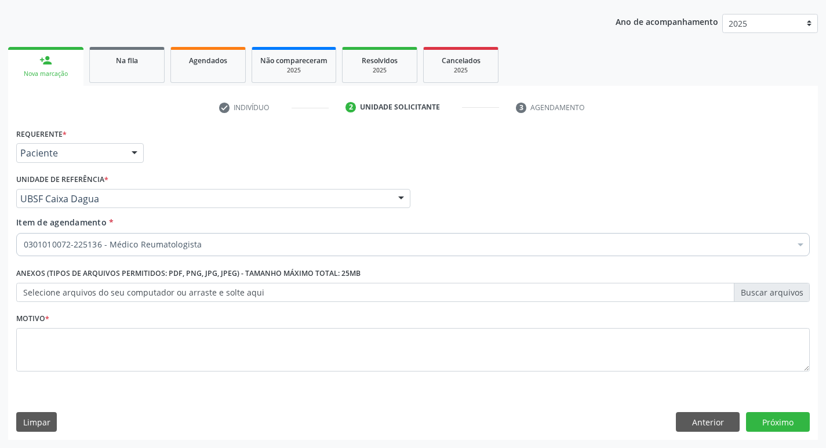
click at [64, 380] on fieldset "Motivo *" at bounding box center [413, 345] width 794 height 70
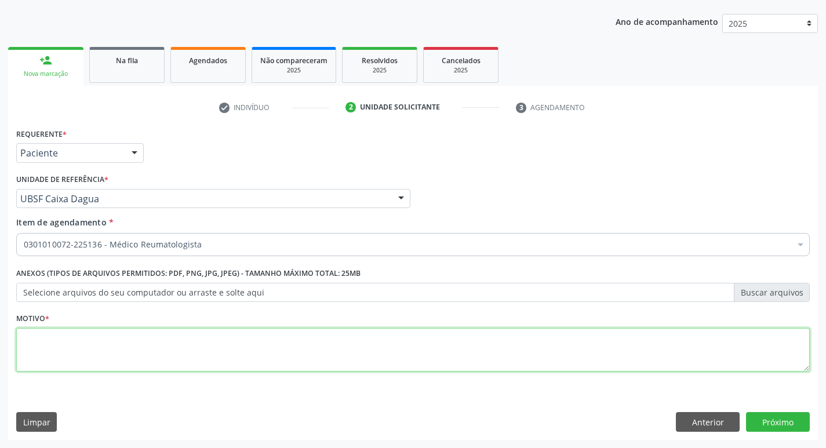
click at [77, 359] on textarea at bounding box center [413, 350] width 794 height 44
type textarea "RETORNO ( DRA ANDREZZA) M9"
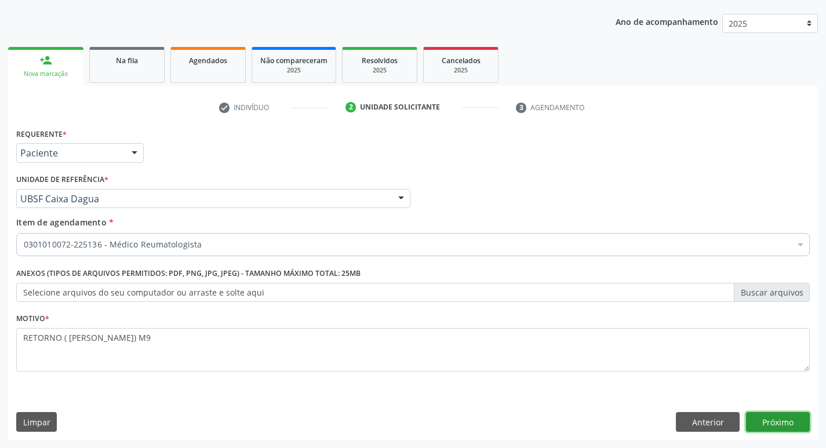
click at [779, 421] on button "Próximo" at bounding box center [778, 422] width 64 height 20
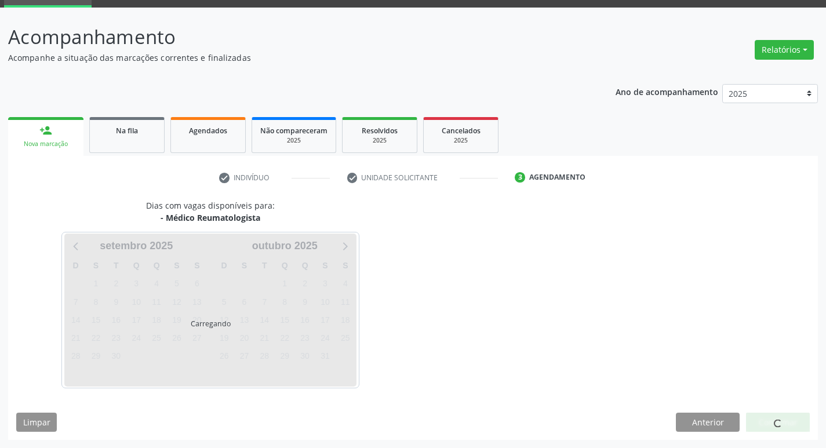
scroll to position [90, 0]
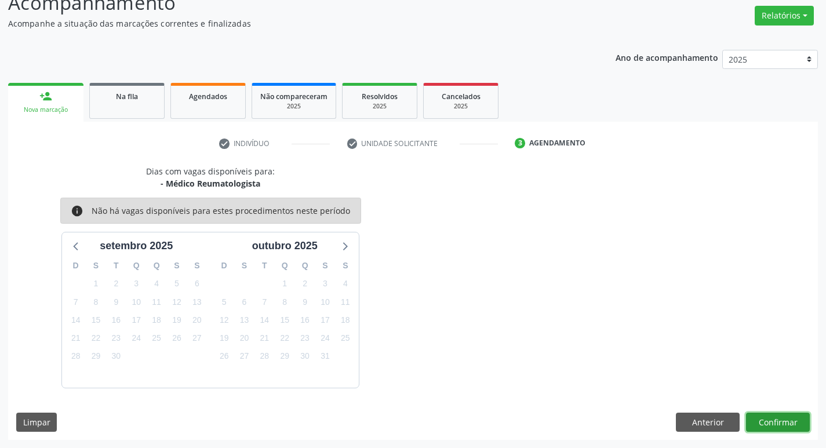
click at [755, 422] on button "Confirmar" at bounding box center [778, 423] width 64 height 20
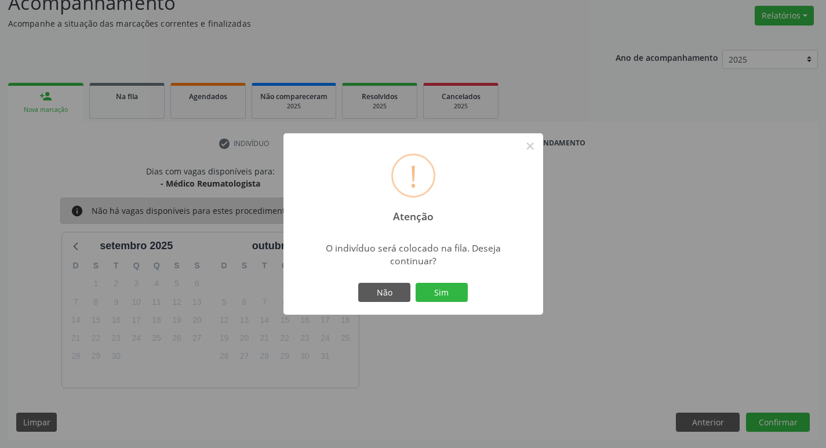
click at [426, 294] on button "Sim" at bounding box center [442, 293] width 52 height 20
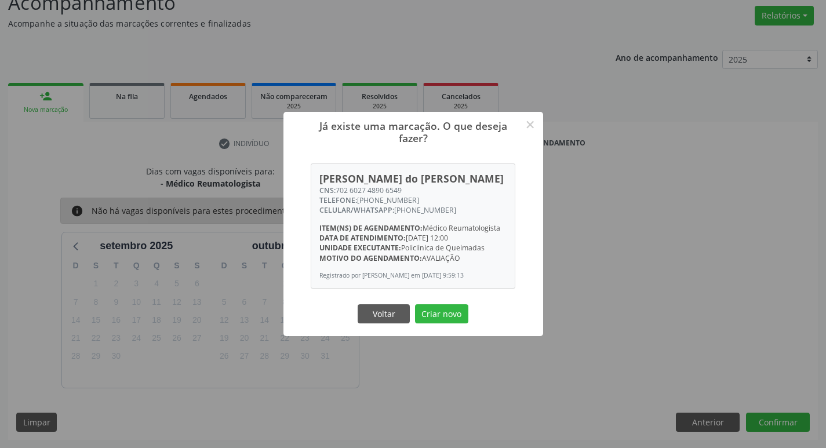
click at [441, 326] on div "Voltar Criar novo" at bounding box center [413, 313] width 116 height 24
click at [441, 324] on button "Criar novo" at bounding box center [441, 314] width 53 height 20
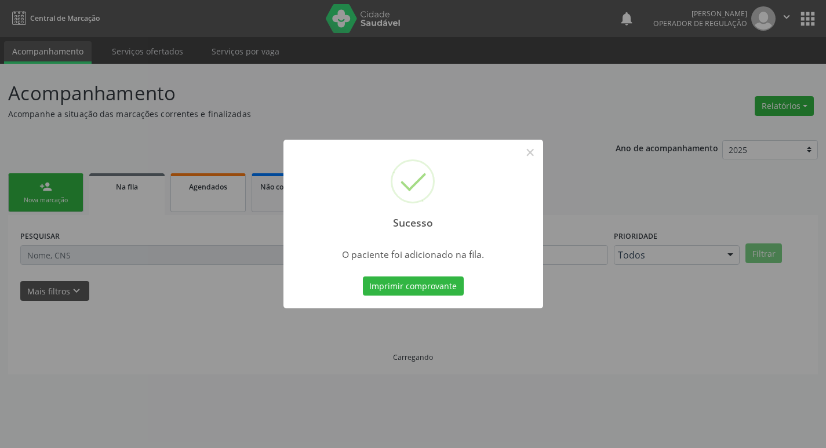
scroll to position [0, 0]
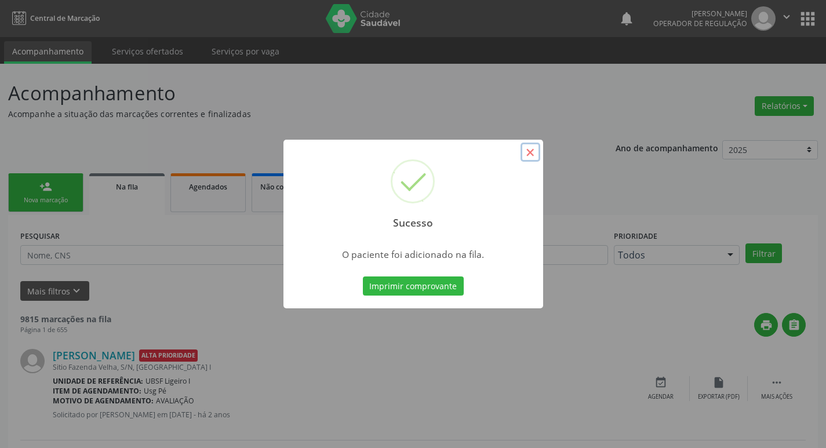
click at [531, 153] on button "×" at bounding box center [531, 153] width 20 height 20
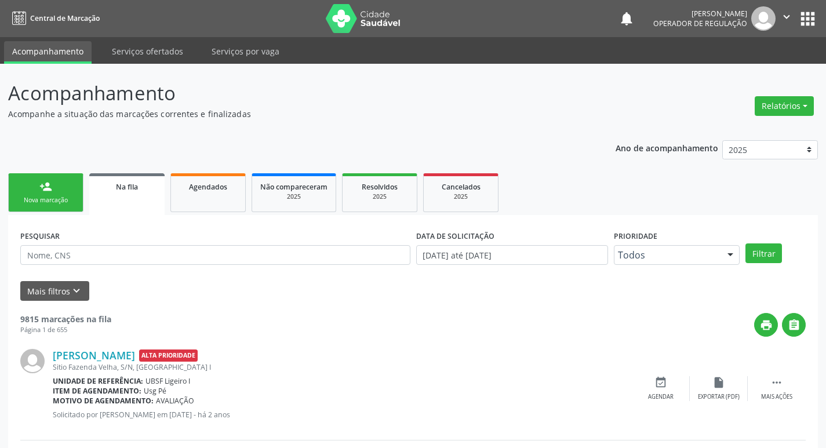
click at [61, 205] on link "person_add Nova marcação" at bounding box center [45, 192] width 75 height 39
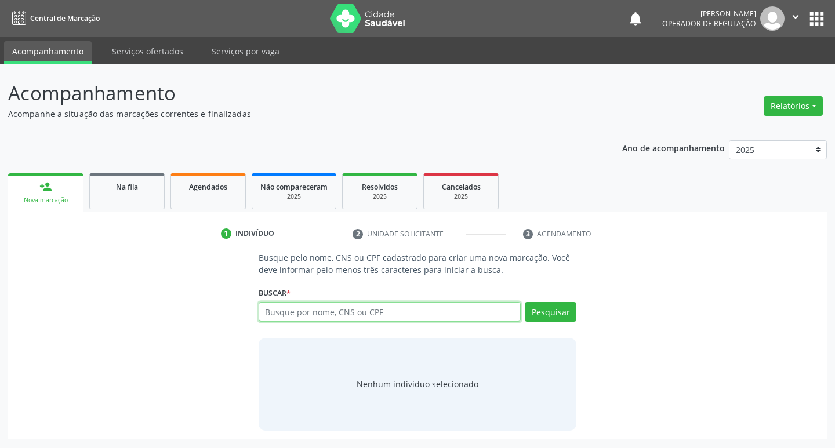
click at [281, 309] on input "text" at bounding box center [390, 312] width 263 height 20
type input "706808707302122"
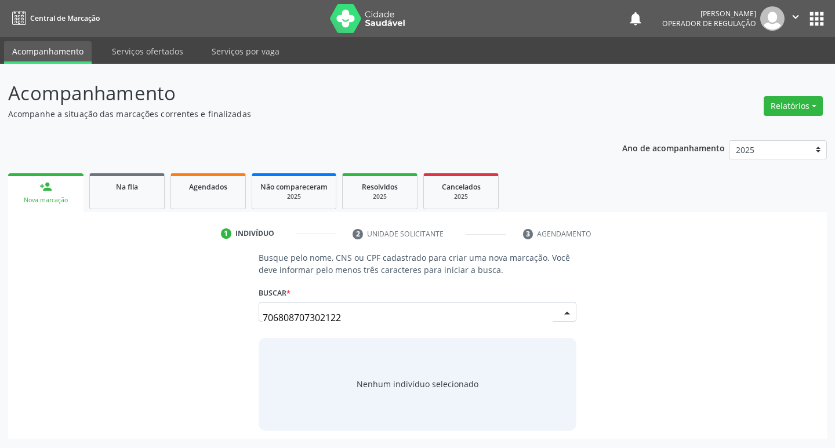
click at [566, 315] on div "706808707302122 Marluce Gomes da Silva CPF: 354.401.634-68 CNS: 706 8087 0730 2…" at bounding box center [418, 316] width 318 height 28
click at [553, 307] on button "Pesquisar" at bounding box center [551, 312] width 52 height 20
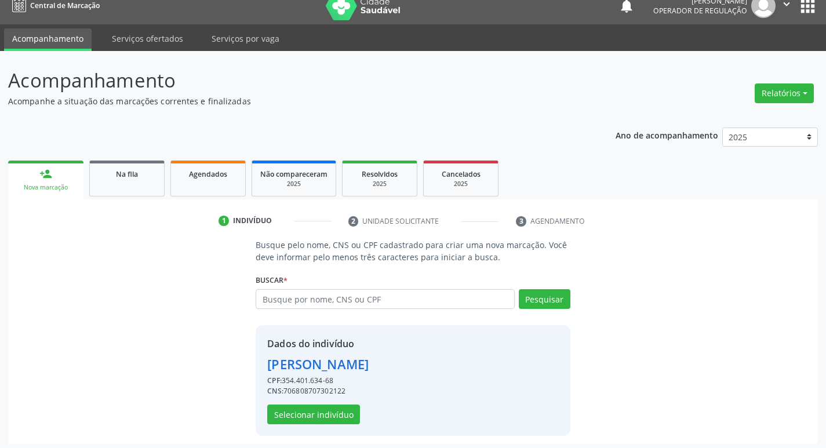
scroll to position [17, 0]
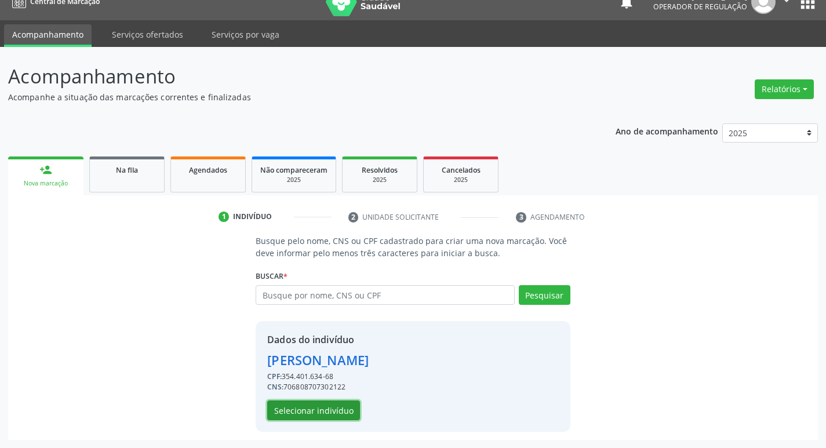
click at [327, 419] on button "Selecionar indivíduo" at bounding box center [313, 411] width 93 height 20
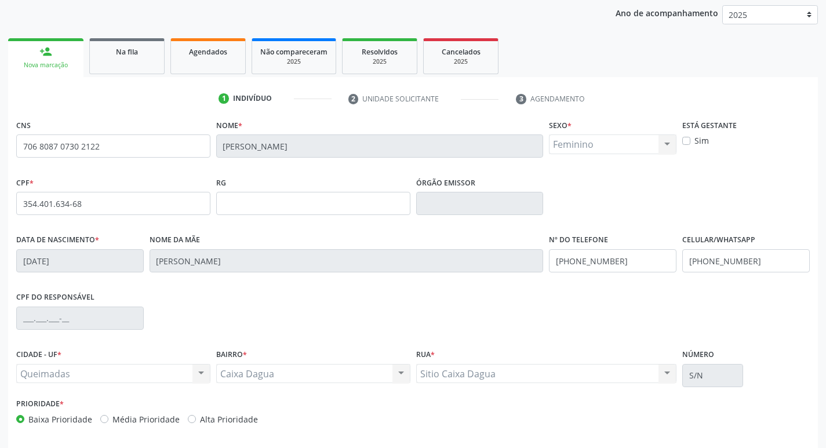
scroll to position [180, 0]
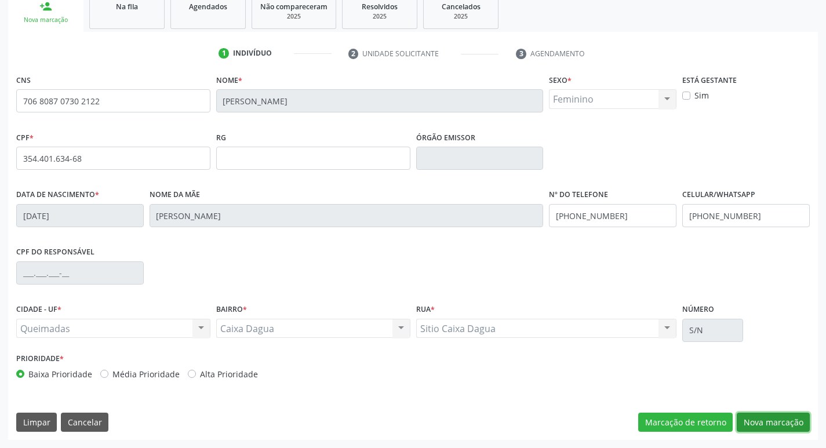
click at [798, 415] on button "Nova marcação" at bounding box center [773, 423] width 73 height 20
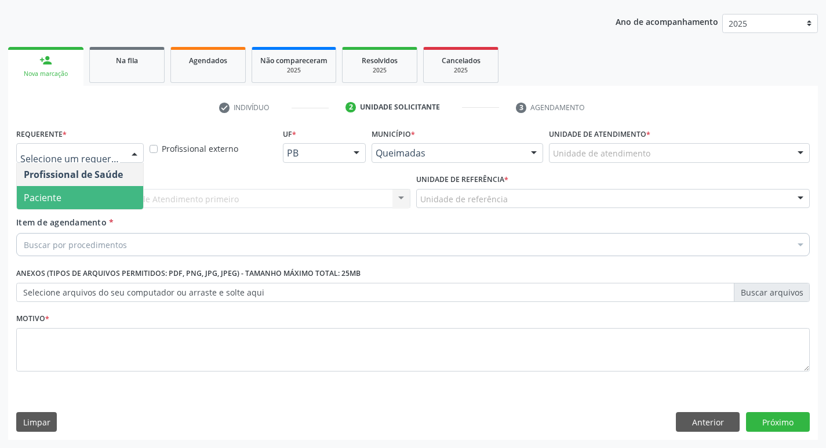
click at [72, 198] on span "Paciente" at bounding box center [80, 197] width 126 height 23
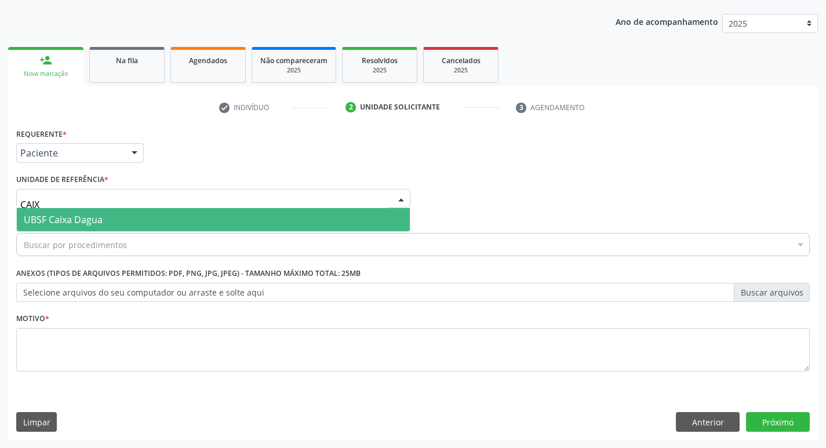
type input "CAIXA"
click at [56, 215] on span "UBSF Caixa Dagua" at bounding box center [63, 219] width 79 height 13
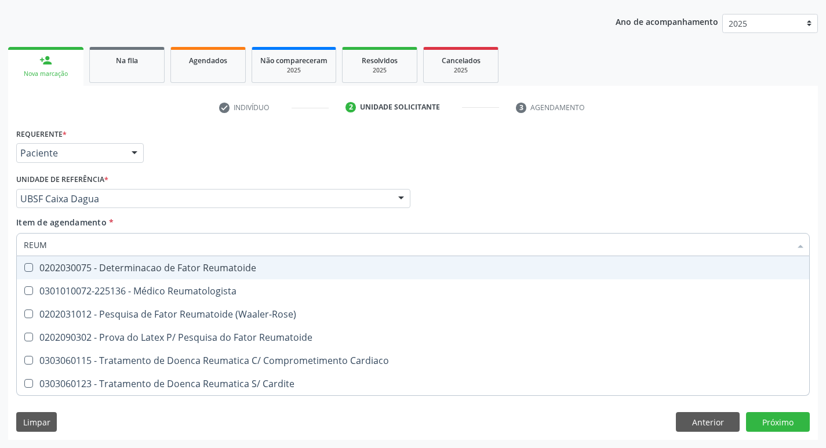
type input "REUMA"
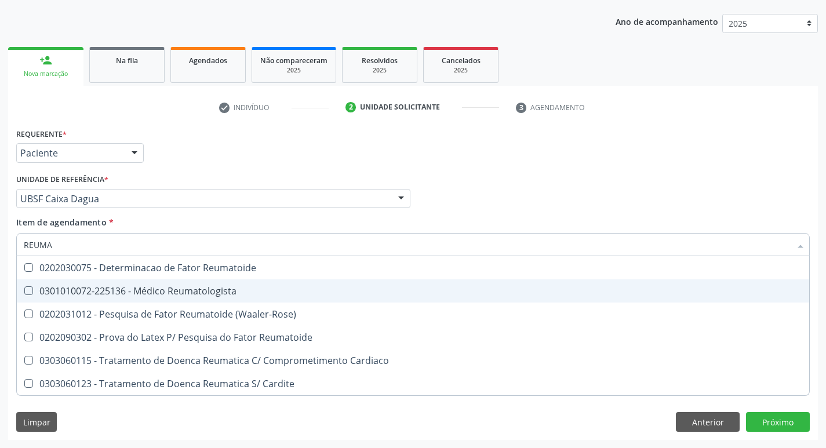
click at [81, 296] on div "0301010072-225136 - Médico Reumatologista" at bounding box center [413, 290] width 779 height 9
checkbox Reumatologista "true"
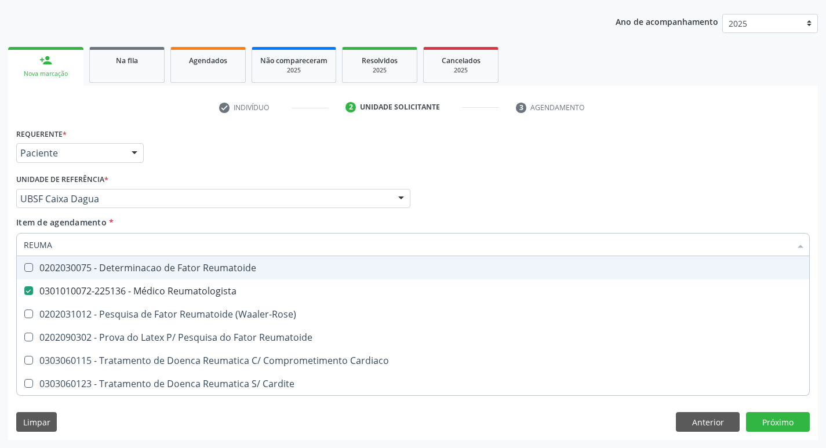
click at [249, 145] on div "Requerente * Paciente Profissional de Saúde Paciente Nenhum resultado encontrad…" at bounding box center [412, 147] width 799 height 45
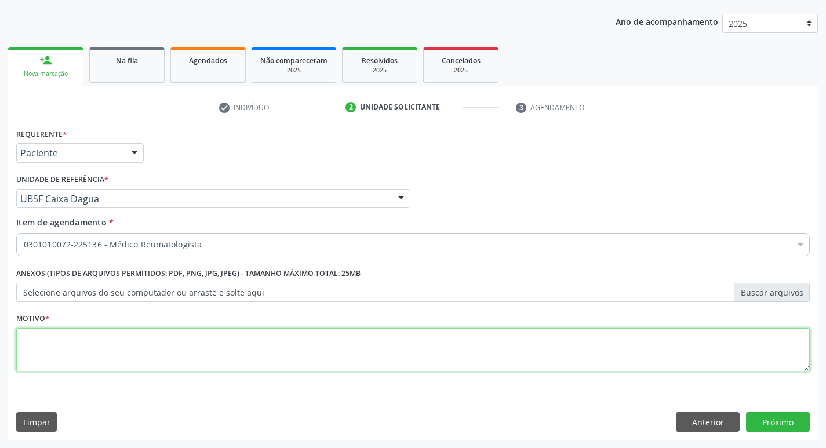
click at [62, 352] on textarea at bounding box center [413, 350] width 794 height 44
type textarea "D"
type textarea "RETORNO 9"
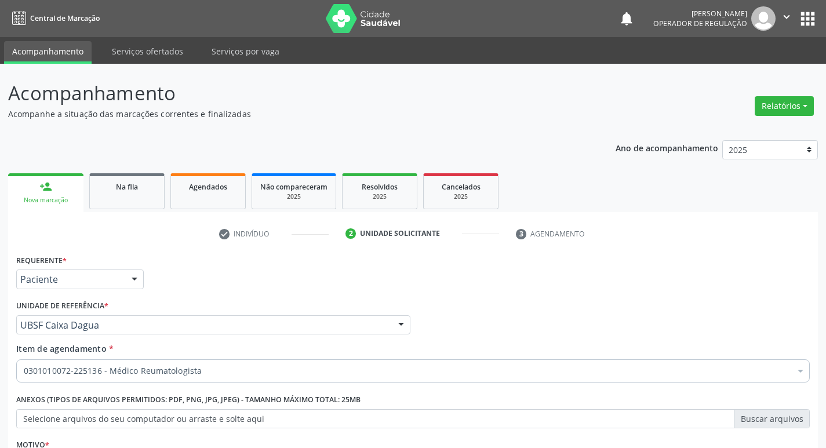
scroll to position [126, 0]
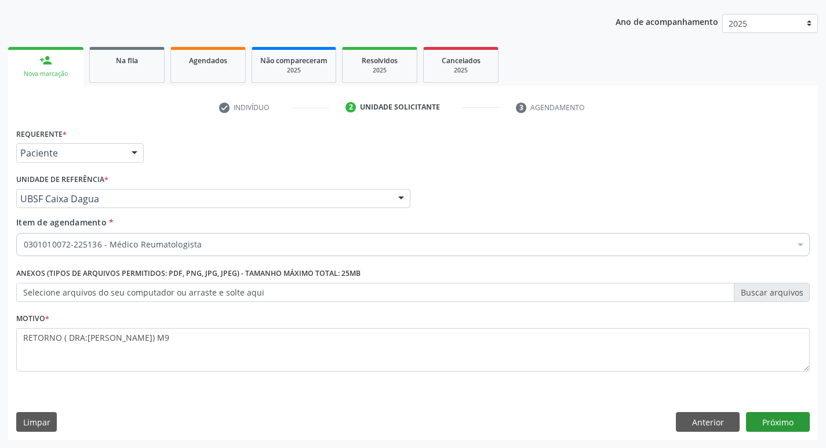
type textarea "RETORNO ( DRA:[PERSON_NAME]) M9"
click at [755, 415] on button "Próximo" at bounding box center [778, 422] width 64 height 20
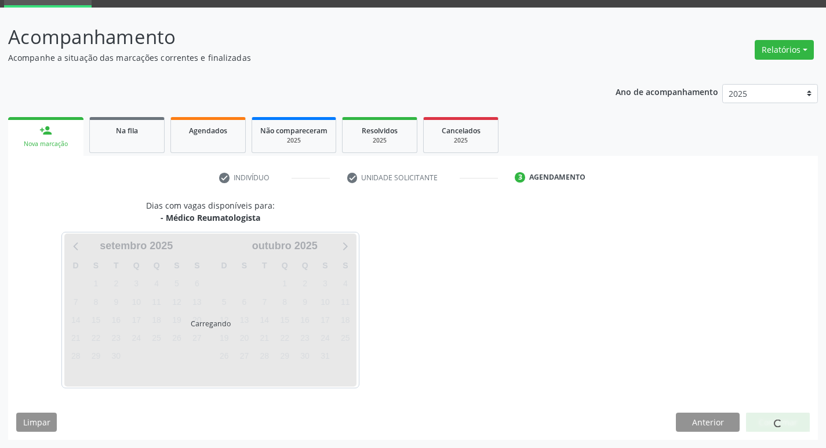
scroll to position [90, 0]
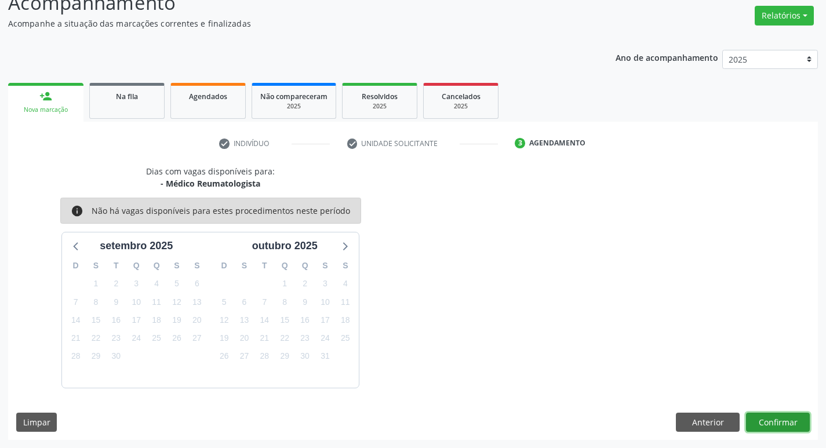
click at [784, 423] on button "Confirmar" at bounding box center [778, 423] width 64 height 20
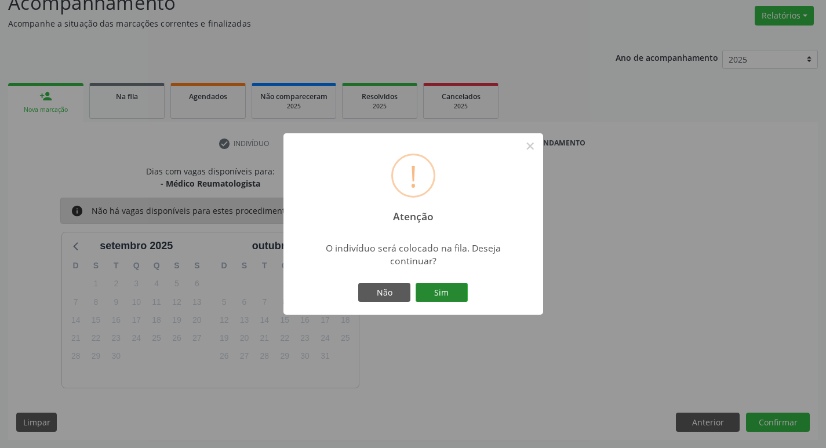
click at [449, 288] on button "Sim" at bounding box center [442, 293] width 52 height 20
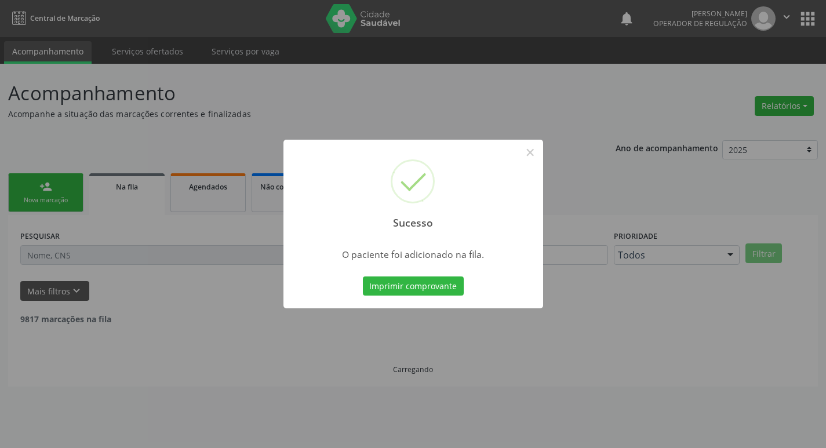
scroll to position [0, 0]
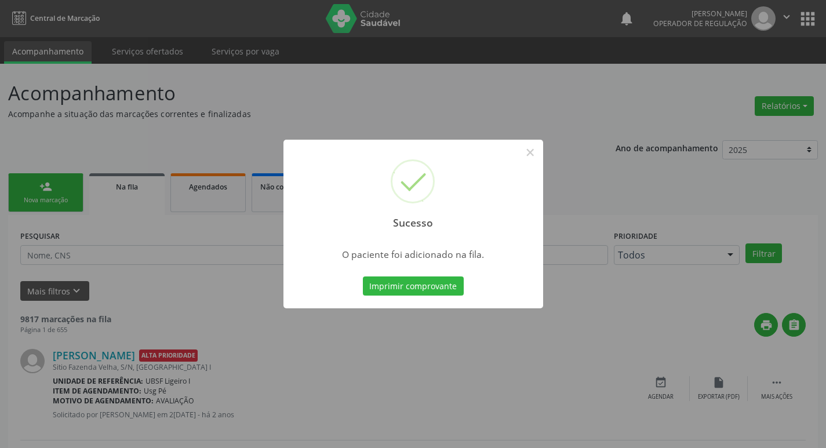
drag, startPoint x: 470, startPoint y: 105, endPoint x: 450, endPoint y: 111, distance: 20.7
click at [470, 104] on div "Sucesso × O paciente foi adicionado na fila. Imprimir comprovante Cancel" at bounding box center [413, 224] width 826 height 448
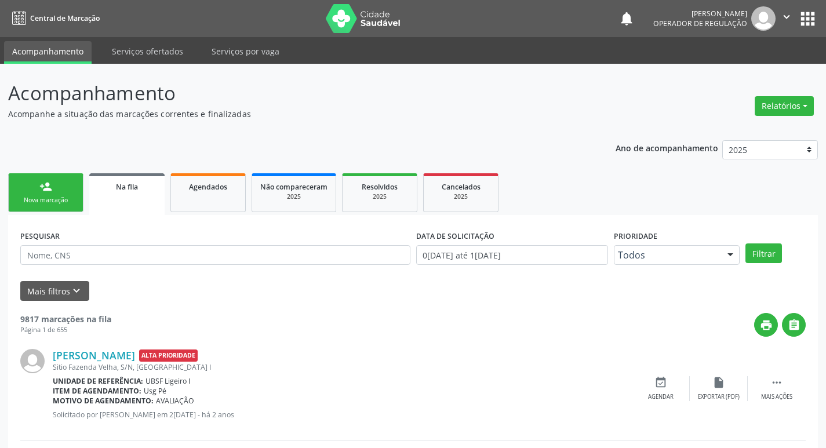
click at [37, 179] on link "person_add Nova marcação" at bounding box center [45, 192] width 75 height 39
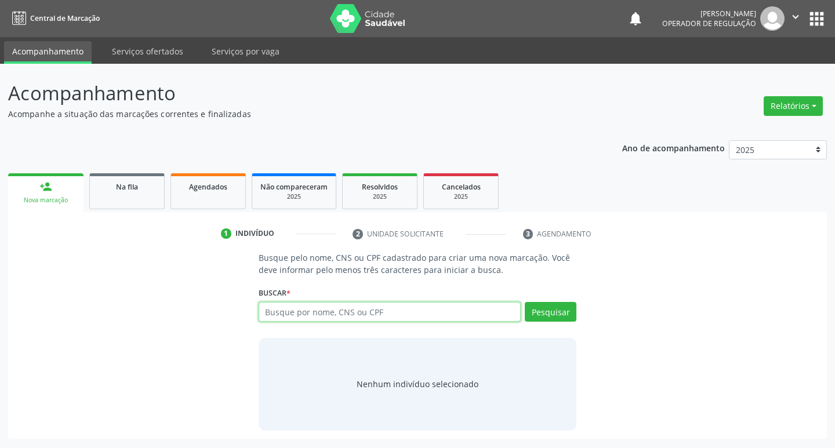
click at [323, 314] on input "text" at bounding box center [390, 312] width 263 height 20
type input "702809639077864"
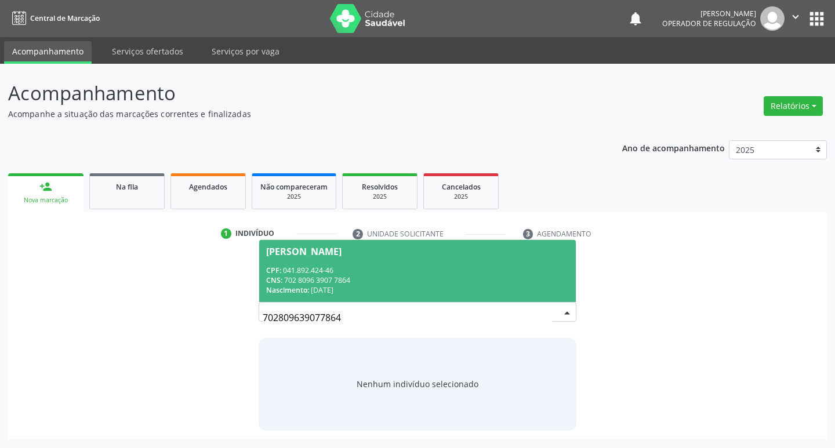
click at [420, 278] on div "CNS: 702 8096 3907 7864" at bounding box center [417, 280] width 303 height 10
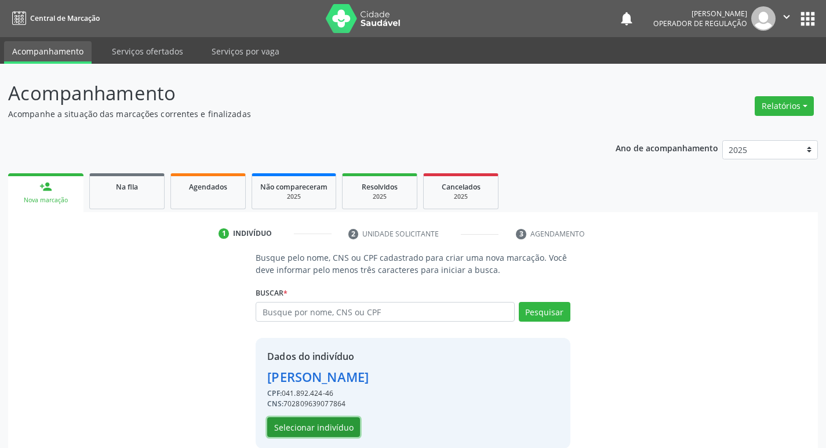
click at [323, 431] on button "Selecionar indivíduo" at bounding box center [313, 427] width 93 height 20
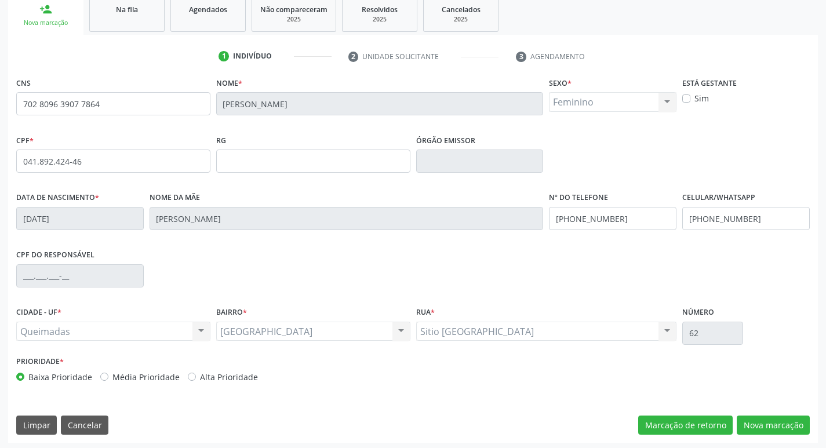
scroll to position [180, 0]
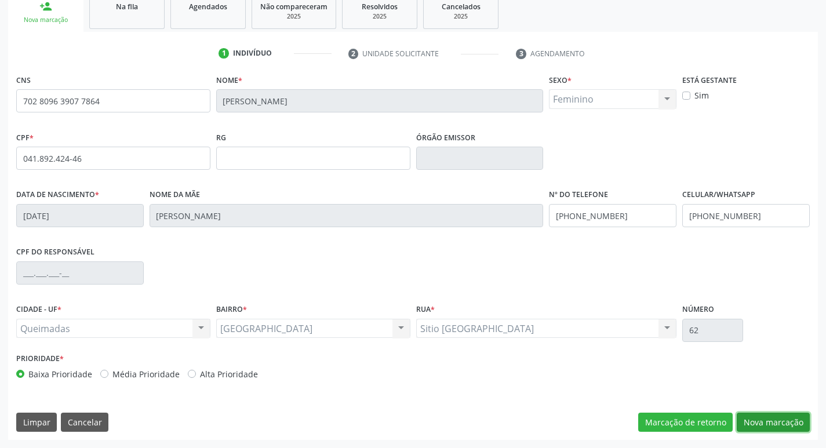
drag, startPoint x: 769, startPoint y: 417, endPoint x: 365, endPoint y: 252, distance: 436.0
click at [768, 418] on button "Nova marcação" at bounding box center [773, 423] width 73 height 20
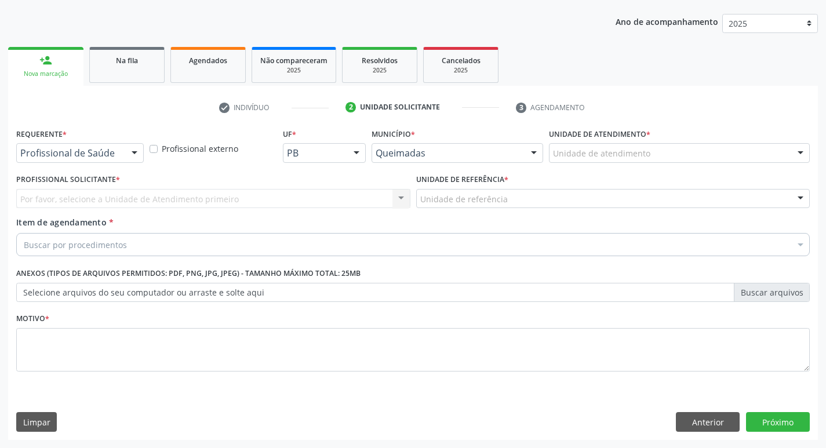
scroll to position [126, 0]
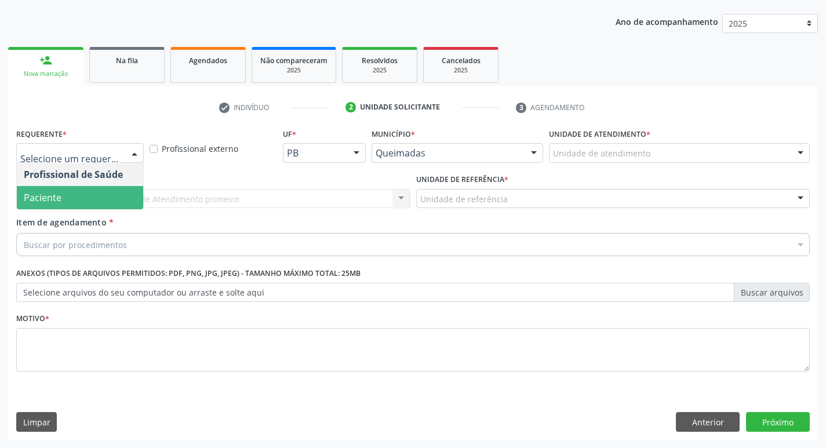
click at [85, 201] on span "Paciente" at bounding box center [80, 197] width 126 height 23
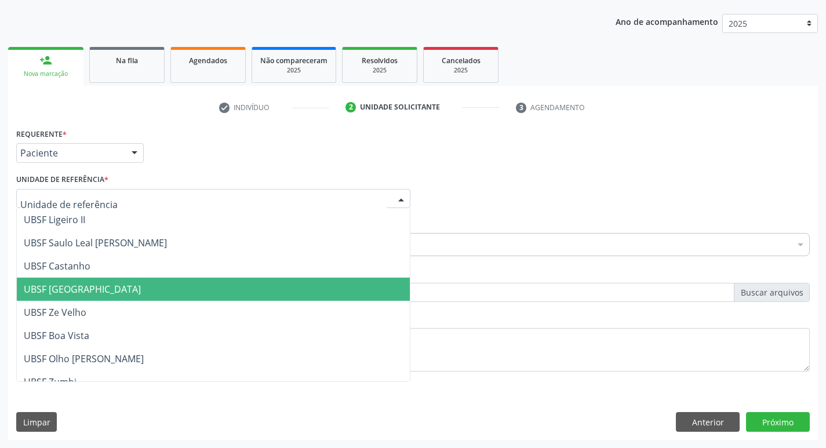
click at [84, 284] on span "UBSF [GEOGRAPHIC_DATA]" at bounding box center [82, 289] width 117 height 13
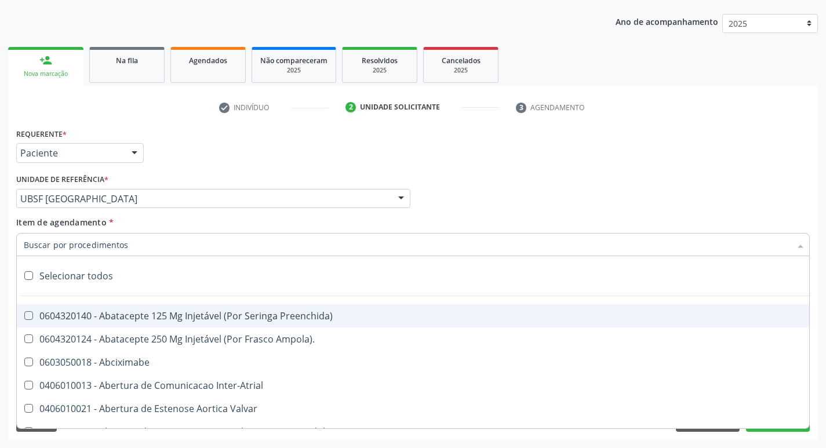
click at [102, 243] on input "Item de agendamento *" at bounding box center [407, 244] width 767 height 23
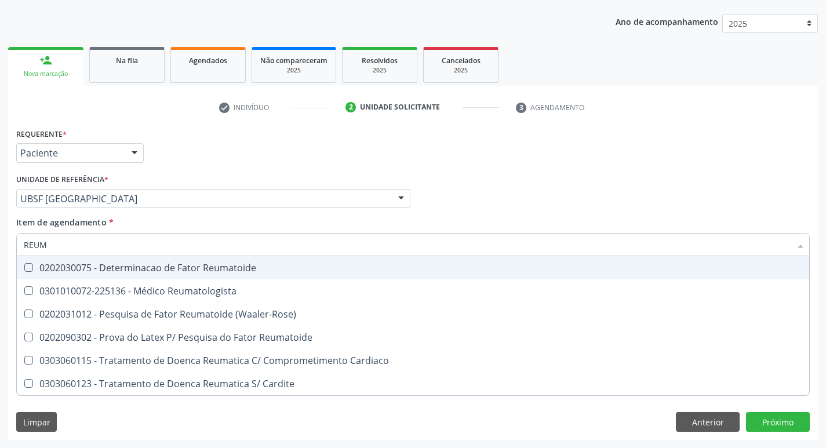
type input "REUMA"
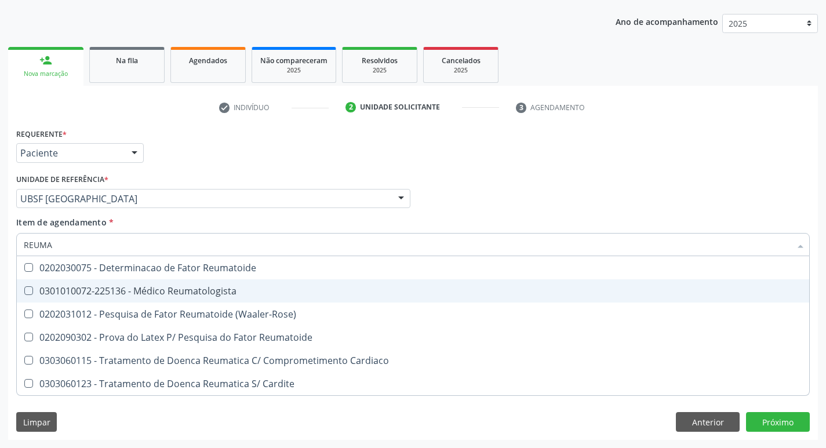
click at [176, 289] on div "0301010072-225136 - Médico Reumatologista" at bounding box center [413, 290] width 779 height 9
checkbox Reumatologista "true"
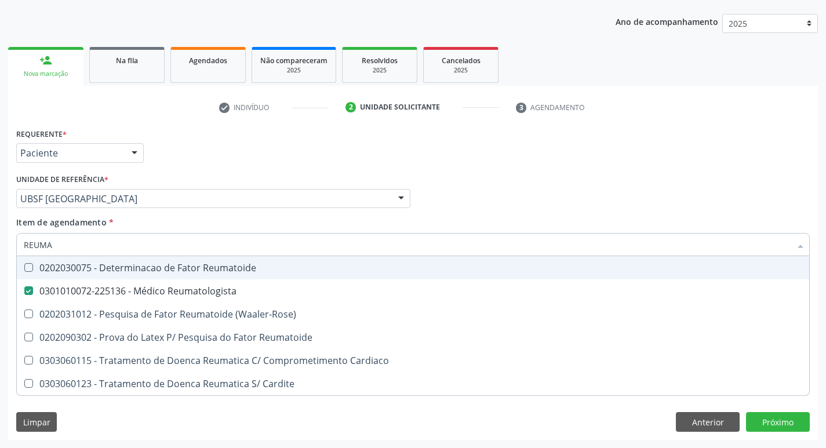
click at [254, 148] on div "Requerente * Paciente Profissional de Saúde Paciente Nenhum resultado encontrad…" at bounding box center [412, 147] width 799 height 45
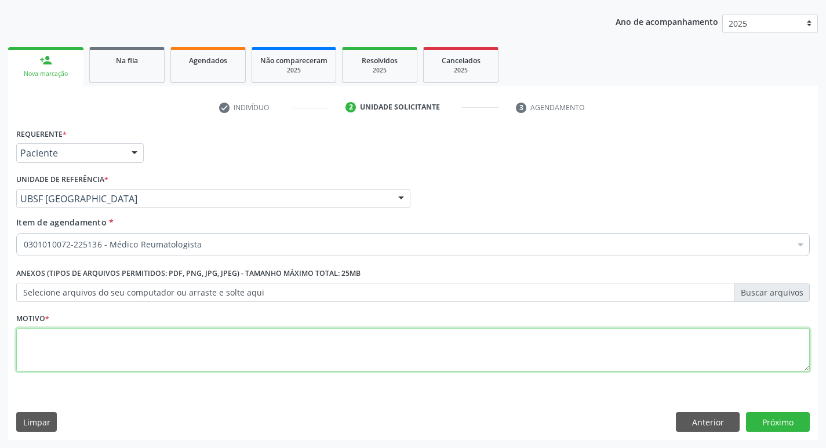
click at [81, 361] on textarea at bounding box center [413, 350] width 794 height 44
type textarea "RETORNO ( DRA: [PERSON_NAME]) M9"
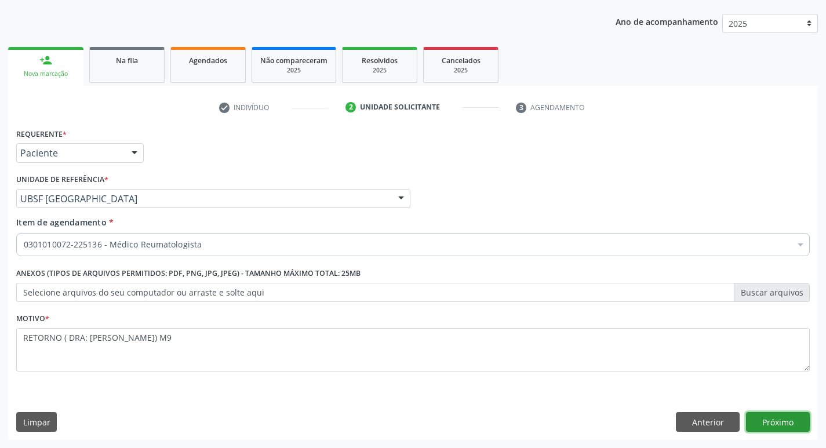
click at [776, 418] on button "Próximo" at bounding box center [778, 422] width 64 height 20
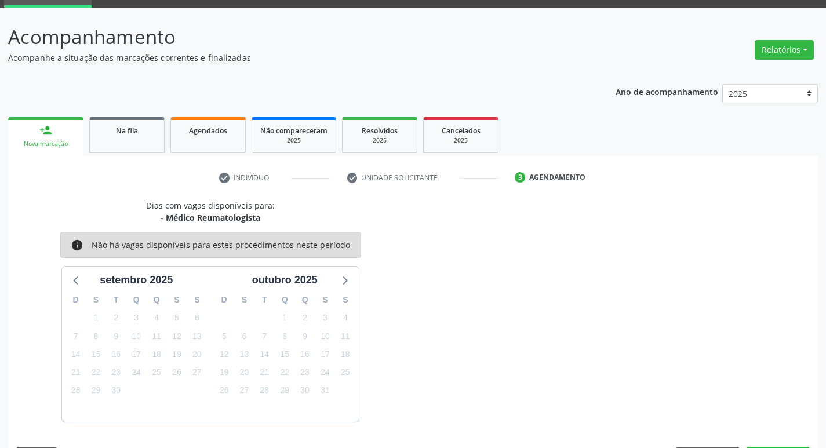
scroll to position [90, 0]
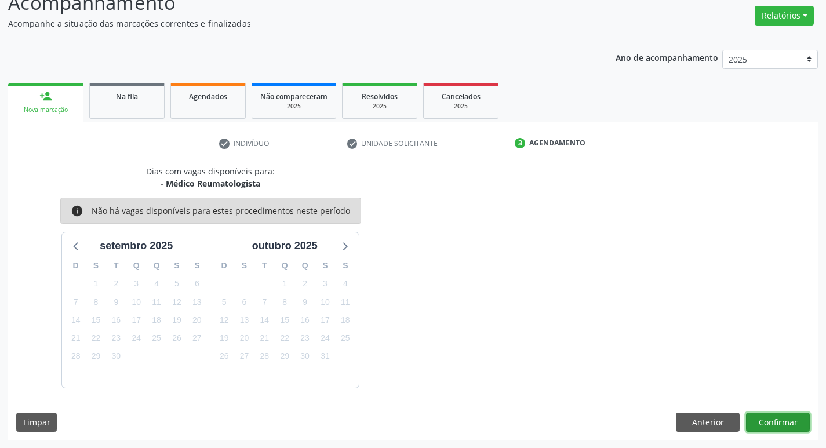
click at [806, 423] on button "Confirmar" at bounding box center [778, 423] width 64 height 20
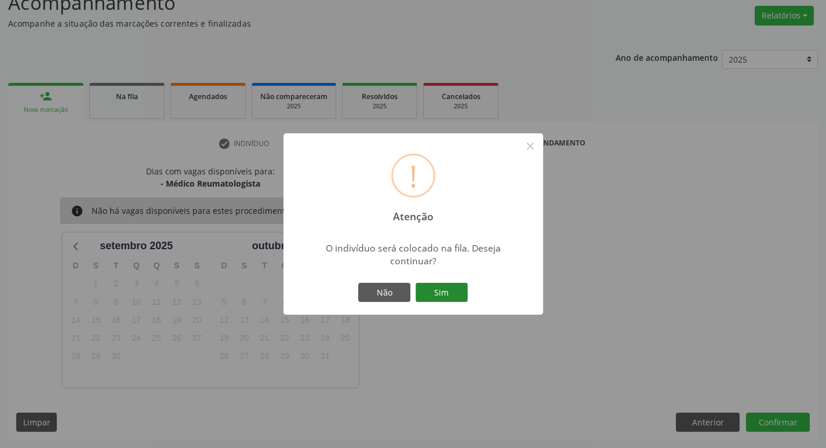
click at [440, 292] on button "Sim" at bounding box center [442, 293] width 52 height 20
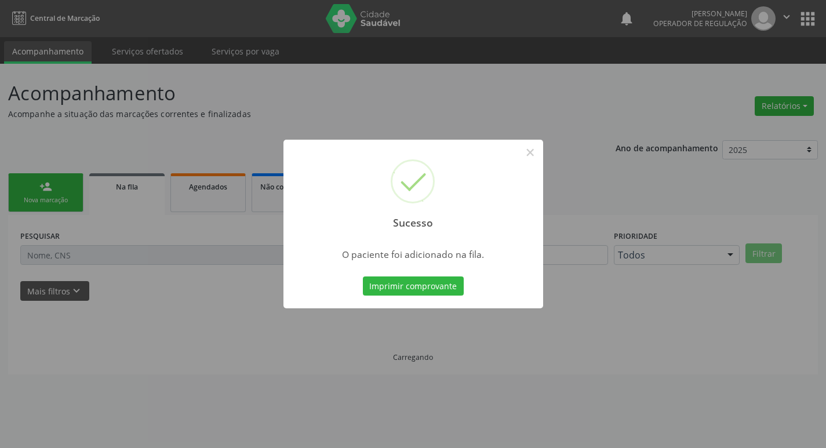
scroll to position [0, 0]
click at [317, 117] on div "Sucesso × O paciente foi adicionado na fila. Imprimir comprovante Cancel" at bounding box center [417, 224] width 835 height 448
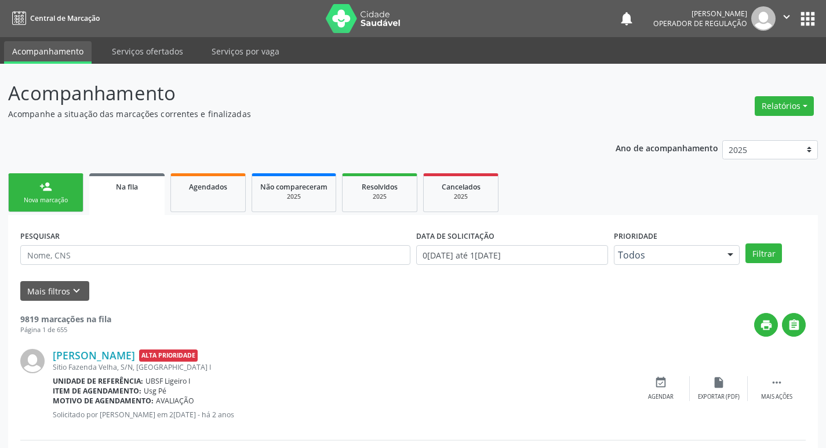
click at [73, 191] on link "person_add Nova marcação" at bounding box center [45, 192] width 75 height 39
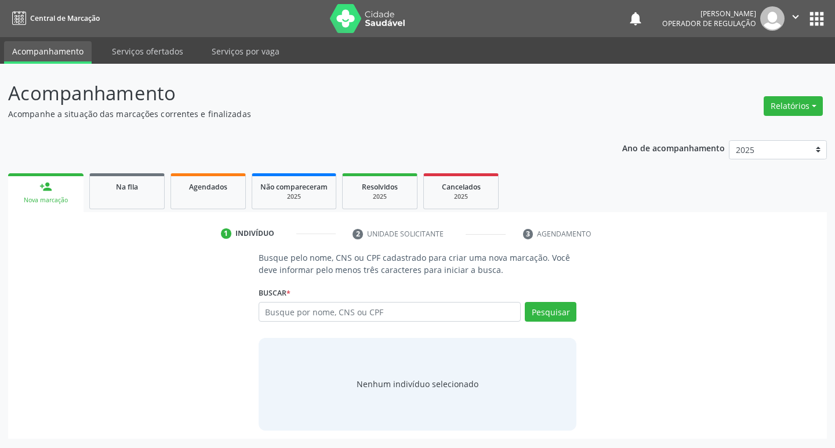
click at [294, 325] on div "Busque por nome, CNS ou CPF Nenhum resultado encontrado para: " " Digite nome, …" at bounding box center [418, 316] width 318 height 28
click at [299, 315] on input "text" at bounding box center [390, 312] width 263 height 20
type input "704007393414268"
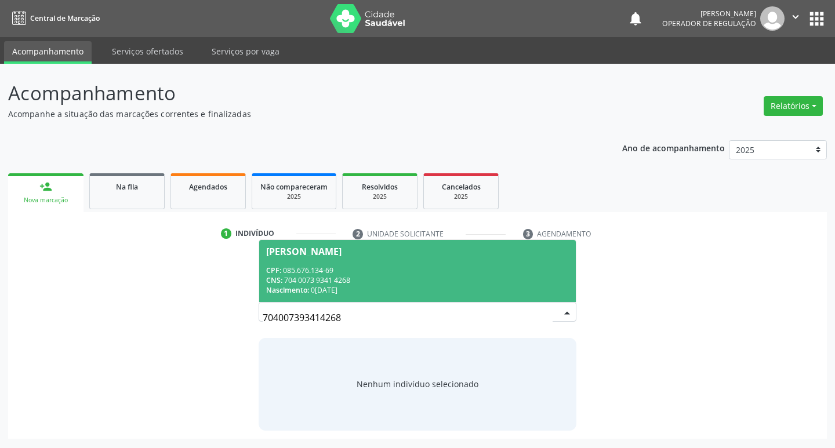
click at [406, 298] on span "[PERSON_NAME] CPF: 085.676.134-69 CNS: 704 0073 9341 4268 Nascimento: 0[DATE]" at bounding box center [417, 271] width 317 height 62
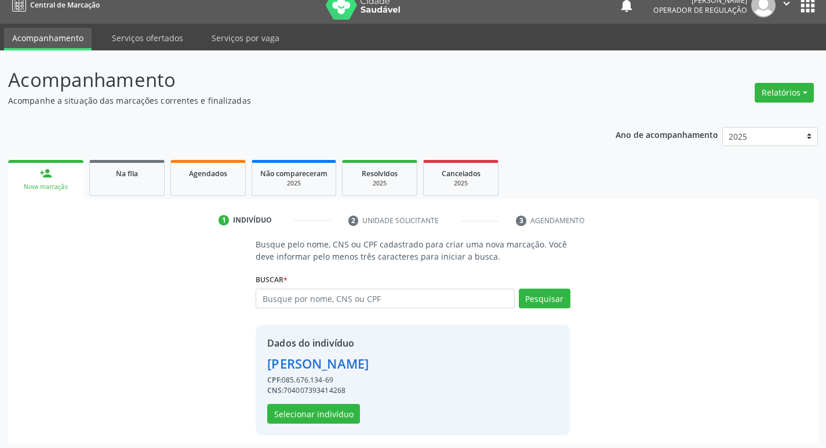
scroll to position [17, 0]
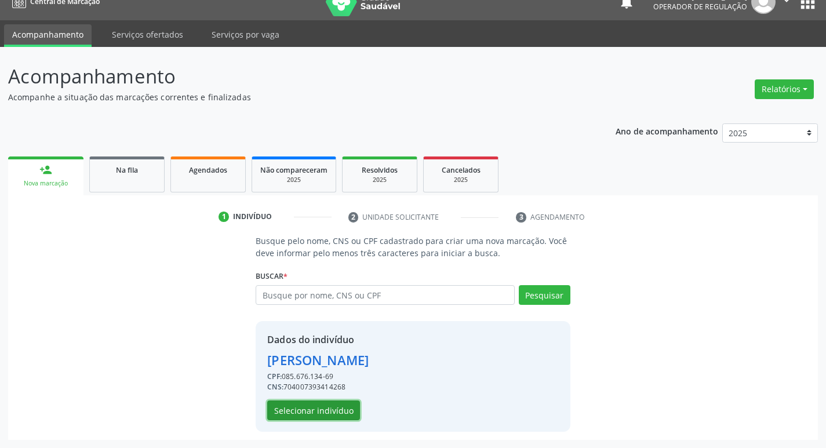
click at [333, 408] on button "Selecionar indivíduo" at bounding box center [313, 411] width 93 height 20
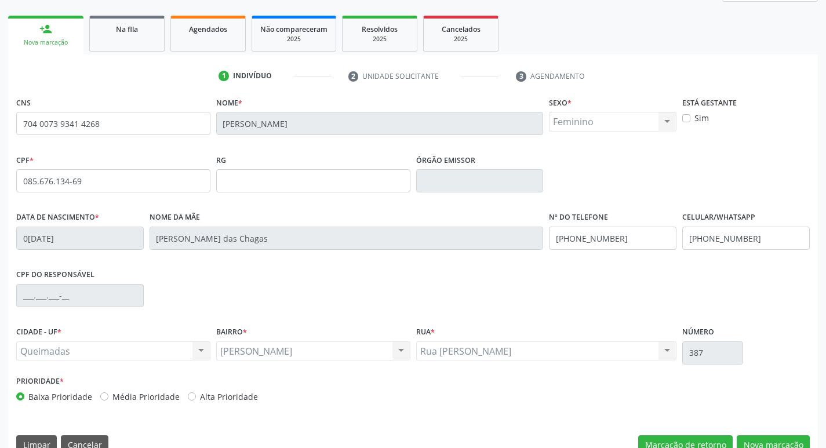
scroll to position [180, 0]
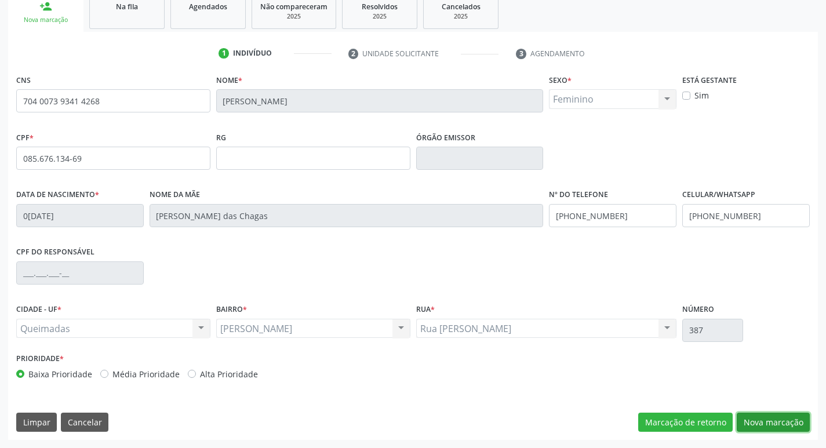
click at [757, 418] on button "Nova marcação" at bounding box center [773, 423] width 73 height 20
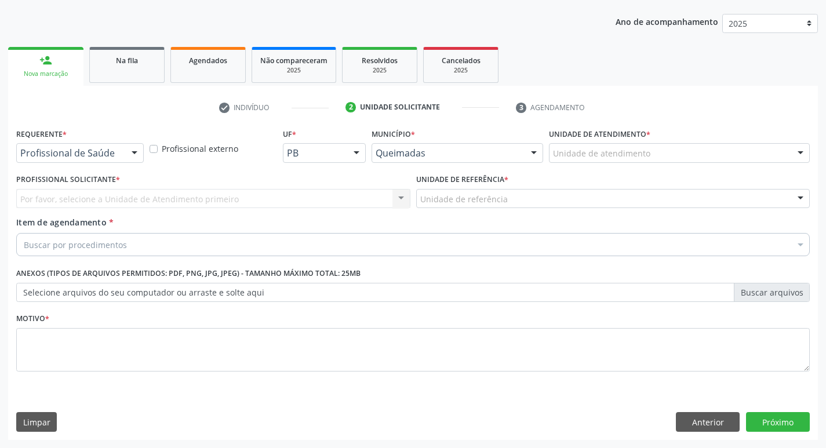
scroll to position [126, 0]
click at [134, 154] on div at bounding box center [134, 154] width 17 height 20
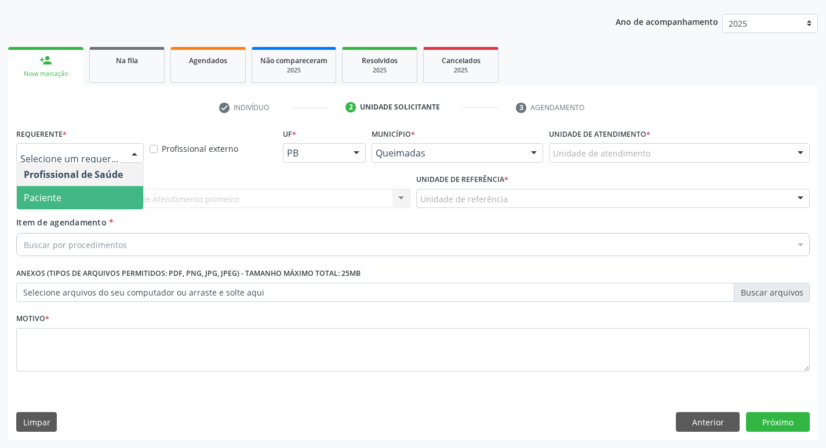
click at [123, 190] on span "Paciente" at bounding box center [80, 197] width 126 height 23
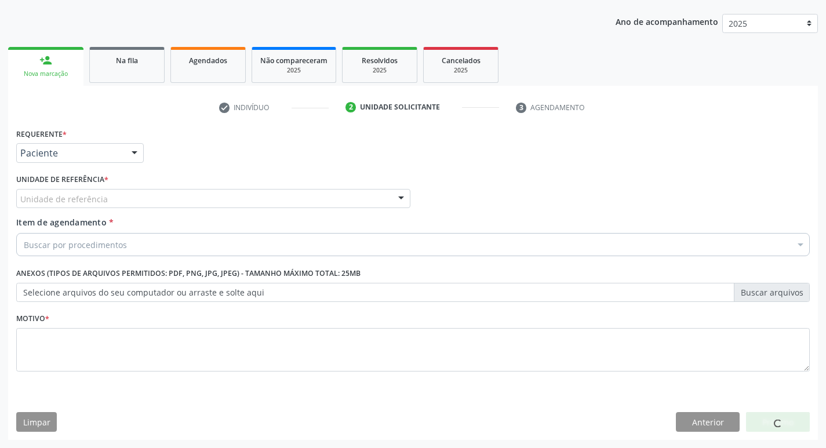
click at [119, 190] on div "Unidade de referência" at bounding box center [213, 199] width 394 height 20
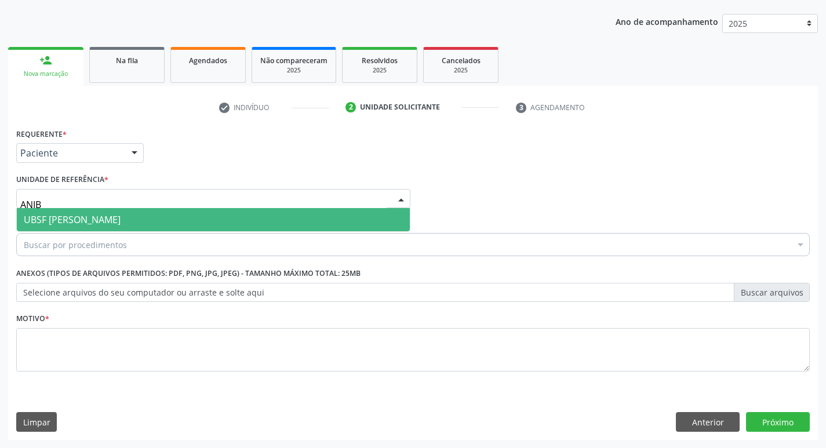
type input "ANIBA"
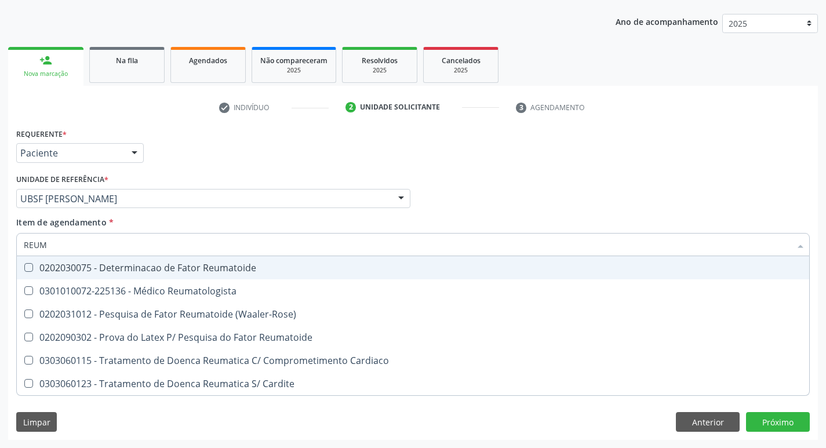
type input "REUMA"
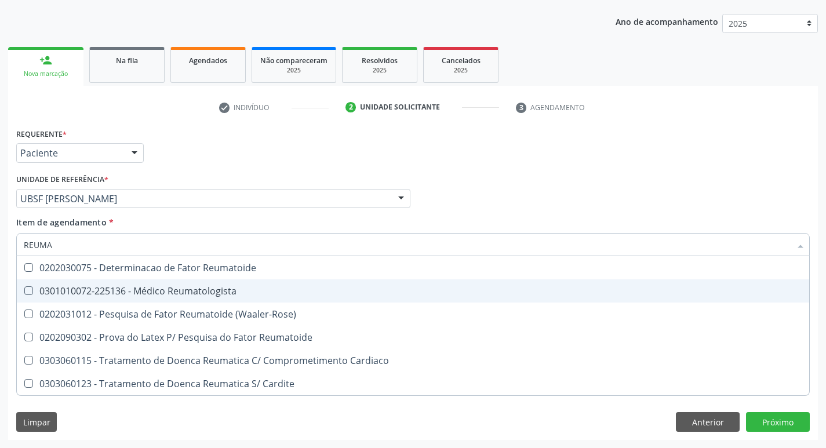
click at [83, 288] on div "0301010072-225136 - Médico Reumatologista" at bounding box center [413, 290] width 779 height 9
checkbox Reumatologista "true"
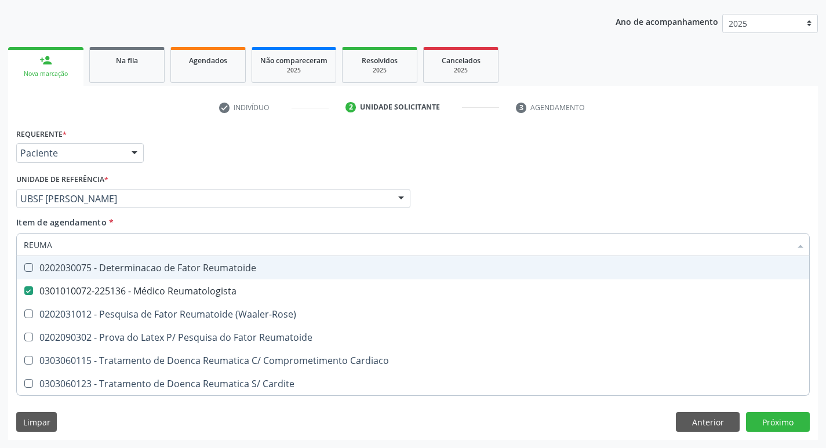
click at [166, 144] on div "Requerente * Paciente Profissional de Saúde Paciente Nenhum resultado encontrad…" at bounding box center [412, 147] width 799 height 45
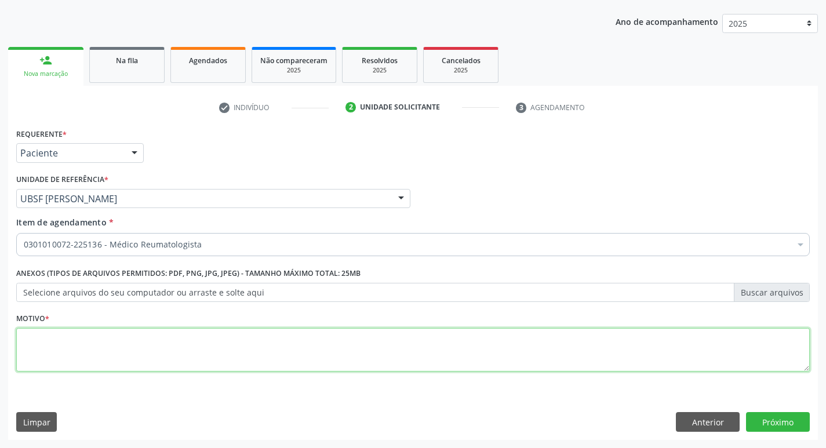
click at [80, 347] on textarea at bounding box center [413, 350] width 794 height 44
type textarea "RETORNO ([PERSON_NAME]) M9"
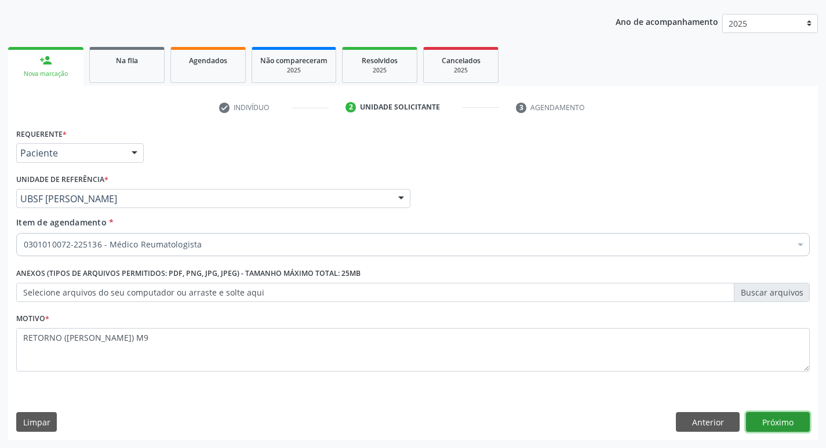
click at [759, 420] on button "Próximo" at bounding box center [778, 422] width 64 height 20
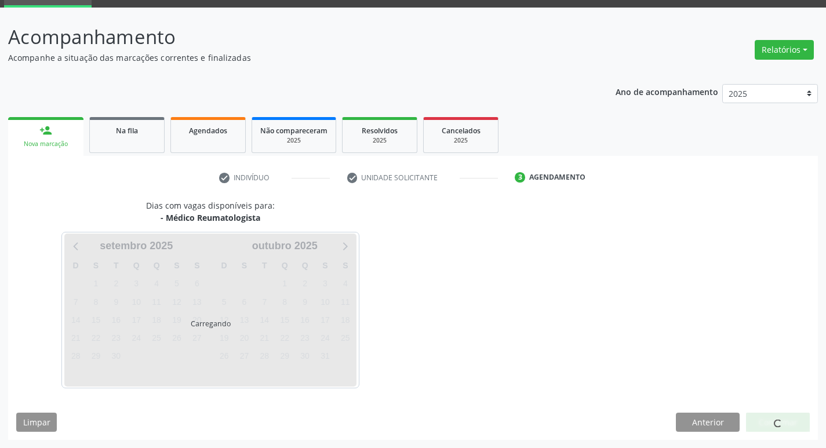
scroll to position [90, 0]
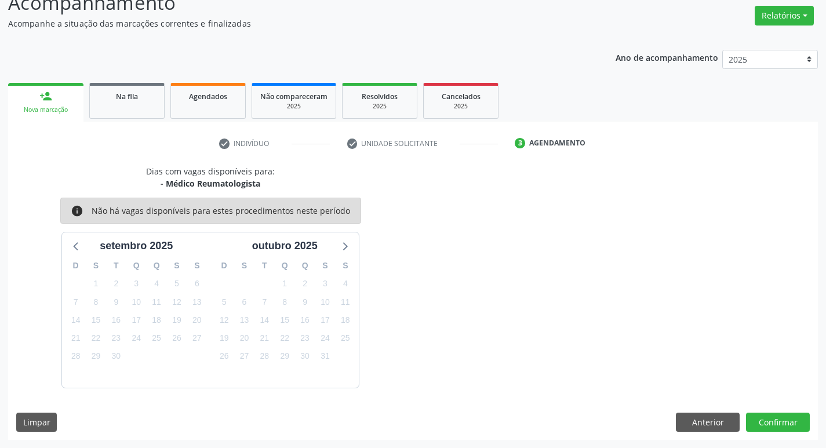
click at [770, 410] on div "Dias com vagas disponíveis para: - Médico Reumatologista info Não há vagas disp…" at bounding box center [413, 302] width 810 height 275
click at [769, 413] on button "Confirmar" at bounding box center [778, 423] width 64 height 20
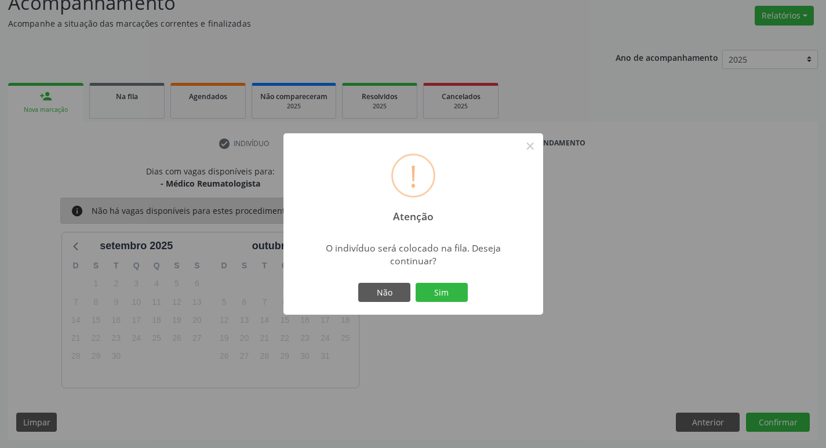
drag, startPoint x: 769, startPoint y: 413, endPoint x: 762, endPoint y: 418, distance: 8.8
click at [762, 418] on div "! Atenção × O indivíduo será colocado na fila. Deseja continuar? Não Sim" at bounding box center [413, 224] width 826 height 448
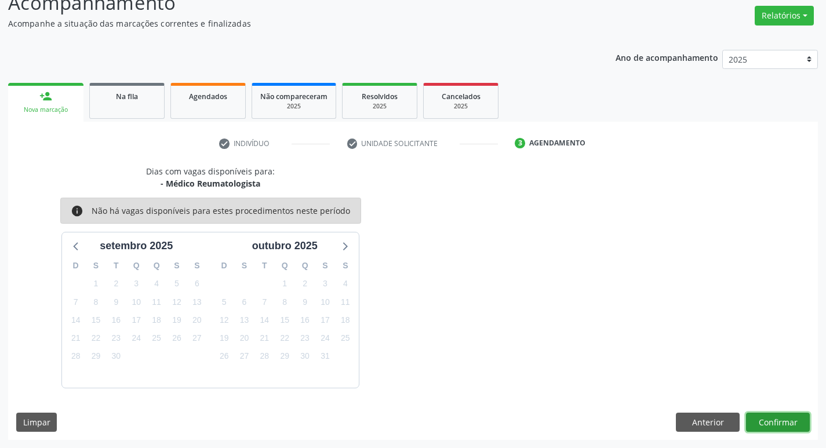
click at [777, 415] on button "Confirmar" at bounding box center [778, 423] width 64 height 20
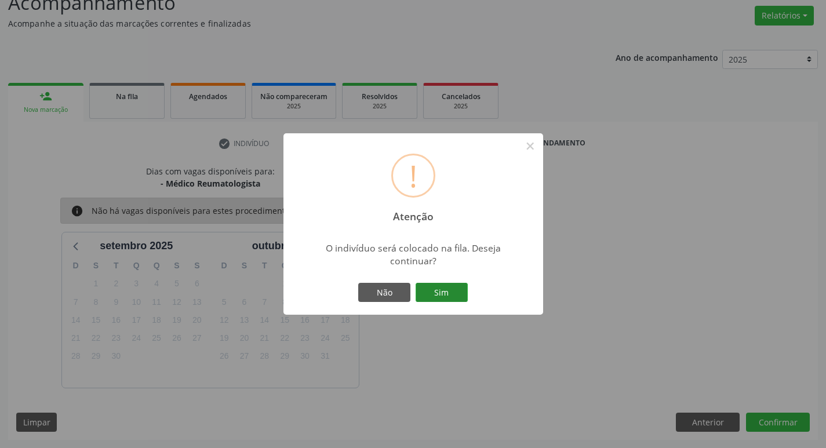
drag, startPoint x: 449, startPoint y: 281, endPoint x: 446, endPoint y: 292, distance: 10.8
click at [448, 286] on div "Não Sim" at bounding box center [413, 293] width 115 height 24
click at [446, 292] on button "Sim" at bounding box center [442, 293] width 52 height 20
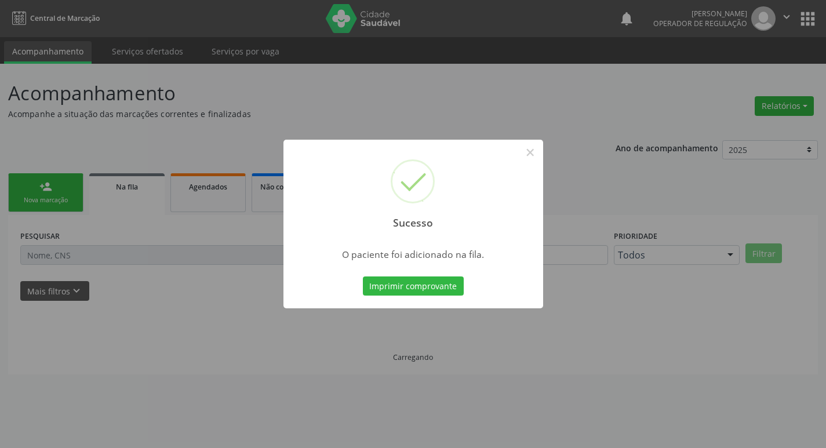
scroll to position [0, 0]
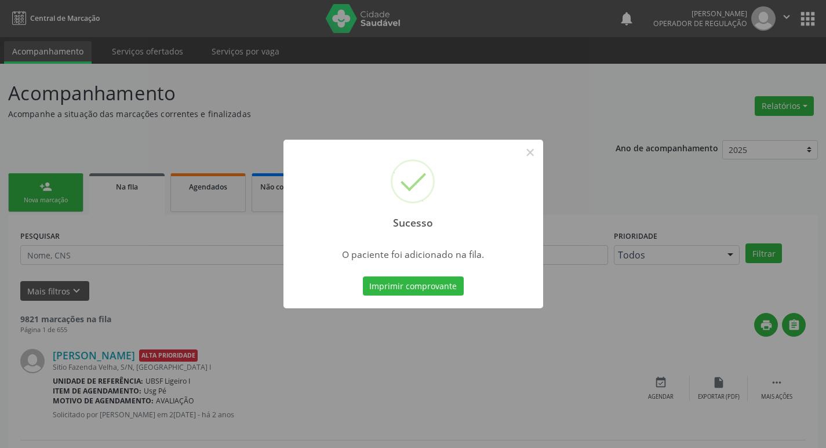
click at [195, 112] on div "Sucesso × O paciente foi adicionado na fila. Imprimir comprovante Cancel" at bounding box center [413, 224] width 826 height 448
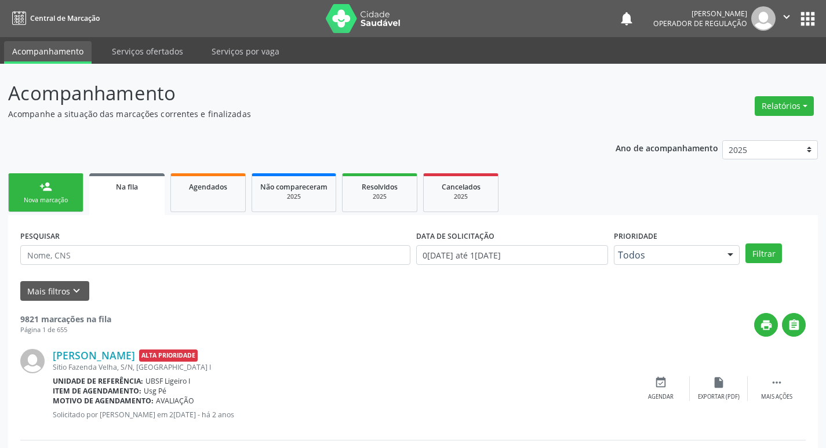
click at [13, 194] on link "person_add Nova marcação" at bounding box center [45, 192] width 75 height 39
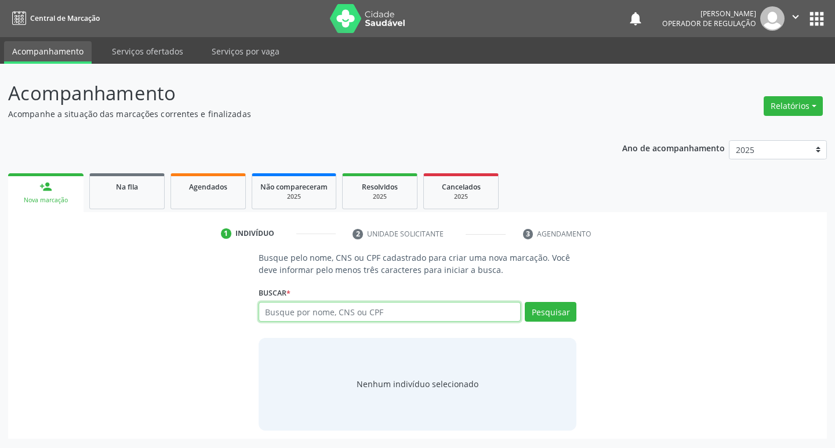
click at [303, 317] on input "text" at bounding box center [390, 312] width 263 height 20
type input "707406032073570"
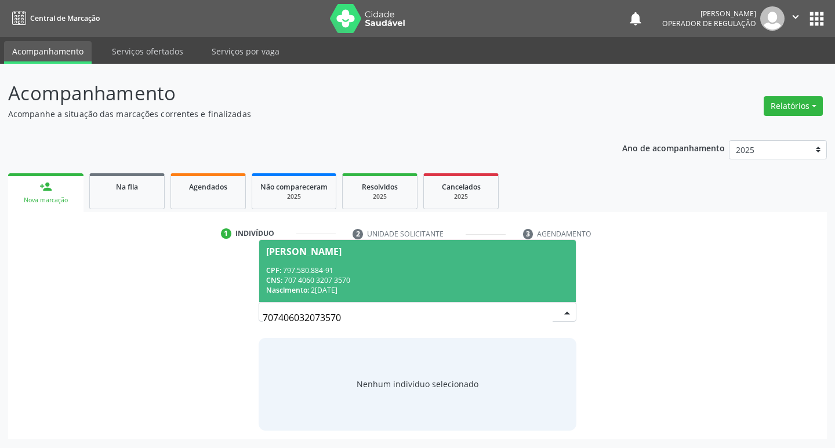
click at [452, 269] on div "CPF: 797.580.884-91" at bounding box center [417, 271] width 303 height 10
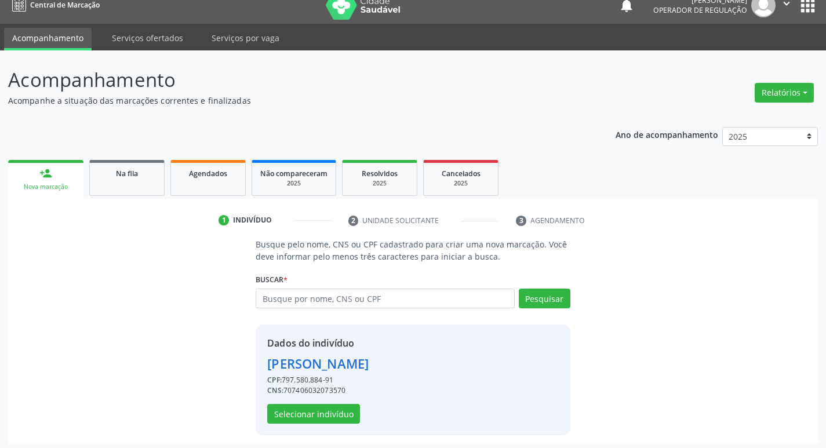
scroll to position [17, 0]
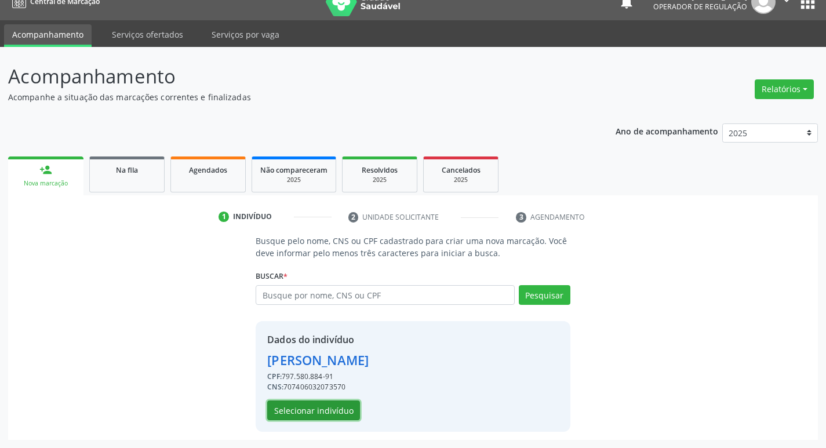
click at [319, 413] on button "Selecionar indivíduo" at bounding box center [313, 411] width 93 height 20
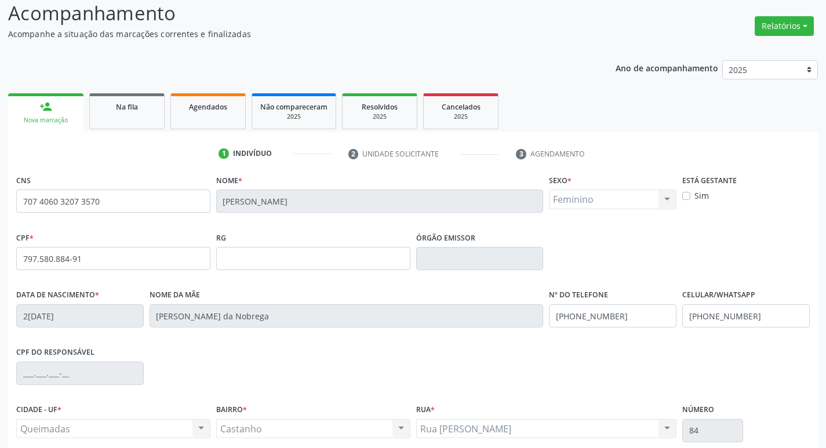
scroll to position [180, 0]
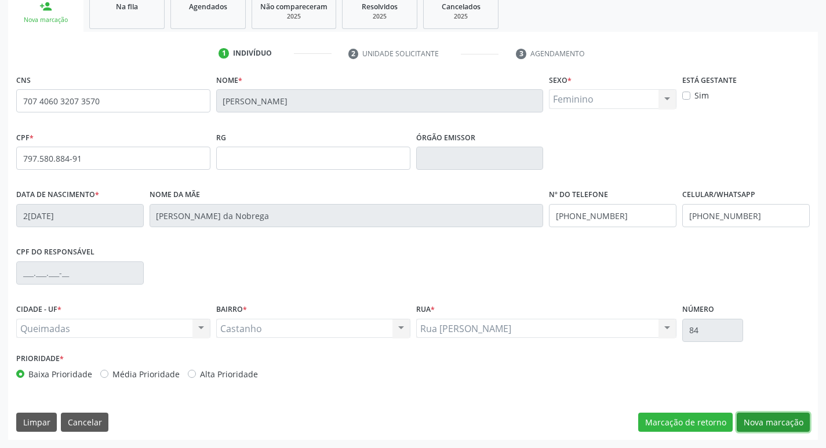
click at [786, 424] on button "Nova marcação" at bounding box center [773, 423] width 73 height 20
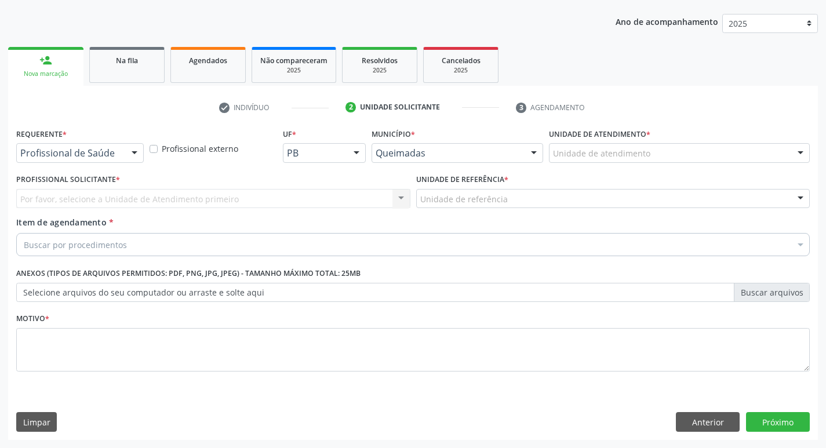
click at [124, 159] on div "Profissional de Saúde" at bounding box center [80, 153] width 128 height 20
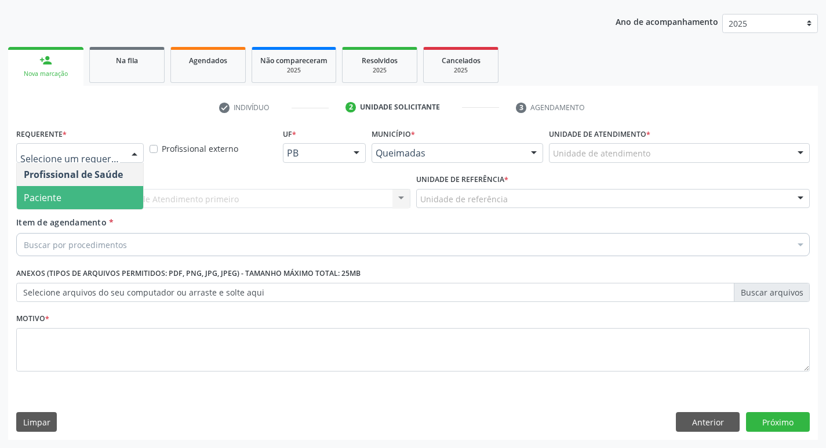
click at [107, 198] on span "Paciente" at bounding box center [80, 197] width 126 height 23
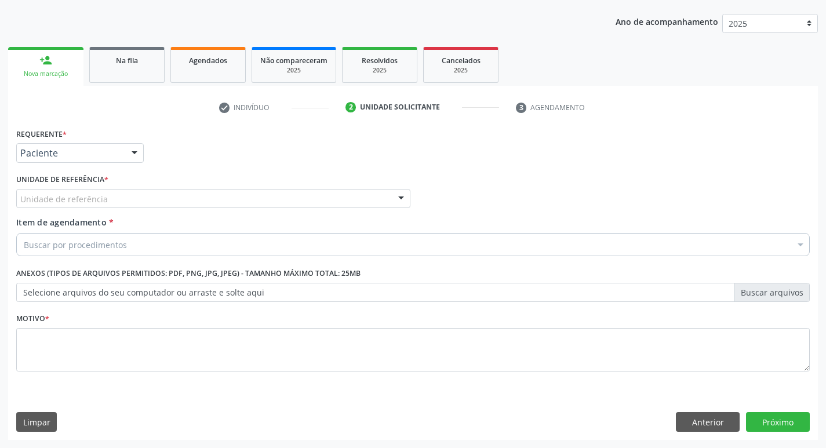
click at [114, 204] on div "Unidade de referência" at bounding box center [213, 199] width 394 height 20
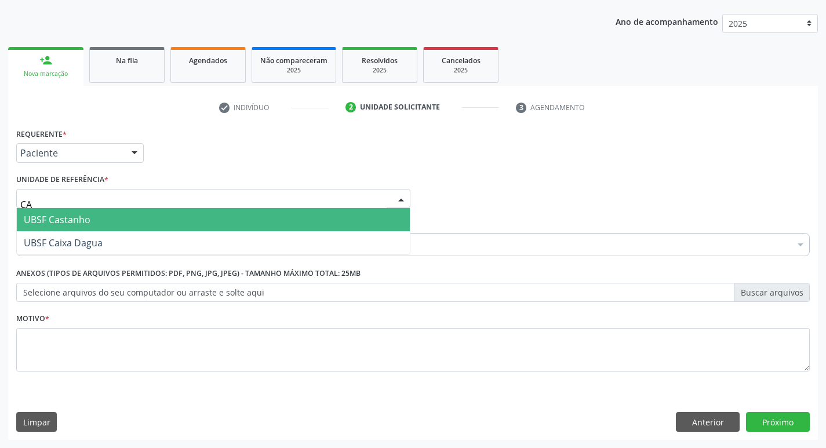
type input "CAS"
click at [120, 211] on span "UBSF Castanho" at bounding box center [213, 219] width 393 height 23
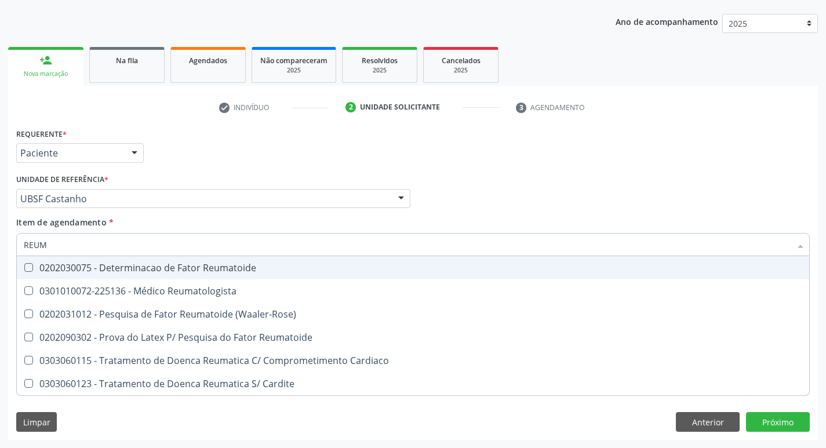
type input "REUMA"
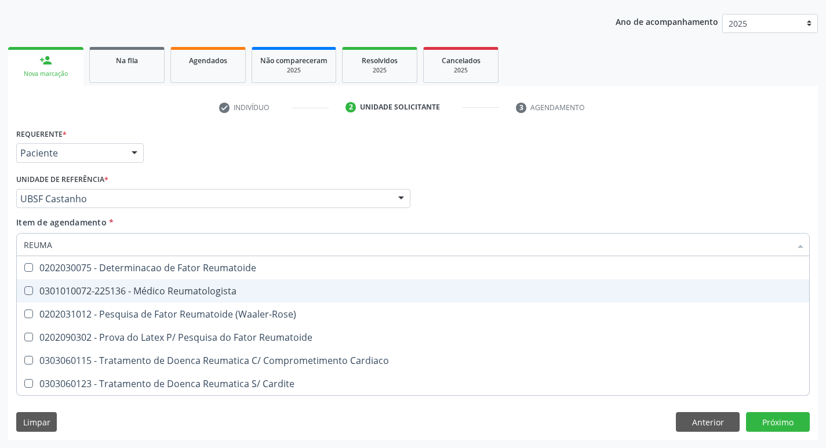
click at [144, 295] on div "0301010072-225136 - Médico Reumatologista" at bounding box center [413, 290] width 779 height 9
checkbox Reumatologista "true"
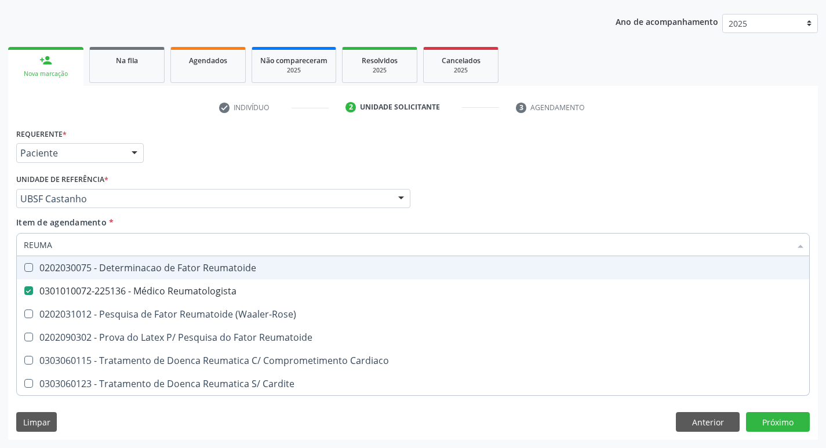
click at [271, 146] on div "Requerente * Paciente Profissional de Saúde Paciente Nenhum resultado encontrad…" at bounding box center [412, 147] width 799 height 45
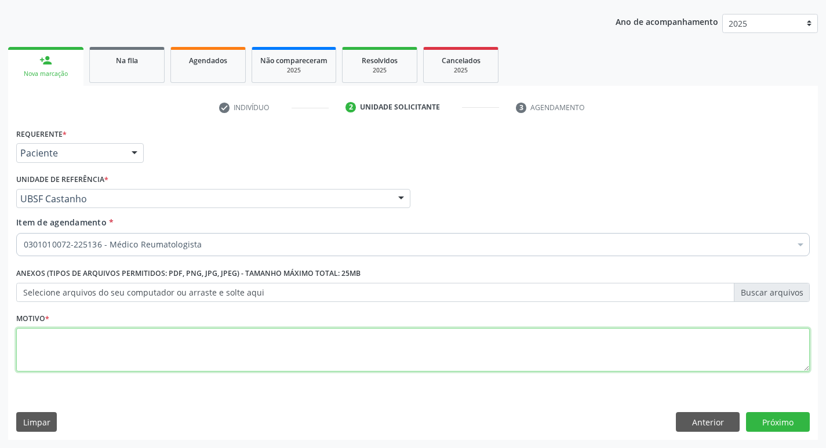
click at [113, 355] on textarea at bounding box center [413, 350] width 794 height 44
type textarea "RETORNO ( DRA: [PERSON_NAME]) M9"
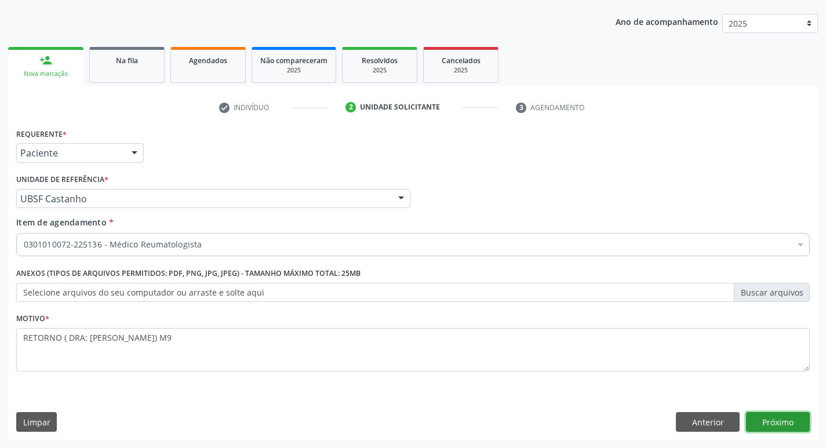
click at [766, 417] on button "Próximo" at bounding box center [778, 422] width 64 height 20
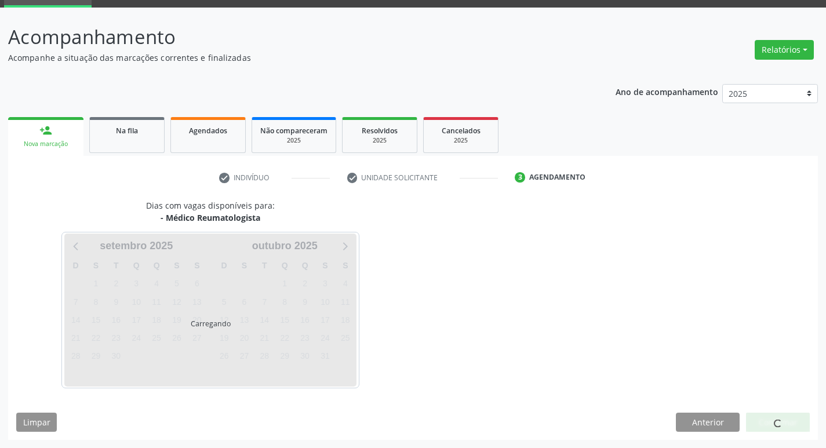
scroll to position [90, 0]
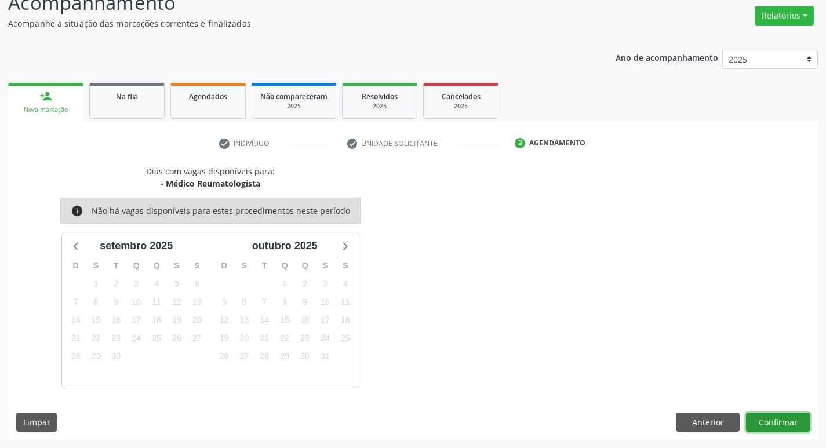
click at [766, 416] on button "Confirmar" at bounding box center [778, 423] width 64 height 20
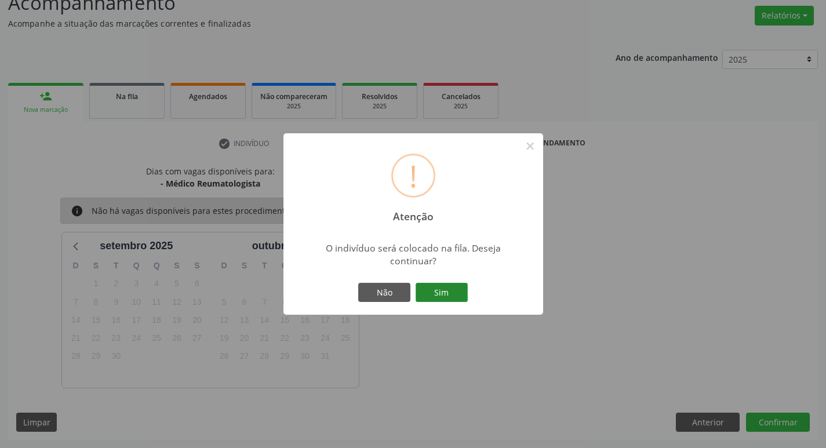
click at [421, 289] on button "Sim" at bounding box center [442, 293] width 52 height 20
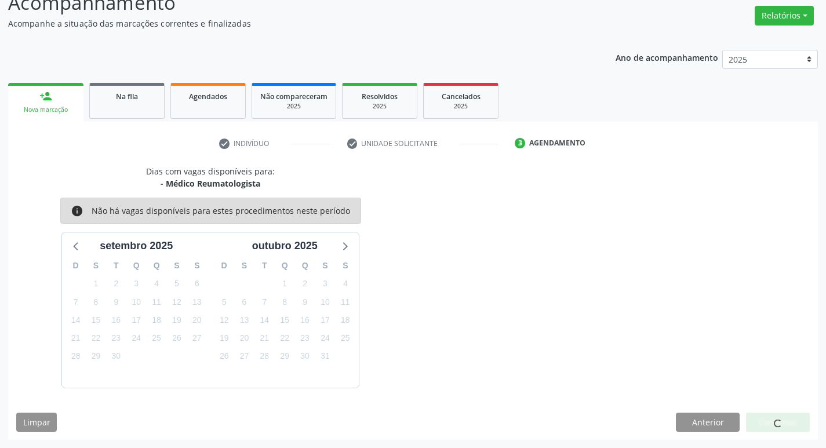
scroll to position [0, 0]
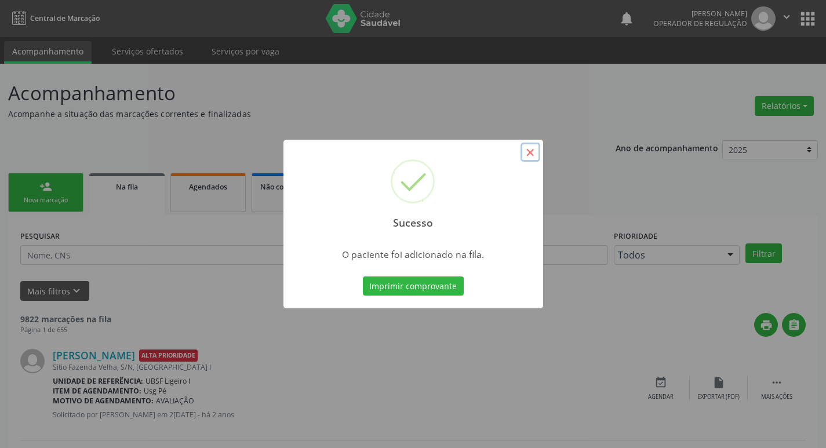
click at [529, 153] on button "×" at bounding box center [531, 153] width 20 height 20
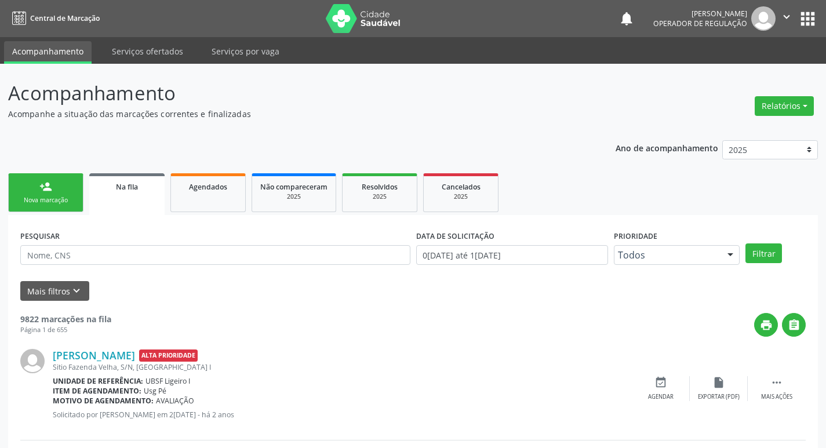
click at [54, 174] on link "person_add Nova marcação" at bounding box center [45, 192] width 75 height 39
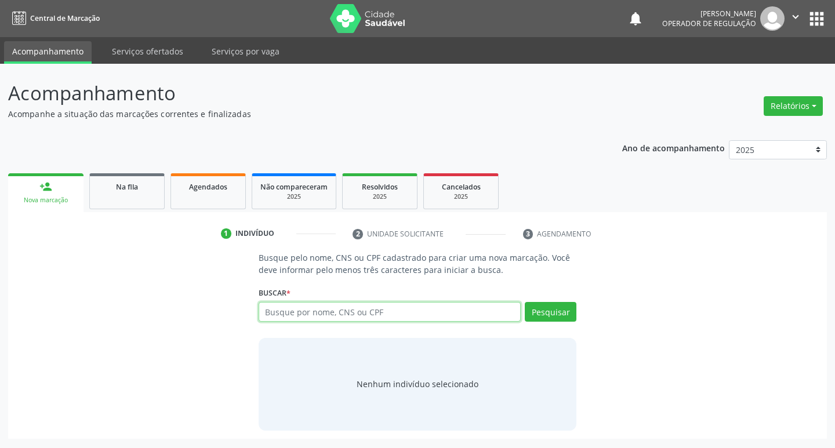
click at [303, 308] on input "text" at bounding box center [390, 312] width 263 height 20
type input "708502016002080"
click at [550, 296] on div "Buscar * 708502016002080 Busque por nome, CNS ou CPF Nenhum resultado encontrad…" at bounding box center [418, 306] width 318 height 45
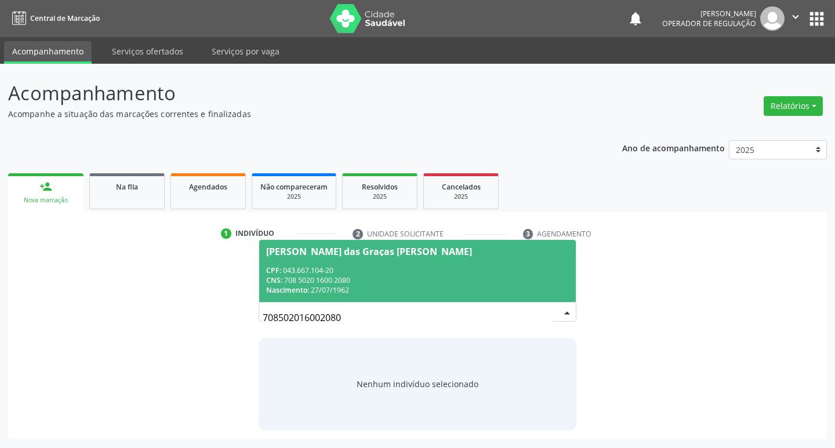
click at [537, 270] on div "CPF: 043.667.104-20" at bounding box center [417, 271] width 303 height 10
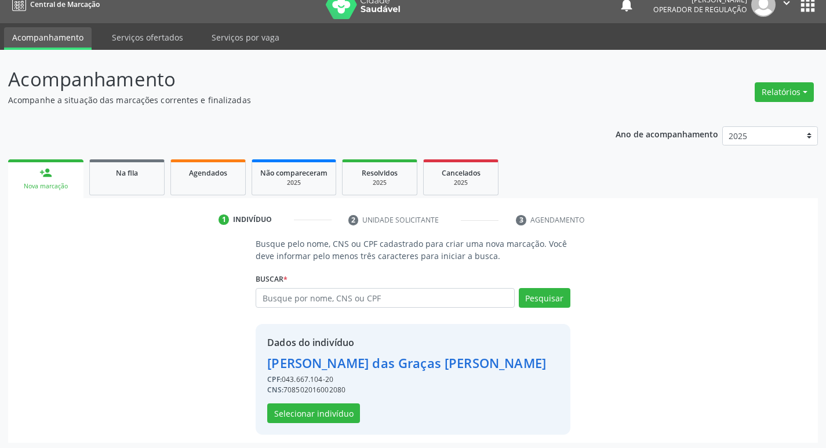
scroll to position [17, 0]
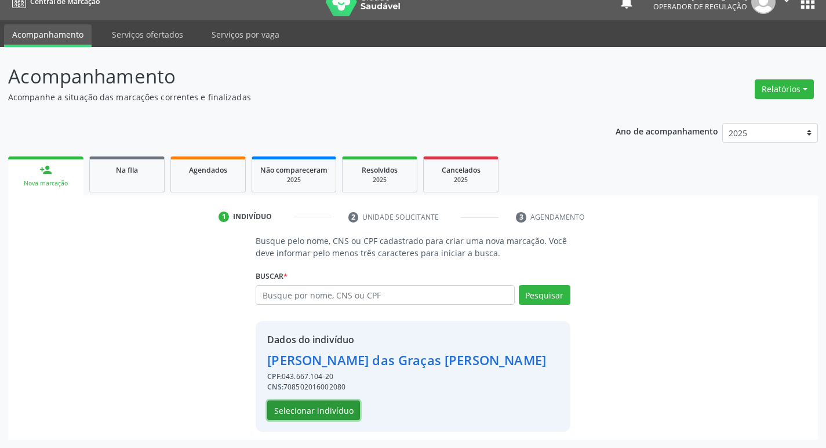
click at [335, 405] on button "Selecionar indivíduo" at bounding box center [313, 411] width 93 height 20
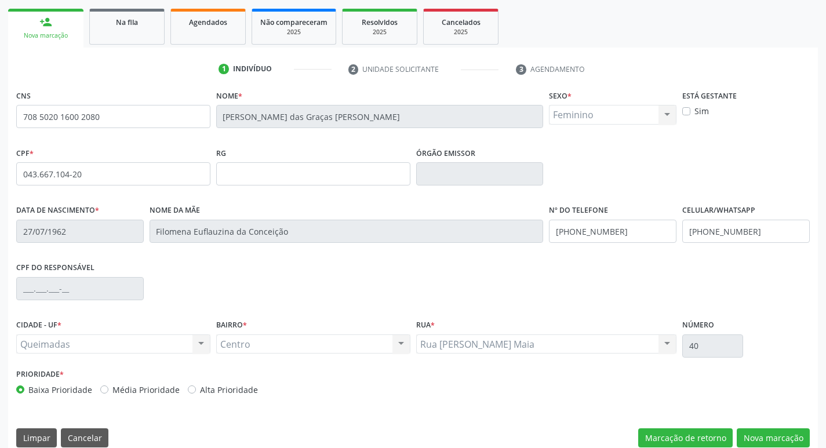
scroll to position [180, 0]
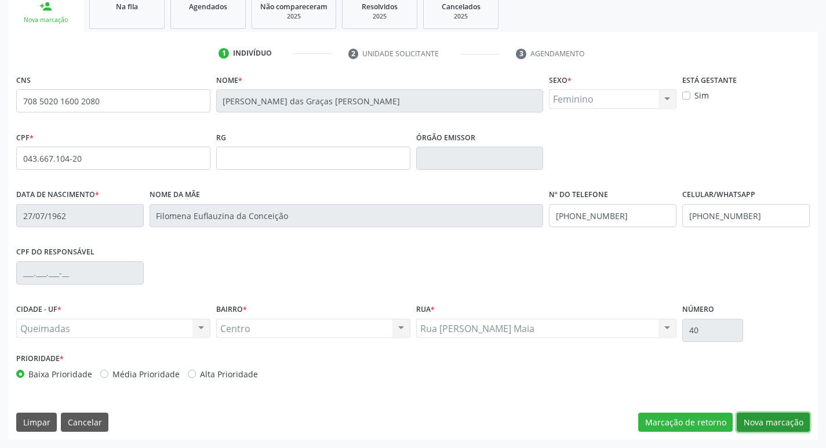
click at [772, 420] on button "Nova marcação" at bounding box center [773, 423] width 73 height 20
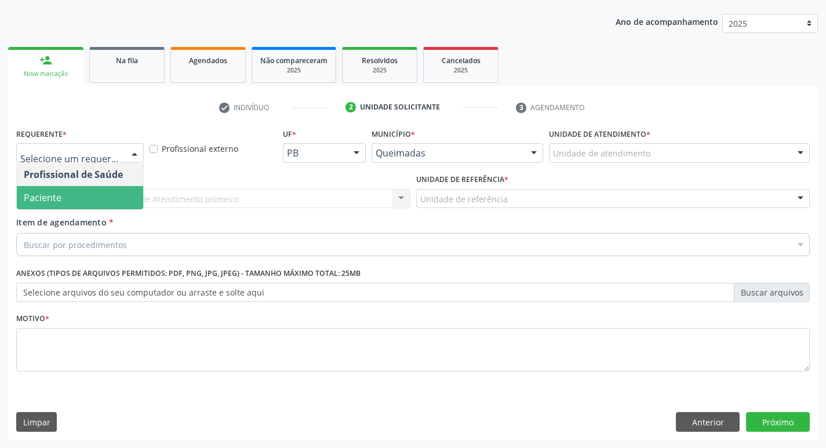
click at [84, 196] on span "Paciente" at bounding box center [80, 197] width 126 height 23
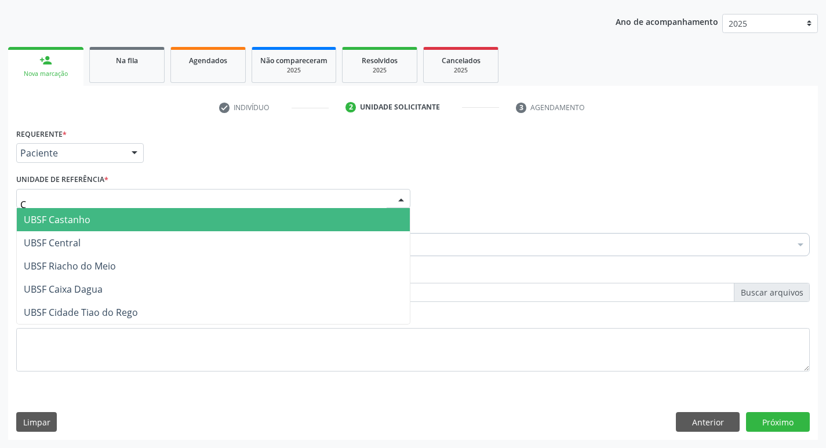
type input "CE"
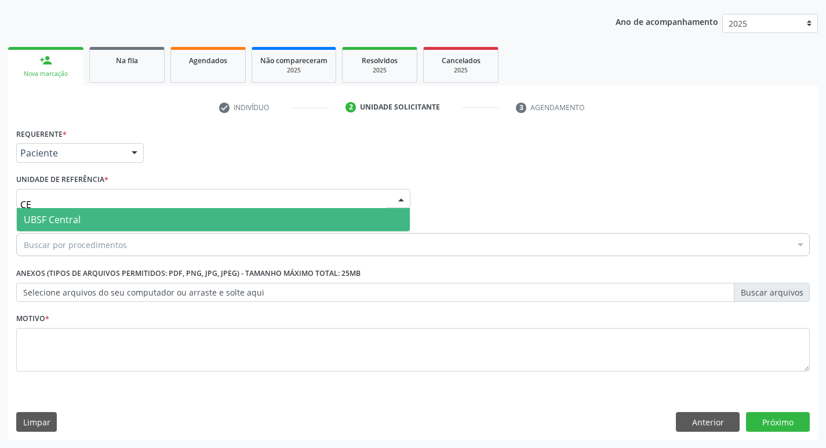
click at [82, 216] on span "UBSF Central" at bounding box center [213, 219] width 393 height 23
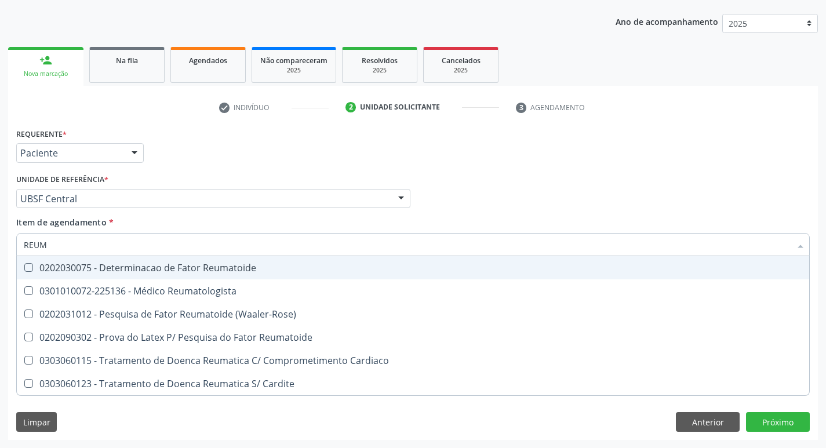
type input "REUMA"
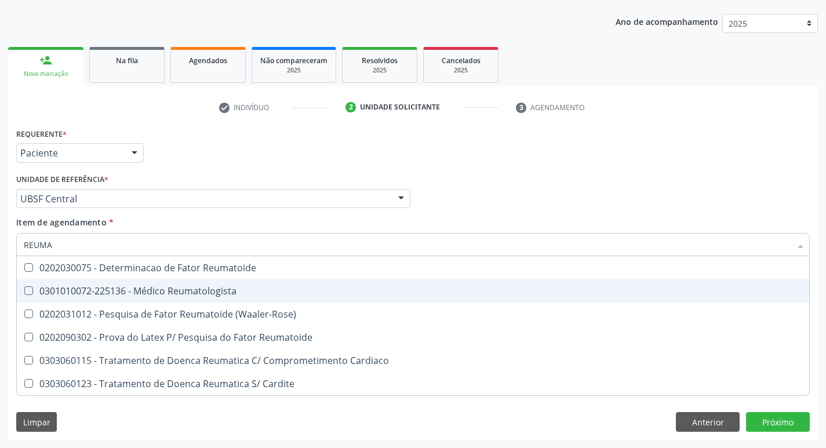
click at [76, 299] on span "0301010072-225136 - Médico Reumatologista" at bounding box center [413, 290] width 792 height 23
checkbox Reumatologista "true"
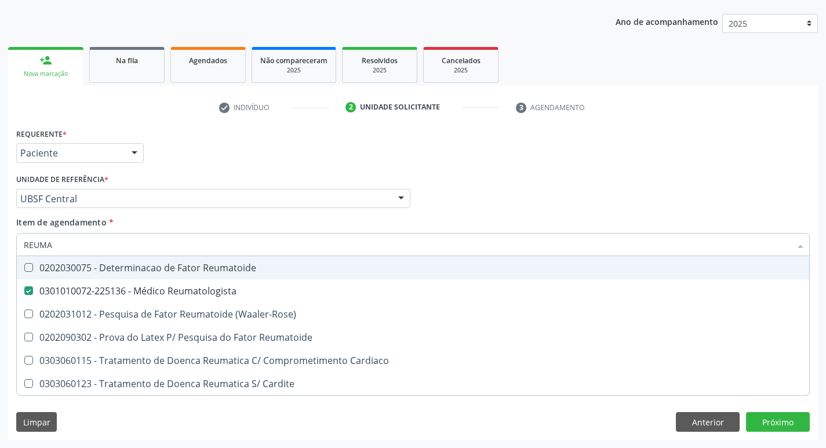
click at [277, 162] on div "Requerente * Paciente Profissional de Saúde Paciente Nenhum resultado encontrad…" at bounding box center [412, 147] width 799 height 45
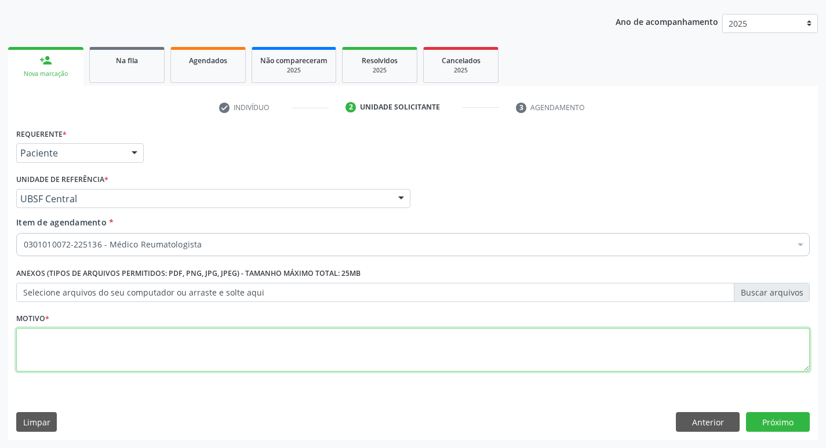
click at [129, 352] on textarea at bounding box center [413, 350] width 794 height 44
type textarea "RETORNO ( DRA: [PERSON_NAME]) M9"
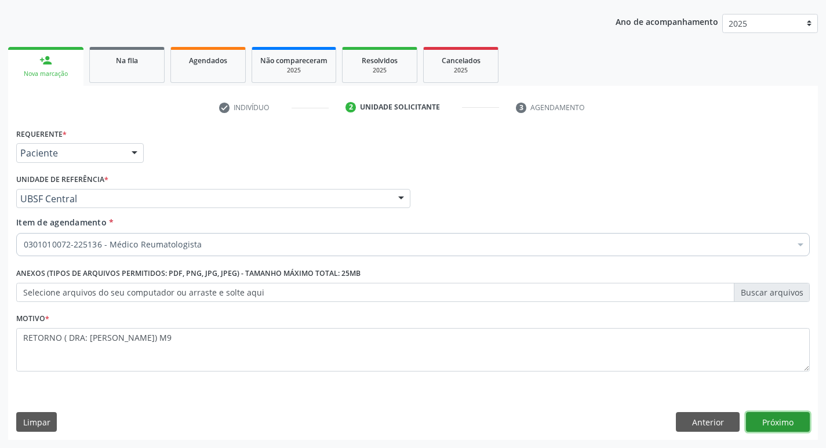
click at [784, 414] on button "Próximo" at bounding box center [778, 422] width 64 height 20
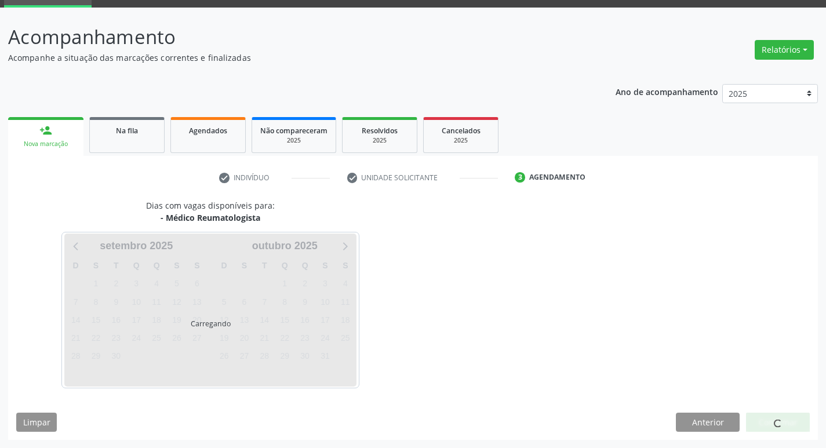
scroll to position [90, 0]
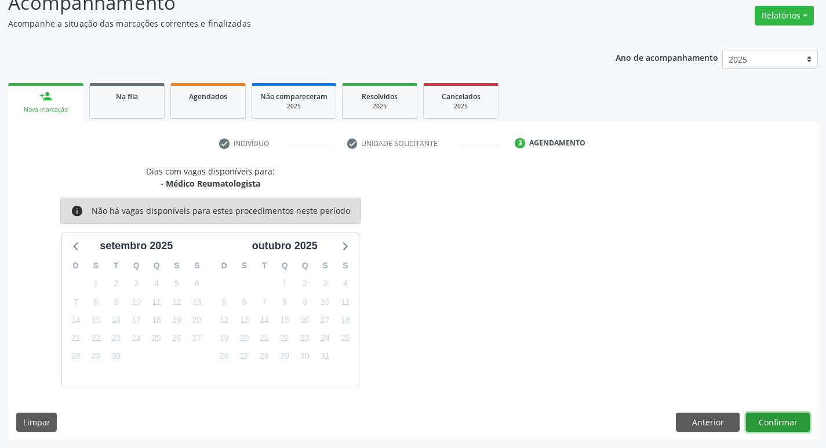
click at [800, 416] on button "Confirmar" at bounding box center [778, 423] width 64 height 20
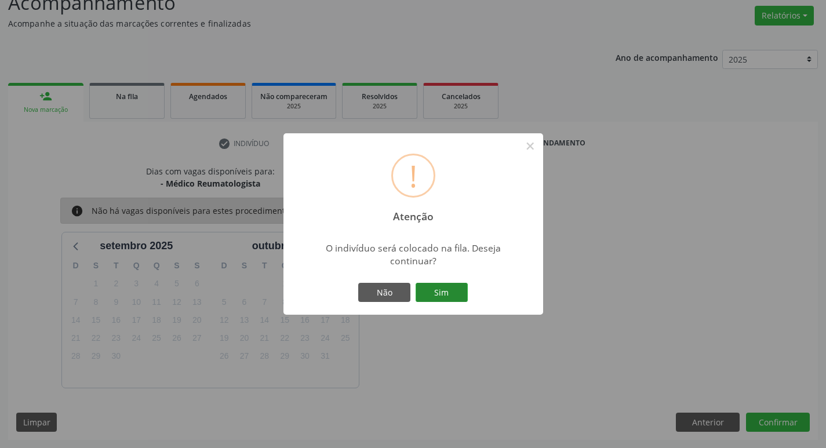
click at [427, 299] on button "Sim" at bounding box center [442, 293] width 52 height 20
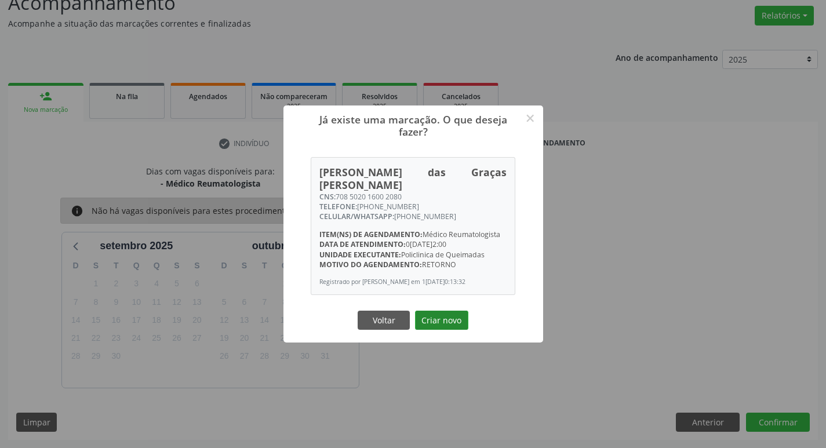
click at [432, 327] on button "Criar novo" at bounding box center [441, 321] width 53 height 20
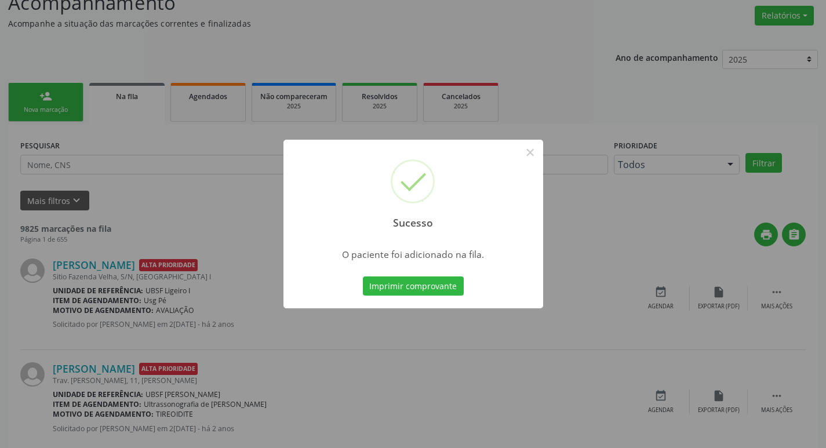
scroll to position [0, 0]
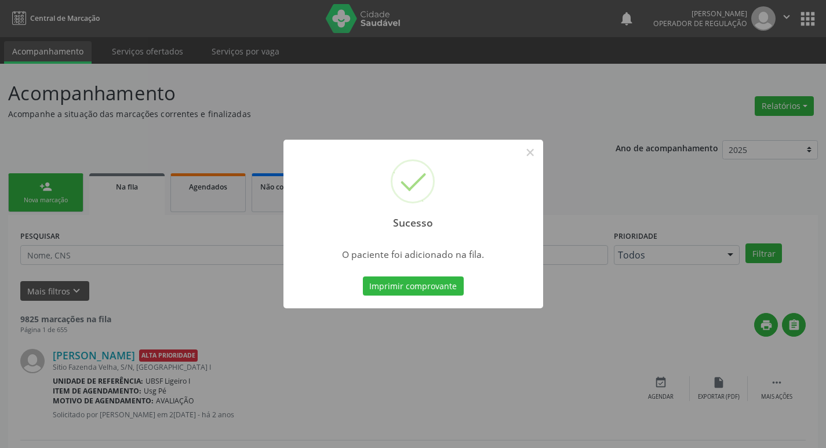
click at [280, 93] on div "Sucesso × O paciente foi adicionado na fila. Imprimir comprovante Cancel" at bounding box center [413, 224] width 826 height 448
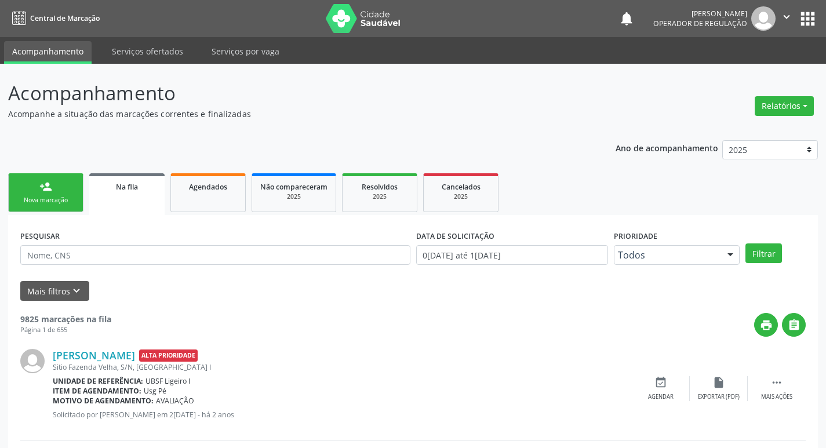
click at [57, 183] on link "person_add Nova marcação" at bounding box center [45, 192] width 75 height 39
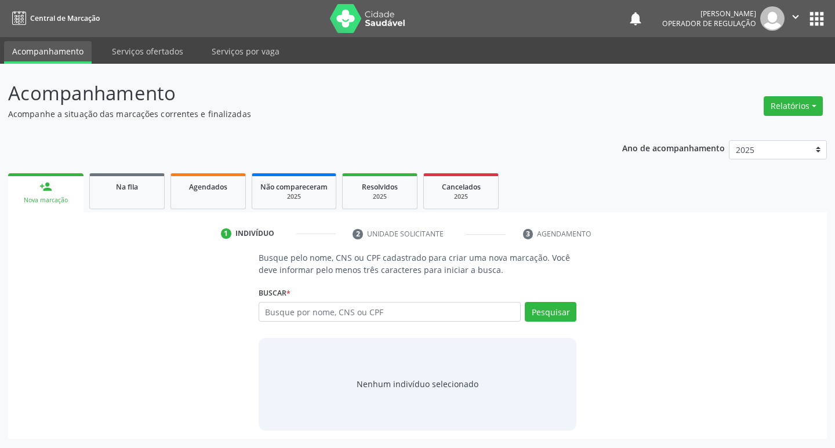
click at [293, 329] on div "Busque por nome, CNS ou CPF Nenhum resultado encontrado para: " " Digite nome, …" at bounding box center [418, 316] width 318 height 28
click at [311, 300] on div "Buscar * Busque por nome, CNS ou CPF Nenhum resultado encontrado para: " " Digi…" at bounding box center [418, 306] width 318 height 45
click at [311, 310] on input "text" at bounding box center [390, 312] width 263 height 20
type input "703508089801530"
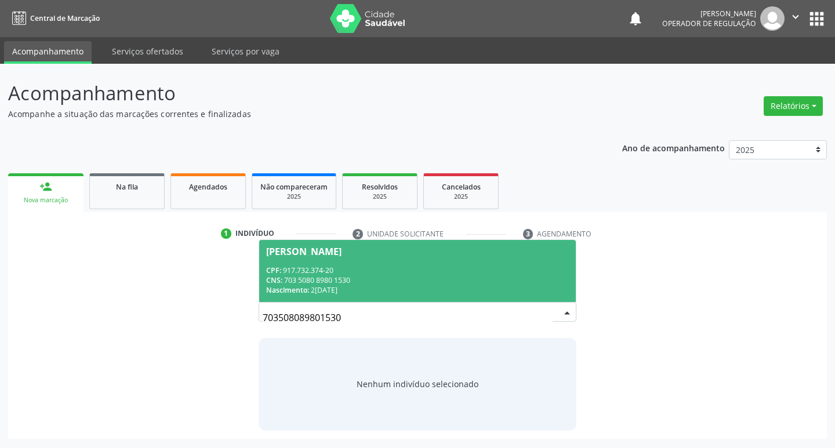
click at [431, 245] on span "[PERSON_NAME] CPF: 917.732.374-20 CNS: 703 5080 8980 1530 Nascimento: [DATE]" at bounding box center [417, 271] width 317 height 62
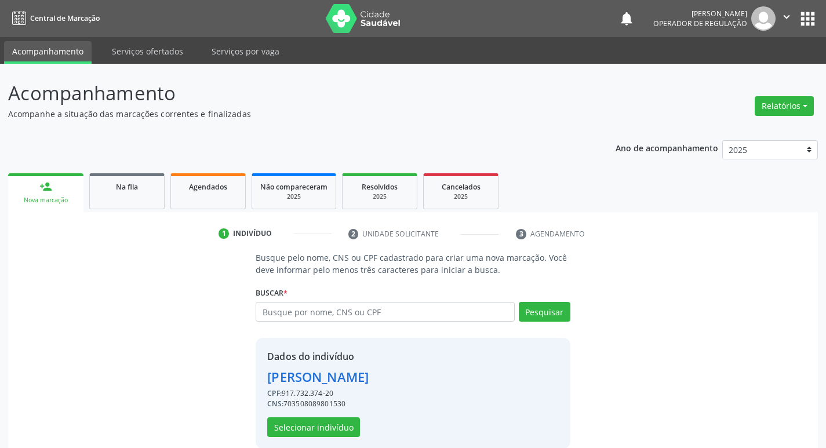
scroll to position [17, 0]
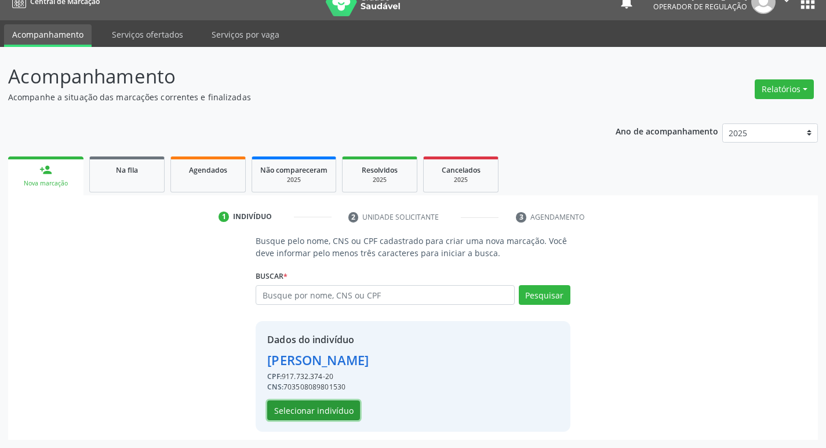
click at [336, 415] on button "Selecionar indivíduo" at bounding box center [313, 411] width 93 height 20
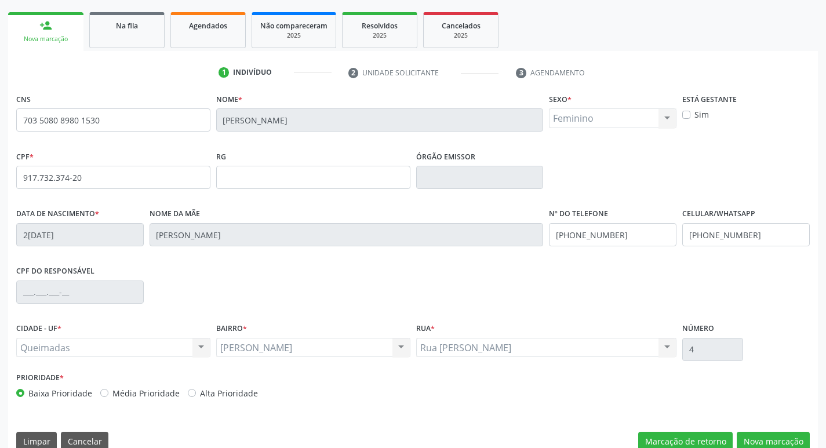
scroll to position [180, 0]
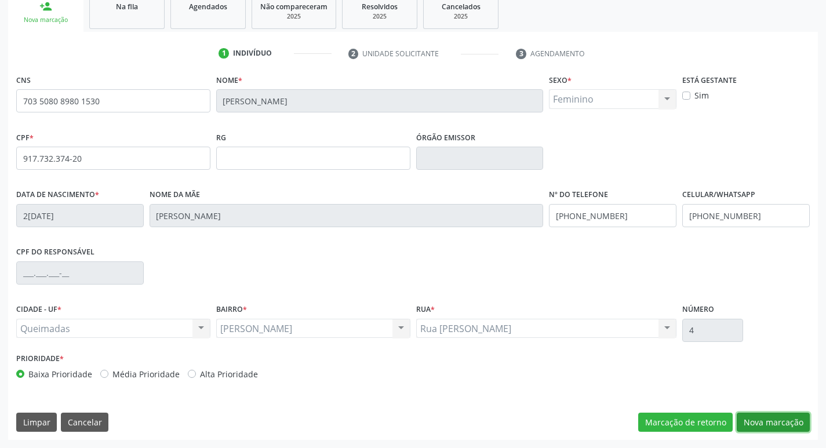
click at [796, 424] on button "Nova marcação" at bounding box center [773, 423] width 73 height 20
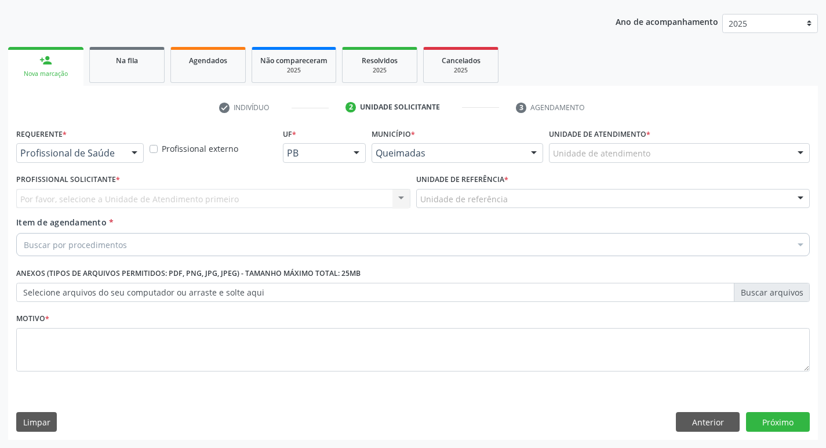
scroll to position [126, 0]
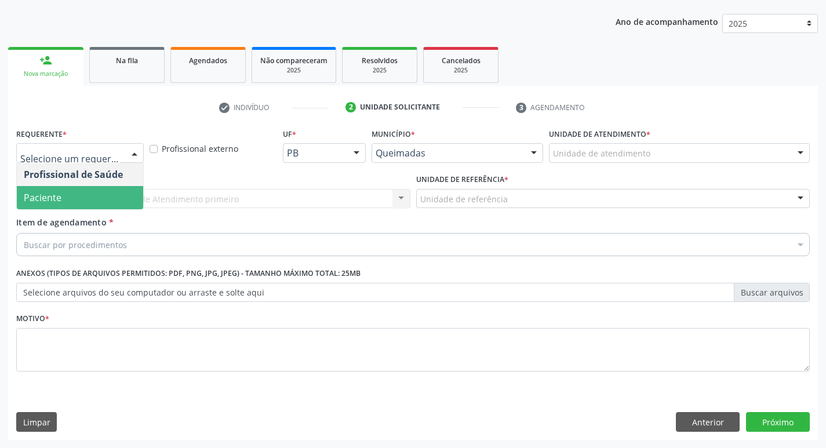
click at [86, 197] on span "Paciente" at bounding box center [80, 197] width 126 height 23
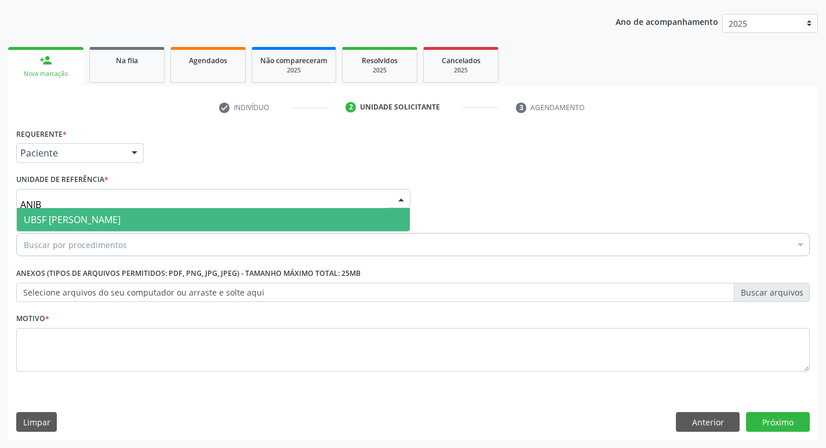
type input "ANIBA"
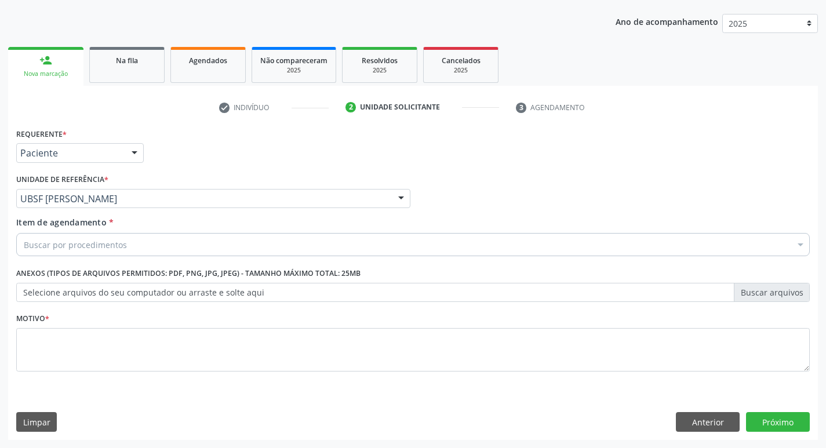
click at [48, 256] on div "Buscar por procedimentos" at bounding box center [413, 244] width 794 height 23
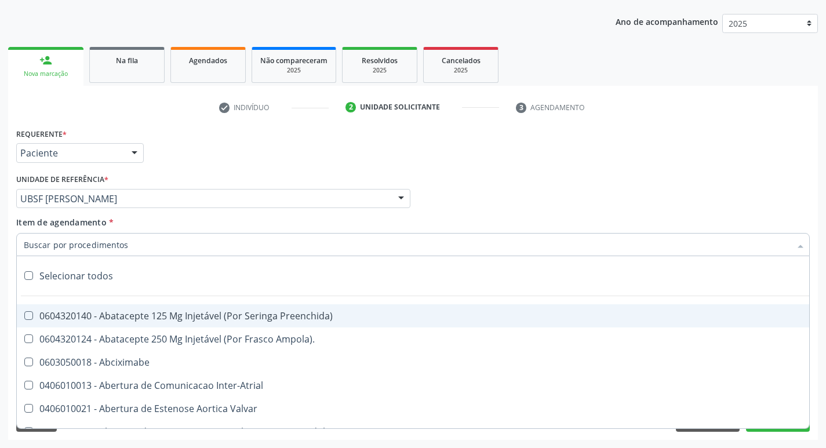
click at [56, 239] on input "Item de agendamento *" at bounding box center [407, 244] width 767 height 23
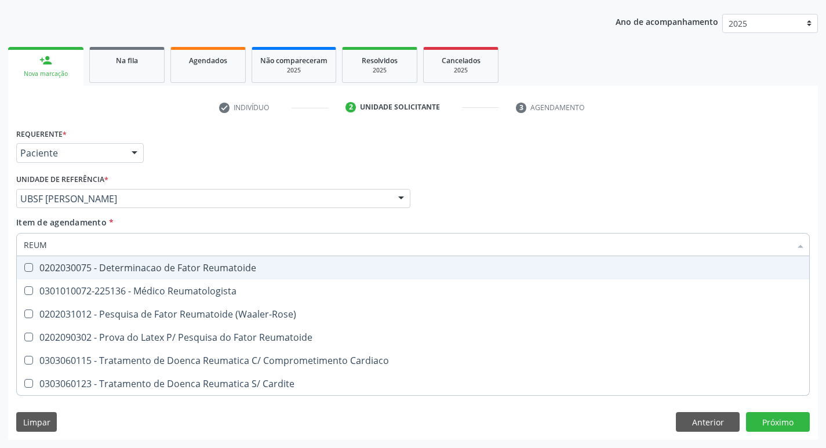
type input "REUMA"
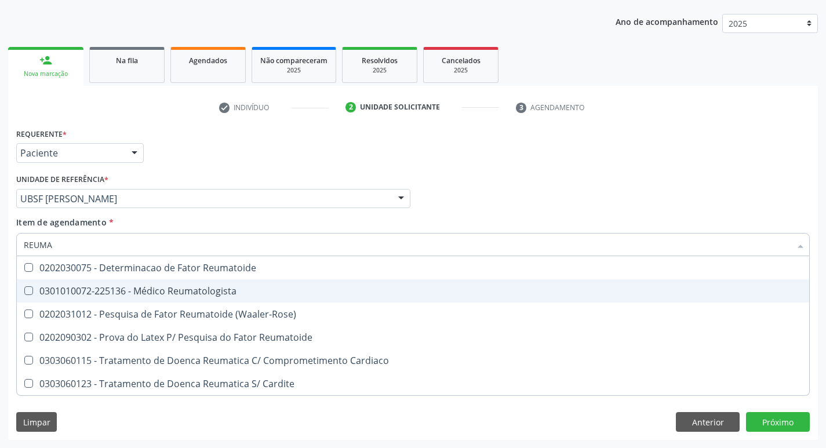
click at [64, 299] on span "0301010072-225136 - Médico Reumatologista" at bounding box center [413, 290] width 792 height 23
checkbox Reumatologista "true"
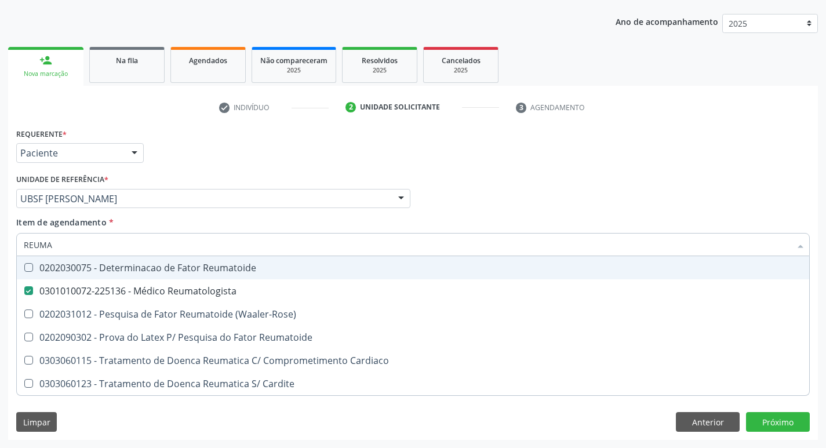
click at [219, 138] on div "Requerente * Paciente Profissional de Saúde Paciente Nenhum resultado encontrad…" at bounding box center [412, 147] width 799 height 45
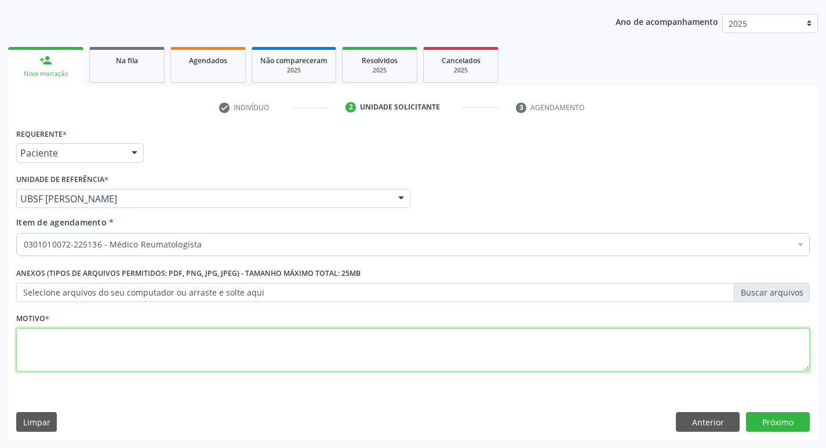
click at [66, 340] on textarea at bounding box center [413, 350] width 794 height 44
type textarea "RETORNO ( DRA: [PERSON_NAME]) M9"
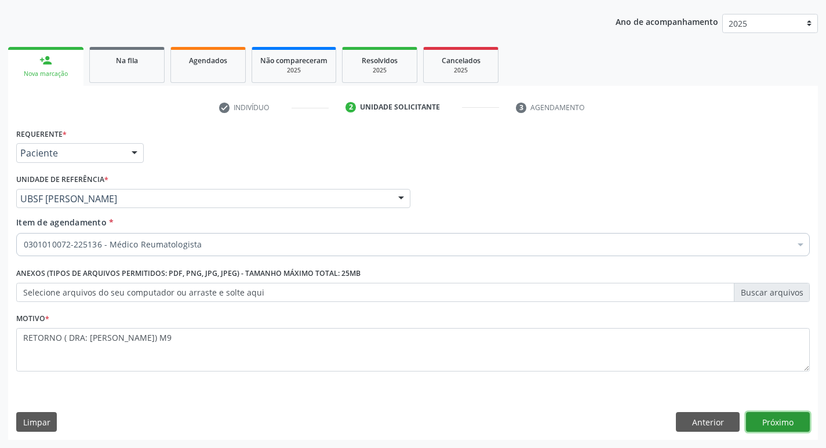
click at [780, 430] on button "Próximo" at bounding box center [778, 422] width 64 height 20
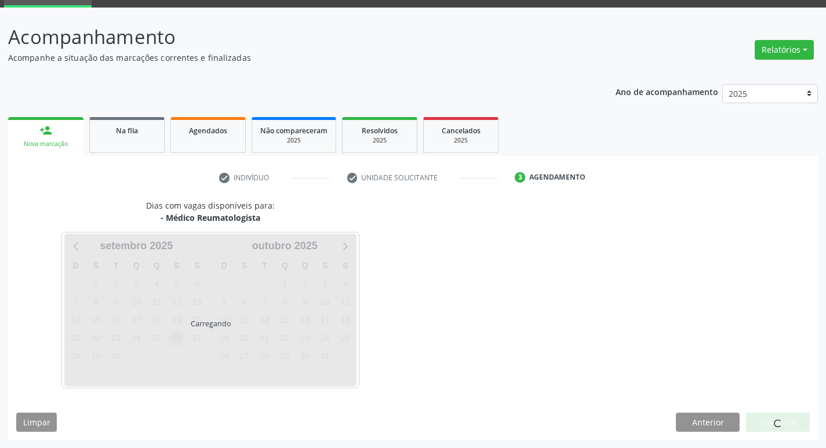
scroll to position [90, 0]
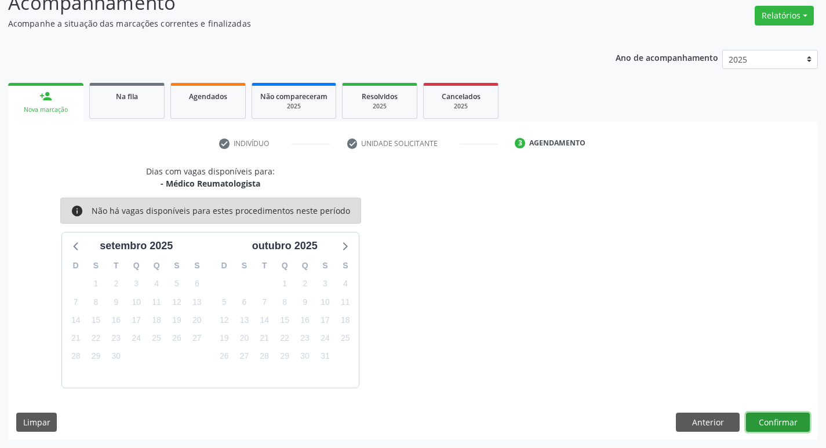
click at [765, 413] on button "Confirmar" at bounding box center [778, 423] width 64 height 20
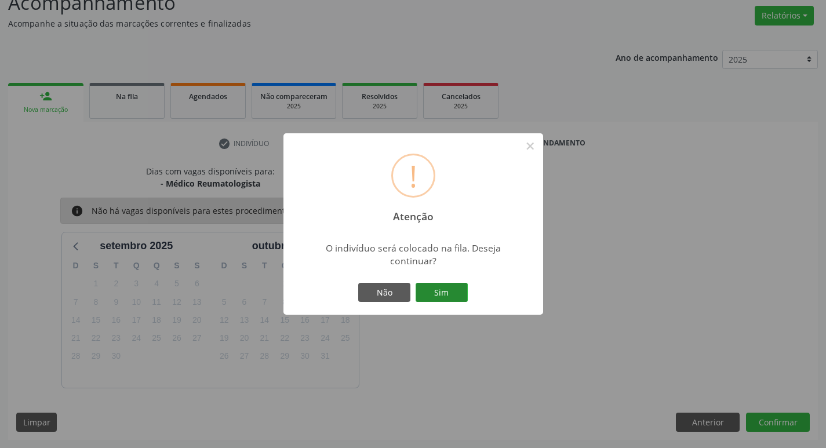
click at [442, 294] on button "Sim" at bounding box center [442, 293] width 52 height 20
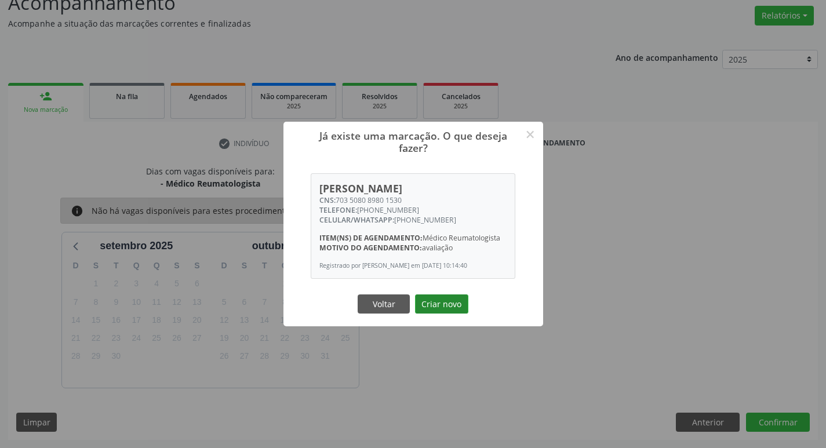
click at [442, 310] on button "Criar novo" at bounding box center [441, 304] width 53 height 20
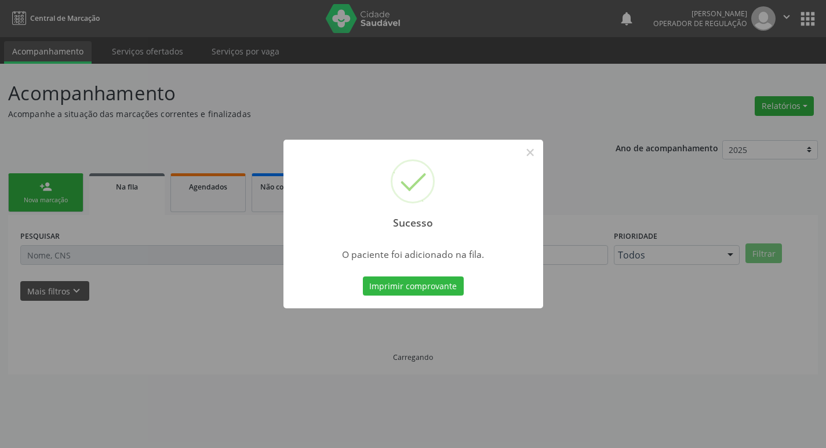
scroll to position [0, 0]
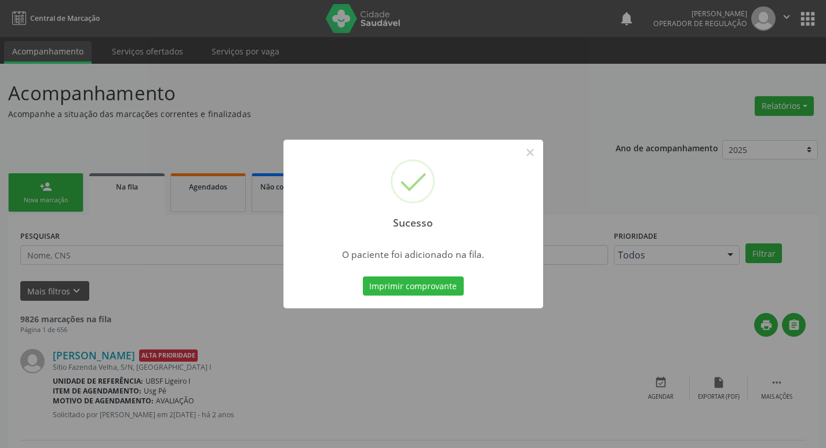
drag, startPoint x: 154, startPoint y: 72, endPoint x: 114, endPoint y: 122, distance: 63.9
click at [154, 72] on div "Sucesso × O paciente foi adicionado na fila. Imprimir comprovante Cancel" at bounding box center [413, 224] width 826 height 448
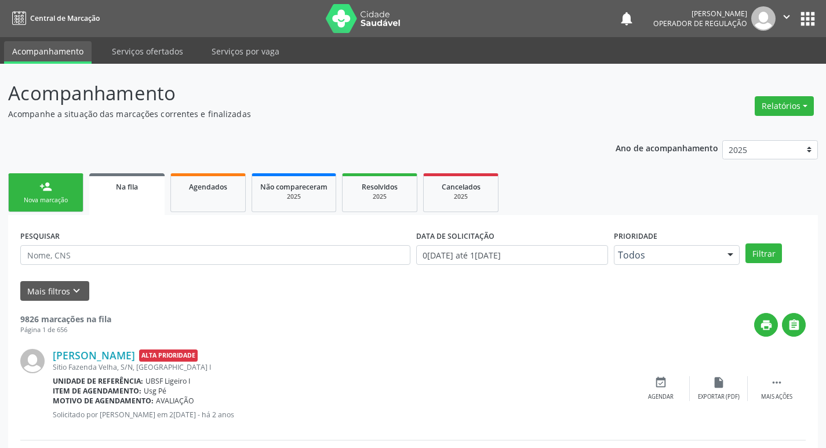
click at [56, 204] on div "Nova marcação" at bounding box center [46, 200] width 58 height 9
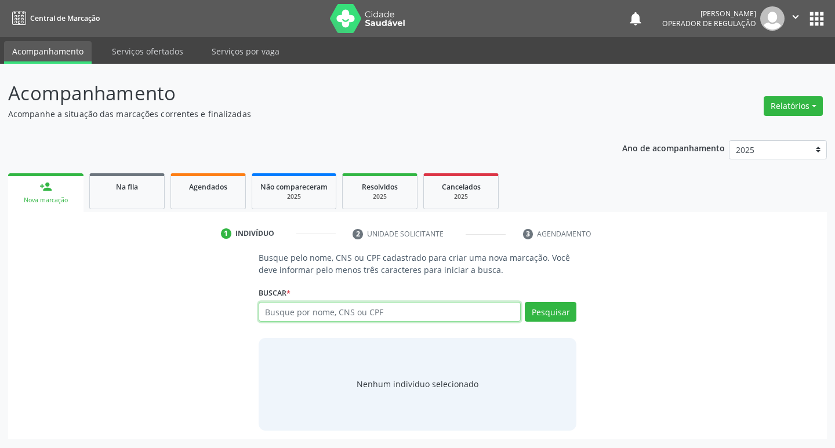
click at [481, 317] on input "text" at bounding box center [390, 312] width 263 height 20
type input "700009152249004"
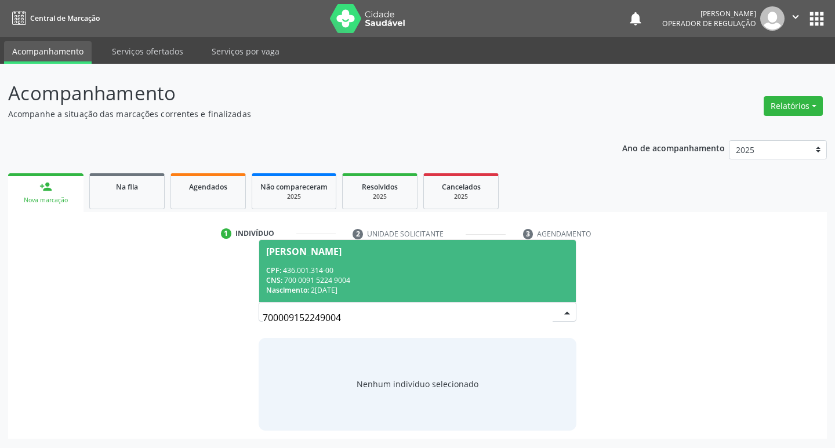
click at [452, 243] on span "[PERSON_NAME] CPF: 436.001.314-00 CNS: 700 0091 5224 9004 Nascimento: 2[DATE]" at bounding box center [417, 271] width 317 height 62
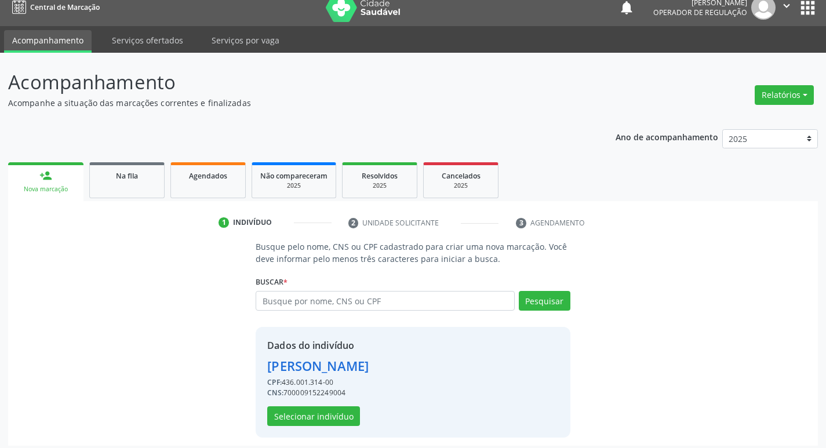
scroll to position [17, 0]
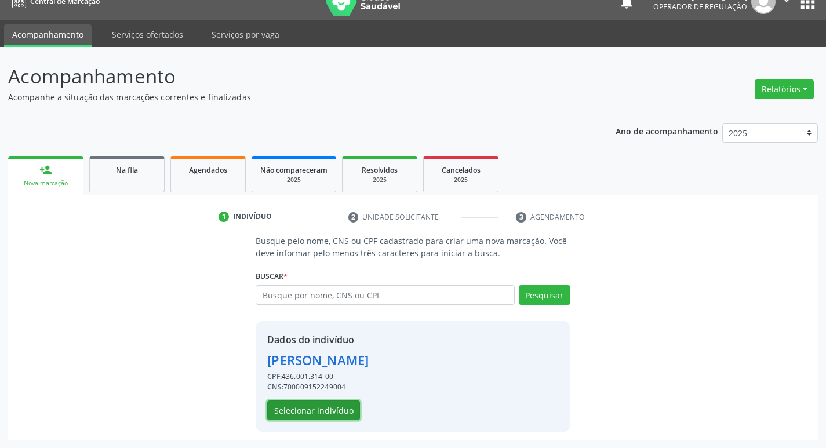
click at [297, 403] on button "Selecionar indivíduo" at bounding box center [313, 411] width 93 height 20
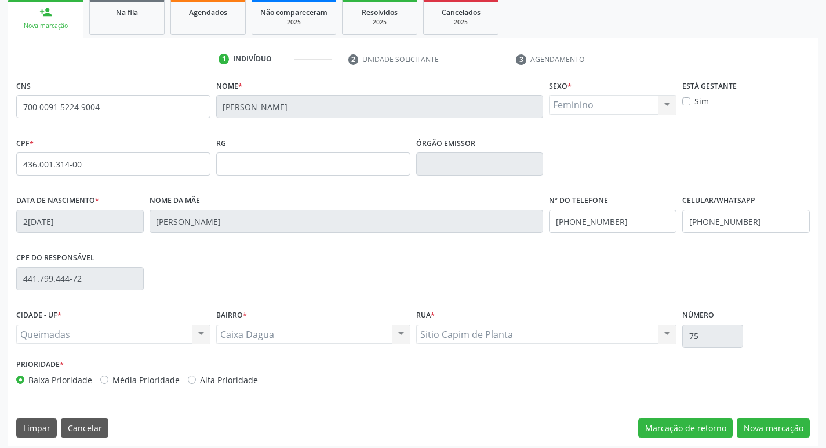
scroll to position [180, 0]
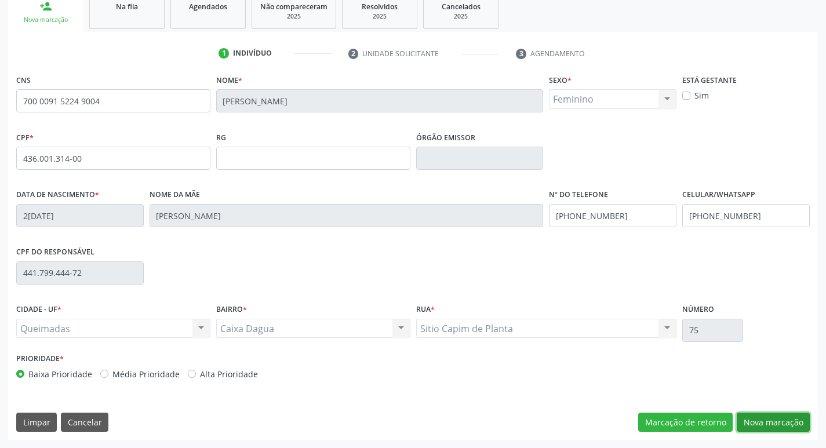
click at [758, 421] on button "Nova marcação" at bounding box center [773, 423] width 73 height 20
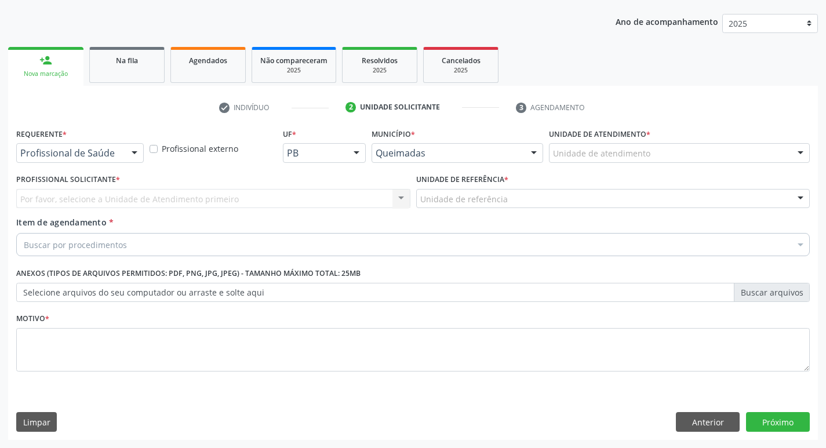
scroll to position [126, 0]
click at [740, 420] on div "Anterior Próximo" at bounding box center [743, 422] width 134 height 20
click at [720, 420] on button "Anterior" at bounding box center [708, 422] width 64 height 20
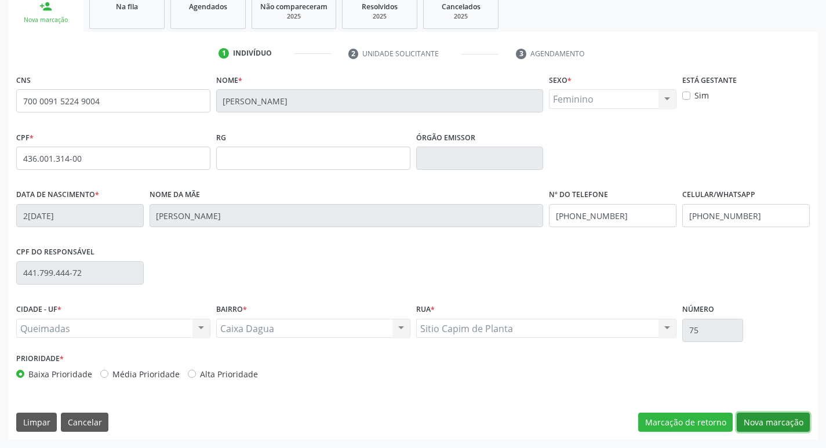
click at [786, 422] on button "Nova marcação" at bounding box center [773, 423] width 73 height 20
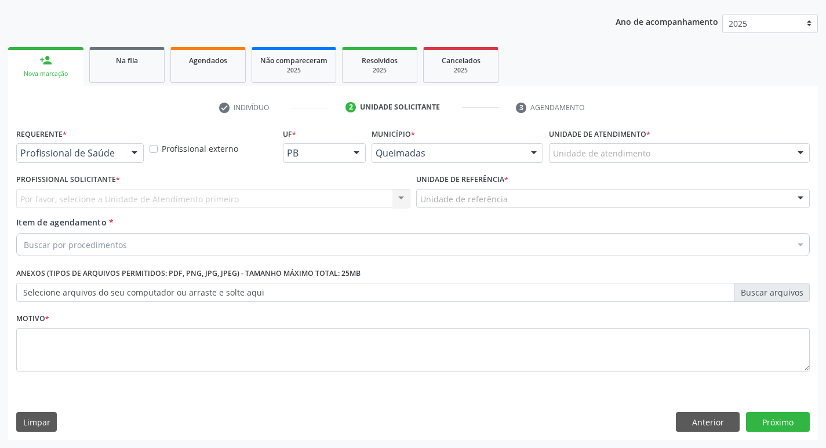
click at [126, 146] on div at bounding box center [134, 154] width 17 height 20
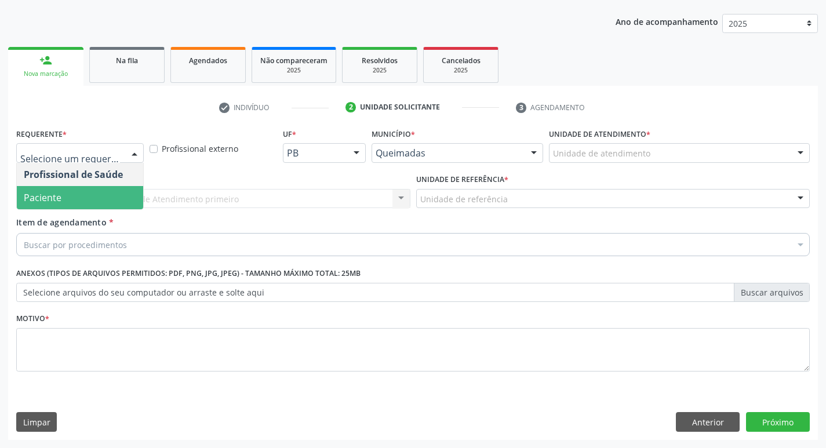
click at [90, 206] on span "Paciente" at bounding box center [80, 197] width 126 height 23
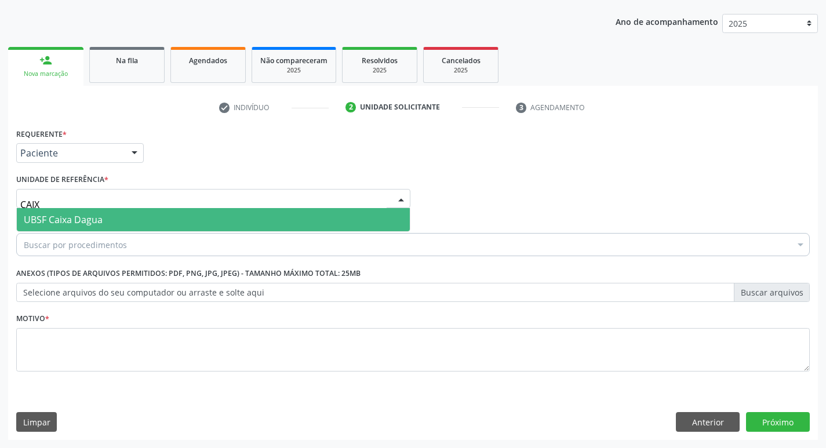
type input "CAIXA"
click at [84, 217] on span "UBSF Caixa Dagua" at bounding box center [63, 219] width 79 height 13
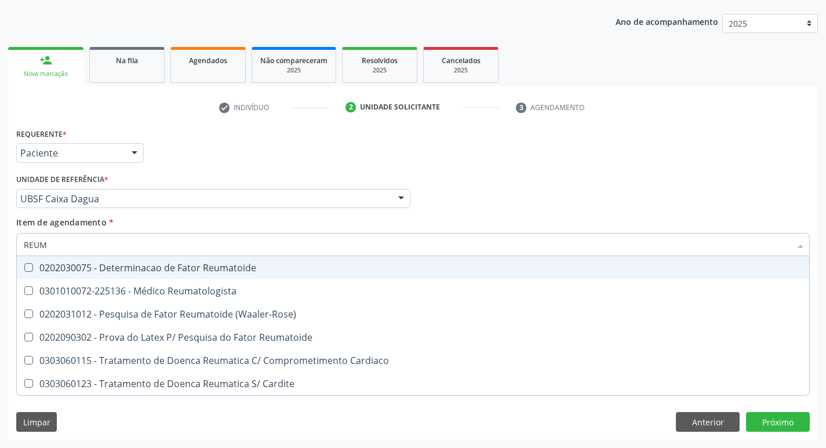
type input "REUMA"
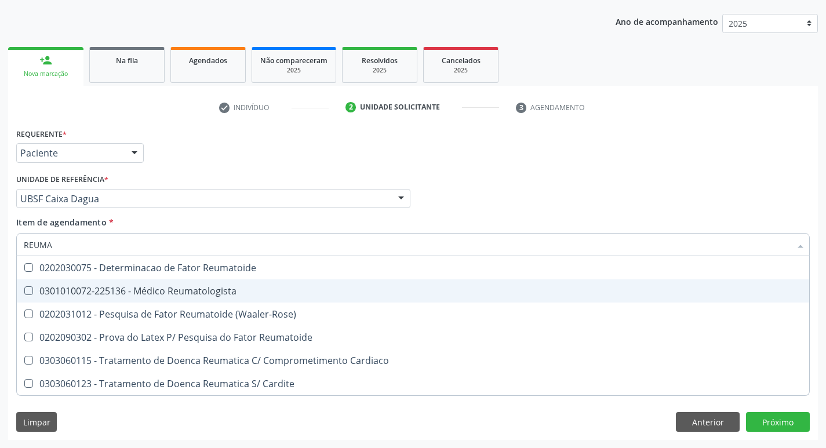
click at [76, 296] on div "0301010072-225136 - Médico Reumatologista" at bounding box center [413, 290] width 779 height 9
checkbox Reumatologista "true"
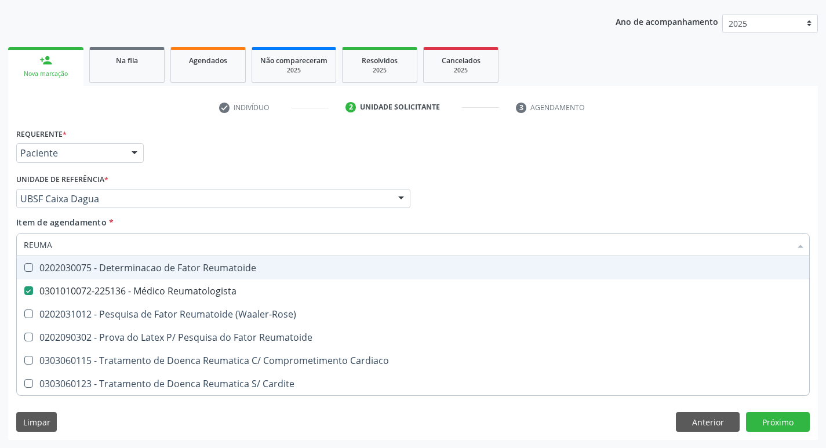
click at [281, 136] on div "Requerente * Paciente Profissional de Saúde Paciente Nenhum resultado encontrad…" at bounding box center [412, 147] width 799 height 45
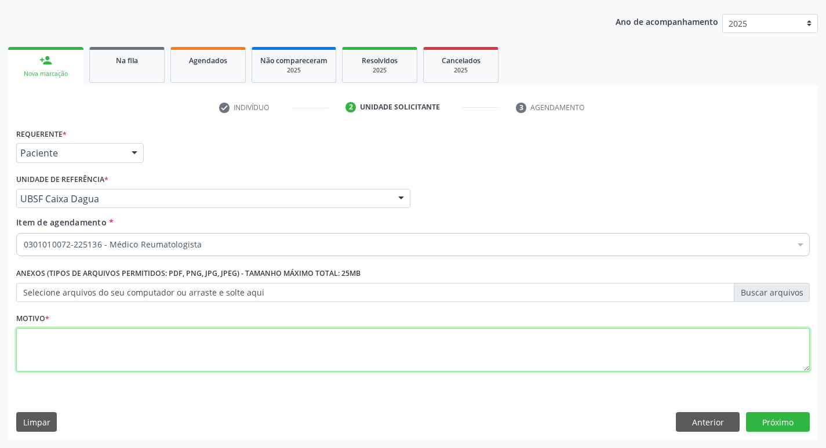
click at [114, 344] on textarea at bounding box center [413, 350] width 794 height 44
type textarea "RETORNO ([PERSON_NAME]) M9"
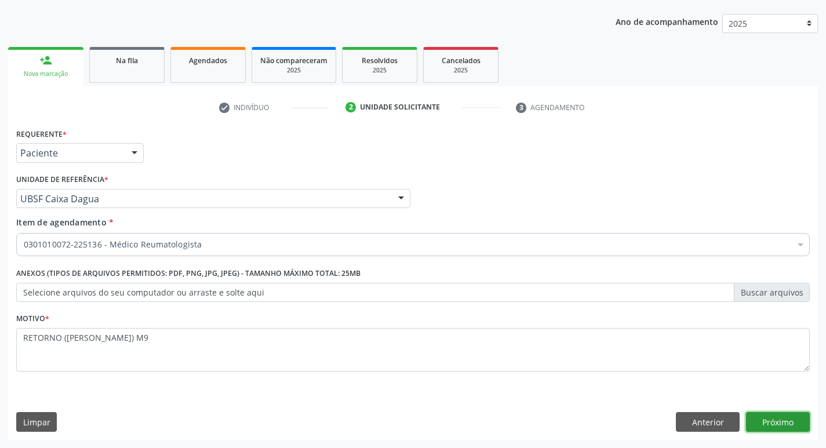
click at [776, 421] on button "Próximo" at bounding box center [778, 422] width 64 height 20
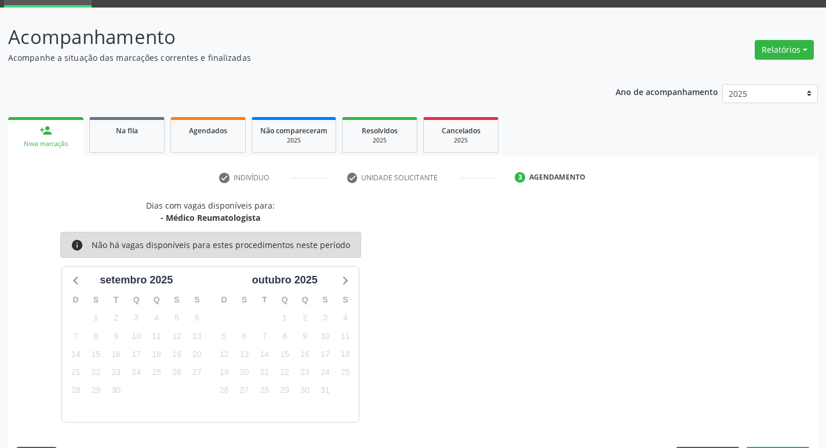
scroll to position [90, 0]
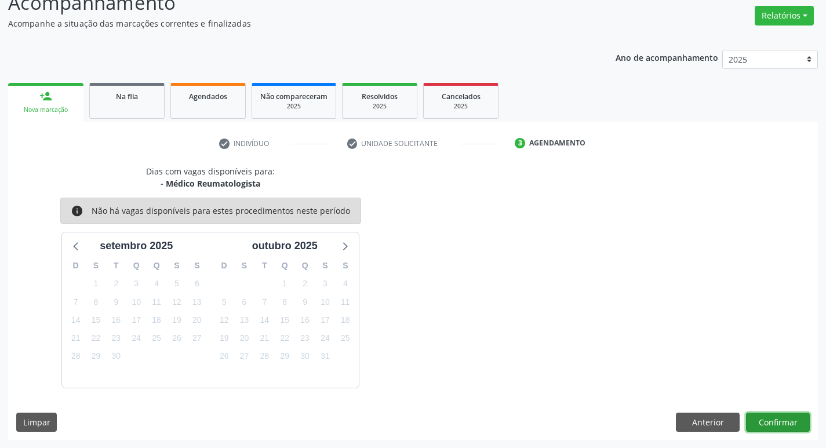
click at [772, 414] on button "Confirmar" at bounding box center [778, 423] width 64 height 20
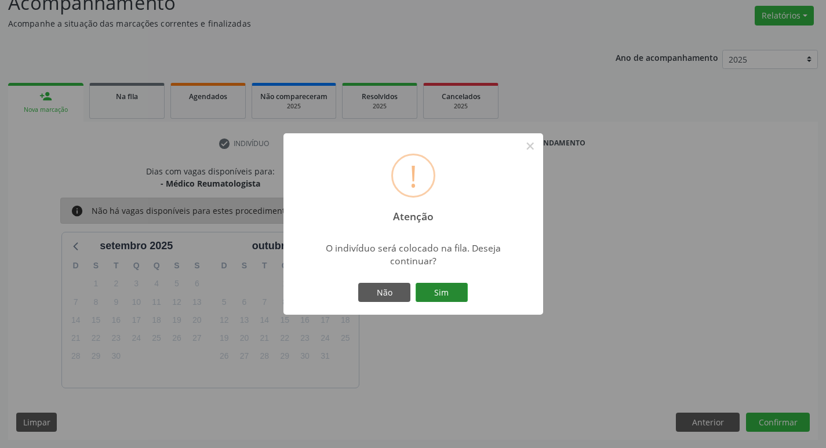
click at [464, 294] on button "Sim" at bounding box center [442, 293] width 52 height 20
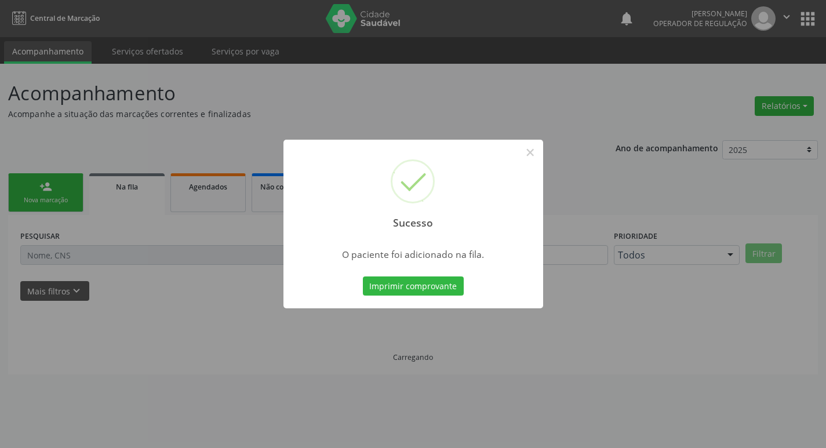
scroll to position [0, 0]
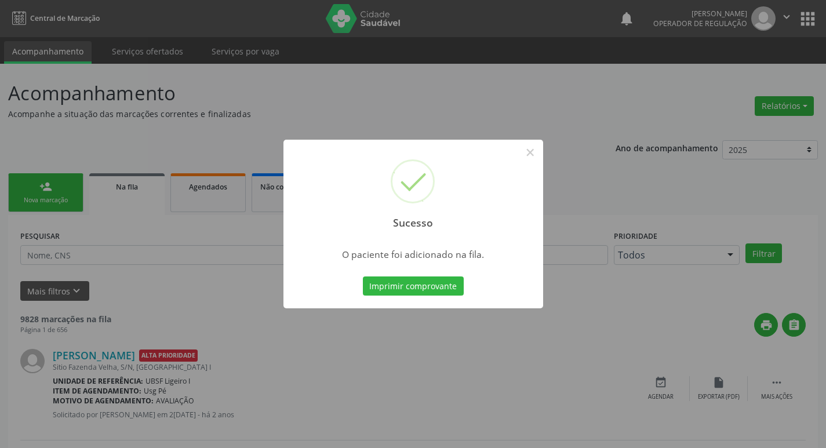
click at [307, 111] on div "Sucesso × O paciente foi adicionado na fila. Imprimir comprovante Cancel" at bounding box center [413, 224] width 826 height 448
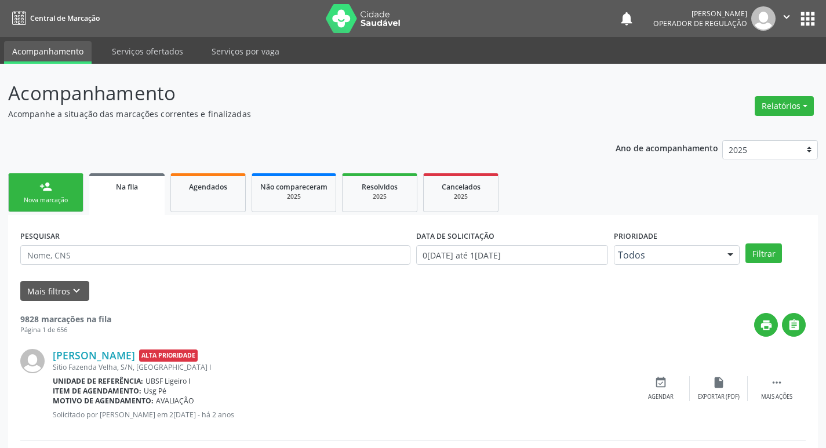
click at [63, 199] on div "Nova marcação" at bounding box center [46, 200] width 58 height 9
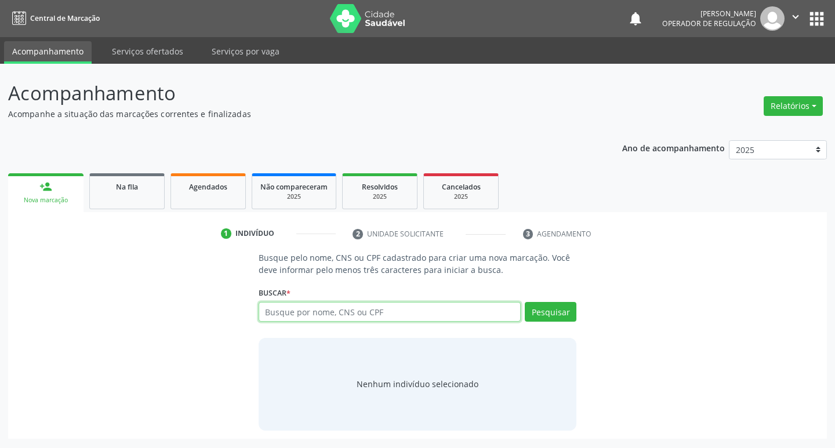
click at [386, 315] on input "text" at bounding box center [390, 312] width 263 height 20
click at [319, 328] on div "Busque por nome, CNS ou CPF Nenhum resultado encontrado para: " " Digite nome, …" at bounding box center [418, 316] width 318 height 28
click at [323, 313] on input "text" at bounding box center [390, 312] width 263 height 20
type input "700603430635968"
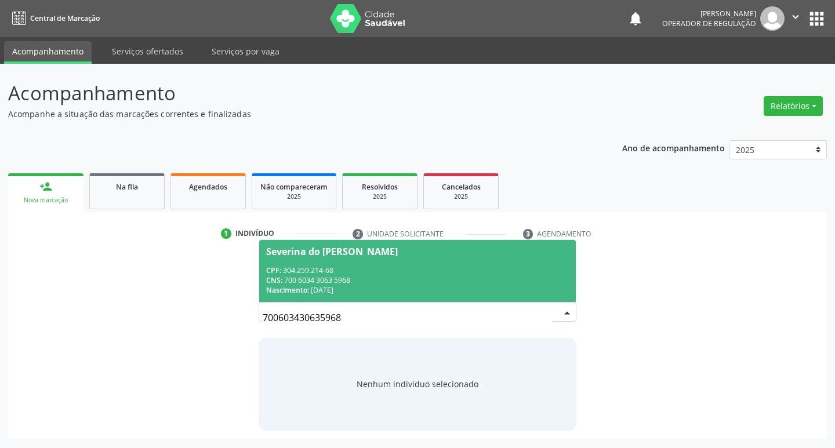
click at [439, 267] on div "CPF: 304.259.214-68" at bounding box center [417, 271] width 303 height 10
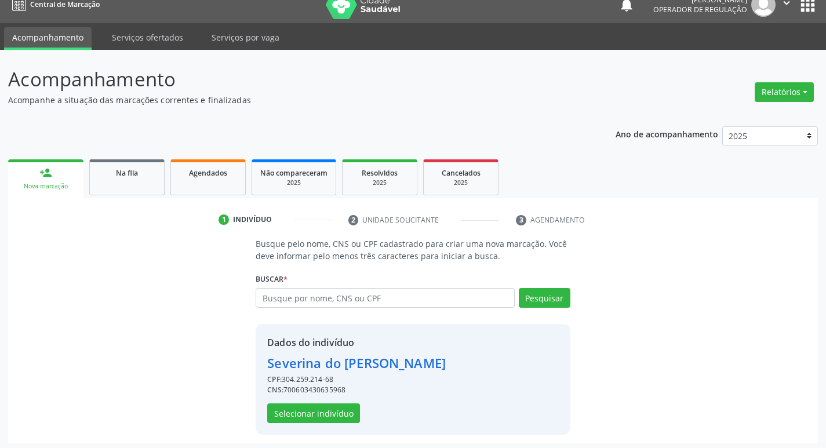
scroll to position [17, 0]
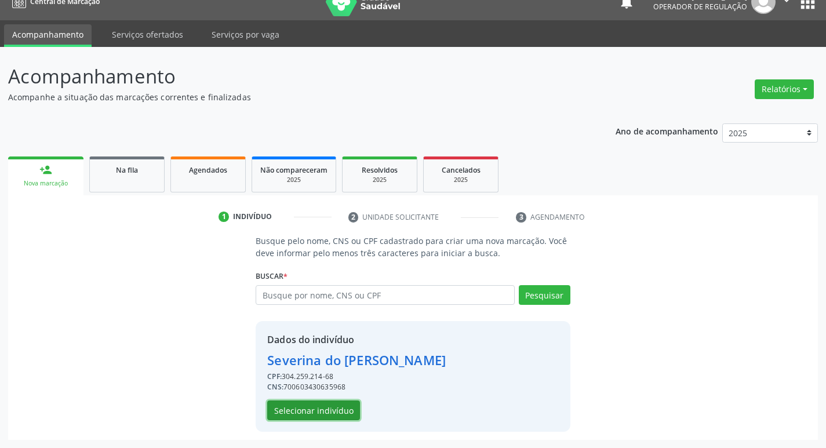
click at [333, 414] on button "Selecionar indivíduo" at bounding box center [313, 411] width 93 height 20
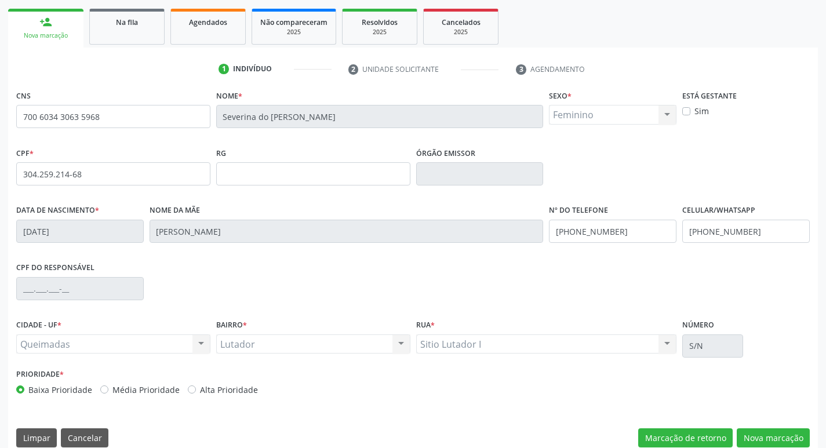
scroll to position [180, 0]
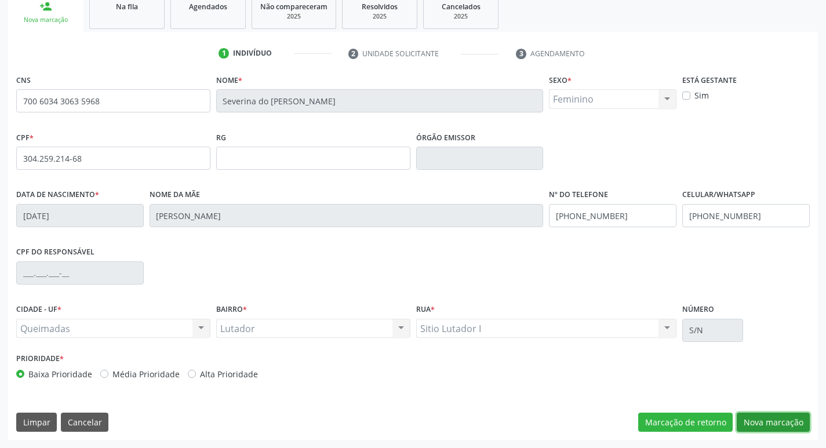
drag, startPoint x: 775, startPoint y: 419, endPoint x: 382, endPoint y: 346, distance: 399.7
click at [773, 419] on button "Nova marcação" at bounding box center [773, 423] width 73 height 20
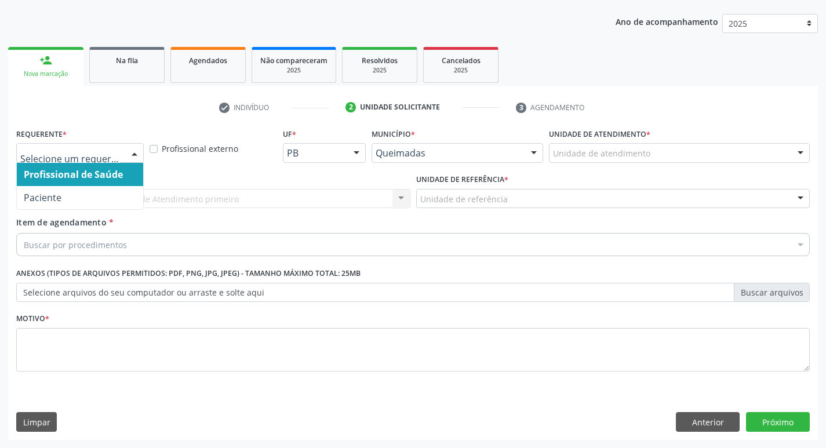
click at [125, 159] on div at bounding box center [80, 153] width 128 height 20
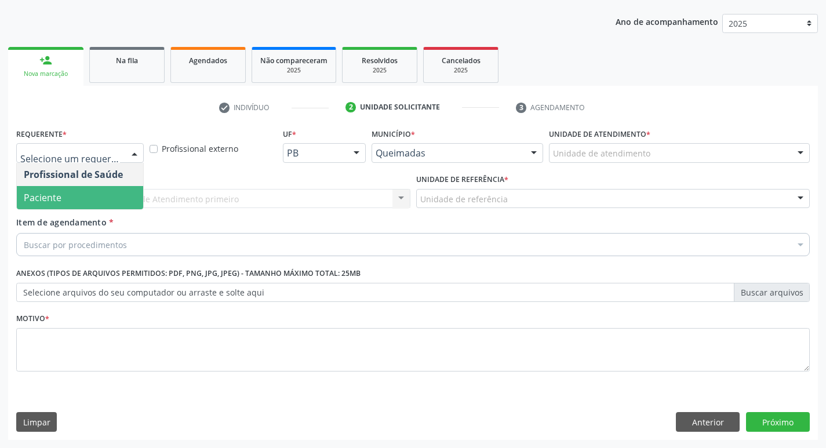
click at [102, 199] on span "Paciente" at bounding box center [80, 197] width 126 height 23
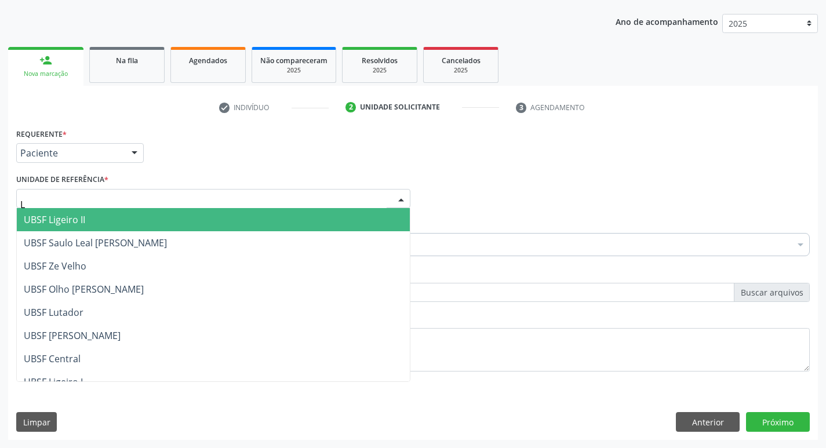
type input "LU"
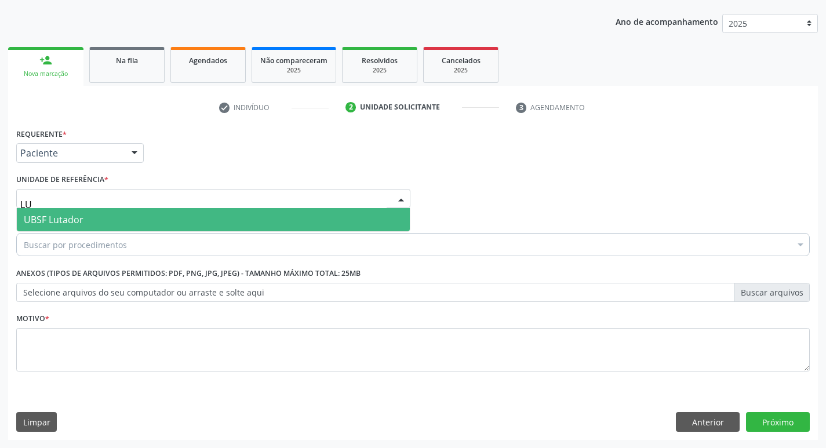
click at [112, 213] on span "UBSF Lutador" at bounding box center [213, 219] width 393 height 23
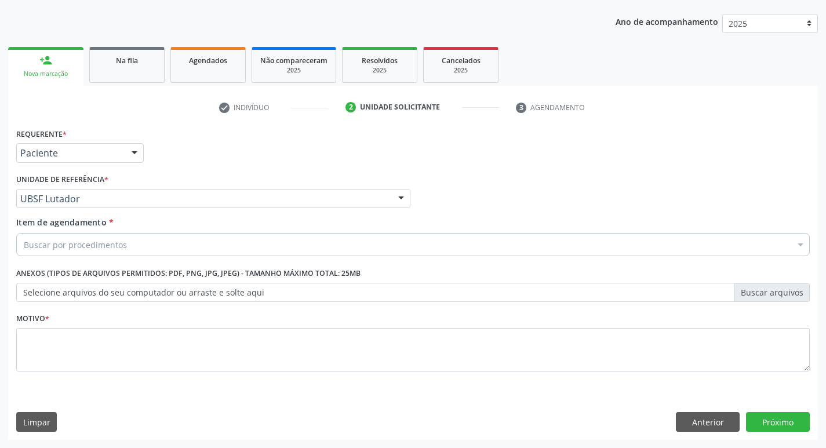
click at [103, 252] on div "Buscar por procedimentos" at bounding box center [413, 244] width 794 height 23
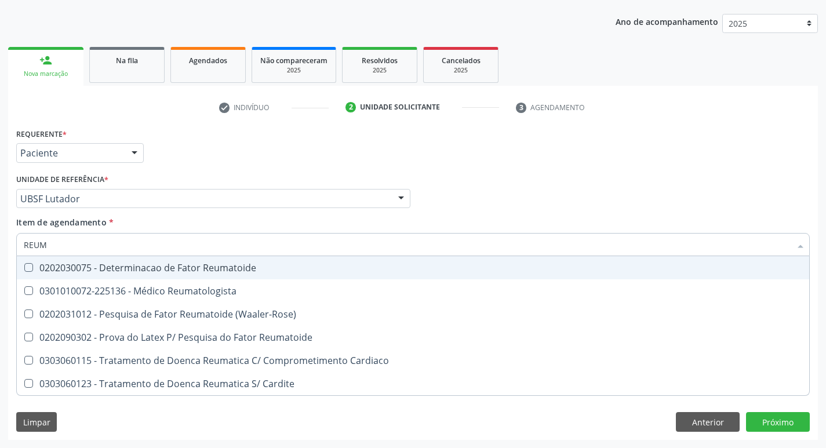
type input "REUMA"
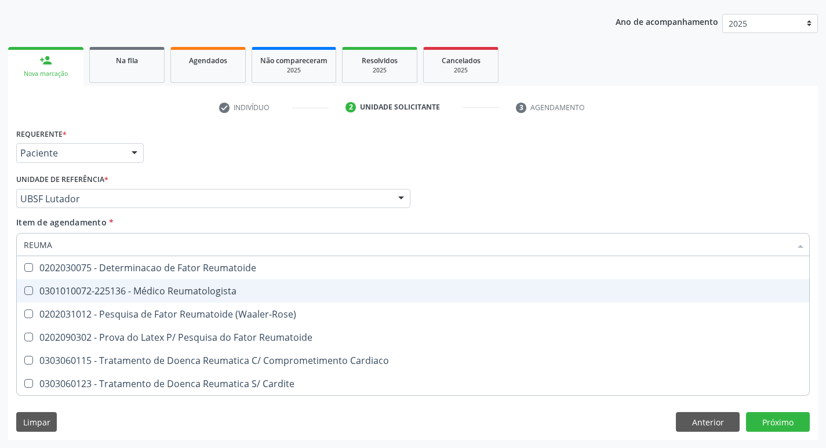
click at [115, 281] on span "0301010072-225136 - Médico Reumatologista" at bounding box center [413, 290] width 792 height 23
checkbox Reumatologista "true"
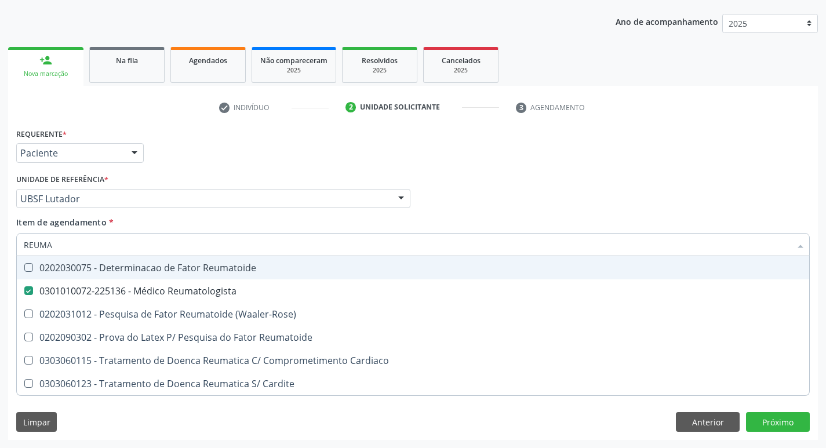
click at [232, 137] on div "Requerente * Paciente Profissional de Saúde Paciente Nenhum resultado encontrad…" at bounding box center [412, 147] width 799 height 45
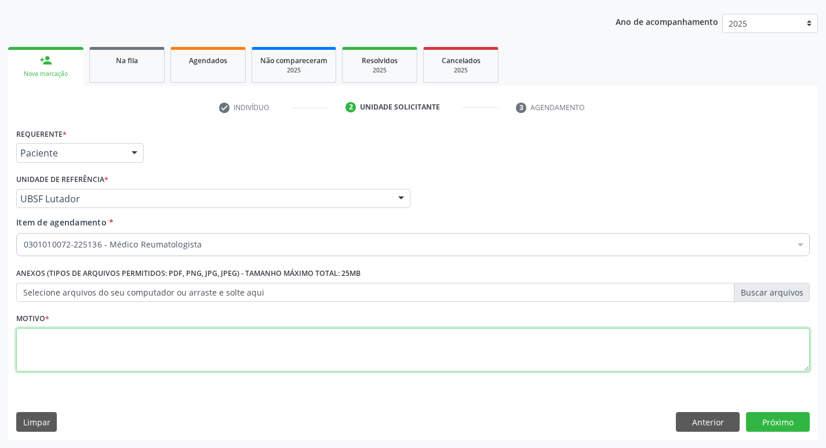
click at [98, 340] on textarea at bounding box center [413, 350] width 794 height 44
type textarea "D"
type textarea "RETORNO (DRA: ANREZZA) M10"
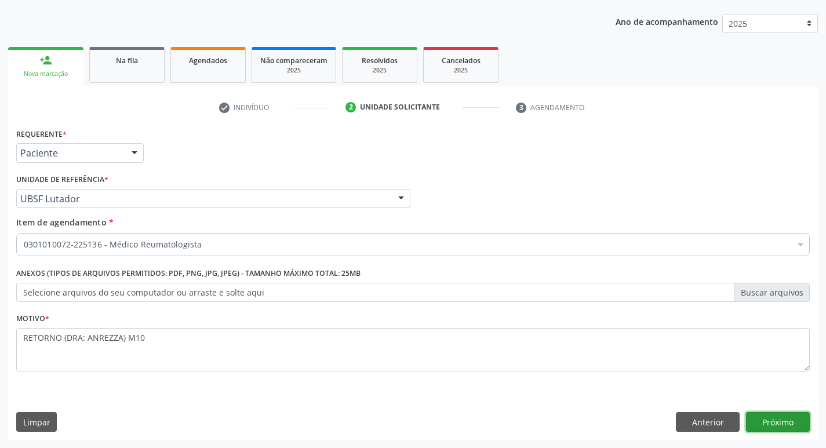
click at [770, 416] on button "Próximo" at bounding box center [778, 422] width 64 height 20
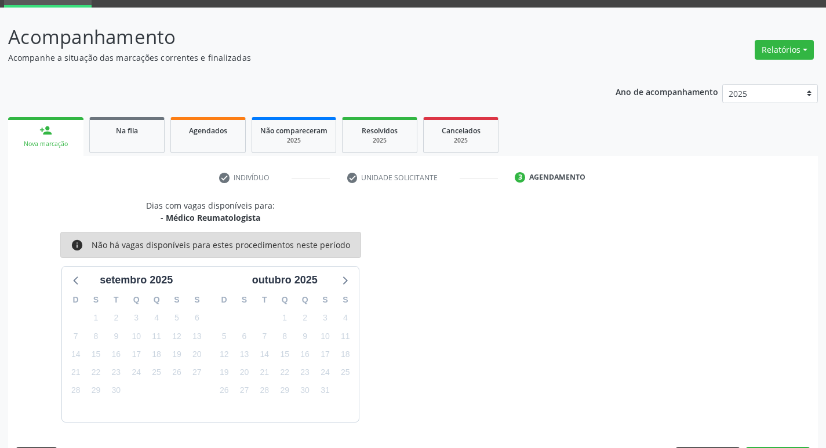
scroll to position [90, 0]
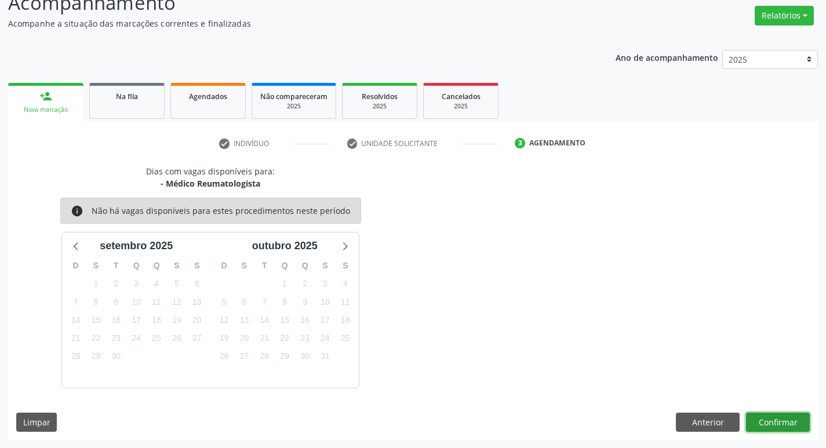
click at [781, 430] on button "Confirmar" at bounding box center [778, 423] width 64 height 20
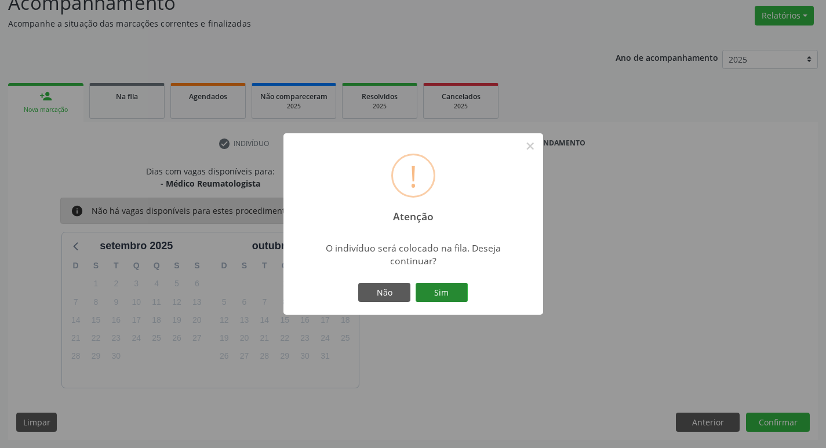
click at [442, 289] on button "Sim" at bounding box center [442, 293] width 52 height 20
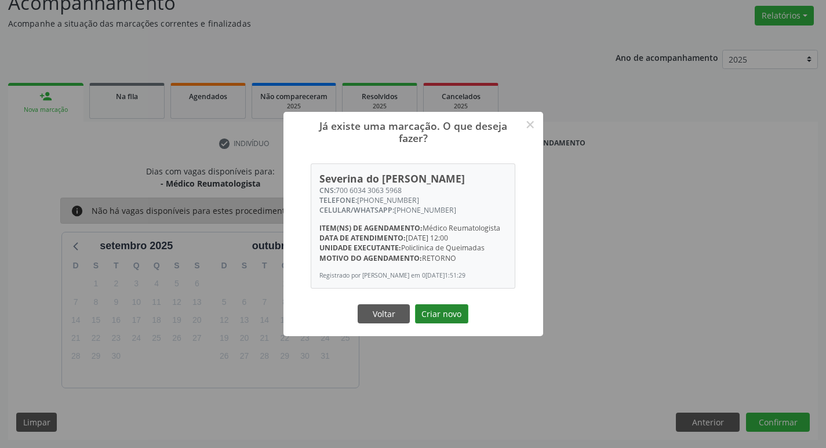
click at [437, 321] on button "Criar novo" at bounding box center [441, 314] width 53 height 20
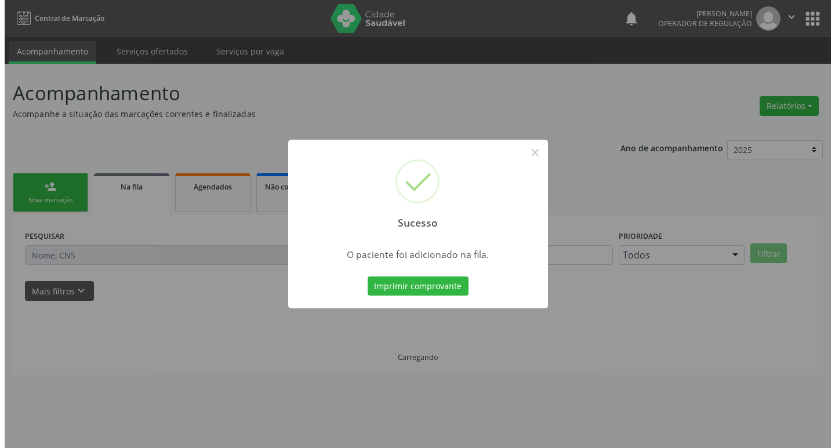
scroll to position [0, 0]
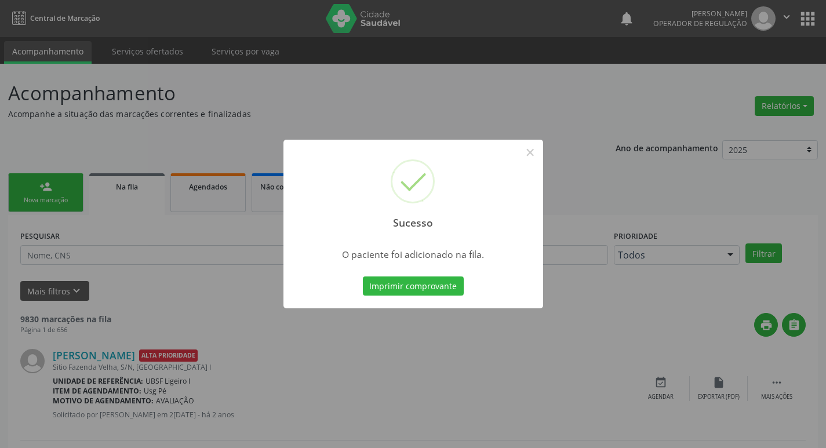
click at [493, 101] on div "Sucesso × O paciente foi adicionado na fila. Imprimir comprovante Cancel" at bounding box center [413, 224] width 826 height 448
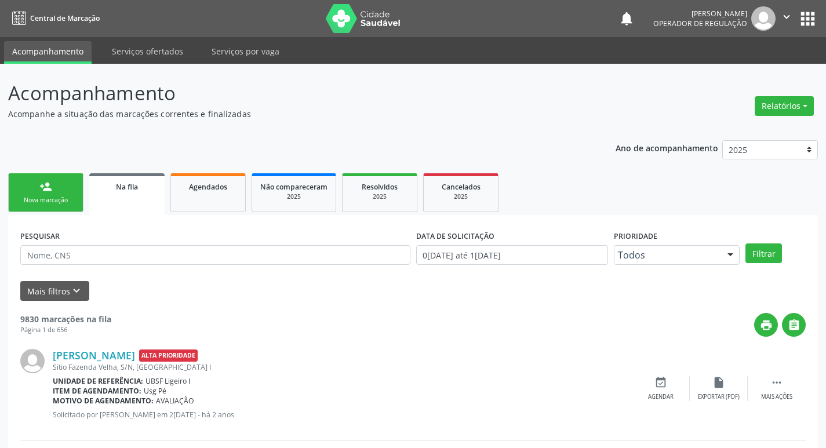
click at [66, 199] on div "Nova marcação" at bounding box center [46, 200] width 58 height 9
